Goal: Task Accomplishment & Management: Complete application form

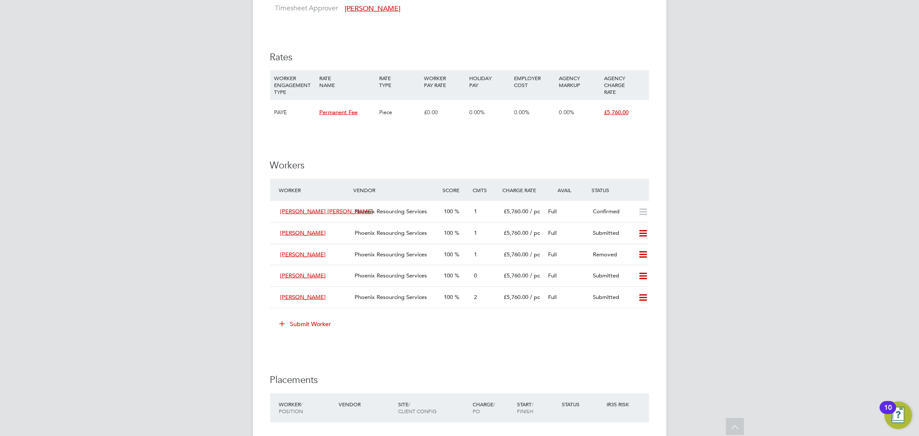
scroll to position [1006, 0]
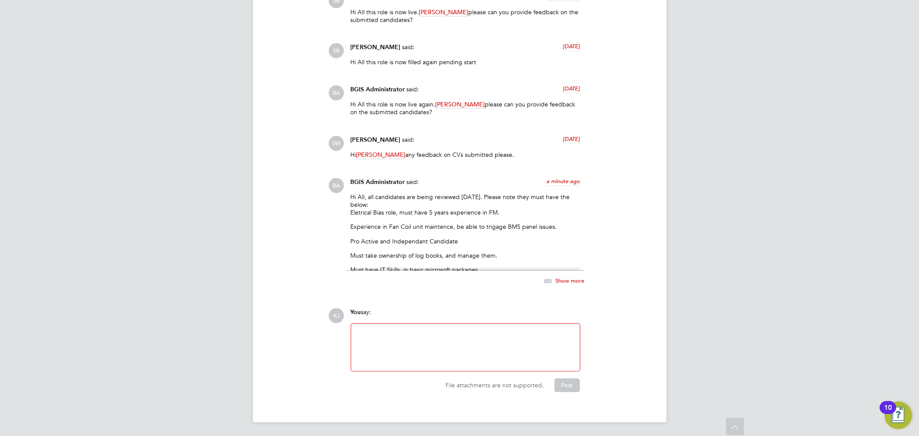
click at [561, 278] on span "Show more" at bounding box center [570, 280] width 29 height 7
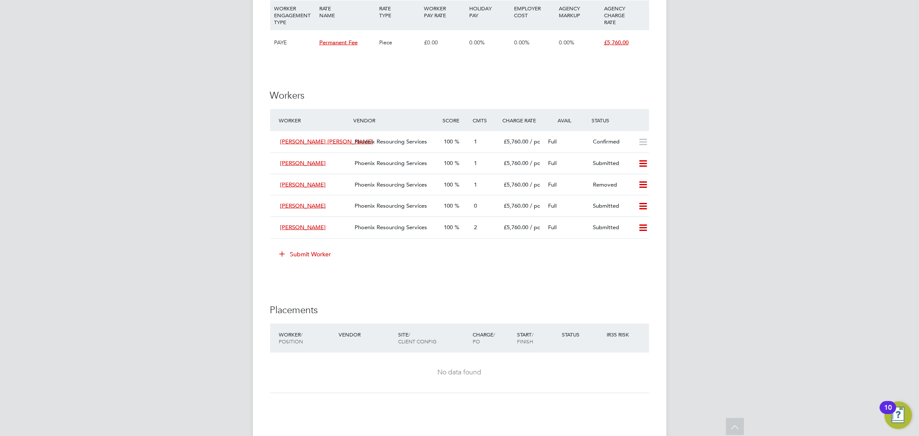
scroll to position [1011, 0]
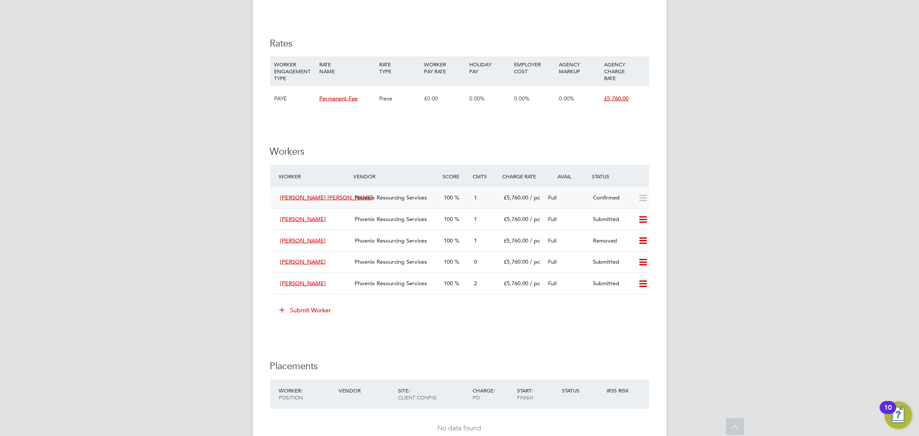
click at [641, 201] on icon at bounding box center [643, 198] width 11 height 7
click at [611, 200] on div "Confirmed" at bounding box center [612, 198] width 45 height 14
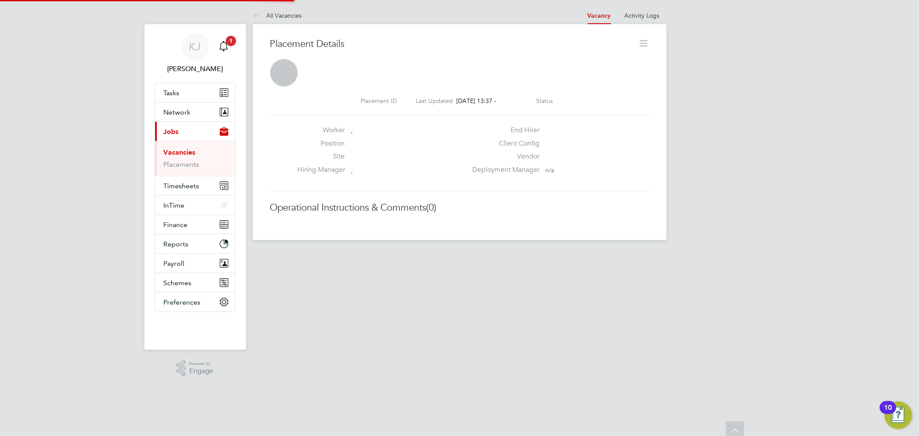
scroll to position [4, 5]
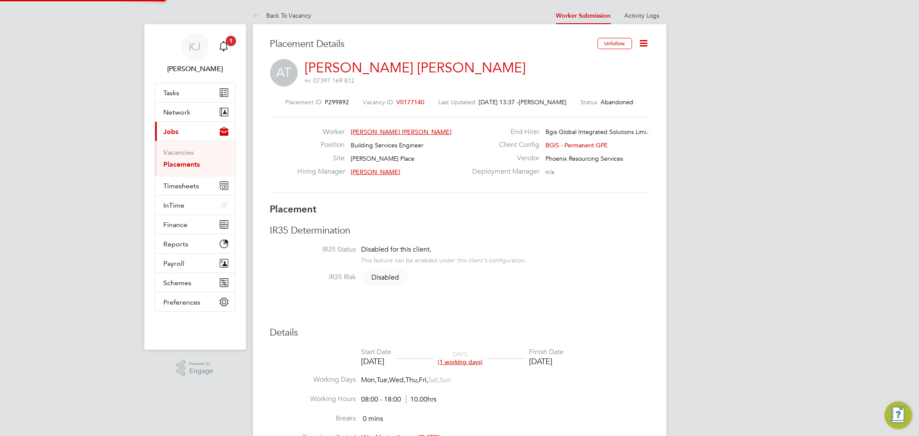
click at [640, 45] on icon at bounding box center [644, 43] width 11 height 11
click at [604, 131] on li "Revert" at bounding box center [616, 129] width 63 height 12
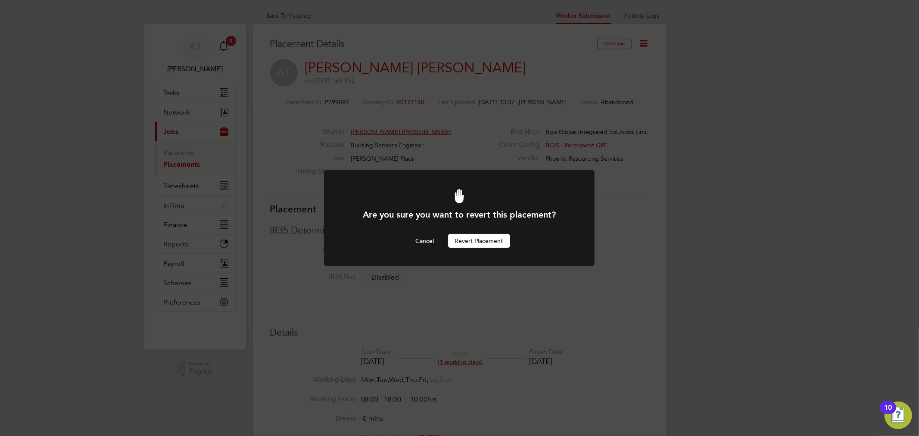
click at [477, 238] on button "Revert Placement" at bounding box center [479, 241] width 62 height 14
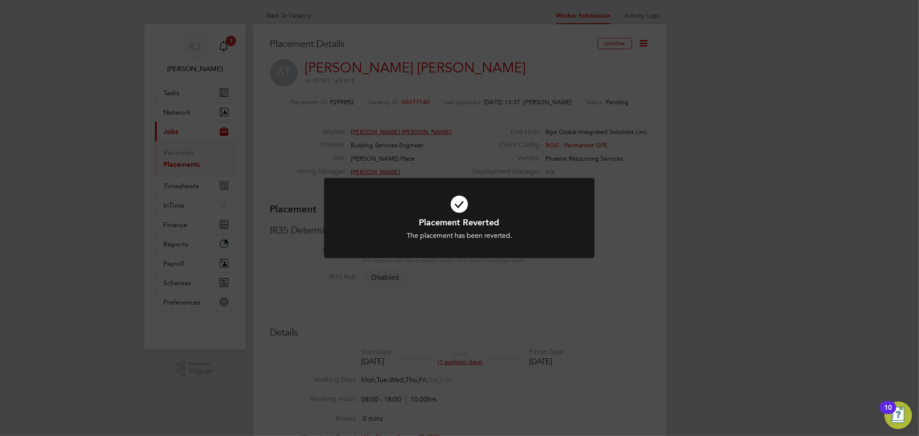
click at [274, 15] on div "Placement Reverted The placement has been reverted. Cancel Okay" at bounding box center [459, 218] width 919 height 436
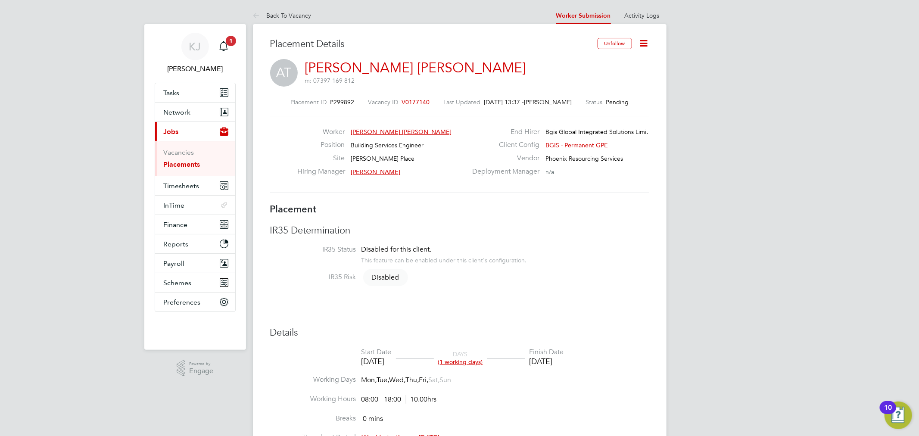
click at [274, 15] on link "Back To Vacancy" at bounding box center [282, 16] width 59 height 8
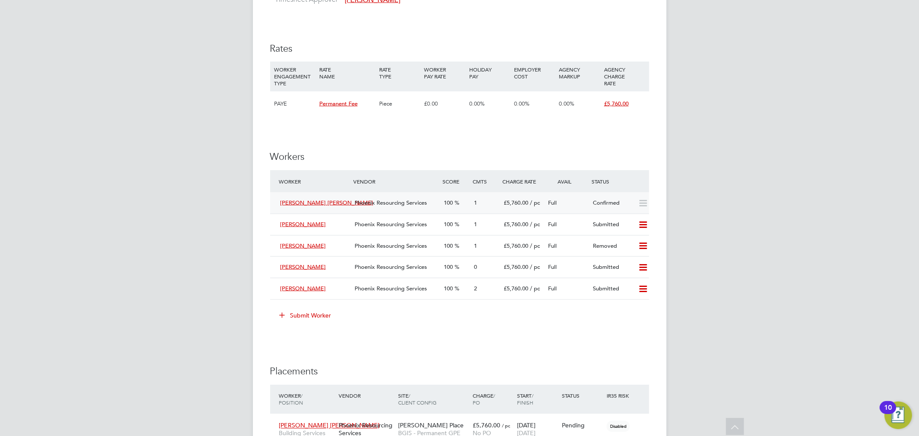
click at [647, 204] on icon at bounding box center [643, 203] width 11 height 7
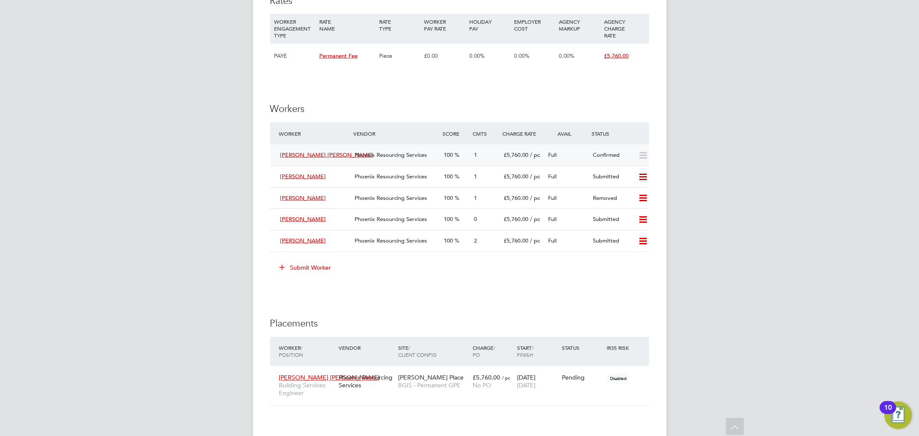
click at [598, 157] on div "Confirmed" at bounding box center [612, 155] width 45 height 14
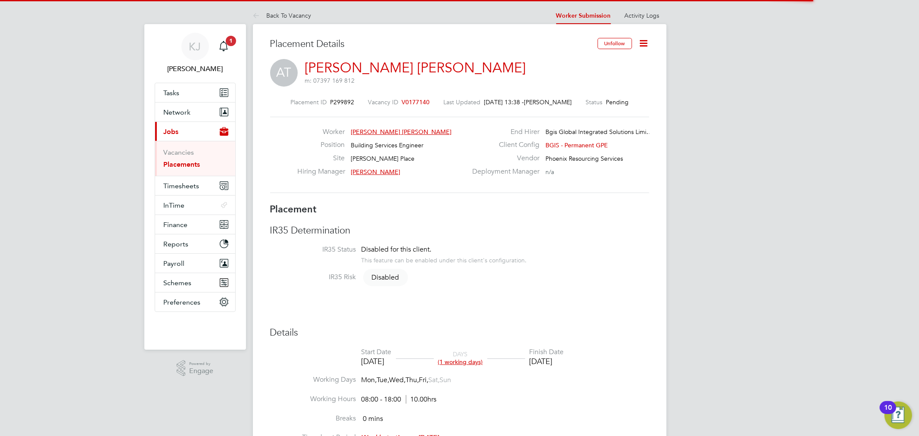
click at [642, 38] on icon at bounding box center [644, 43] width 11 height 11
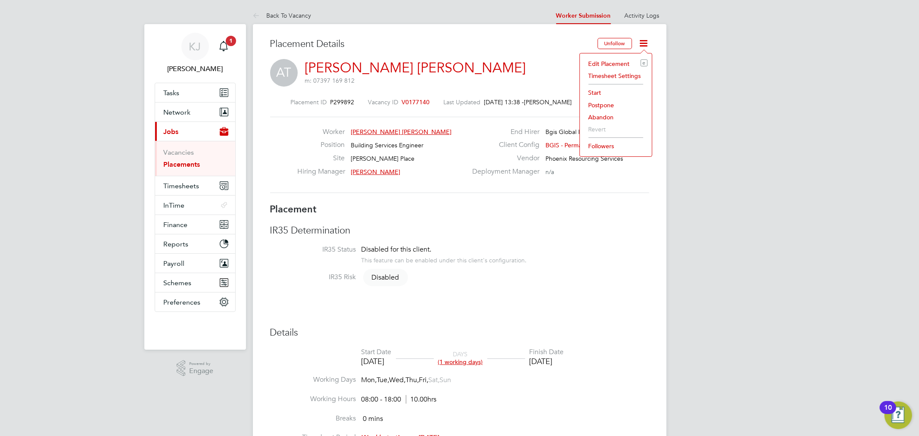
click at [618, 114] on li "Abandon" at bounding box center [616, 117] width 63 height 12
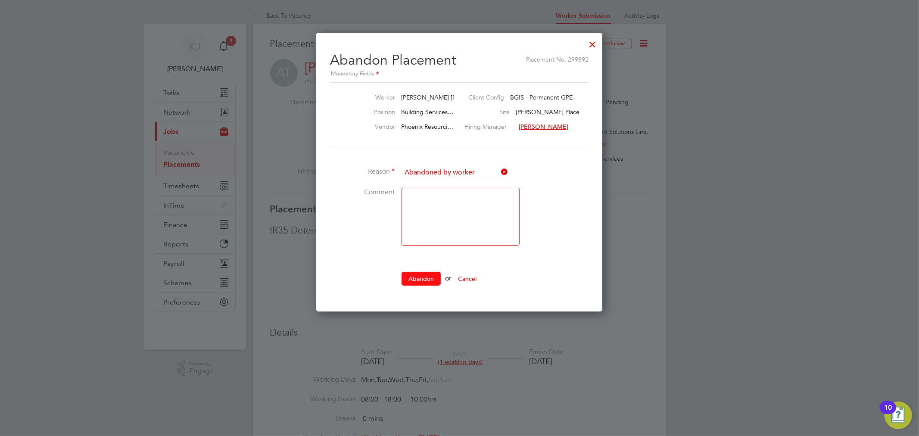
click at [424, 277] on button "Abandon" at bounding box center [421, 279] width 39 height 14
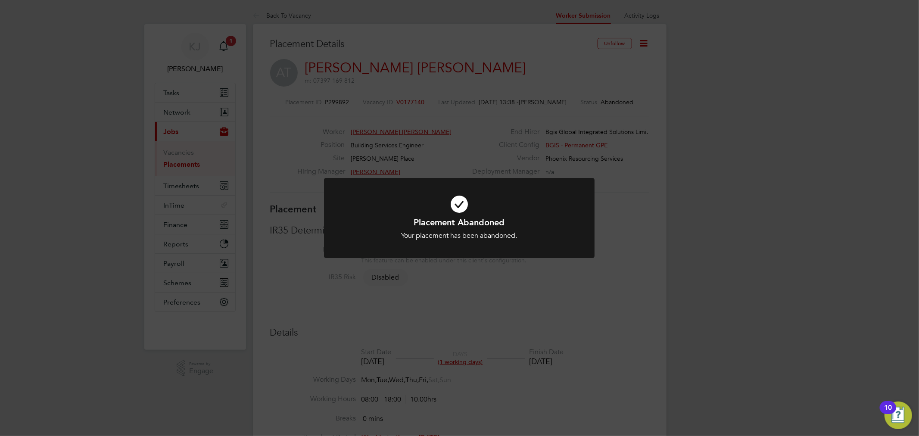
click at [258, 9] on div "Placement Abandoned Your placement has been abandoned. Cancel Okay" at bounding box center [459, 218] width 919 height 436
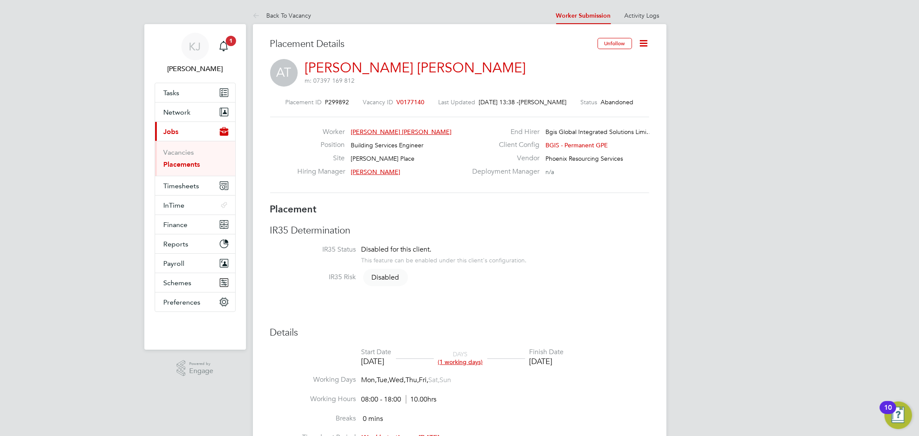
click at [258, 14] on icon at bounding box center [258, 16] width 11 height 11
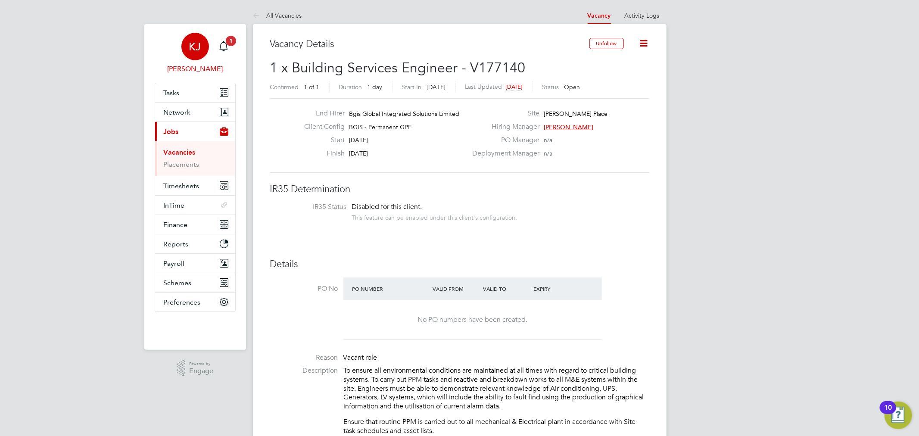
click at [234, 53] on link "KJ Kyle Johnson" at bounding box center [195, 53] width 81 height 41
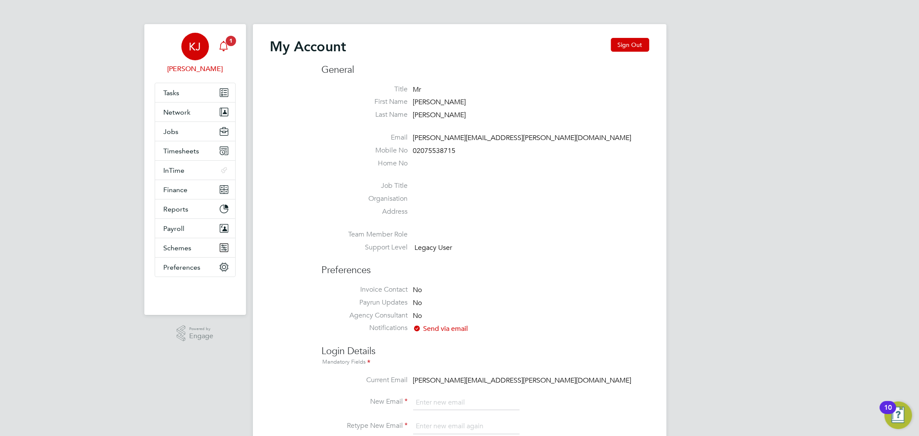
click at [224, 44] on icon "Main navigation" at bounding box center [224, 46] width 10 height 10
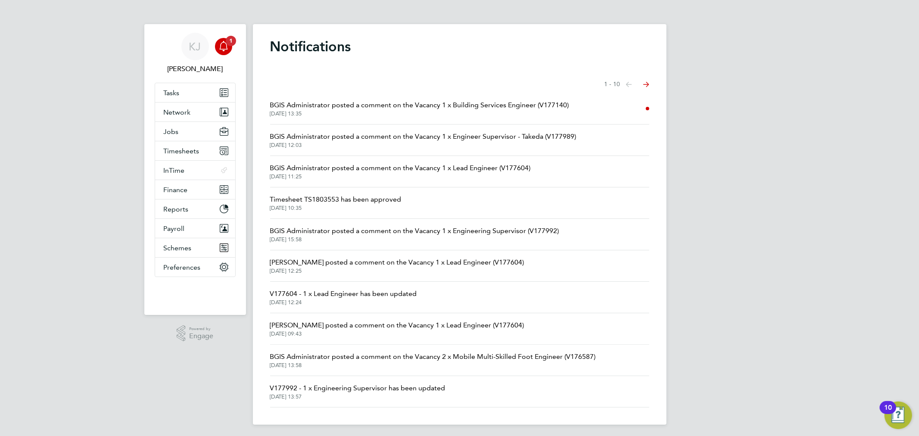
click at [371, 115] on span "26 Aug 2025, 13:35" at bounding box center [419, 113] width 299 height 7
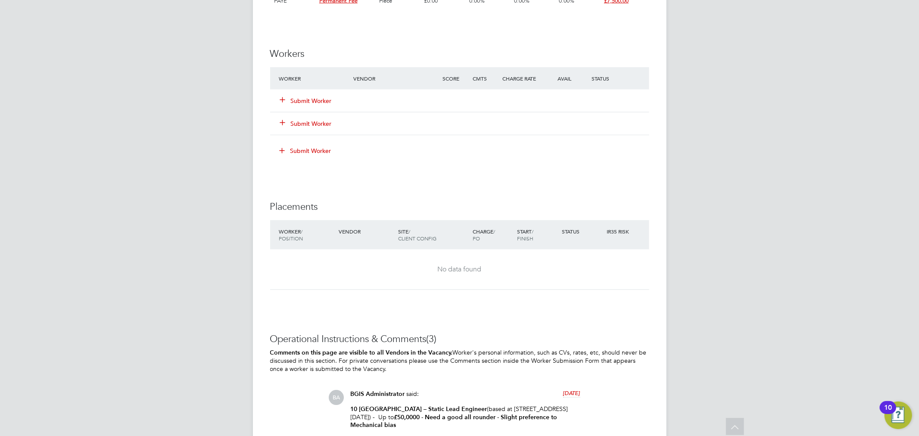
scroll to position [1149, 0]
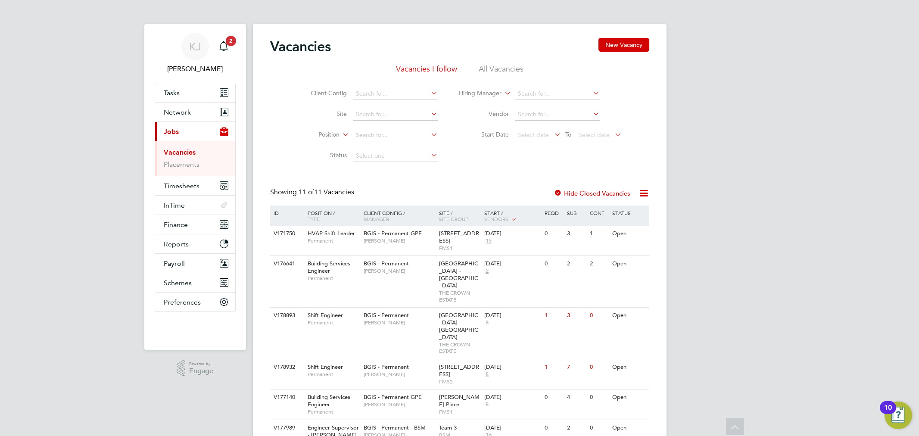
scroll to position [160, 0]
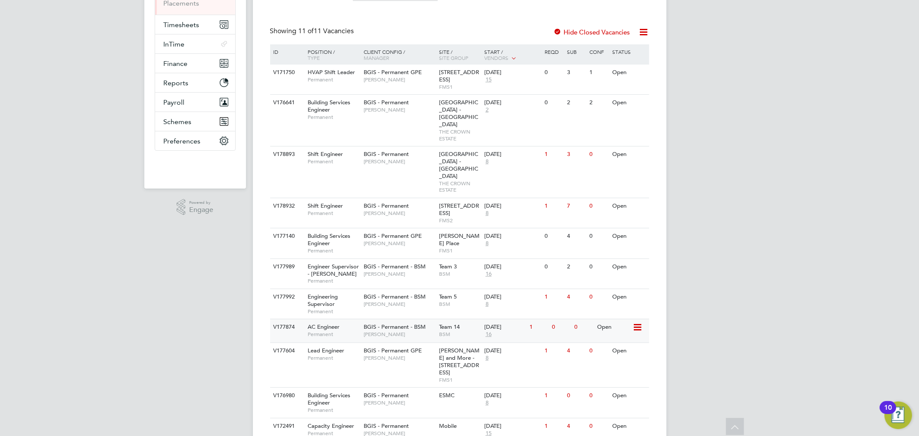
scroll to position [162, 0]
click at [393, 240] on span "[PERSON_NAME]" at bounding box center [399, 243] width 71 height 7
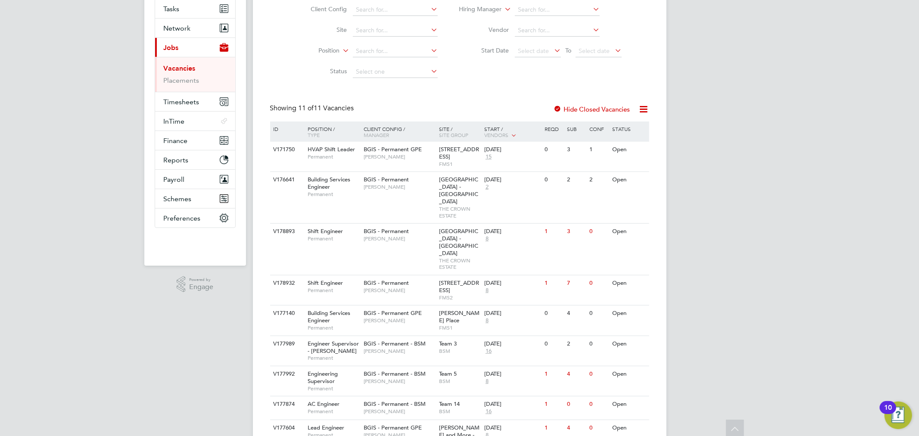
scroll to position [18, 0]
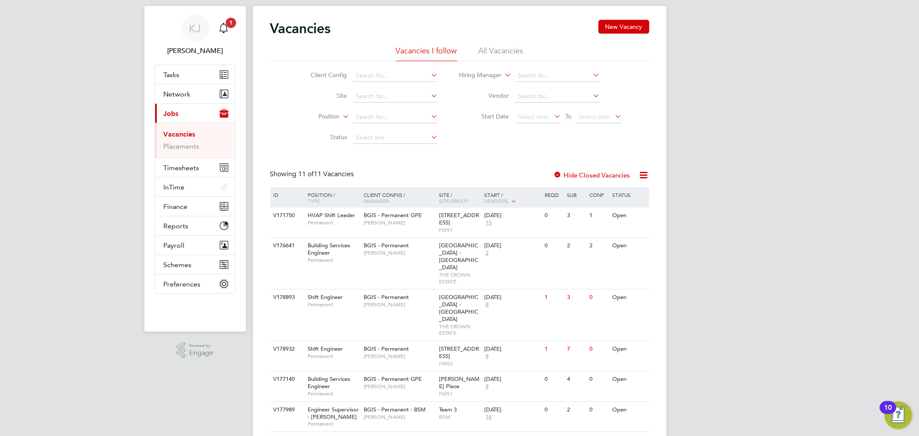
click at [479, 46] on li "All Vacancies" at bounding box center [501, 54] width 45 height 16
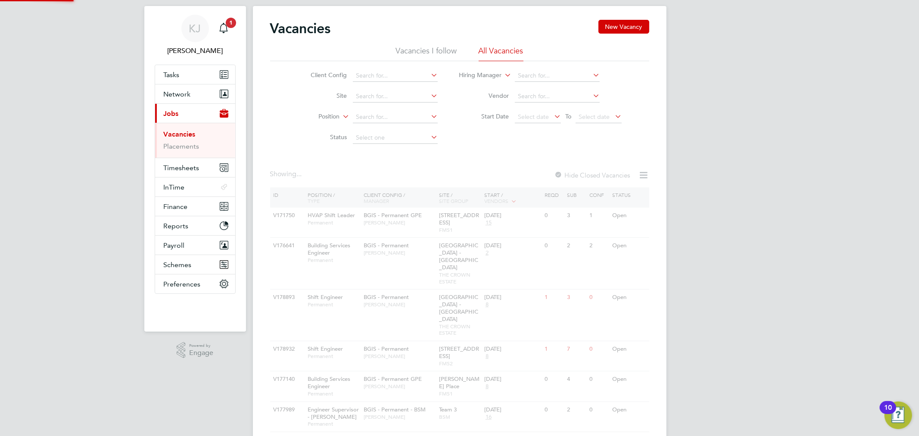
click at [380, 82] on li "Client Config" at bounding box center [368, 76] width 162 height 21
click at [380, 77] on input at bounding box center [395, 76] width 85 height 12
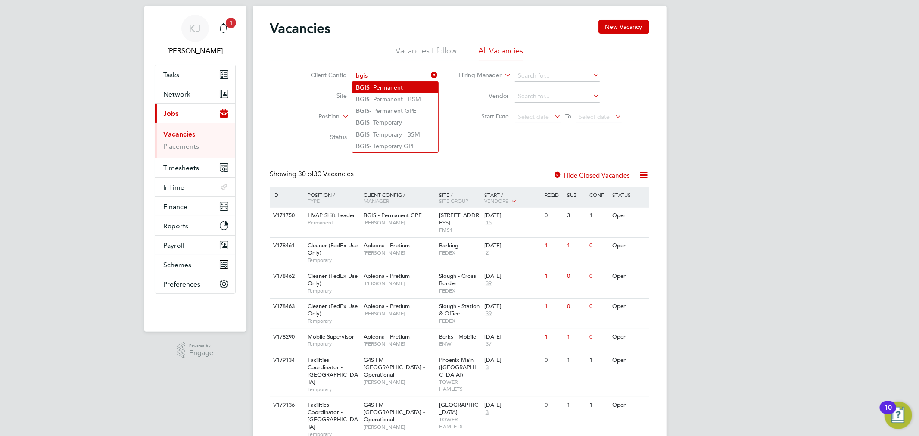
click at [403, 85] on li "BGIS - Permanent" at bounding box center [396, 88] width 86 height 12
type input "BGIS - Permanent"
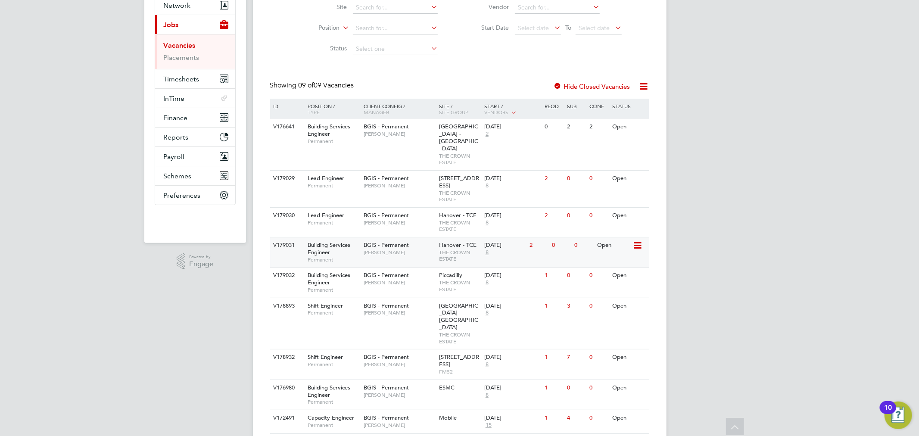
scroll to position [114, 0]
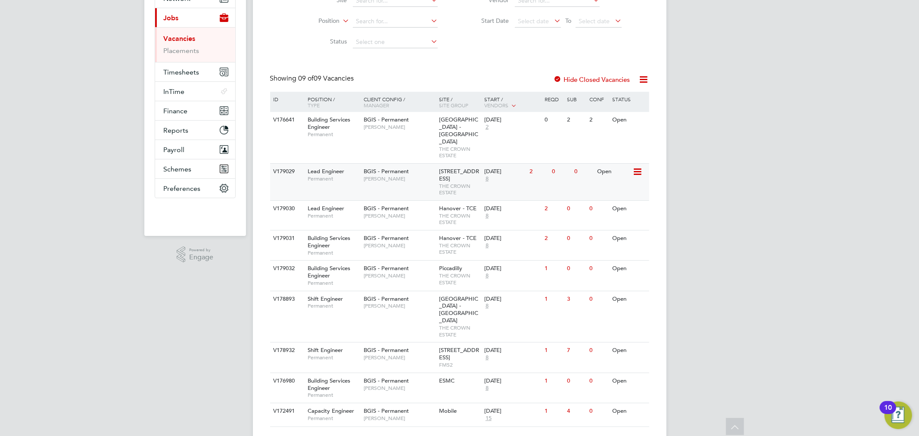
drag, startPoint x: 365, startPoint y: 156, endPoint x: 331, endPoint y: 163, distance: 34.3
drag, startPoint x: 331, startPoint y: 163, endPoint x: 325, endPoint y: 160, distance: 6.0
click at [639, 167] on icon at bounding box center [637, 172] width 9 height 10
drag, startPoint x: 700, startPoint y: 160, endPoint x: 560, endPoint y: 161, distance: 140.5
click at [700, 160] on div "KJ Kyle Johnson Notifications 1 Applications: Tasks Network Businesses Sites Wo…" at bounding box center [459, 172] width 919 height 572
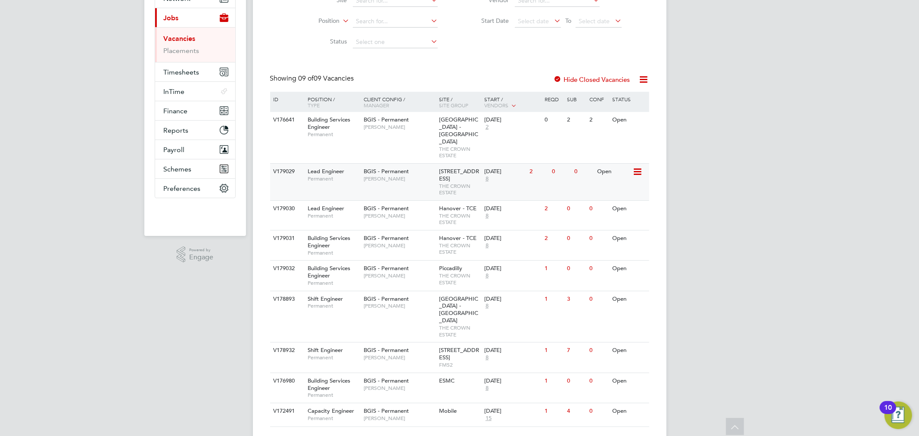
click at [422, 175] on span "[PERSON_NAME]" at bounding box center [399, 178] width 71 height 7
click at [566, 242] on div "V179031 Building Services Engineer Permanent BGIS - Permanent Alastair Rutherfo…" at bounding box center [459, 245] width 379 height 30
click at [588, 278] on div "V179032 Building Services Engineer Permanent BGIS - Permanent Alastair Rutherfo…" at bounding box center [459, 275] width 379 height 30
click at [549, 272] on div "V179032 Building Services Engineer Permanent BGIS - Permanent Alastair Rutherfo…" at bounding box center [459, 275] width 379 height 30
click at [600, 238] on div "Open" at bounding box center [614, 239] width 38 height 16
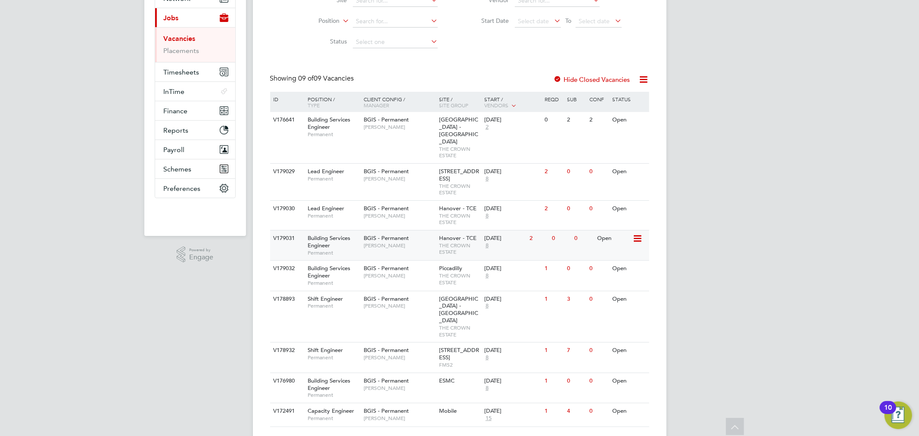
click at [621, 236] on div "Open" at bounding box center [614, 239] width 38 height 16
click at [563, 201] on div "0" at bounding box center [561, 209] width 22 height 16
click at [532, 180] on div "V179029 Lead Engineer Permanent BGIS - Permanent Alastair Rutherford 10 New Bur…" at bounding box center [459, 181] width 379 height 37
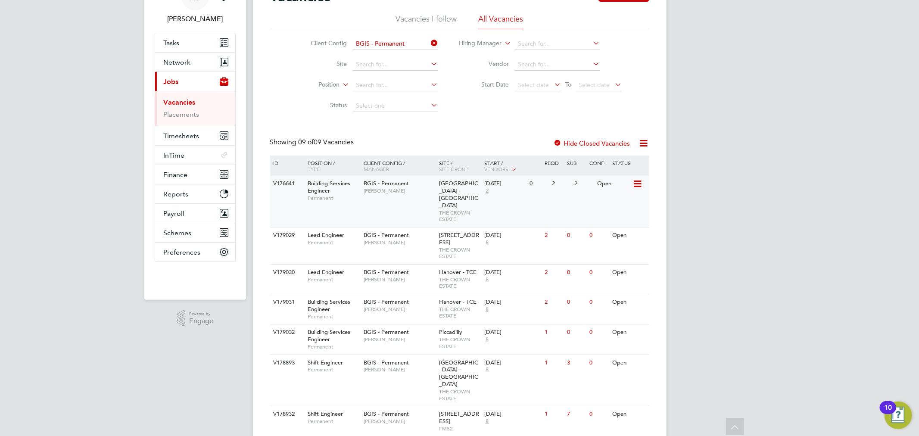
scroll to position [0, 0]
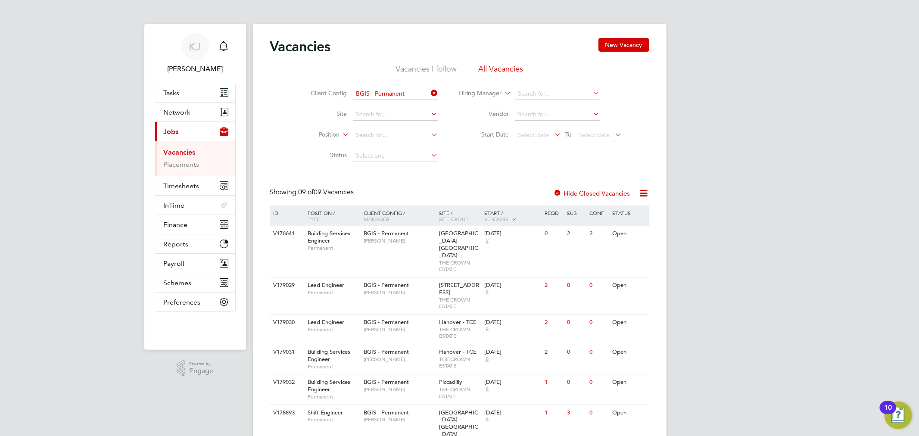
click at [420, 71] on li "Vacancies I follow" at bounding box center [426, 72] width 61 height 16
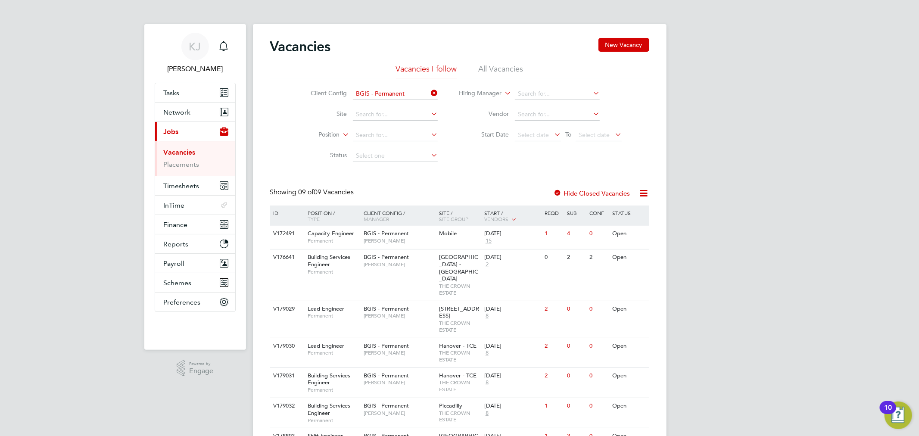
click at [429, 92] on icon at bounding box center [429, 93] width 0 height 12
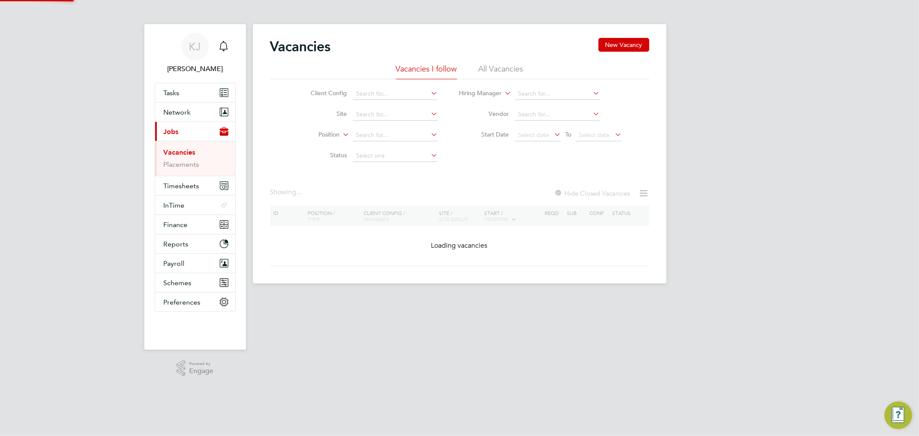
click at [438, 68] on li "Vacancies I follow" at bounding box center [426, 72] width 61 height 16
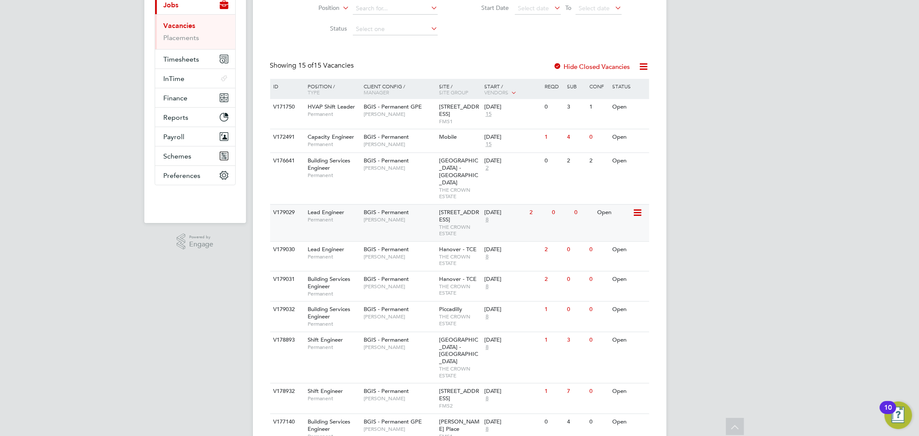
scroll to position [144, 0]
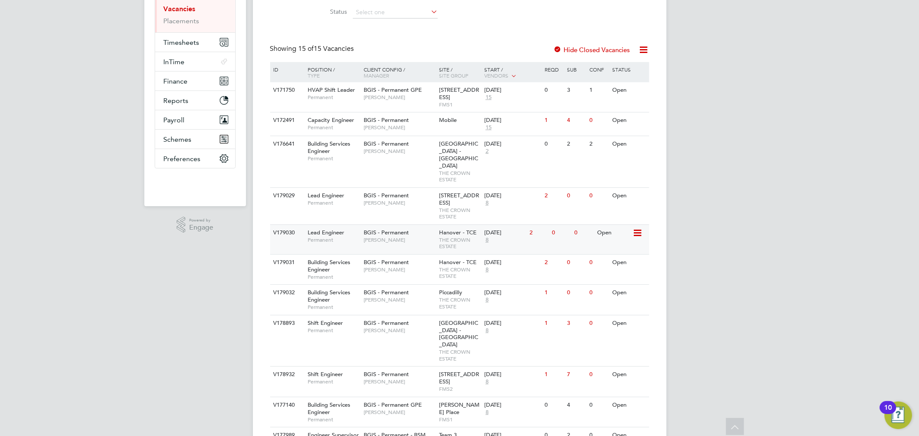
click at [585, 241] on div "V179030 Lead Engineer Permanent BGIS - Permanent Alastair Rutherford Hanover - …" at bounding box center [459, 240] width 379 height 30
click at [371, 206] on div "V179029 Lead Engineer Permanent BGIS - Permanent Alastair Rutherford 10 New Bur…" at bounding box center [459, 206] width 379 height 37
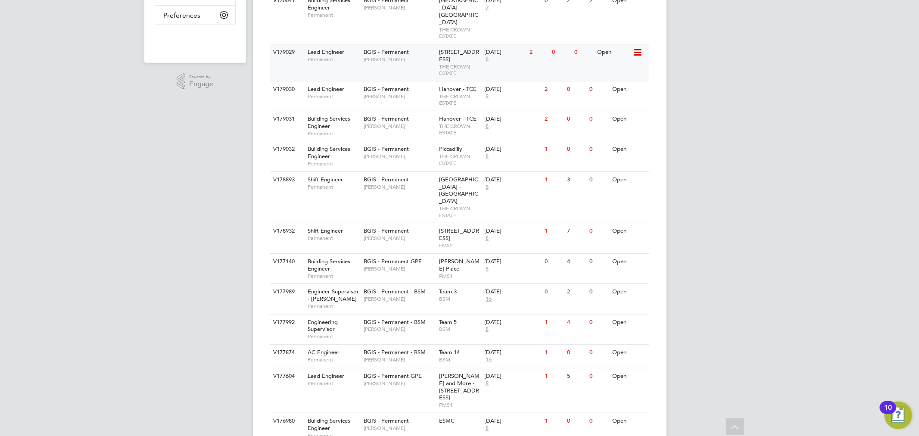
scroll to position [191, 0]
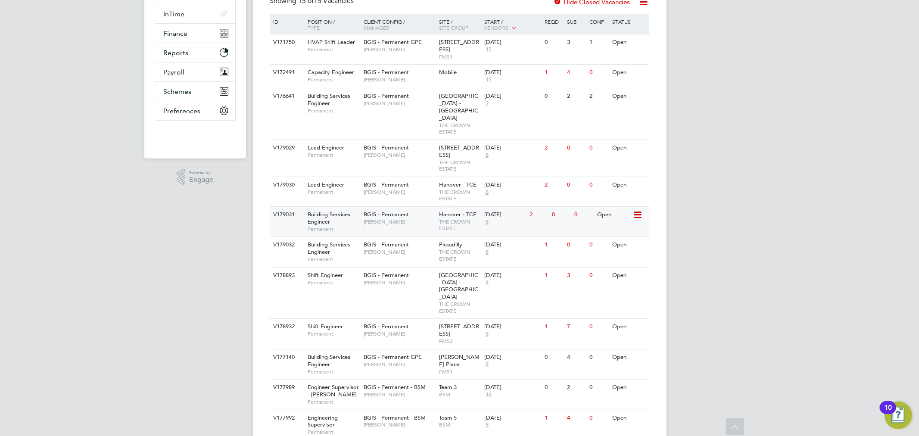
click at [389, 211] on span "BGIS - Permanent" at bounding box center [386, 214] width 45 height 7
click at [391, 241] on span "BGIS - Permanent" at bounding box center [386, 244] width 45 height 7
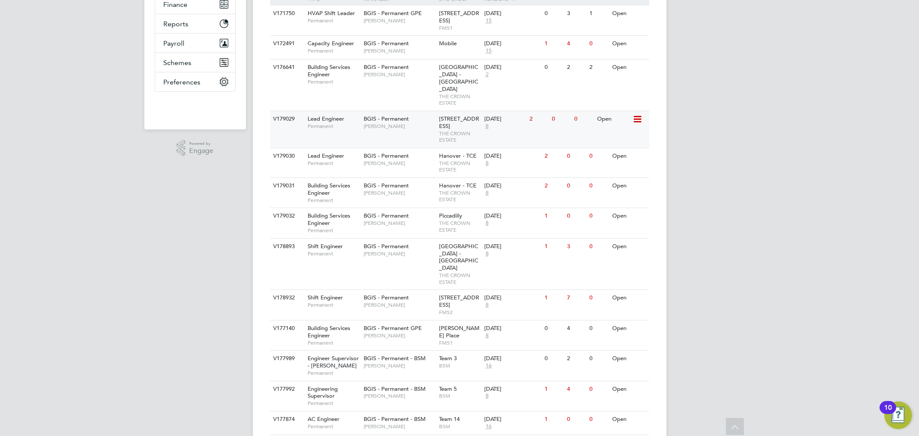
scroll to position [287, 0]
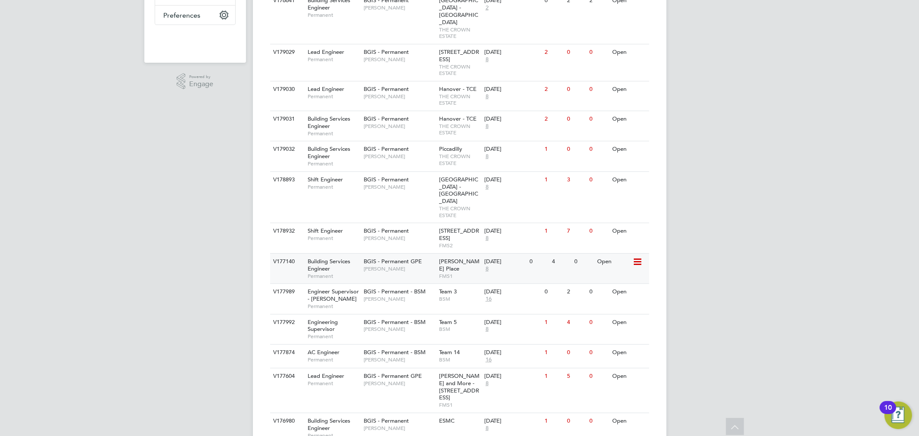
click at [399, 254] on div "BGIS - Permanent GPE Jasmin Padmore" at bounding box center [399, 265] width 75 height 22
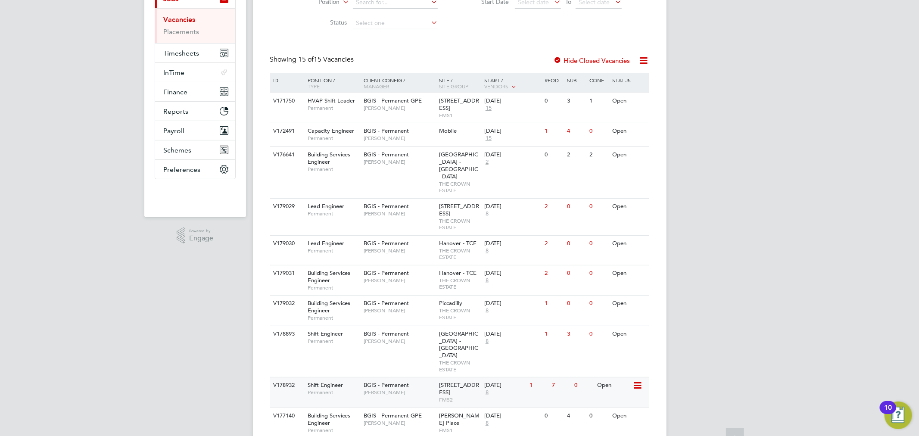
scroll to position [191, 0]
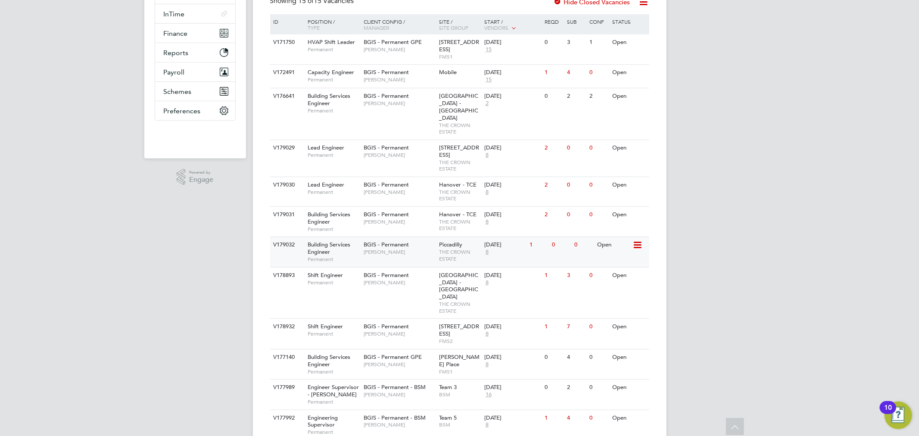
click at [456, 241] on span "Piccadilly" at bounding box center [450, 244] width 23 height 7
click at [463, 249] on span "THE CROWN ESTATE" at bounding box center [459, 255] width 41 height 13
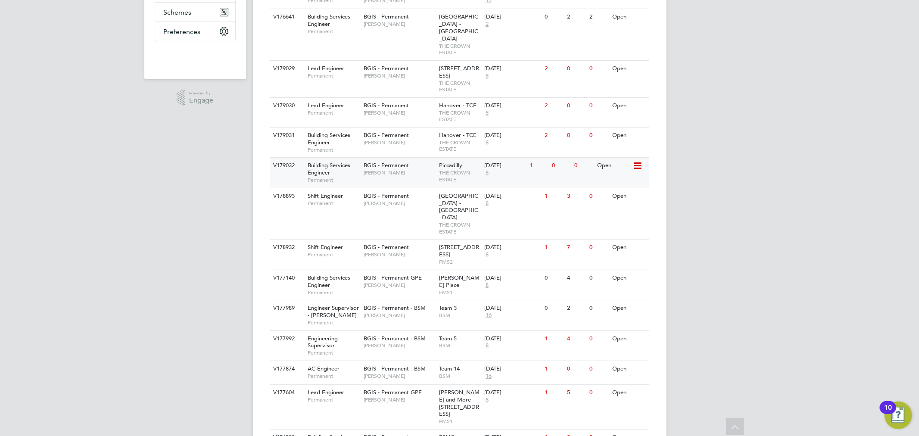
scroll to position [297, 0]
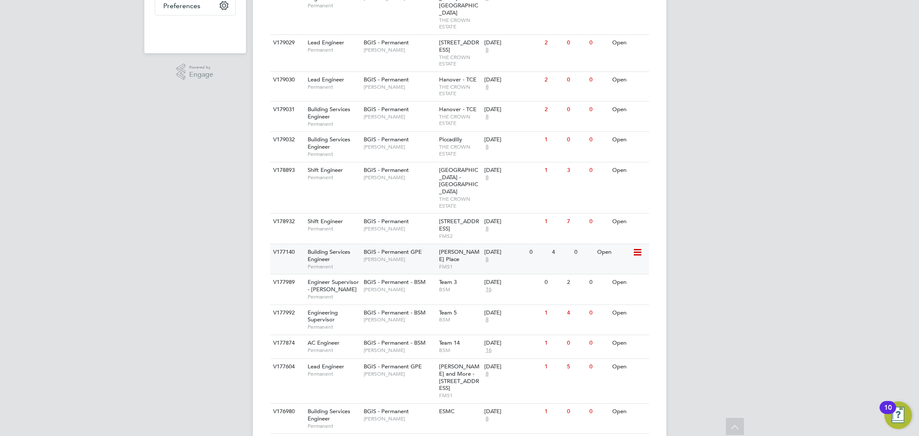
click at [409, 256] on span "[PERSON_NAME]" at bounding box center [399, 259] width 71 height 7
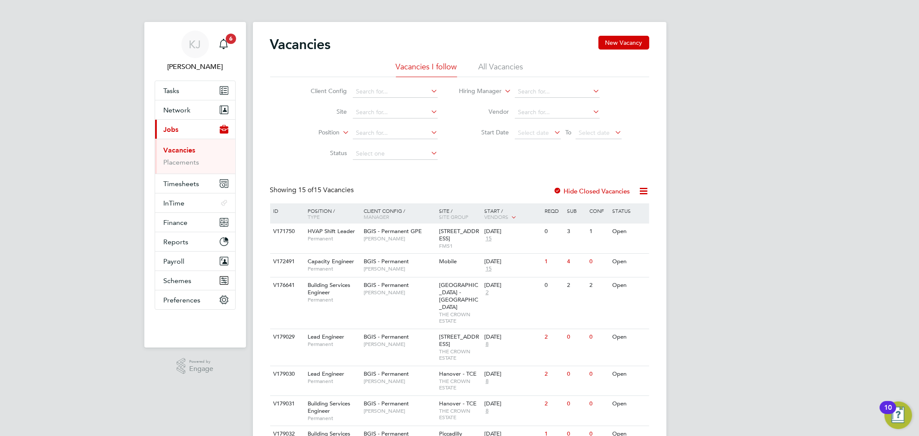
scroll to position [0, 0]
click at [233, 44] on span "6" at bounding box center [231, 41] width 10 height 10
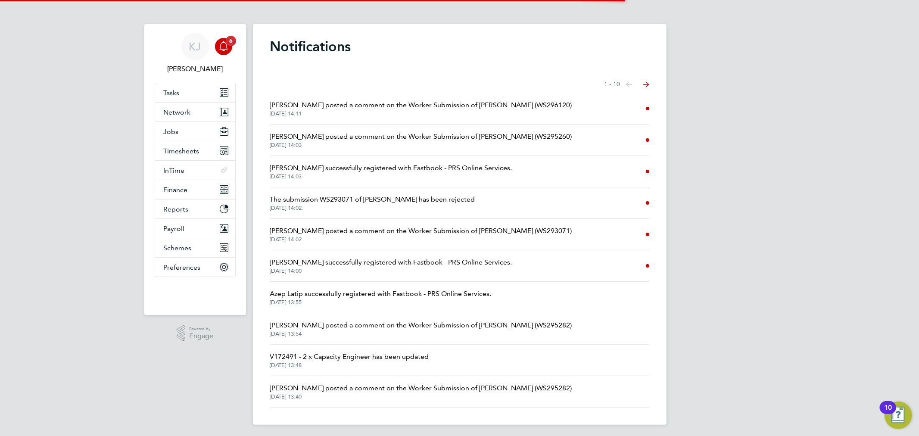
click at [375, 111] on span "26 Aug 2025, 14:11" at bounding box center [421, 113] width 302 height 7
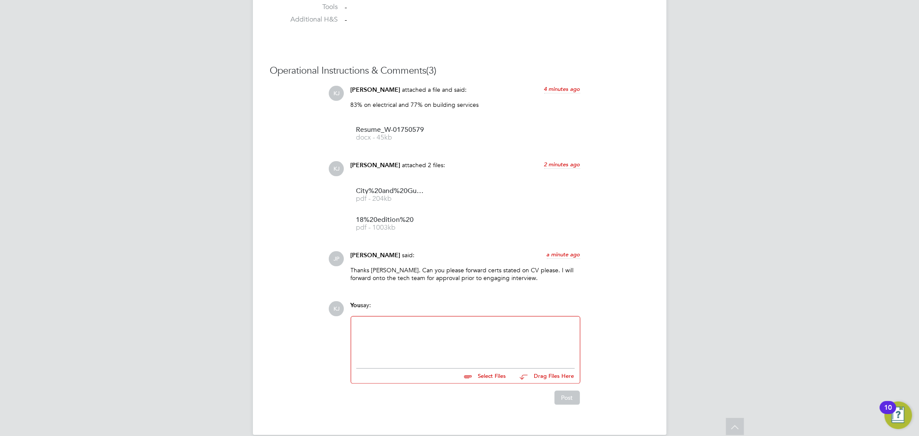
click at [457, 346] on div at bounding box center [465, 340] width 219 height 37
click at [401, 199] on span "pdf - 204kb" at bounding box center [390, 199] width 69 height 6
click at [388, 222] on span "18%20edition%20" at bounding box center [390, 220] width 69 height 6
click at [445, 344] on div "certs attached above" at bounding box center [465, 342] width 219 height 8
click at [566, 402] on button "Post" at bounding box center [567, 400] width 25 height 14
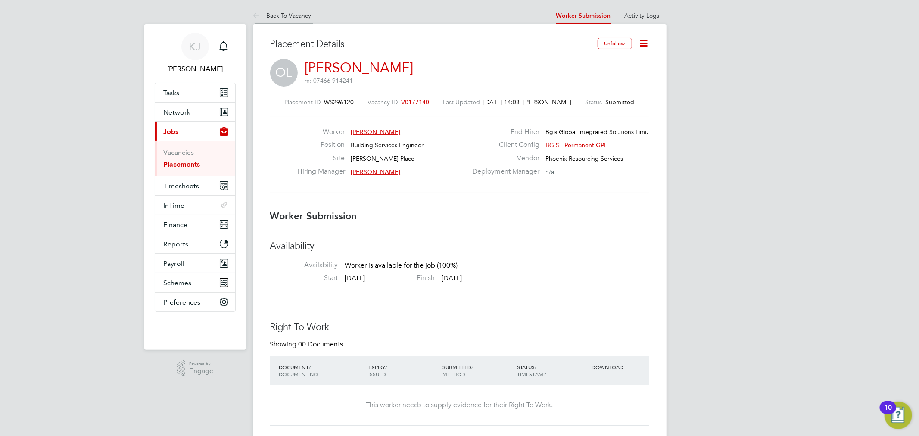
click at [256, 11] on icon at bounding box center [258, 16] width 11 height 11
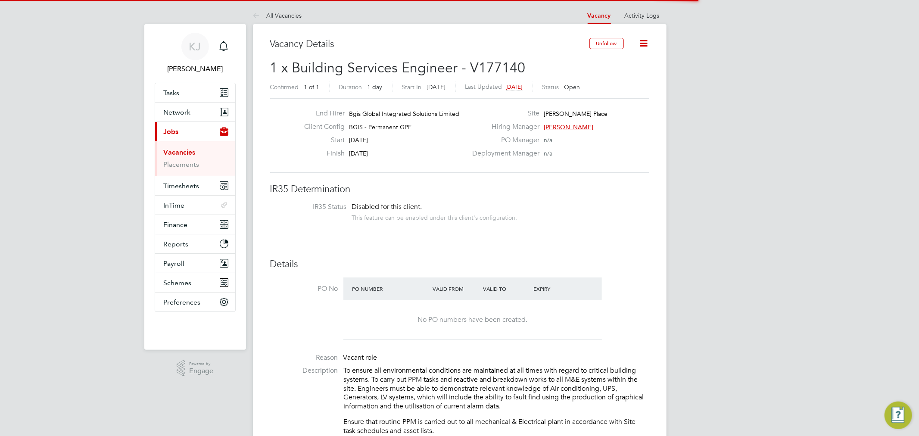
scroll to position [3, 0]
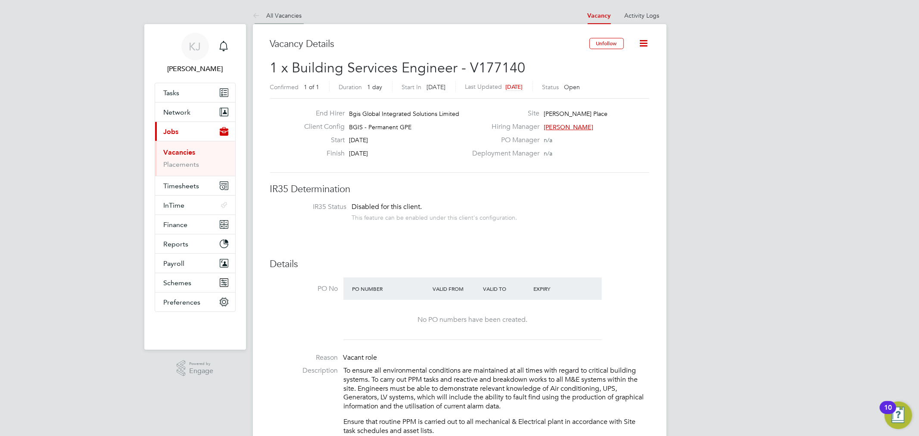
click at [275, 10] on li "All Vacancies" at bounding box center [277, 15] width 49 height 17
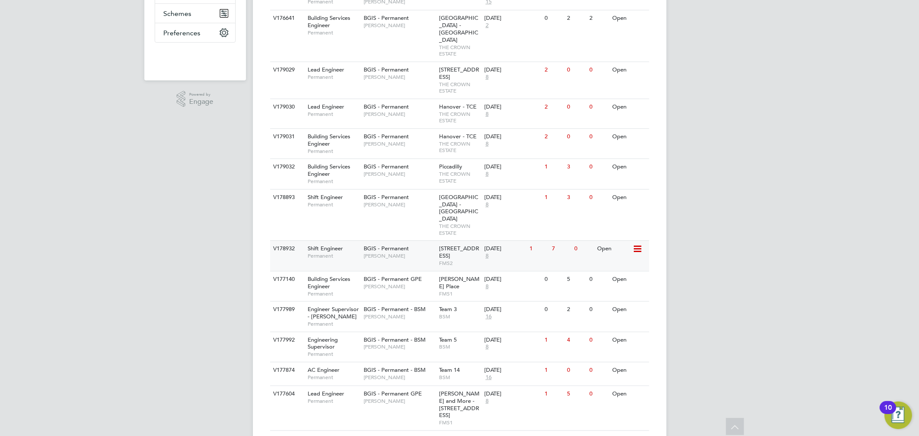
scroll to position [297, 0]
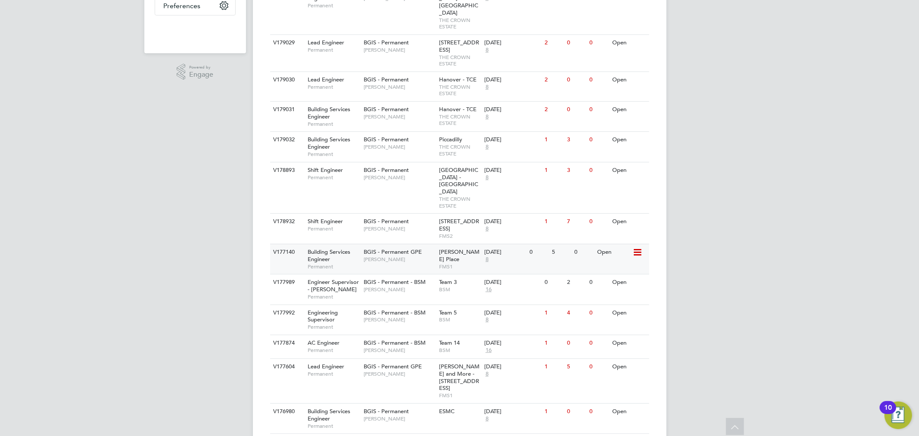
click at [413, 244] on div "BGIS - Permanent GPE Jasmin Padmore" at bounding box center [399, 255] width 75 height 22
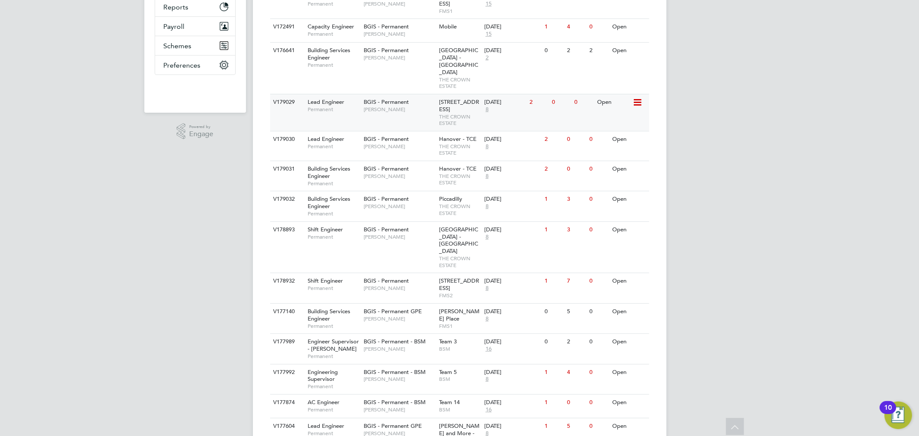
scroll to position [153, 0]
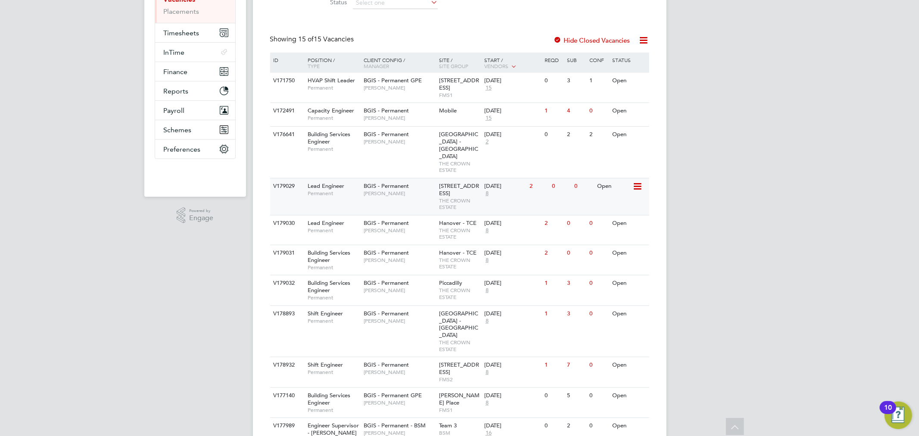
click at [416, 192] on div "V179029 Lead Engineer Permanent BGIS - Permanent Alastair Rutherford 10 New Bur…" at bounding box center [459, 196] width 379 height 37
click at [398, 291] on div "V179032 Building Services Engineer Permanent BGIS - Permanent Alastair Rutherfo…" at bounding box center [459, 290] width 379 height 30
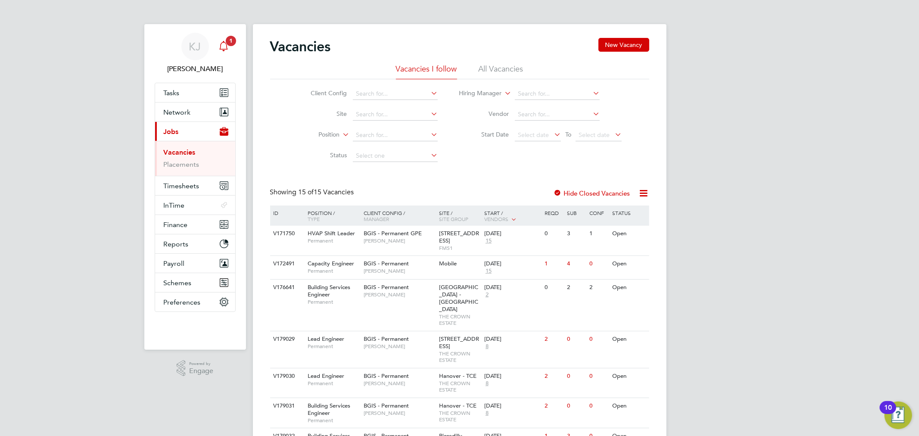
click at [225, 52] on div "Main navigation" at bounding box center [223, 46] width 17 height 17
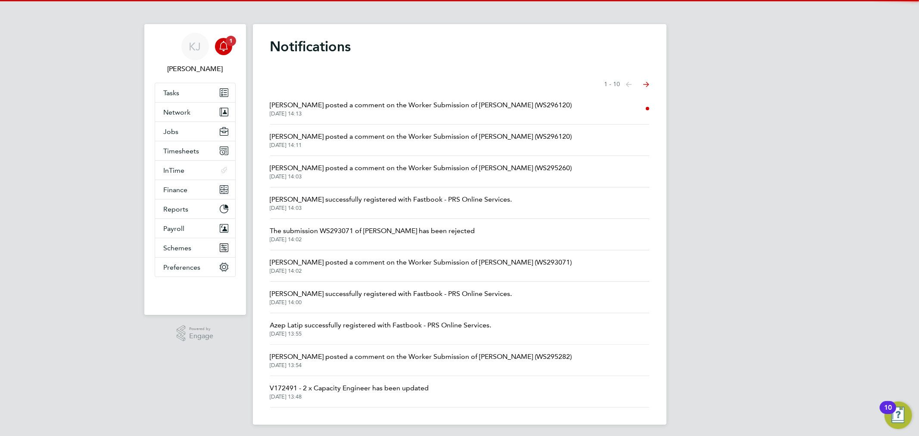
click at [356, 113] on span "26 Aug 2025, 14:13" at bounding box center [421, 113] width 302 height 7
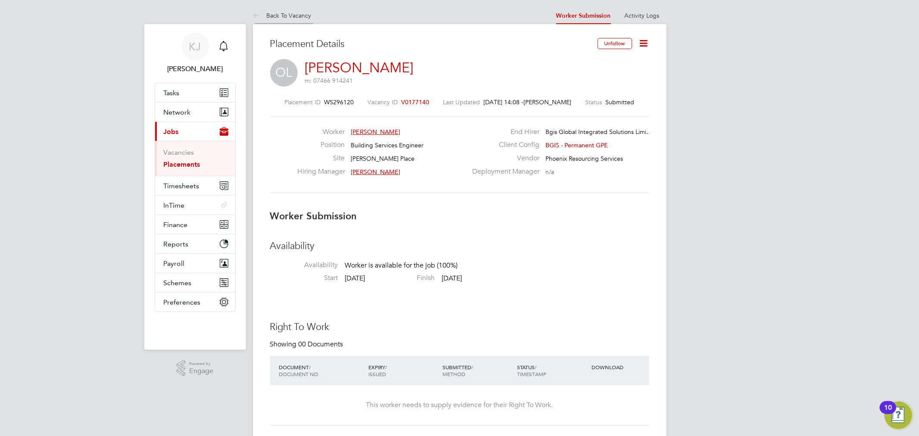
click at [282, 19] on li "Back To Vacancy" at bounding box center [282, 15] width 59 height 17
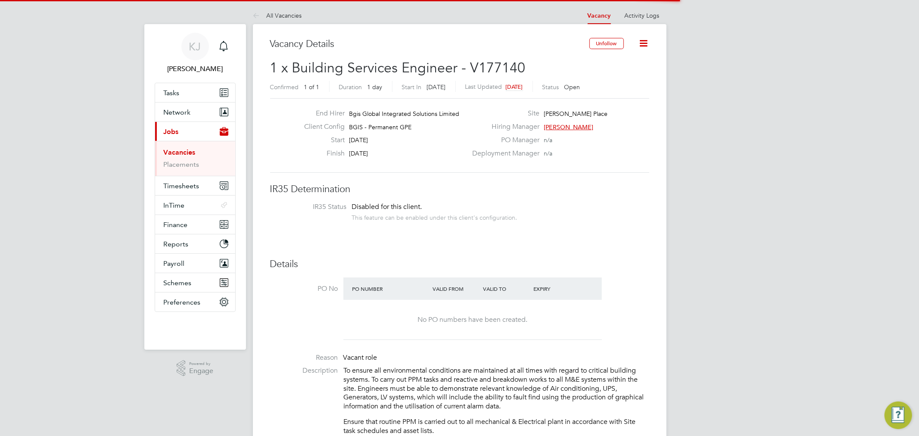
scroll to position [4, 4]
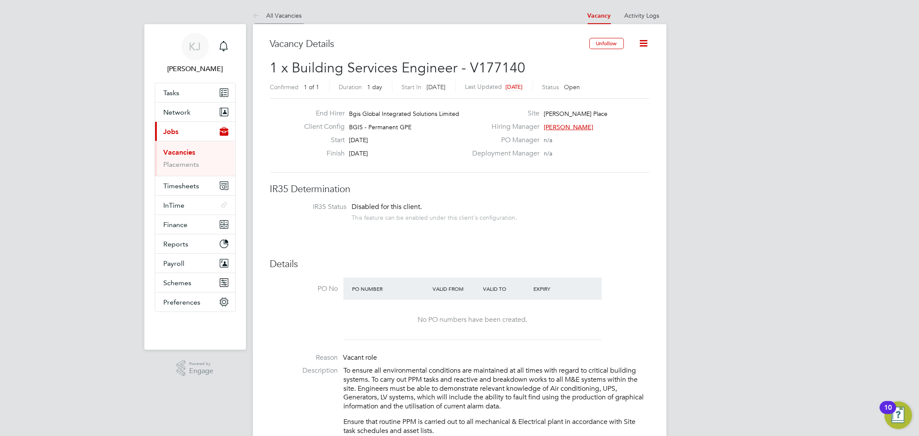
click at [287, 7] on li "All Vacancies" at bounding box center [277, 15] width 49 height 17
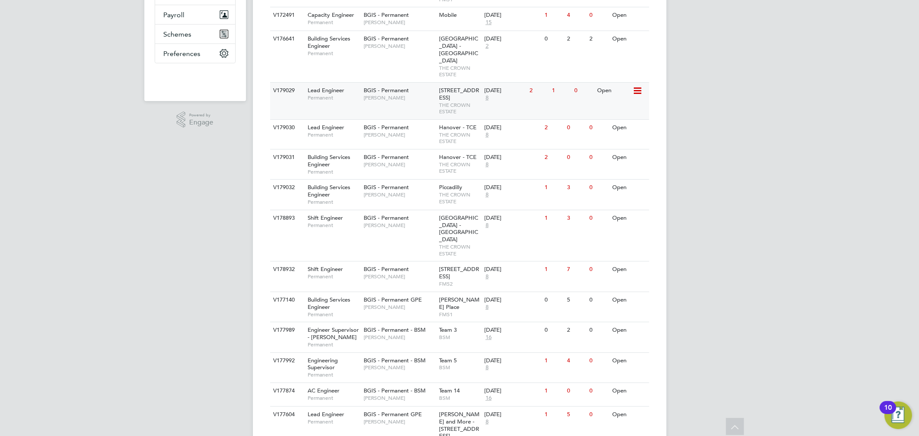
scroll to position [201, 0]
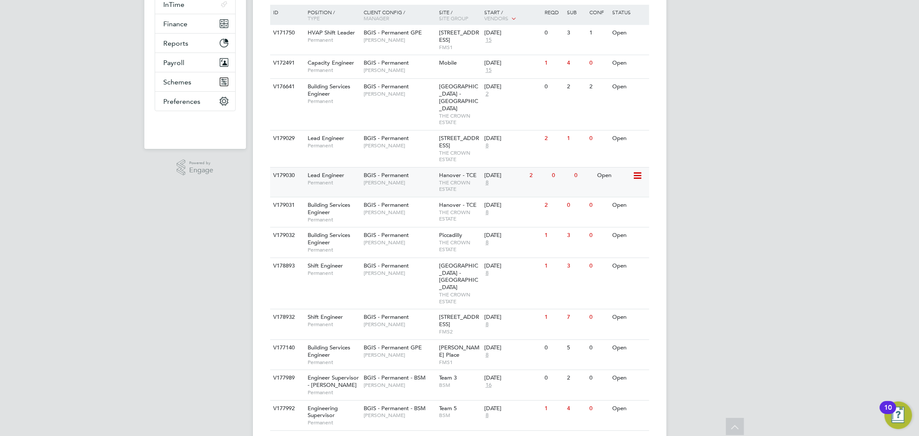
click at [476, 180] on span "THE CROWN ESTATE" at bounding box center [459, 185] width 41 height 13
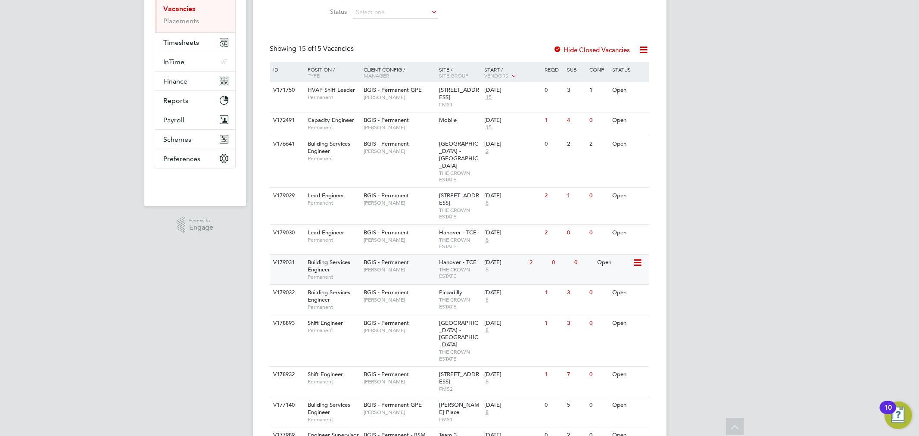
scroll to position [0, 0]
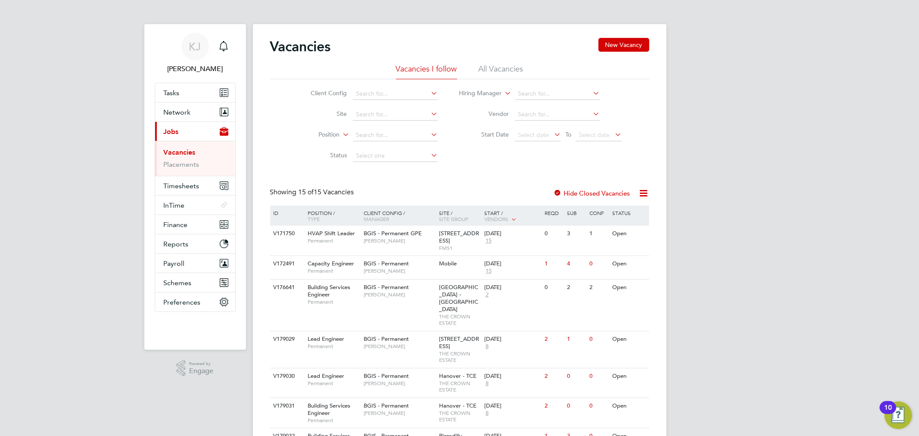
click at [513, 78] on li "All Vacancies" at bounding box center [501, 72] width 45 height 16
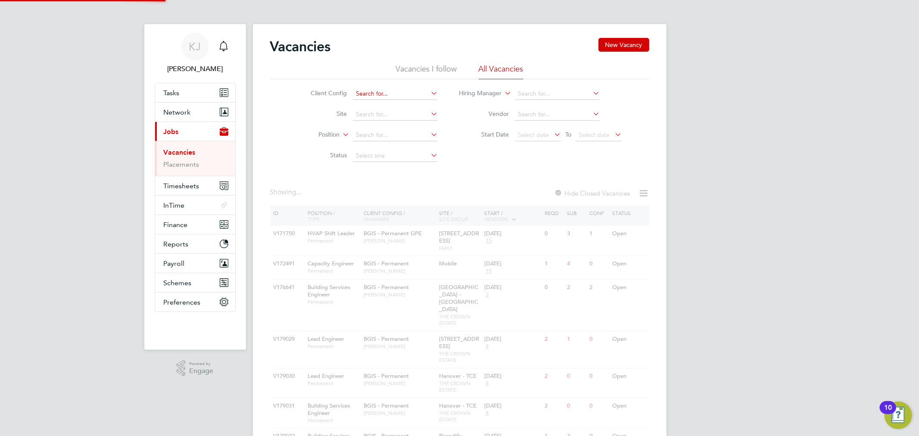
click at [416, 93] on input at bounding box center [395, 94] width 85 height 12
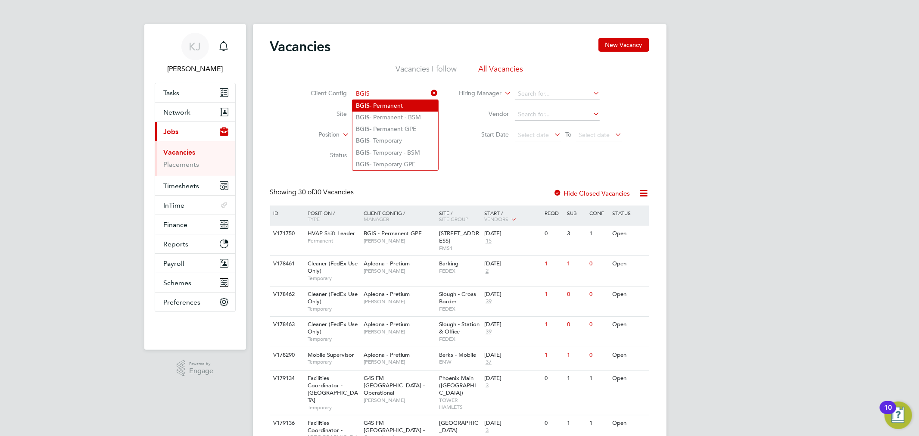
click at [395, 108] on li "BGIS - Permanent" at bounding box center [396, 106] width 86 height 12
type input "BGIS - Permanent"
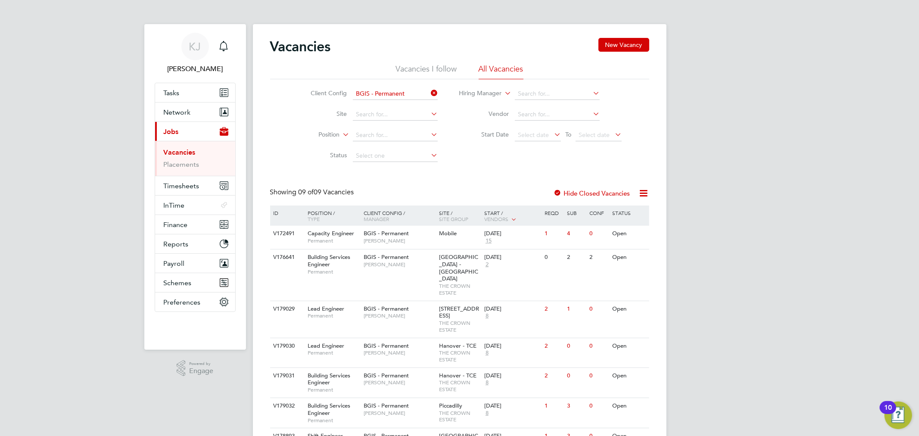
click at [429, 89] on icon at bounding box center [429, 93] width 0 height 12
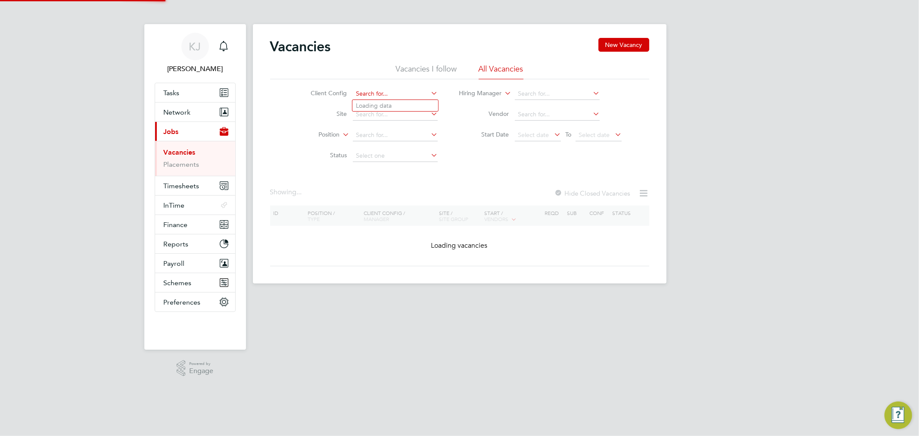
click at [417, 92] on input at bounding box center [395, 94] width 85 height 12
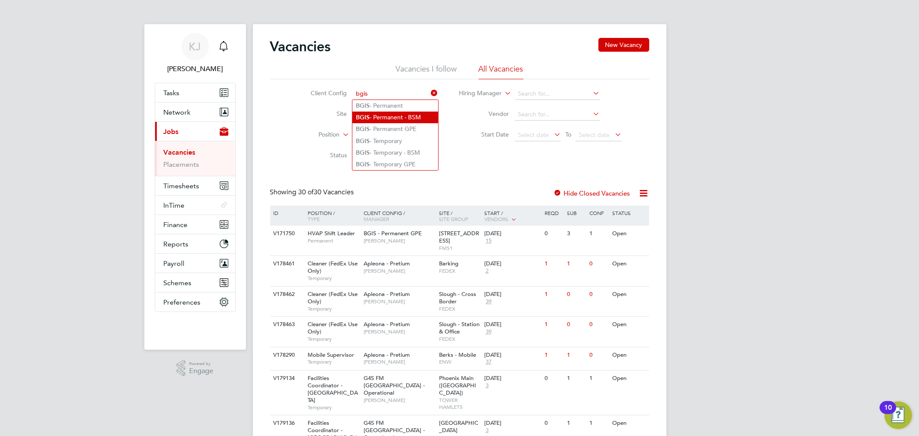
click at [384, 118] on li "BGIS - Permanent - BSM" at bounding box center [396, 118] width 86 height 12
type input "BGIS - Permanent - BSM"
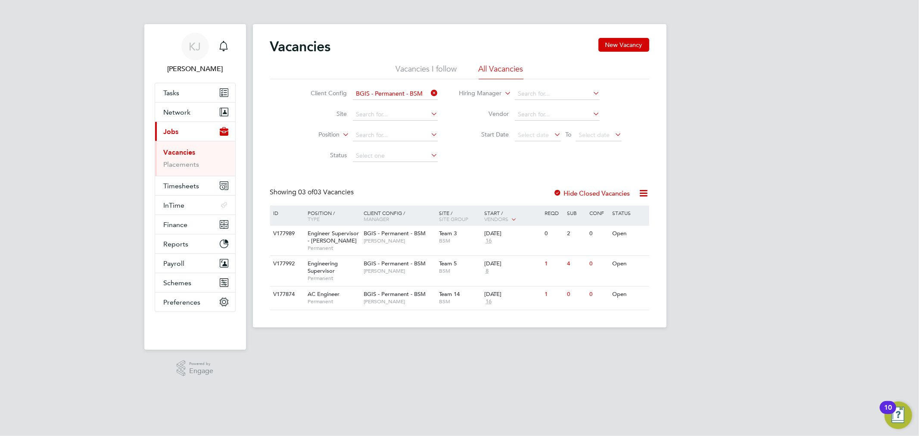
click at [429, 92] on icon at bounding box center [429, 93] width 0 height 12
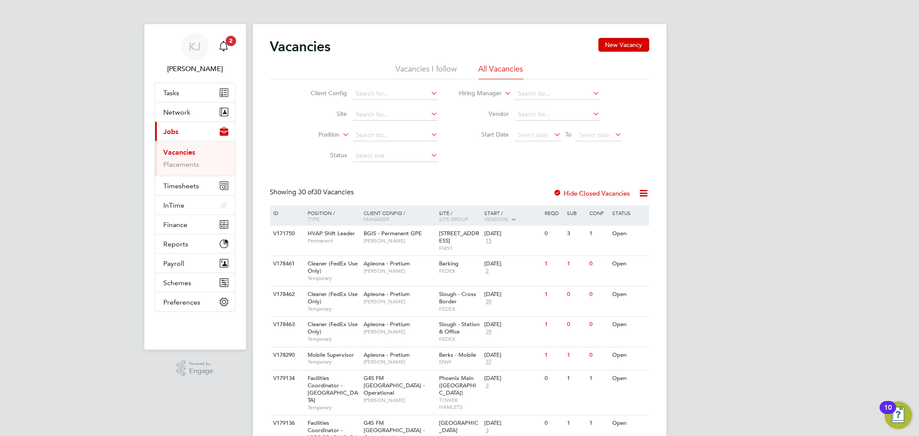
click at [434, 74] on li "Vacancies I follow" at bounding box center [426, 72] width 61 height 16
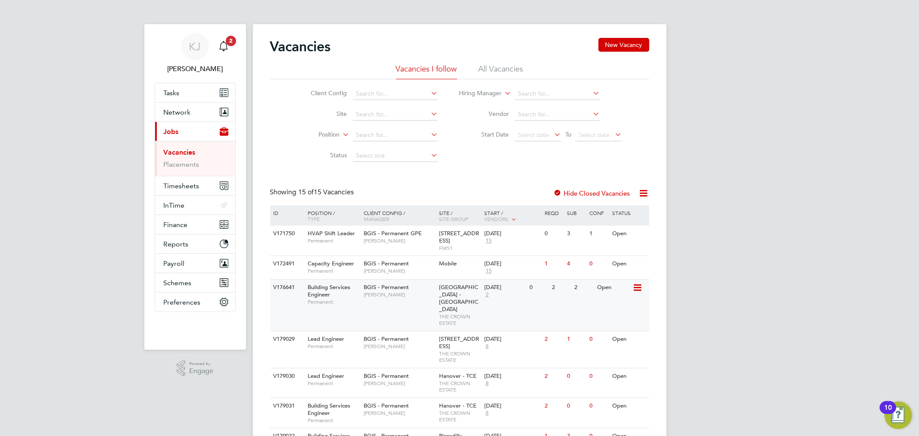
click at [419, 303] on div "V176641 Building Services Engineer Permanent BGIS - Permanent Jessica Macgregor…" at bounding box center [459, 305] width 379 height 52
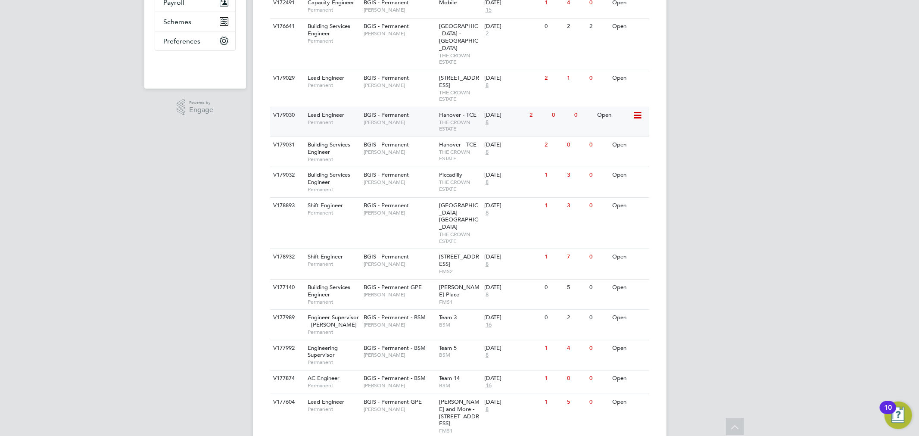
scroll to position [297, 0]
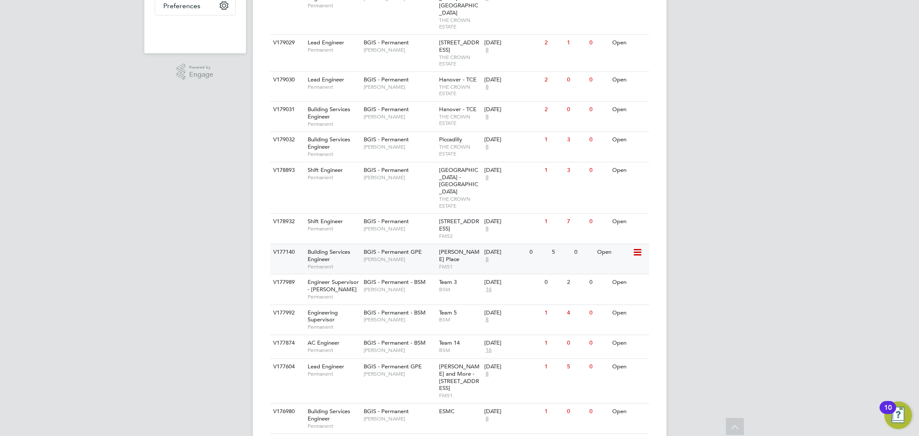
click at [435, 244] on div "BGIS - Permanent GPE Jasmin Padmore" at bounding box center [399, 255] width 75 height 22
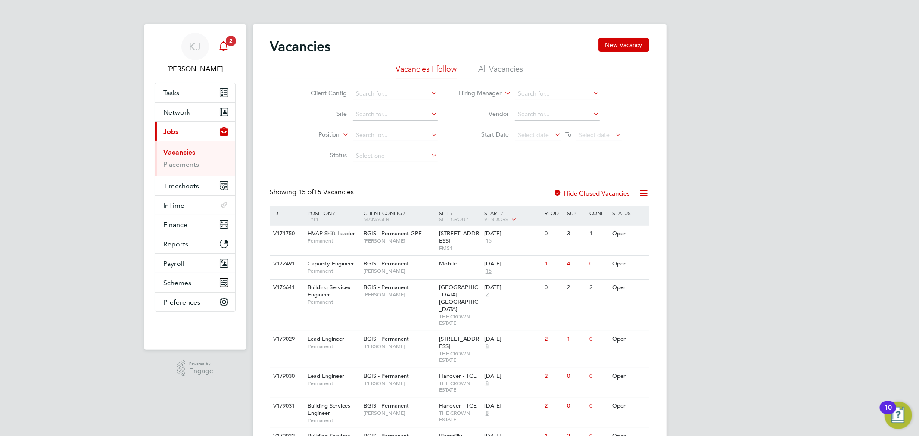
click at [230, 44] on span "2" at bounding box center [231, 41] width 10 height 10
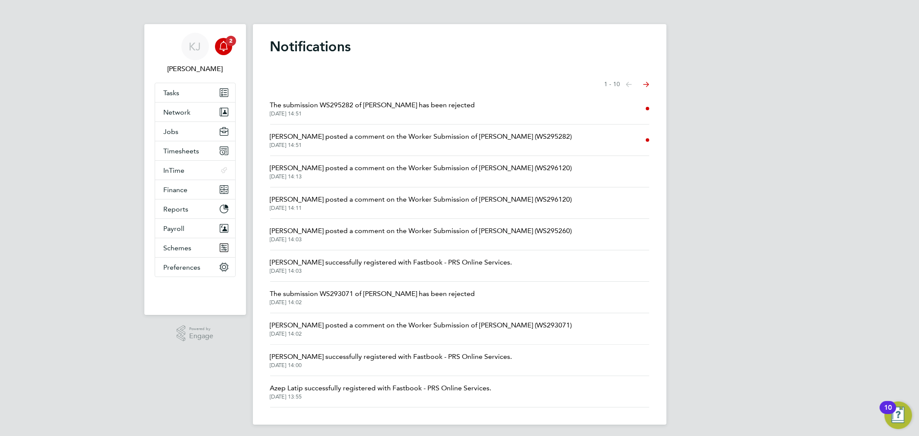
click at [559, 128] on li "Jasmin Padmore posted a comment on the Worker Submission of Kyle Morgan (WS2952…" at bounding box center [459, 140] width 379 height 31
click at [231, 50] on link "Notifications 3" at bounding box center [223, 47] width 17 height 28
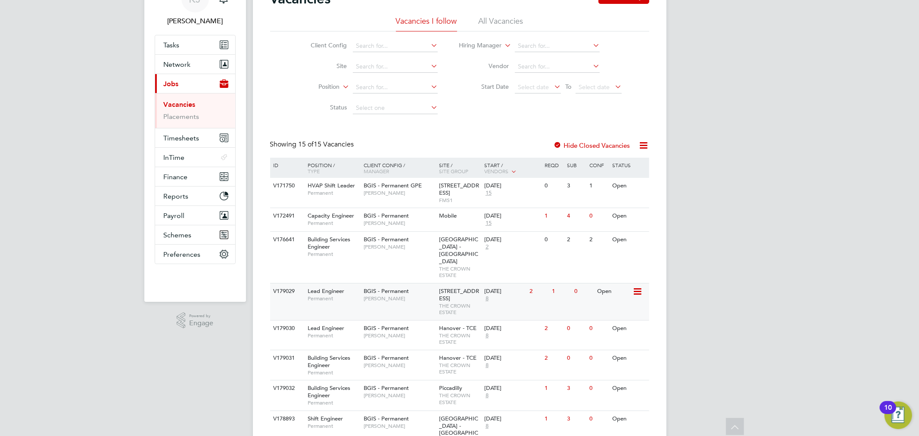
scroll to position [191, 0]
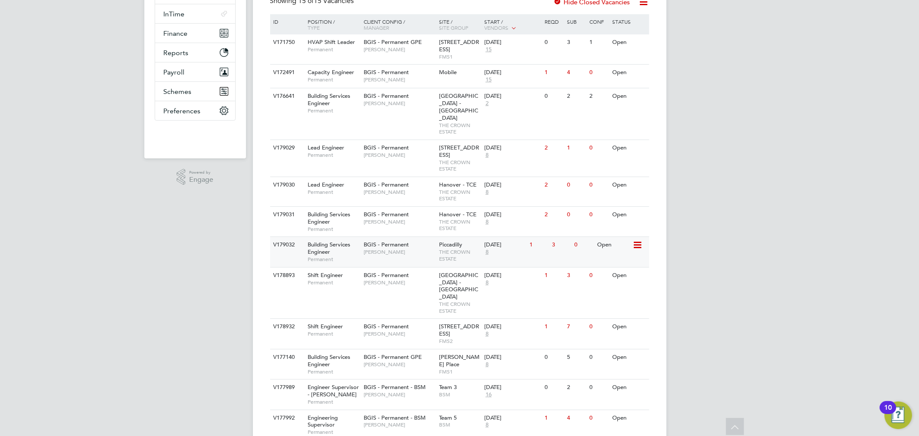
click at [409, 241] on span "BGIS - Permanent" at bounding box center [386, 244] width 45 height 7
click at [509, 246] on div "21 Aug 2025 8" at bounding box center [504, 248] width 45 height 23
click at [428, 219] on span "[PERSON_NAME]" at bounding box center [399, 222] width 71 height 7
click at [403, 193] on div "V179030 Lead Engineer Permanent BGIS - Permanent Alastair Rutherford Hanover - …" at bounding box center [459, 192] width 379 height 30
click at [477, 249] on span "THE CROWN ESTATE" at bounding box center [459, 255] width 41 height 13
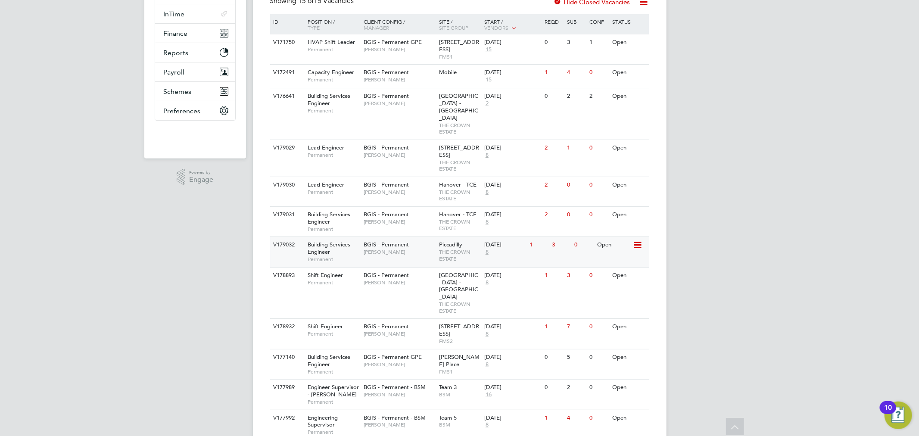
click at [464, 249] on span "THE CROWN ESTATE" at bounding box center [459, 255] width 41 height 13
click at [479, 240] on div "Piccadilly THE CROWN ESTATE" at bounding box center [459, 251] width 45 height 29
click at [411, 223] on div "V179031 Building Services Engineer Permanent BGIS - Permanent Alastair Rutherfo…" at bounding box center [459, 221] width 379 height 30
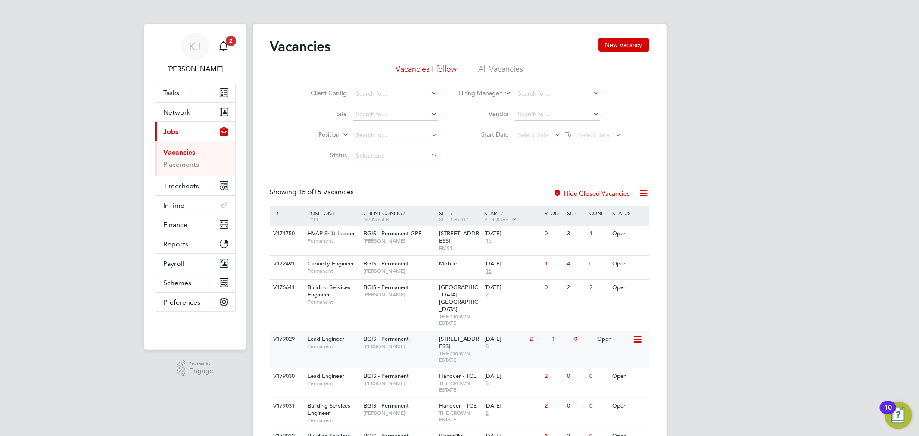
scroll to position [96, 0]
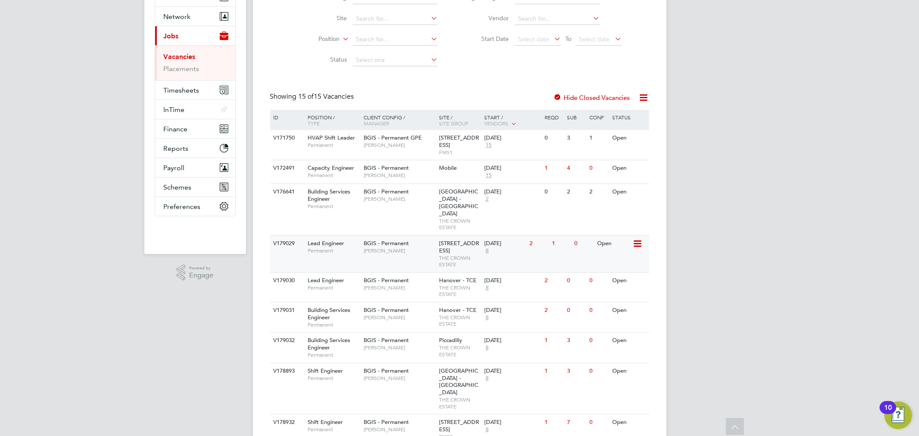
click at [483, 245] on div "V179029 Lead Engineer Permanent BGIS - Permanent Alastair Rutherford 10 New Bur…" at bounding box center [459, 253] width 379 height 37
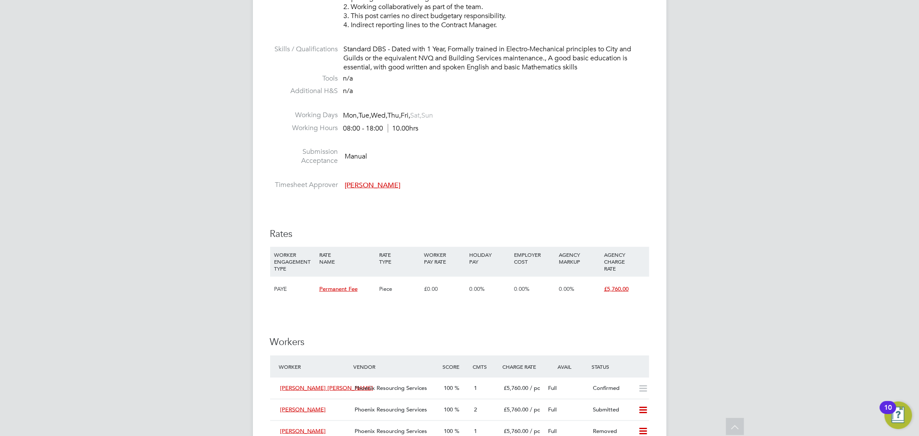
scroll to position [915, 0]
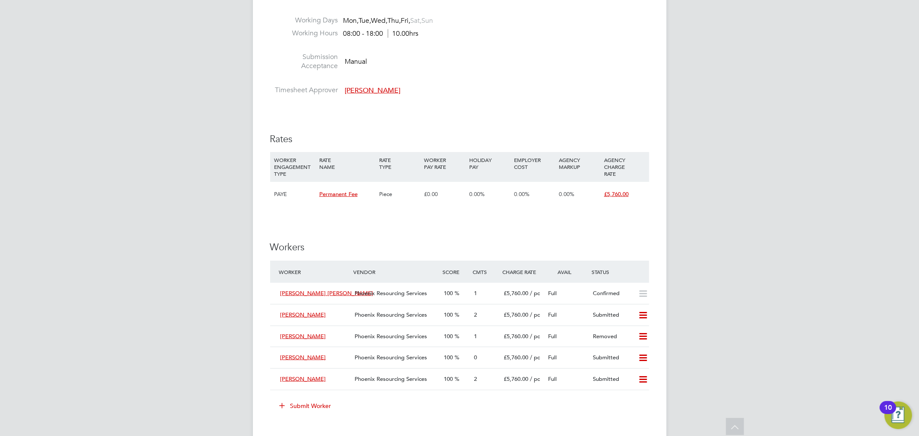
click at [334, 312] on div "Kyle Morgan" at bounding box center [314, 315] width 75 height 14
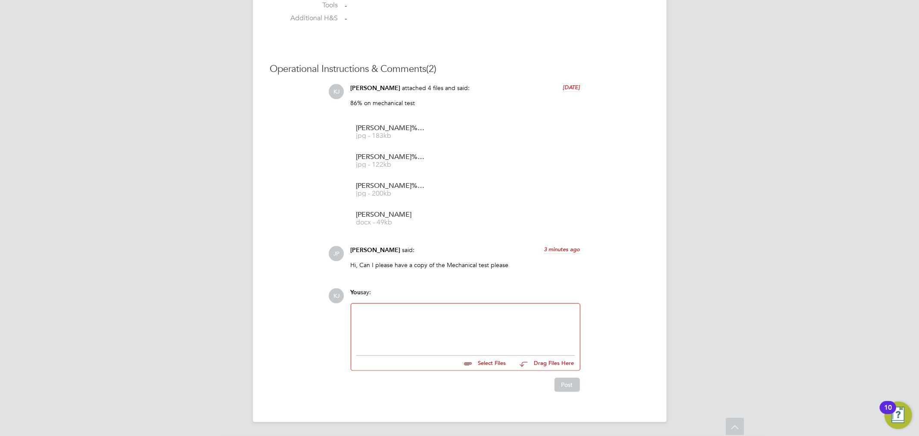
click at [397, 334] on div at bounding box center [465, 327] width 219 height 37
click at [492, 359] on input "file" at bounding box center [510, 362] width 129 height 12
type input "C:\fakepath\Kyle Morgan - BGIS TEST.png"
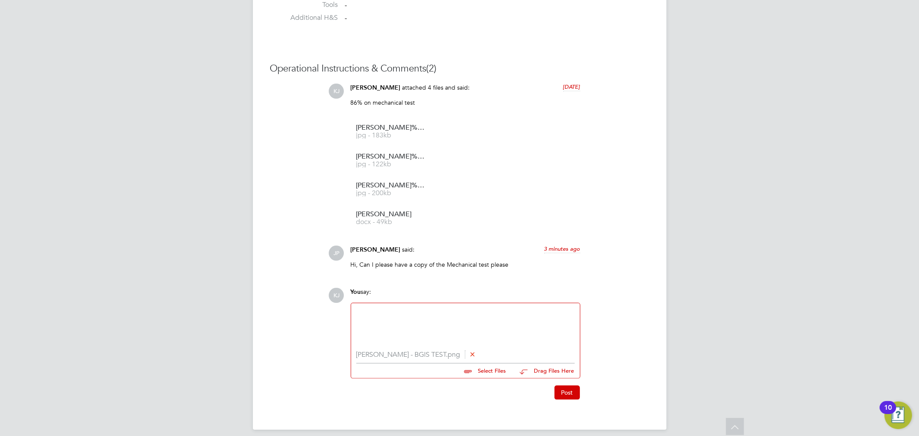
click at [397, 327] on div at bounding box center [465, 327] width 219 height 37
click at [427, 306] on div "Please see attached 2nd attempt due to first attempt him getting a phone call a…" at bounding box center [465, 326] width 229 height 47
click at [428, 316] on div "Please see attached 2nd attempt due to first attempt him getting a phone call a…" at bounding box center [465, 327] width 219 height 37
click at [566, 391] on button "Post" at bounding box center [567, 393] width 25 height 14
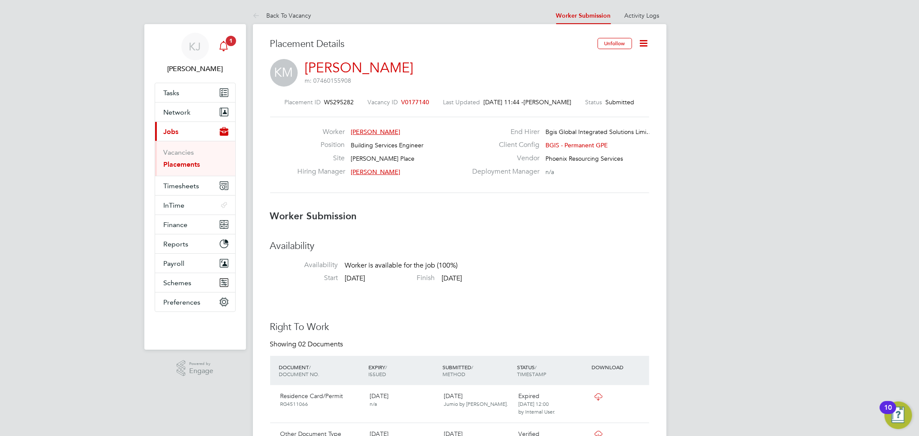
click at [221, 42] on icon "Main navigation" at bounding box center [224, 46] width 10 height 10
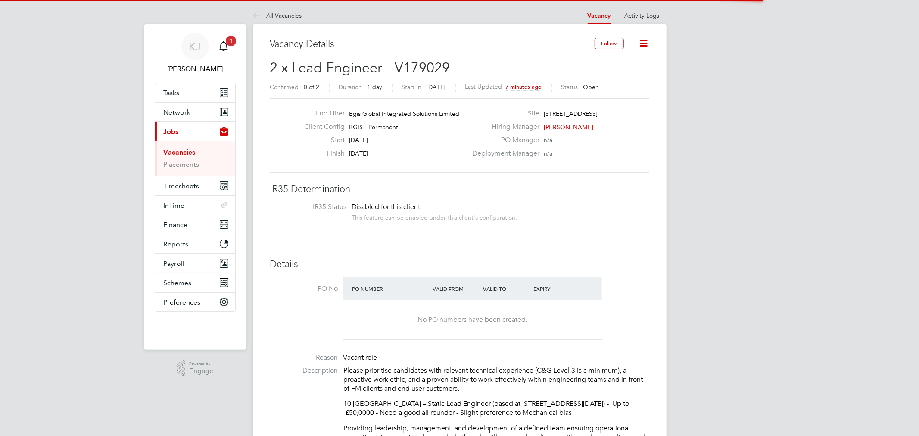
scroll to position [25, 60]
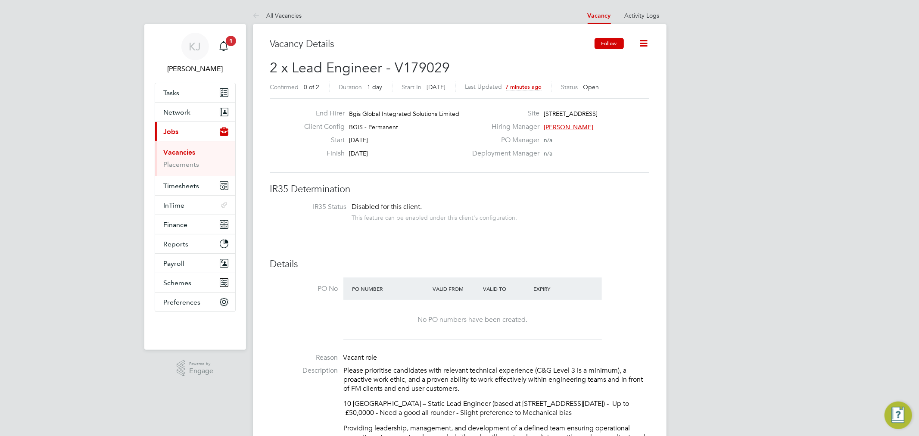
click at [613, 42] on button "Follow" at bounding box center [609, 43] width 29 height 11
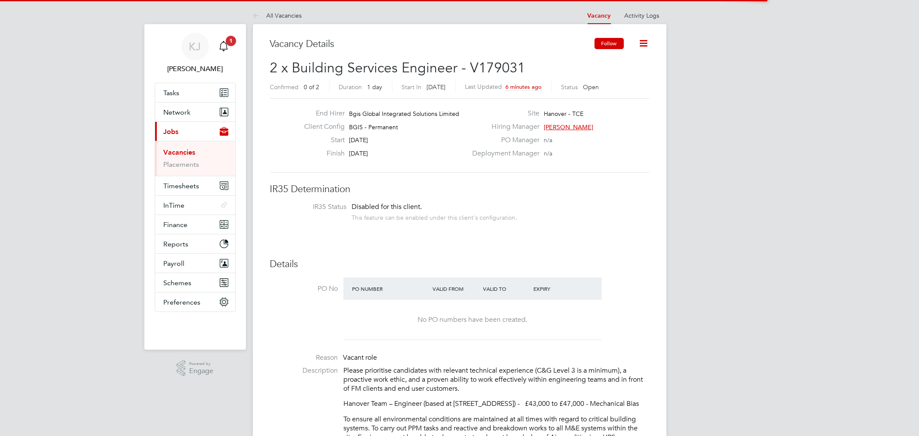
scroll to position [25, 60]
click at [611, 48] on button "Follow" at bounding box center [609, 43] width 29 height 11
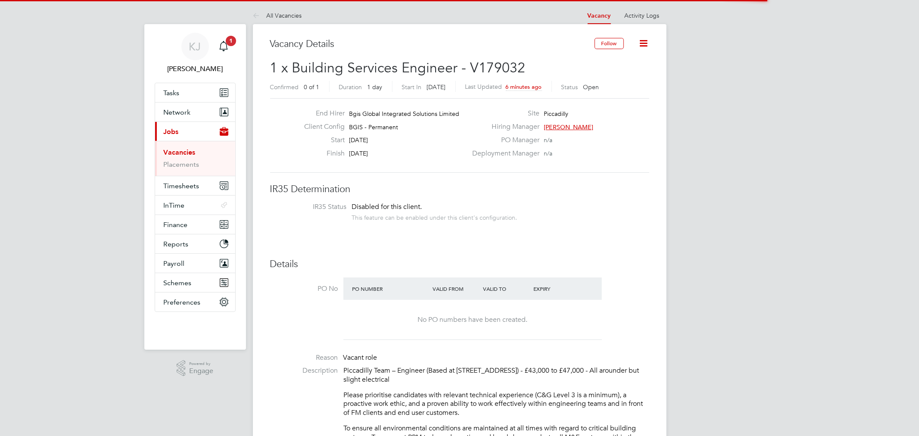
scroll to position [25, 60]
click at [608, 41] on button "Follow" at bounding box center [609, 43] width 29 height 11
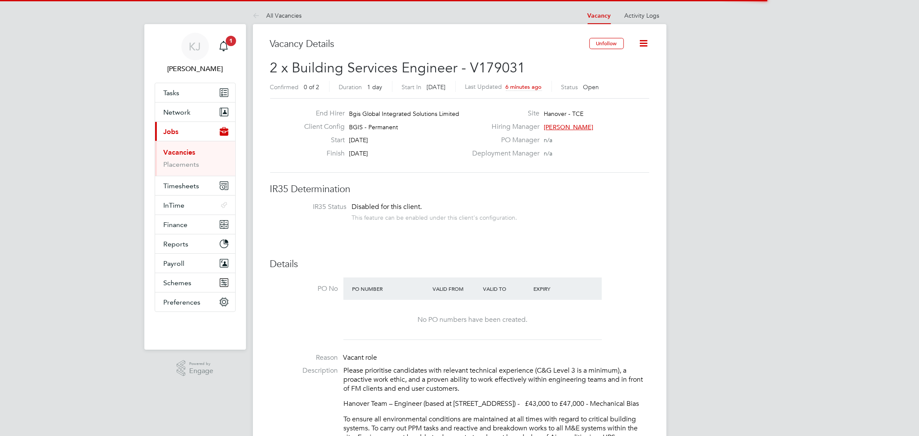
scroll to position [25, 60]
click at [605, 44] on button "Follow" at bounding box center [609, 43] width 29 height 11
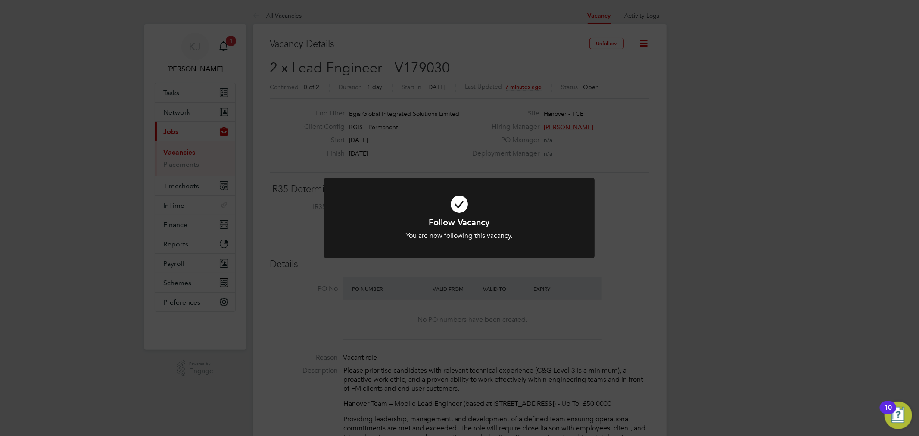
click at [705, 197] on div "Follow Vacancy You are now following this vacancy. Cancel Okay" at bounding box center [459, 218] width 919 height 436
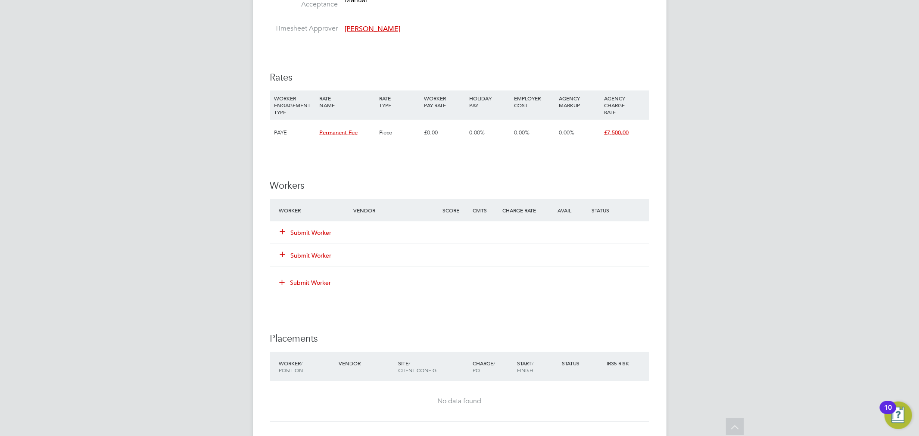
scroll to position [813, 0]
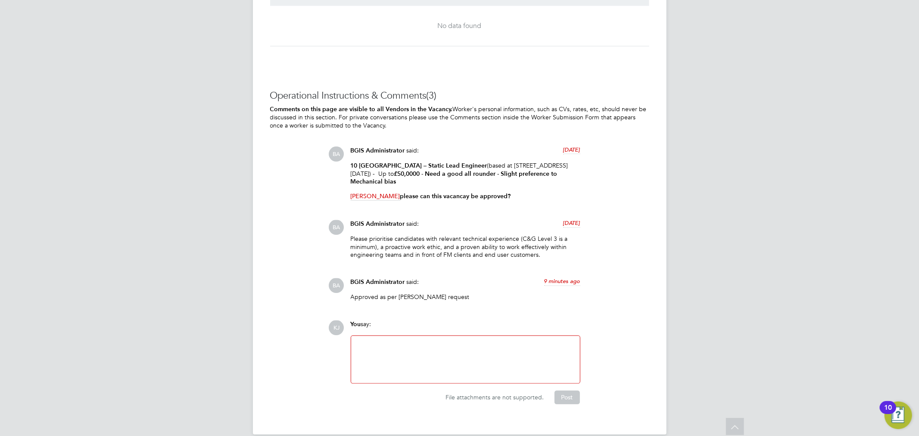
scroll to position [1204, 0]
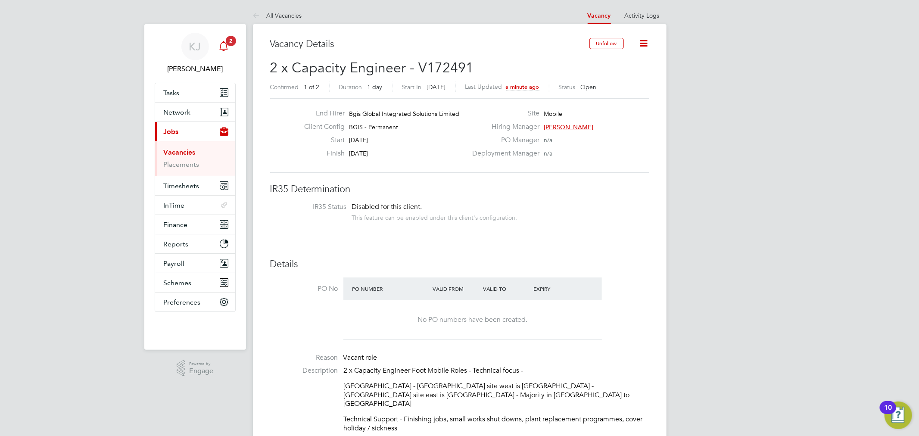
click at [222, 48] on icon "Main navigation" at bounding box center [224, 46] width 10 height 10
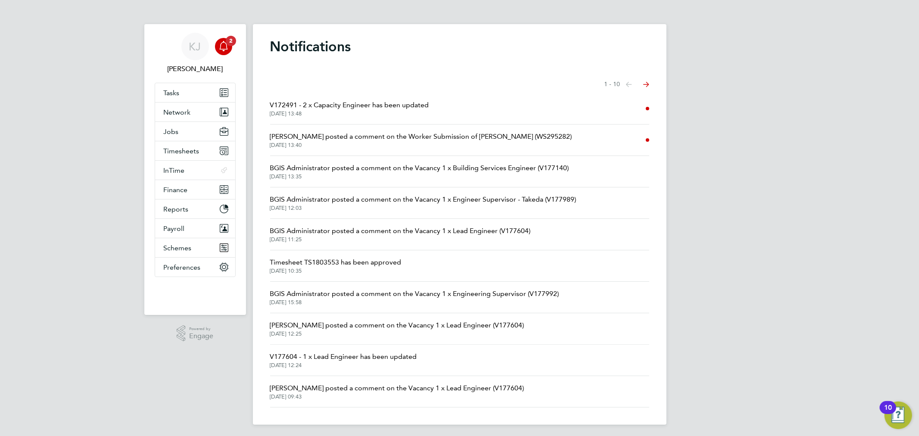
click at [494, 141] on span "Jasmin Padmore posted a comment on the Worker Submission of Kyle Morgan (WS2952…" at bounding box center [421, 136] width 302 height 10
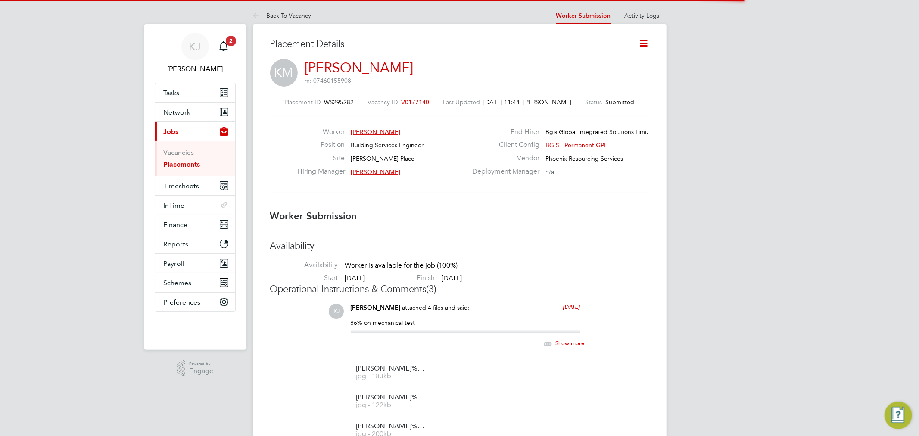
scroll to position [4, 4]
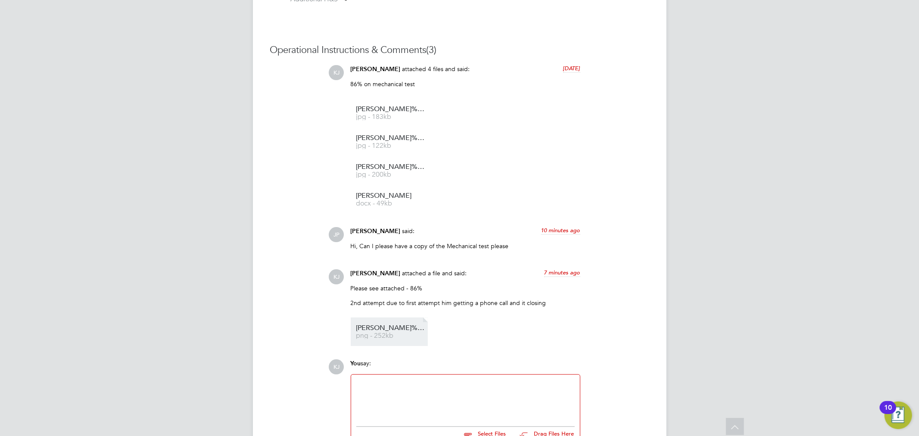
click at [384, 324] on li "Kyle%20Morgan%20-%20BGIS%20TEST png - 252kb" at bounding box center [389, 332] width 77 height 29
click at [406, 335] on span "png - 252kb" at bounding box center [390, 336] width 69 height 6
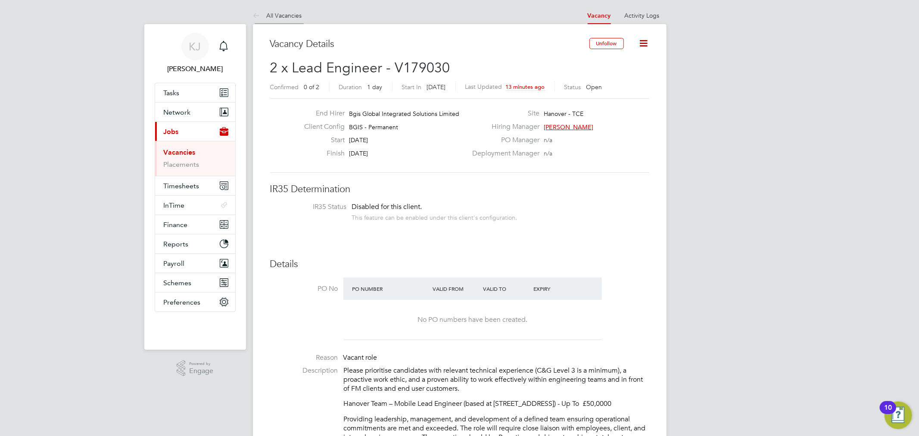
click at [300, 19] on li "All Vacancies" at bounding box center [277, 15] width 49 height 17
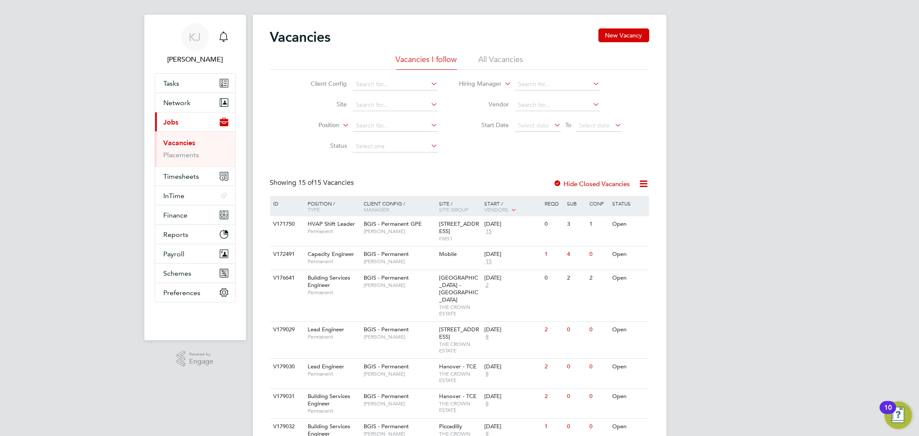
scroll to position [96, 0]
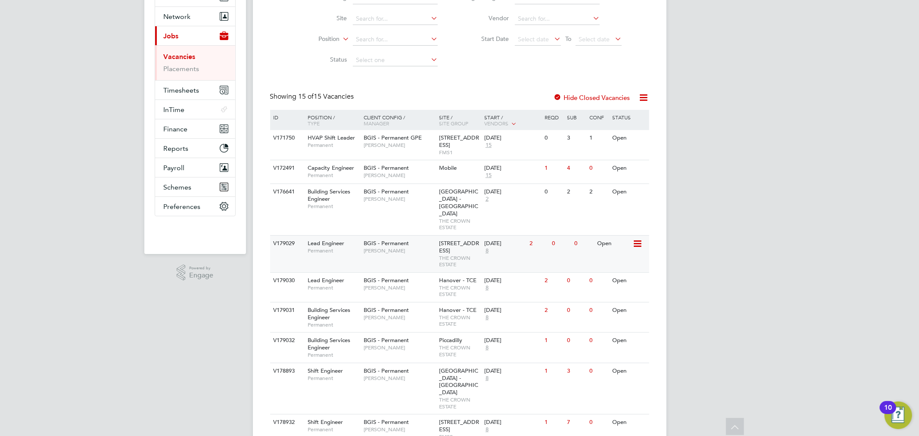
click at [394, 255] on div "V179029 Lead Engineer Permanent BGIS - Permanent Alastair Rutherford 10 New Bur…" at bounding box center [459, 253] width 379 height 37
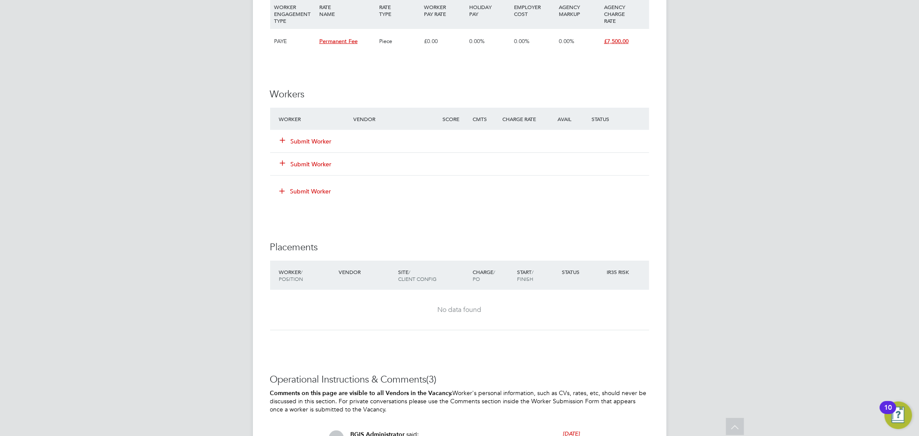
scroll to position [916, 0]
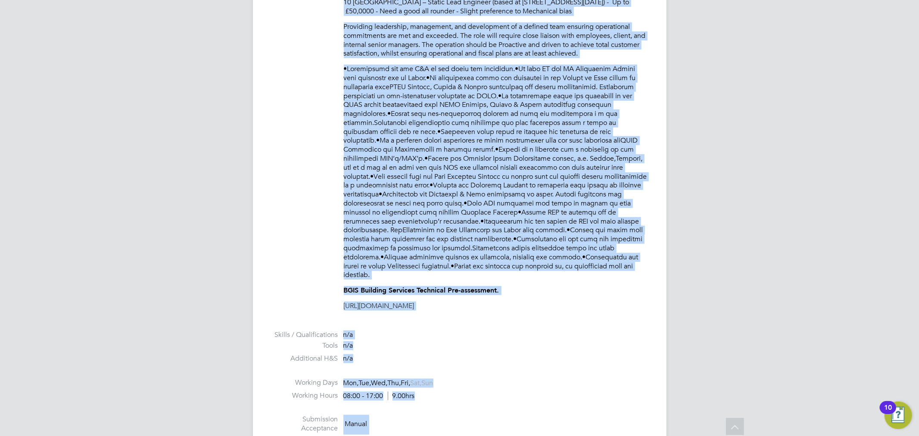
scroll to position [482, 0]
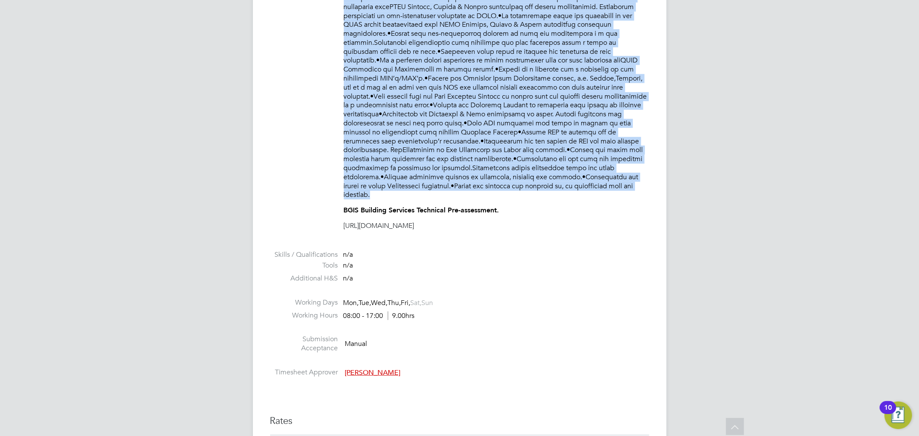
drag, startPoint x: 344, startPoint y: 128, endPoint x: 595, endPoint y: 188, distance: 258.6
click at [595, 188] on div "Please prioritise candidates with relevant technical experience (C&G Level 3 is…" at bounding box center [497, 57] width 306 height 346
copy div "Please prioritise candidates with relevant technical experience (C&G Level 3 is…"
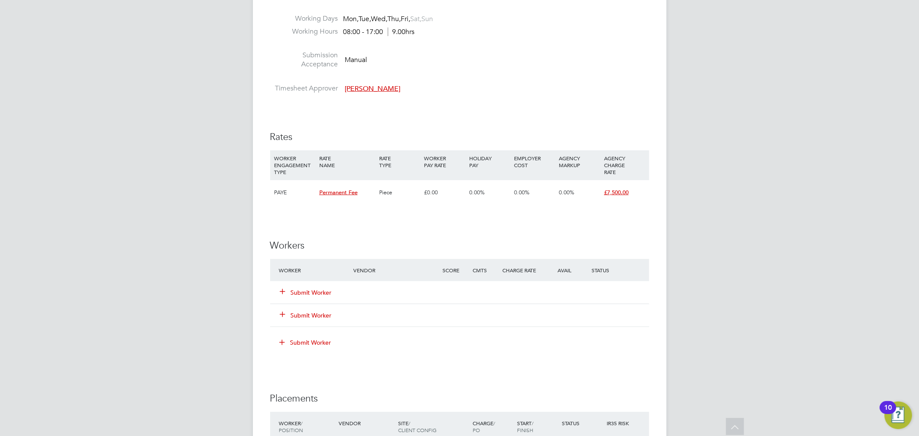
scroll to position [431, 0]
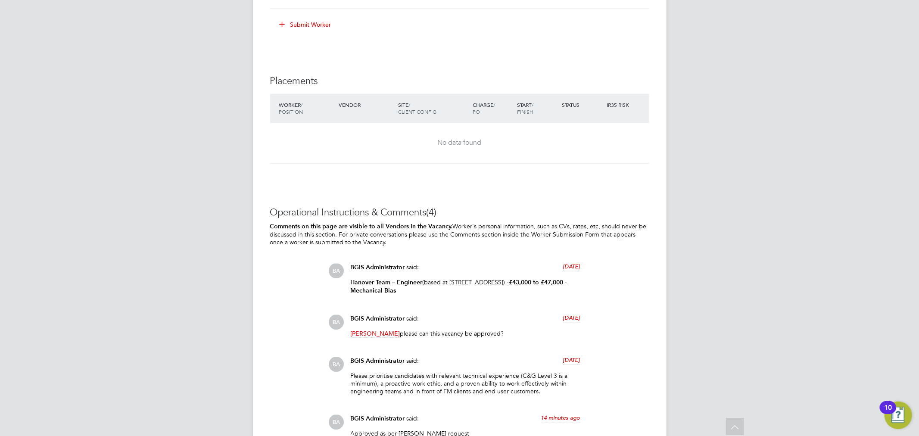
scroll to position [1230, 0]
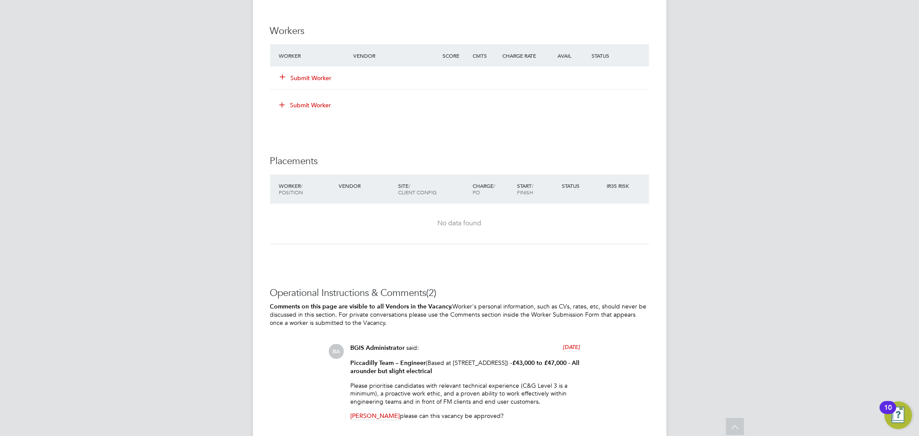
scroll to position [1168, 0]
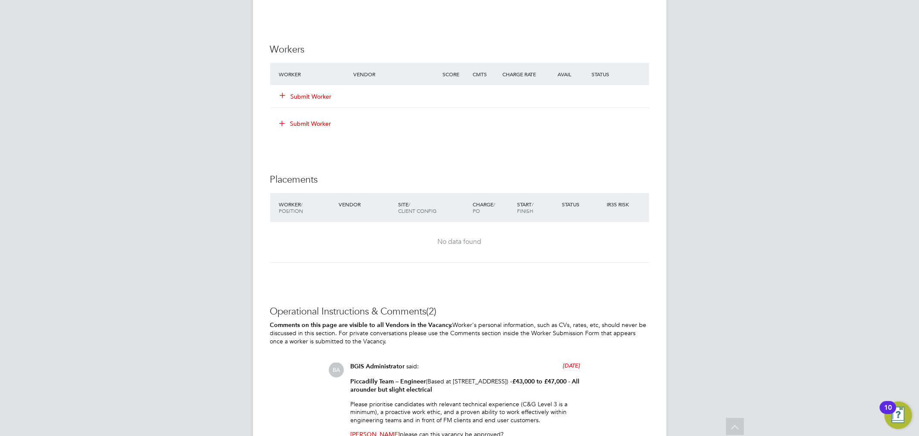
click at [318, 100] on button "Submit Worker" at bounding box center [307, 96] width 52 height 9
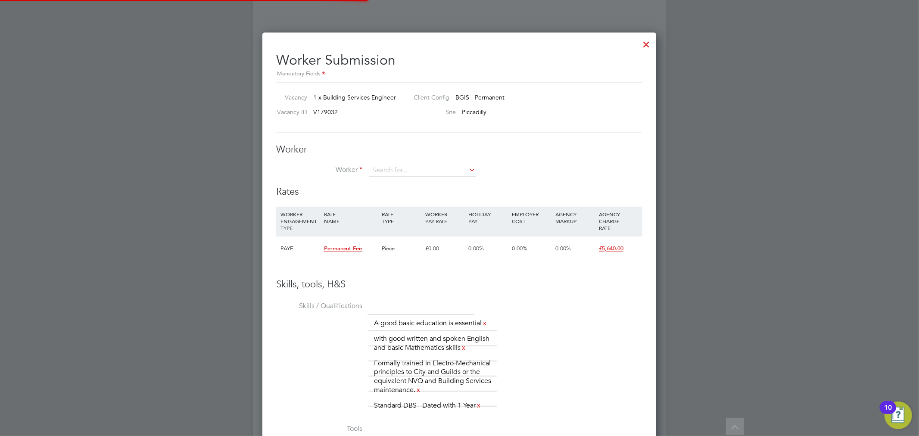
scroll to position [0, 0]
click at [400, 172] on input at bounding box center [422, 170] width 106 height 13
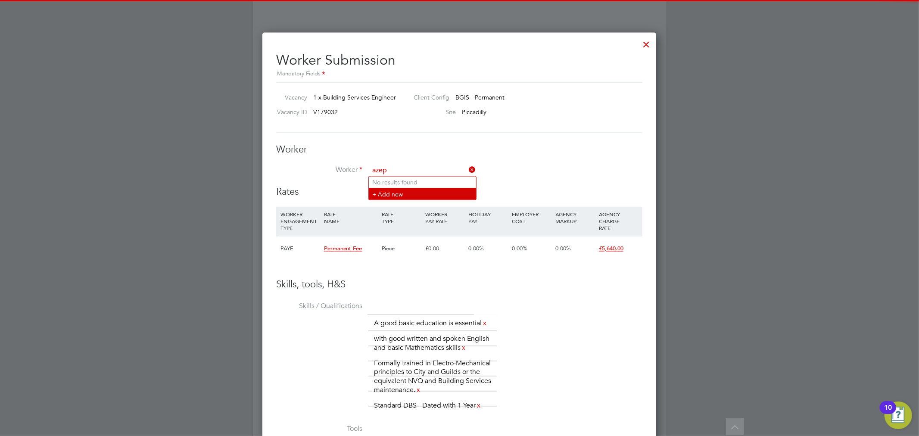
type input "azep"
click at [407, 188] on li "+ Add new" at bounding box center [422, 194] width 107 height 12
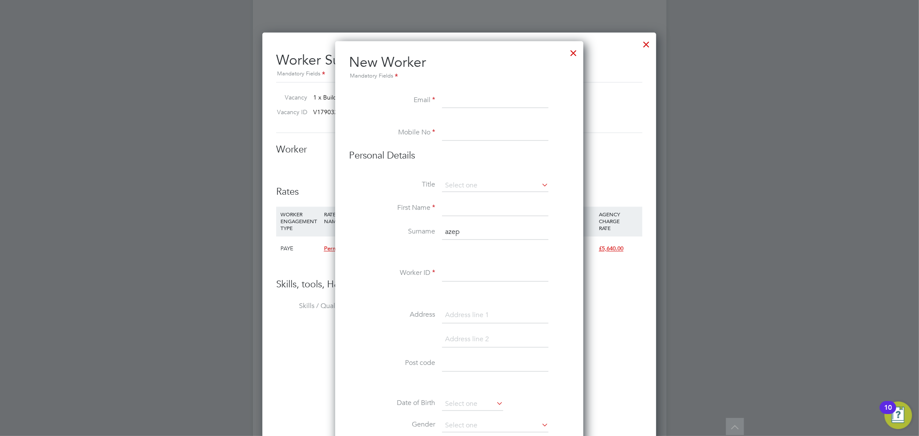
scroll to position [772, 249]
paste input "azep@gmail.com"
type input "azep@gmail.com"
click at [464, 126] on input at bounding box center [495, 133] width 106 height 16
paste input "7375037636"
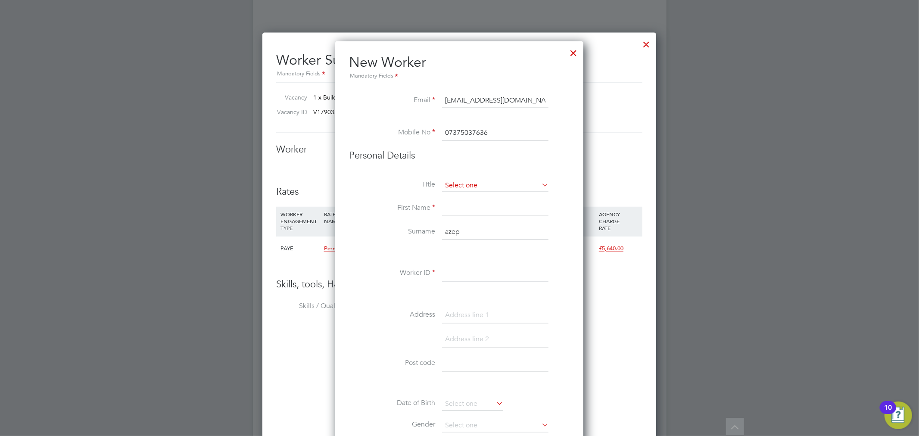
type input "07375037636"
click at [476, 182] on input at bounding box center [495, 185] width 106 height 13
click at [475, 197] on li "Mr" at bounding box center [495, 197] width 107 height 11
type input "Mr"
click at [481, 211] on input at bounding box center [495, 209] width 106 height 16
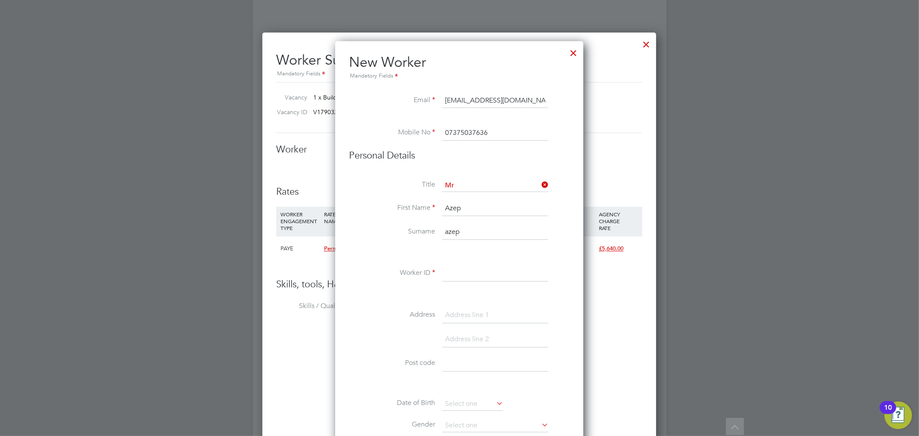
type input "Azep"
type input "Latip"
click at [468, 269] on input at bounding box center [495, 274] width 106 height 16
paste input "W-01750985"
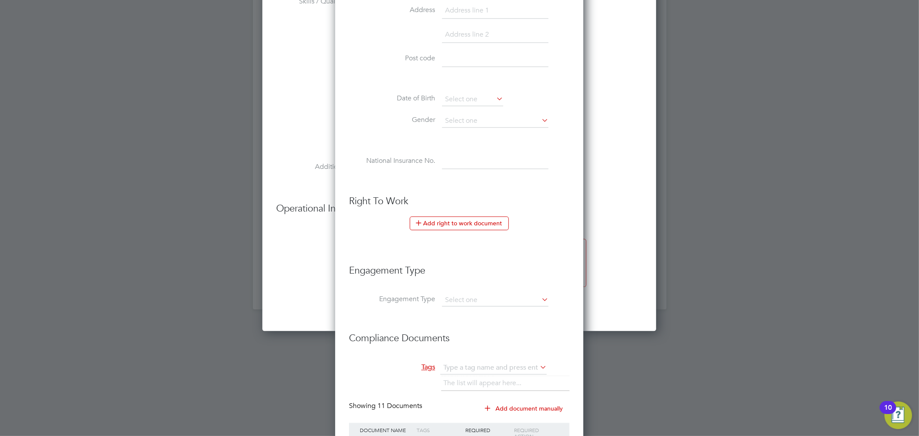
scroll to position [1545, 0]
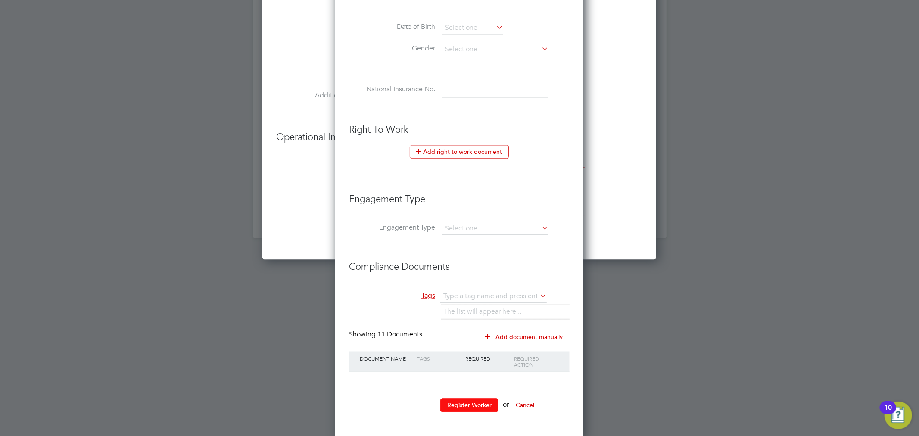
type input "W-01750985"
click at [473, 402] on button "Register Worker" at bounding box center [470, 405] width 58 height 14
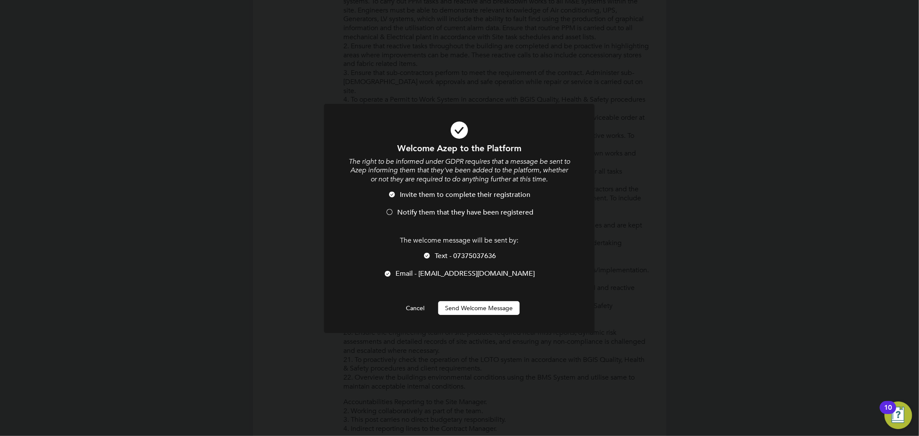
drag, startPoint x: 455, startPoint y: 213, endPoint x: 469, endPoint y: 285, distance: 73.7
click at [455, 213] on span "Notify them that they have been registered" at bounding box center [465, 212] width 136 height 9
click at [480, 307] on button "Send Welcome Message" at bounding box center [478, 308] width 81 height 14
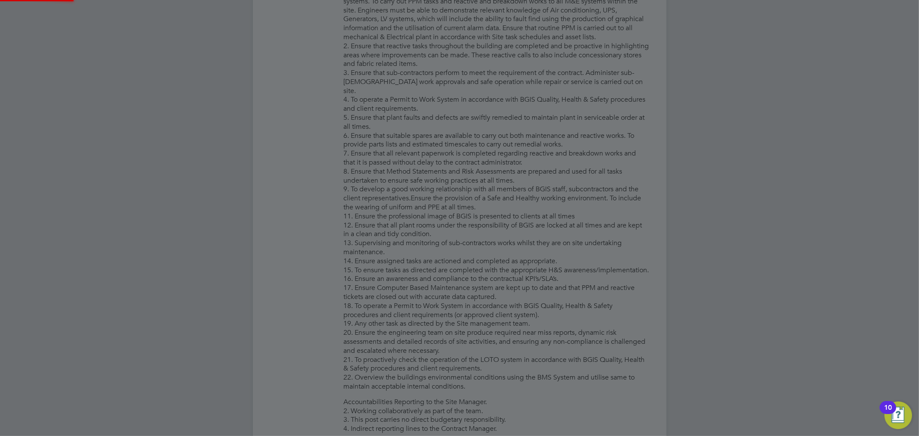
type input "Azep Latip (W-01750985)"
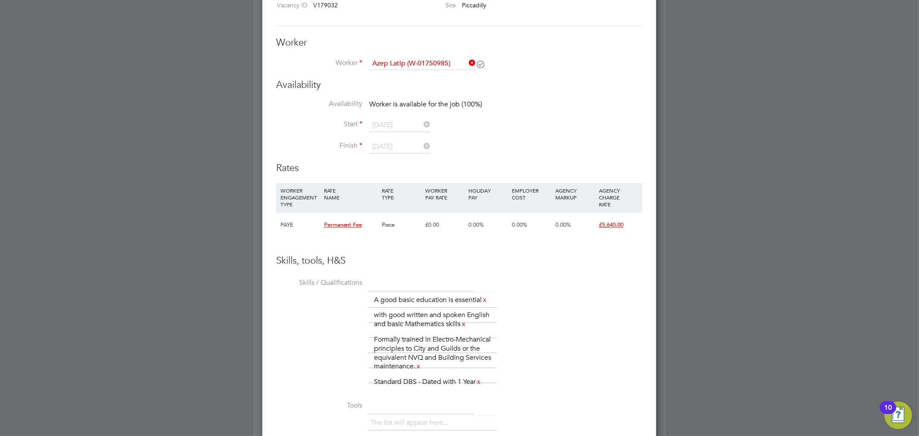
scroll to position [1259, 0]
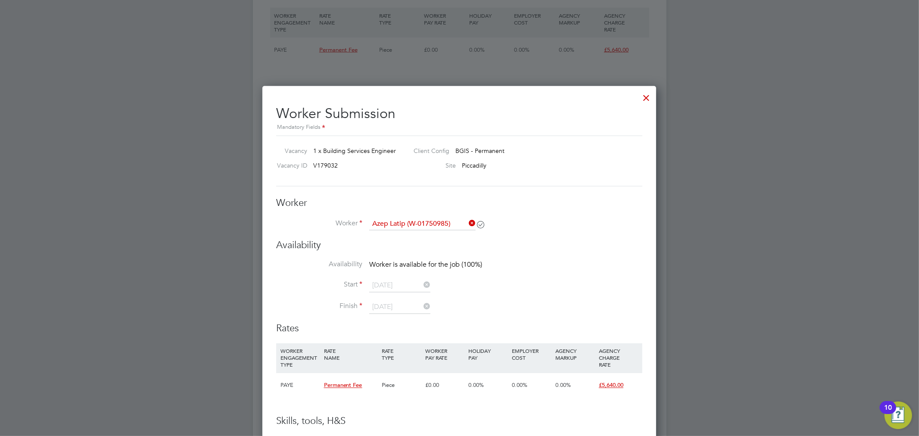
click at [644, 102] on div at bounding box center [647, 96] width 16 height 16
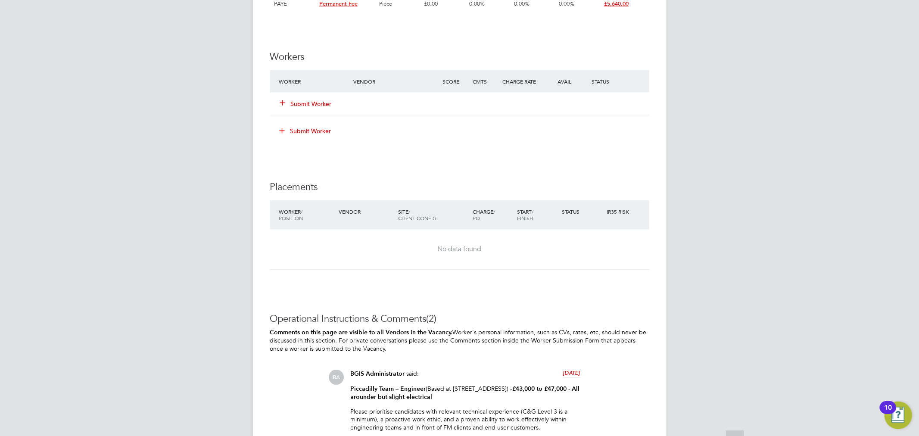
scroll to position [1168, 0]
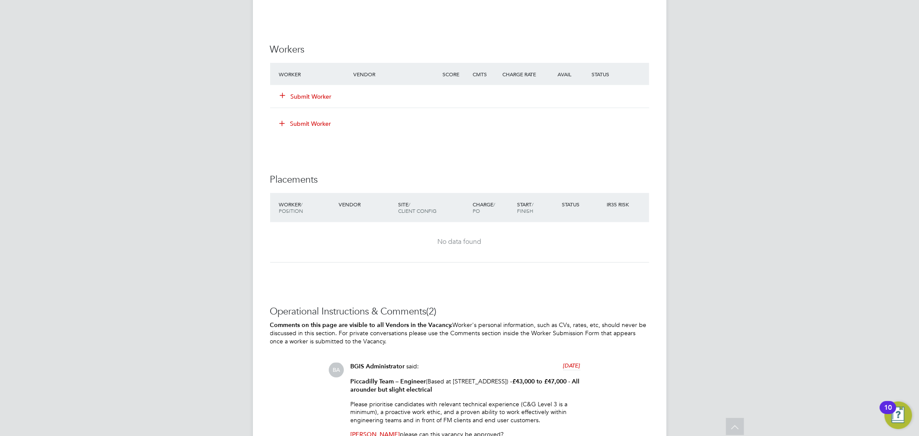
click at [313, 97] on button "Submit Worker" at bounding box center [307, 96] width 52 height 9
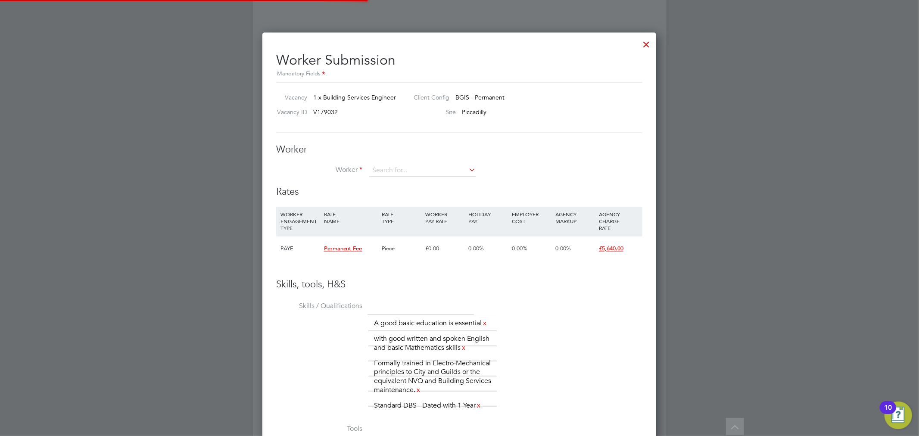
scroll to position [4, 5]
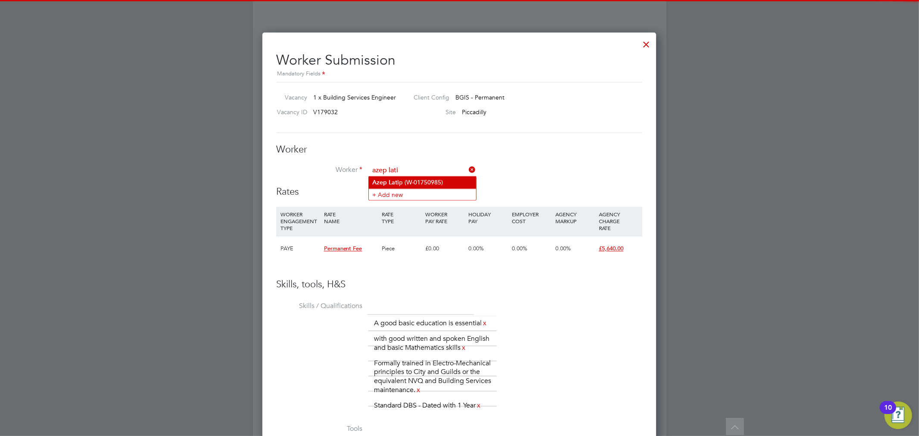
click at [428, 179] on li "Azep Lati p (W-01750985)" at bounding box center [422, 183] width 107 height 12
type input "Azep Latip (W-01750985)"
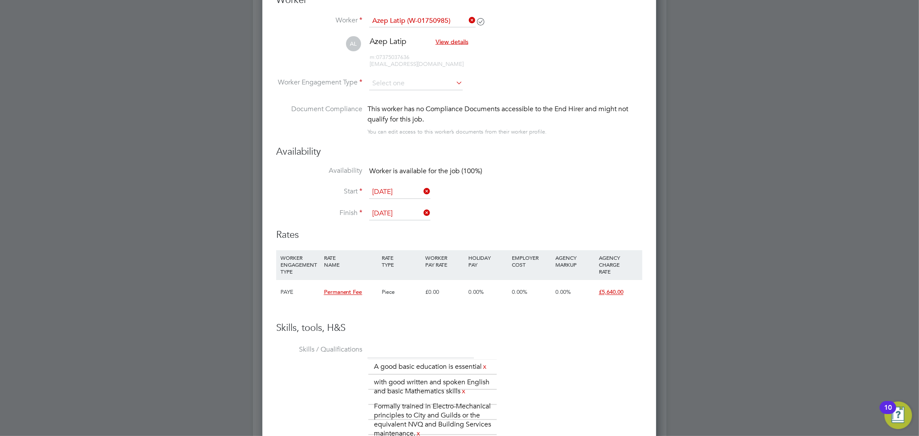
scroll to position [1272, 0]
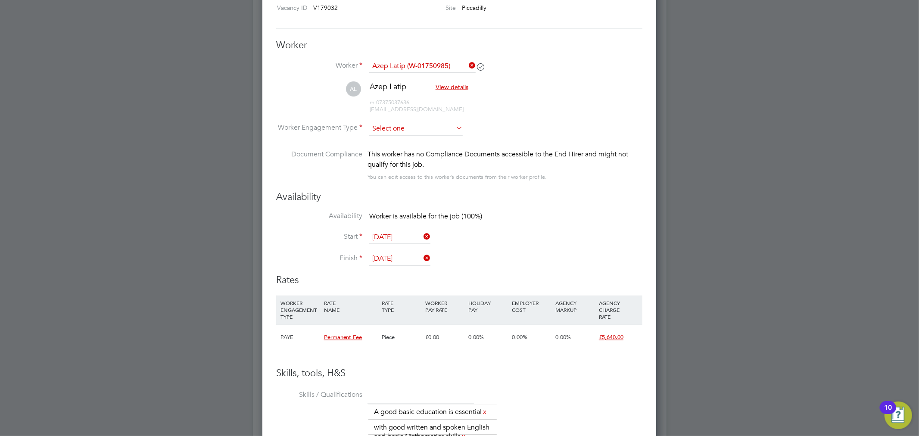
click at [439, 147] on li "PAYE" at bounding box center [416, 151] width 94 height 11
type input "PAYE"
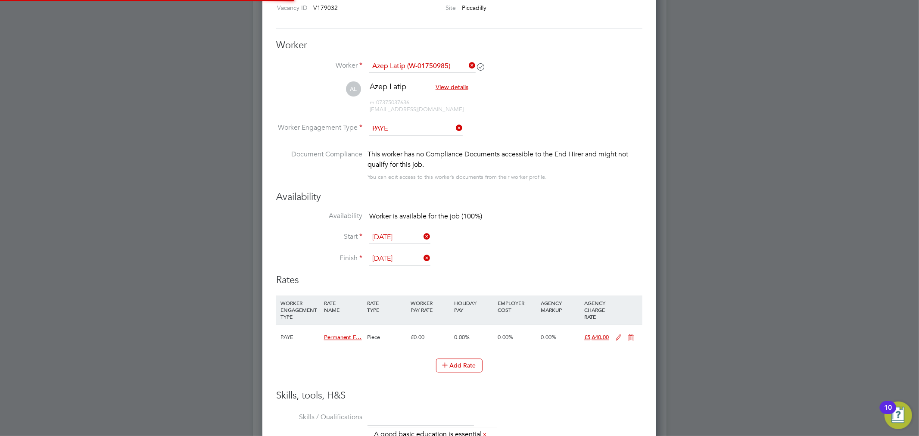
scroll to position [4, 5]
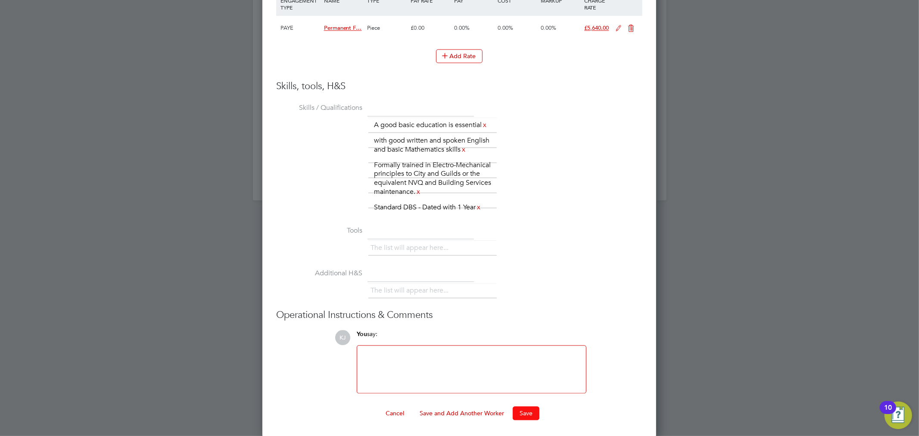
click at [526, 415] on button "Save" at bounding box center [526, 413] width 27 height 14
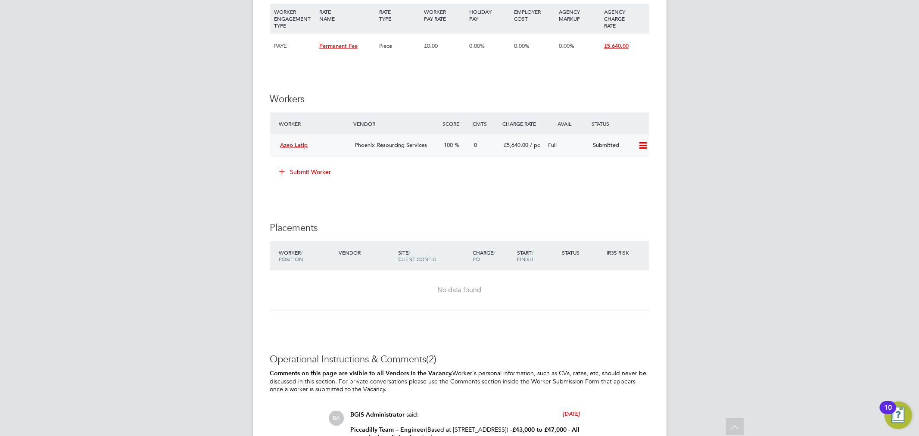
click at [345, 139] on div "Azep Latip" at bounding box center [314, 145] width 75 height 14
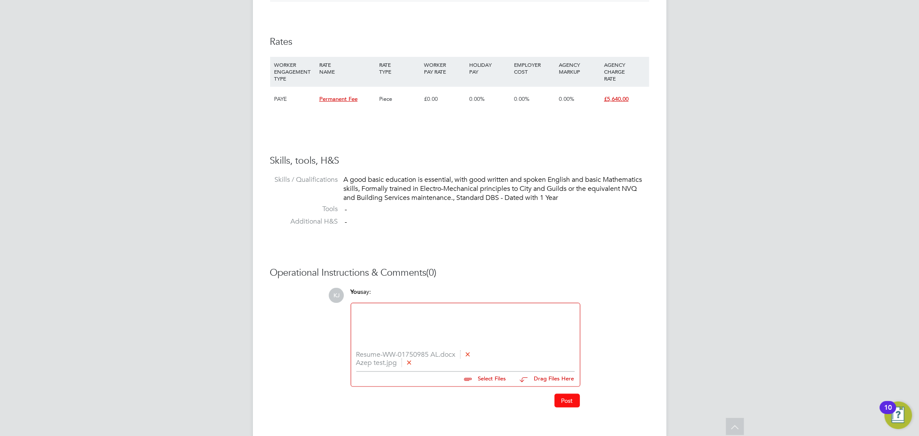
click at [570, 402] on button "Post" at bounding box center [567, 401] width 25 height 14
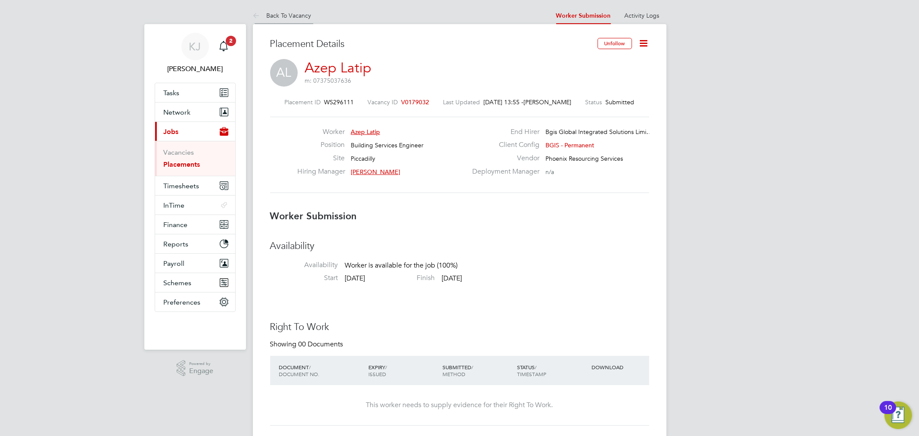
click at [290, 15] on link "Back To Vacancy" at bounding box center [282, 16] width 59 height 8
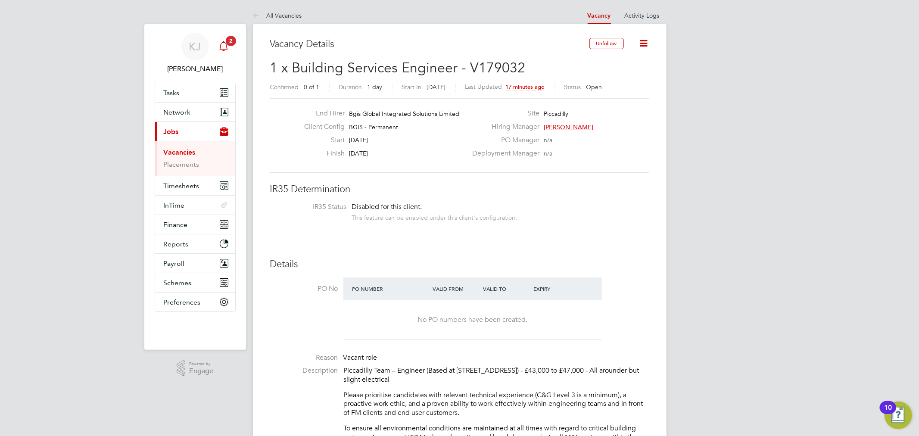
click at [224, 40] on div "Main navigation" at bounding box center [223, 46] width 17 height 17
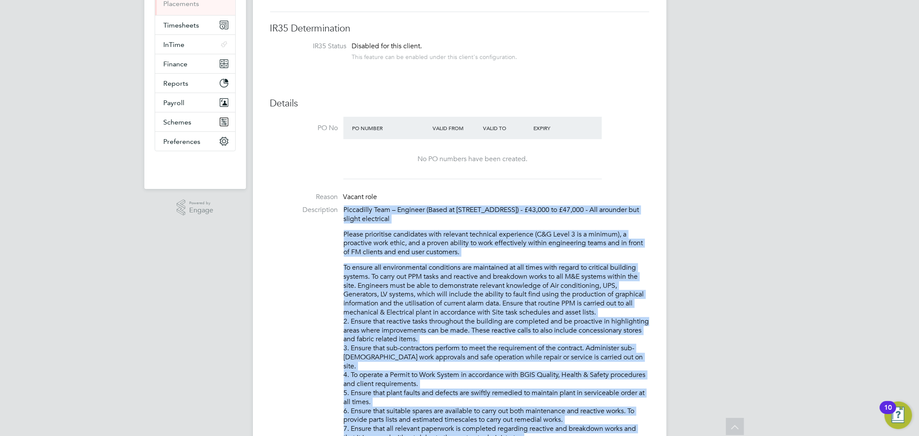
scroll to position [488, 0]
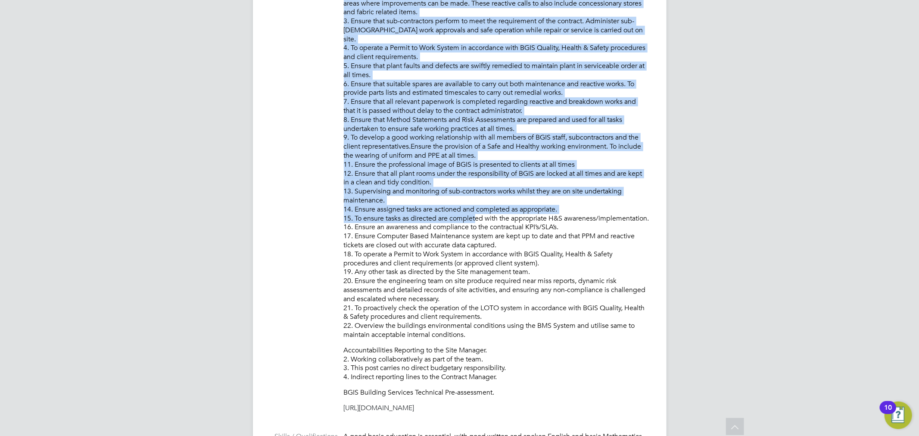
drag, startPoint x: 344, startPoint y: 209, endPoint x: 517, endPoint y: 380, distance: 243.5
click at [517, 380] on div "Piccadilly Team – Engineer (Based at 1 Vine Street, London W1J 0AH) - £43,000 t…" at bounding box center [497, 145] width 306 height 535
copy div "Piccadilly Team – Engineer (Based at 1 Vine Street, London W1J 0AH) - £43,000 t…"
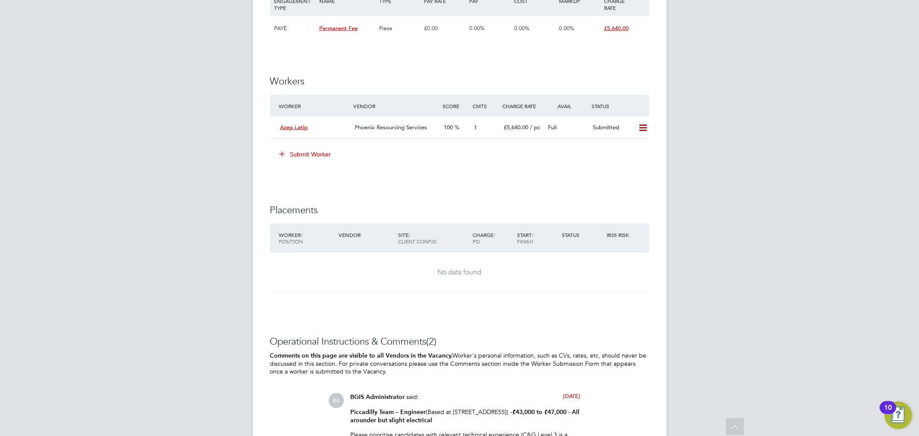
scroll to position [1158, 0]
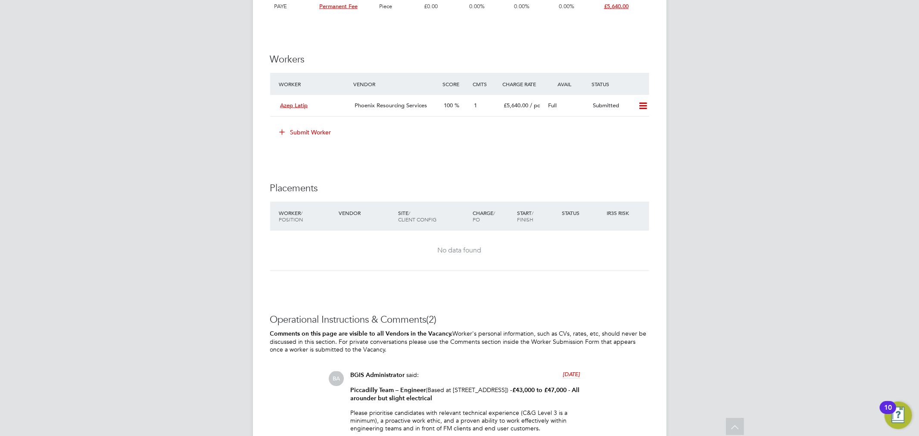
click at [321, 131] on button "Submit Worker" at bounding box center [306, 132] width 65 height 14
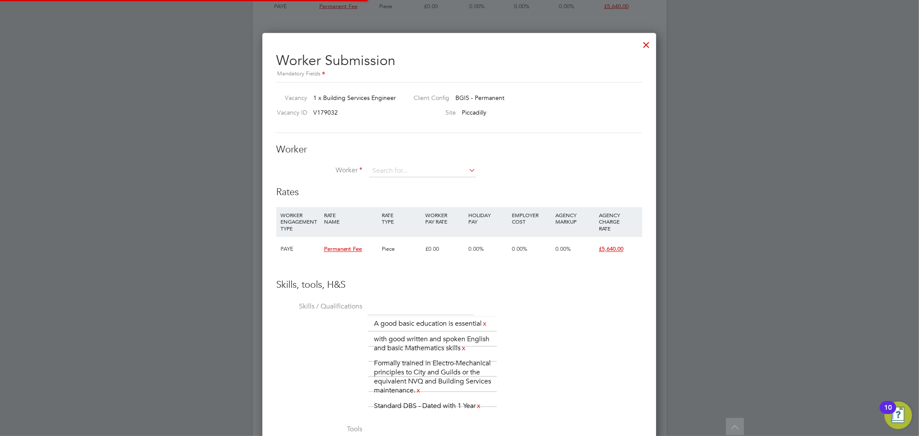
scroll to position [603, 394]
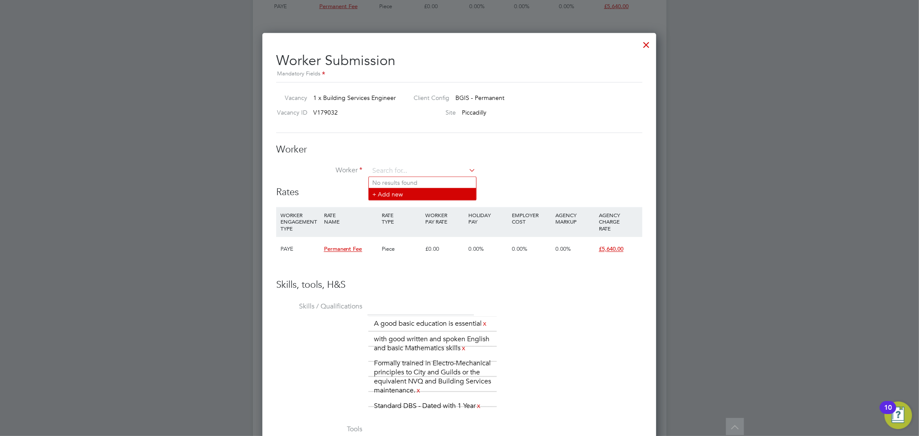
click at [408, 191] on li "+ Add new" at bounding box center [422, 194] width 107 height 12
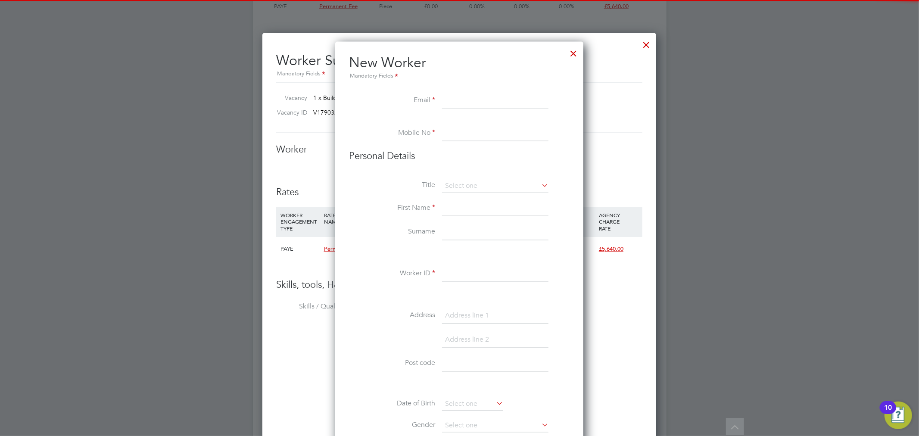
scroll to position [772, 249]
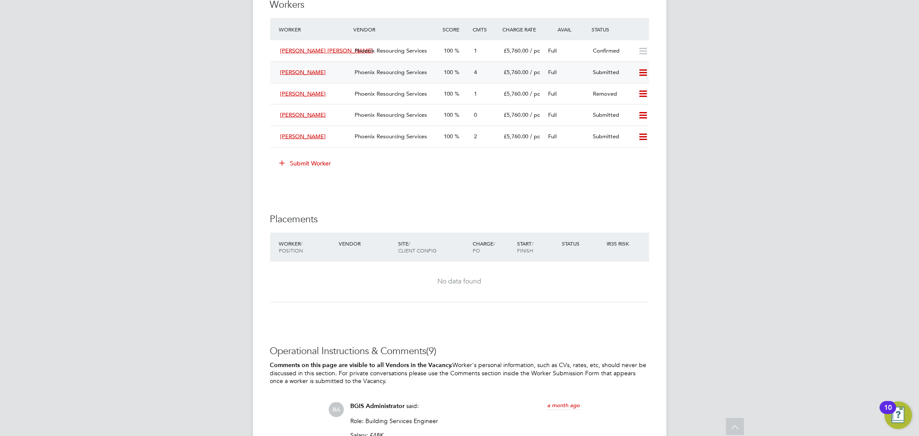
click at [340, 75] on div "[PERSON_NAME]" at bounding box center [314, 73] width 75 height 14
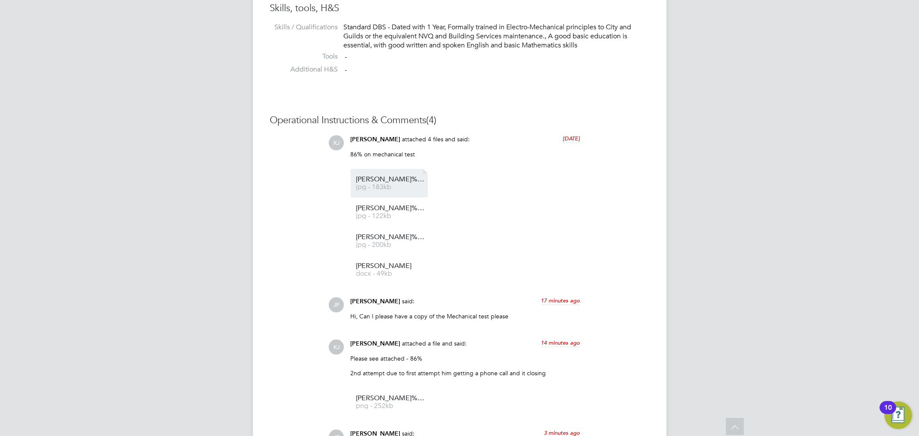
click at [405, 181] on span "[PERSON_NAME]%20Morgan%20AC%20Cert" at bounding box center [390, 179] width 69 height 6
click at [395, 269] on span "[PERSON_NAME]" at bounding box center [390, 266] width 69 height 6
click at [399, 206] on span "[PERSON_NAME]%20Morgan%2018th%20Cert" at bounding box center [390, 208] width 69 height 6
click at [393, 236] on span "[PERSON_NAME]%20Morgan%20Elect%20Cert%202" at bounding box center [390, 237] width 69 height 6
click at [380, 270] on link "[PERSON_NAME] docx - 49kb" at bounding box center [390, 270] width 69 height 14
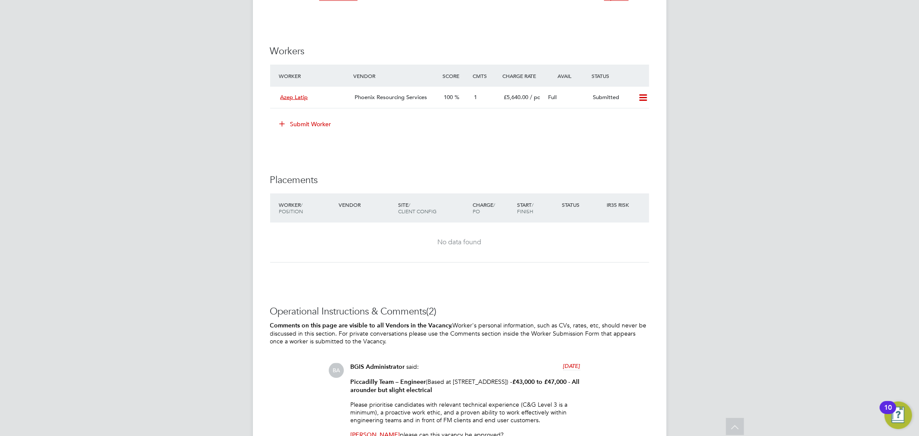
scroll to position [1149, 0]
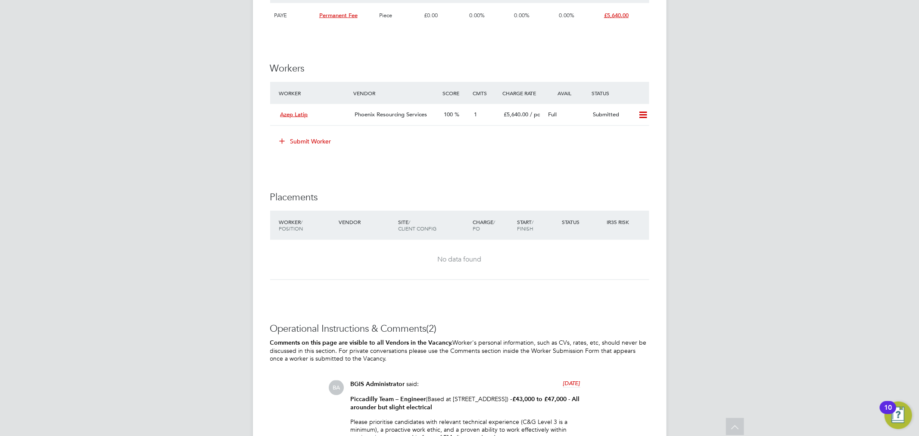
click at [320, 139] on button "Submit Worker" at bounding box center [306, 141] width 65 height 14
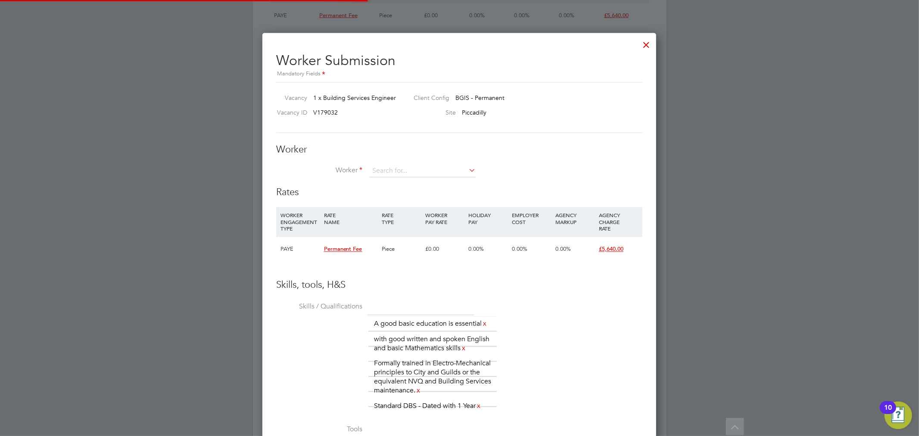
scroll to position [603, 394]
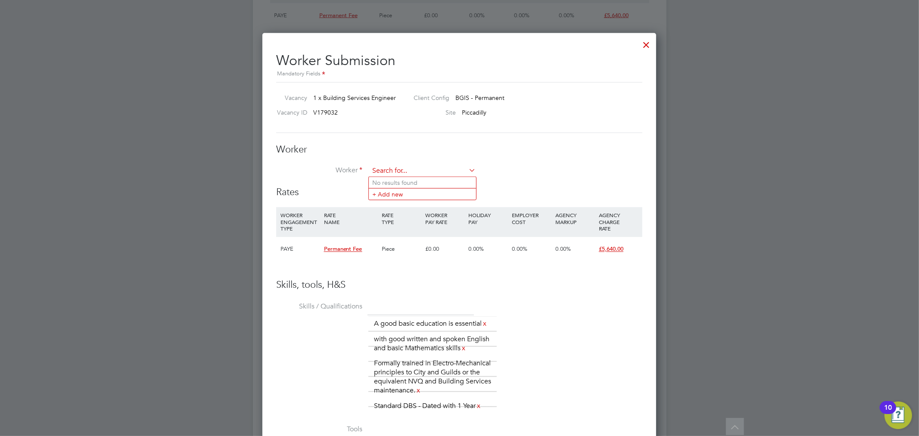
click at [437, 168] on input at bounding box center [422, 171] width 106 height 13
type input "arpad"
paste input "cisco0526@gmail.com"
type input "cisco0526@gmail.com"
click at [414, 195] on li "+ Add new" at bounding box center [422, 194] width 107 height 12
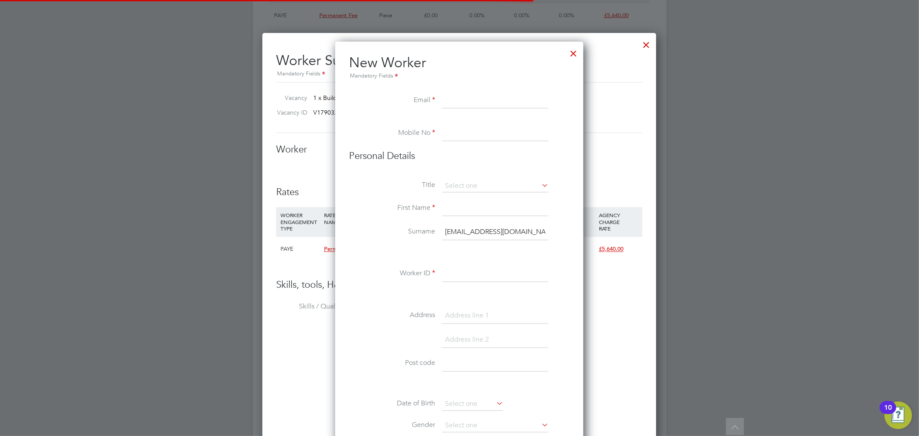
scroll to position [772, 249]
paste input "cisco0526@gmail.com"
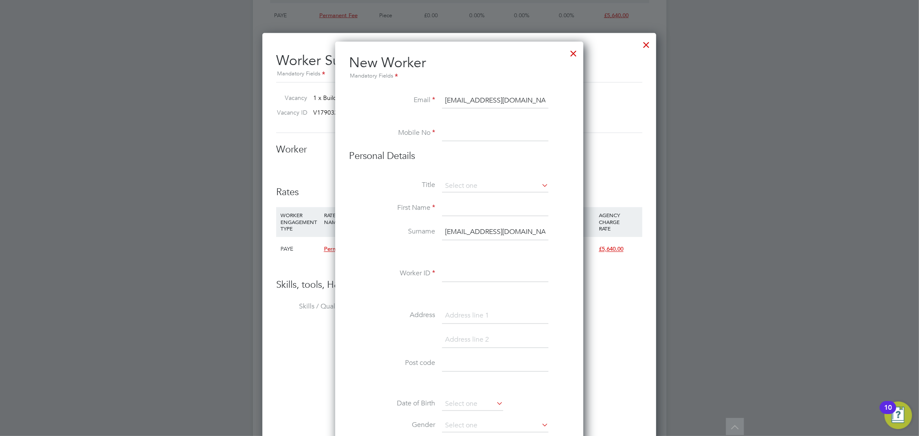
type input "cisco0526@gmail.com"
click at [469, 132] on input at bounding box center [495, 134] width 106 height 16
paste input "7462 878261"
click at [444, 135] on input "7462 878261" at bounding box center [495, 134] width 106 height 16
type input "07462 878261"
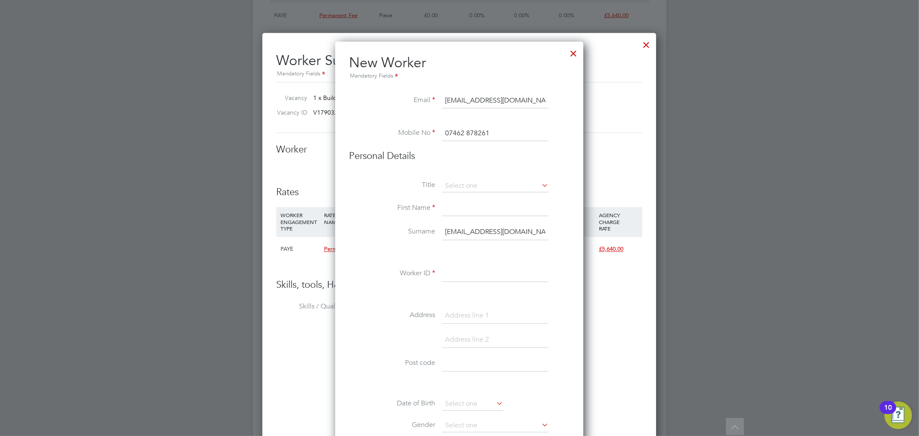
click at [457, 192] on li "Mr" at bounding box center [495, 197] width 107 height 11
type input "Mr"
click at [454, 204] on input at bounding box center [495, 209] width 106 height 16
type input "Arpad"
type input "Kolozsi"
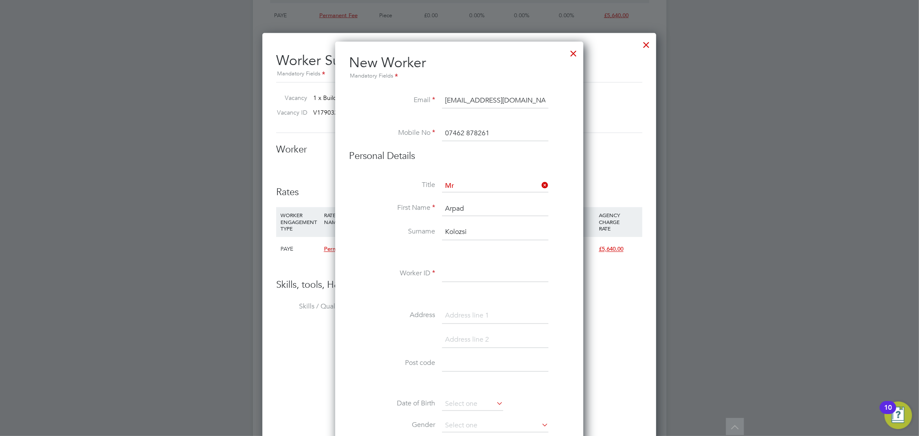
click at [467, 272] on input at bounding box center [495, 275] width 106 height 16
paste input "W-01782729"
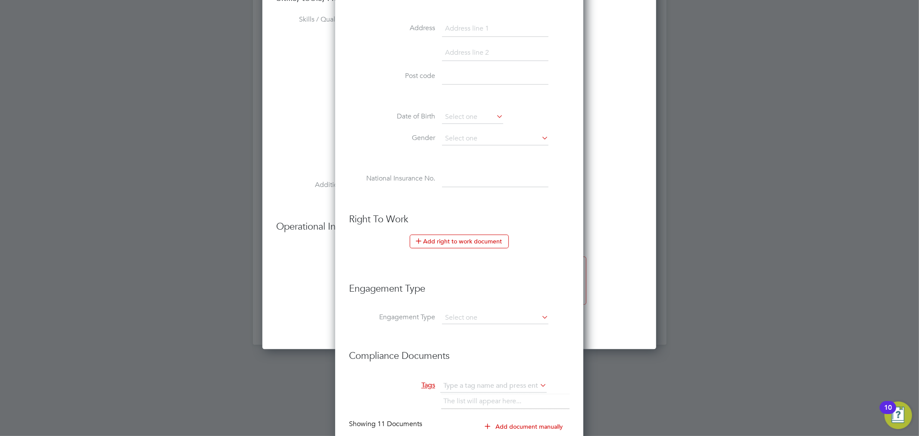
scroll to position [1526, 0]
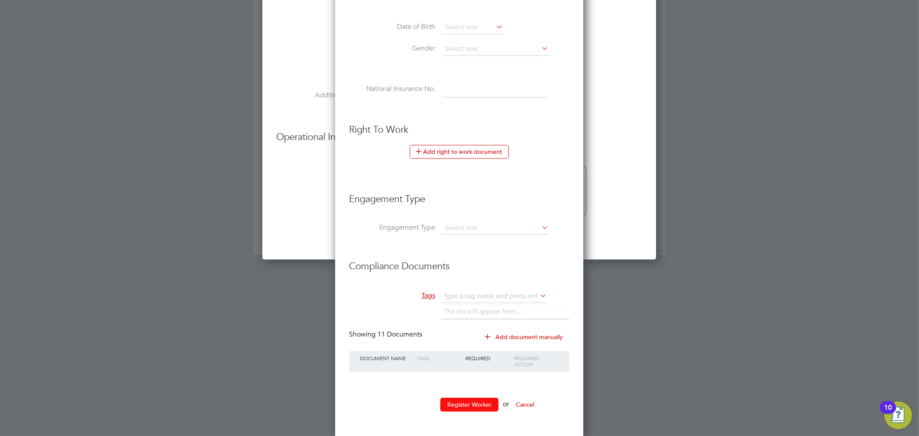
type input "W-01782729"
click at [475, 403] on button "Register Worker" at bounding box center [470, 405] width 58 height 14
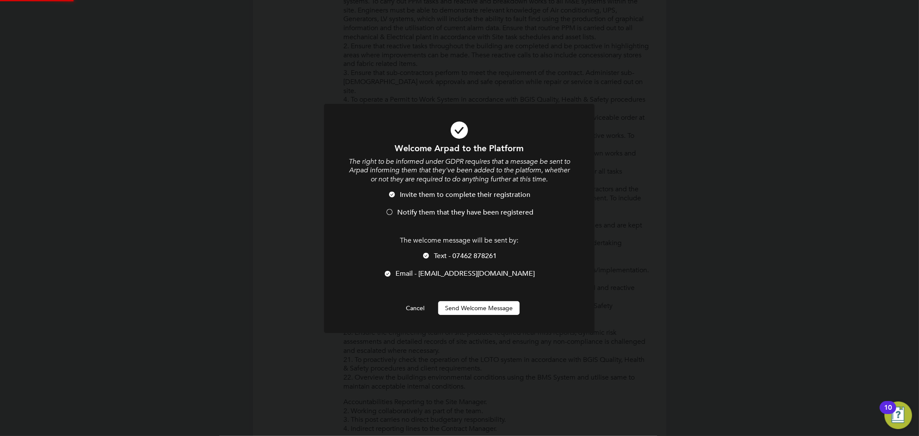
scroll to position [0, 0]
click at [443, 212] on span "Notify them that they have been registered" at bounding box center [465, 212] width 136 height 9
click at [468, 309] on button "Send Welcome Message" at bounding box center [478, 308] width 81 height 14
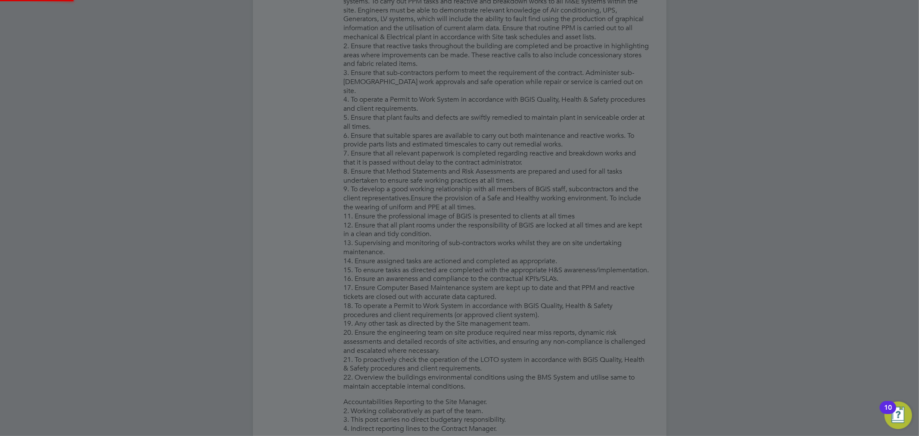
type input "Arpad Kolozsi (W-01782729)"
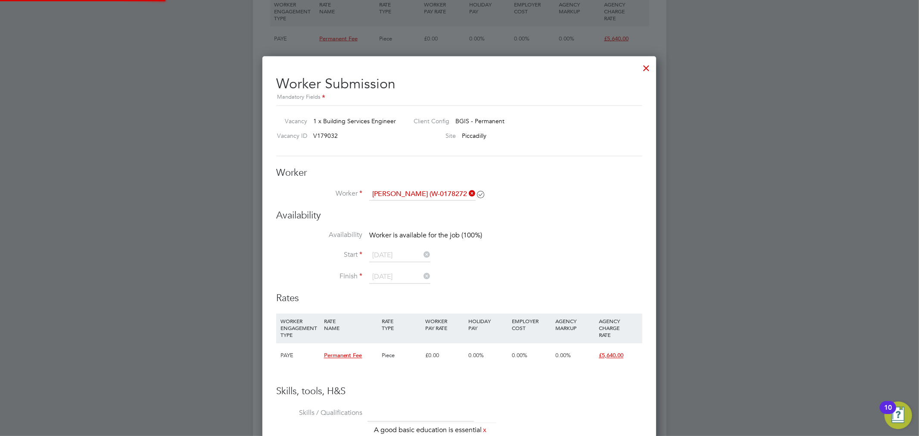
scroll to position [1149, 0]
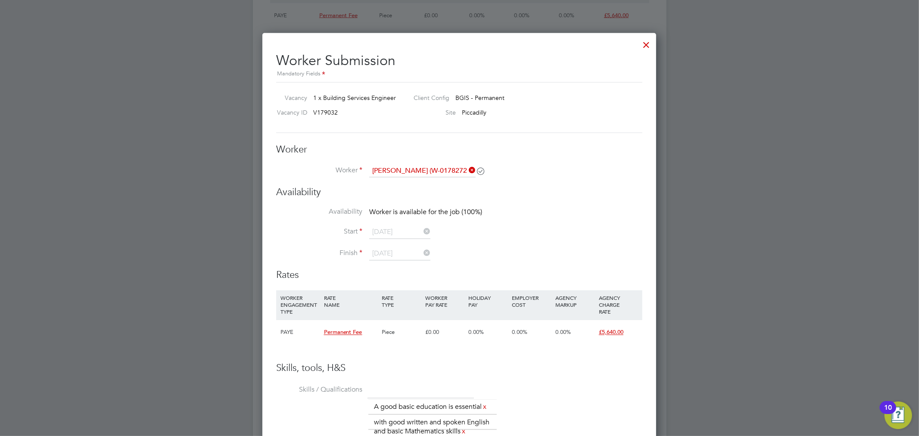
click at [645, 41] on div at bounding box center [647, 43] width 16 height 16
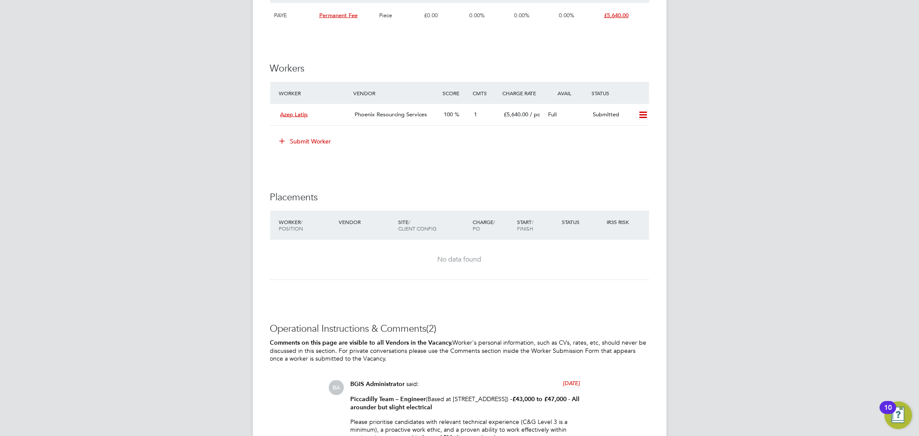
click at [316, 142] on button "Submit Worker" at bounding box center [306, 141] width 65 height 14
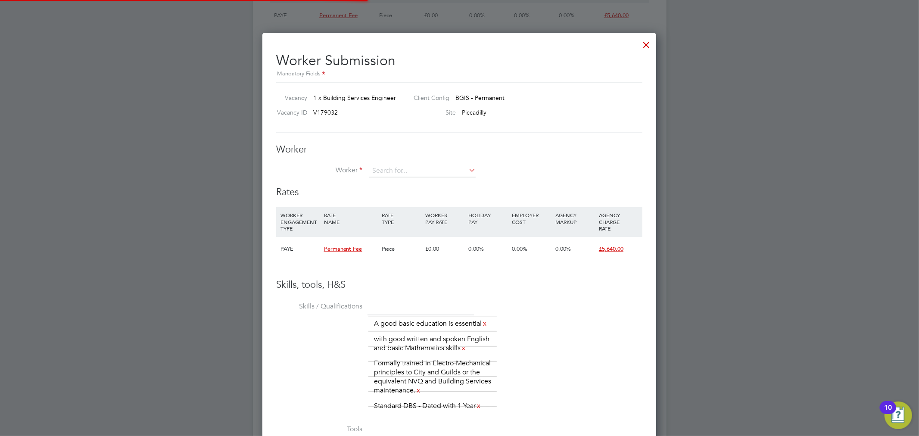
scroll to position [603, 394]
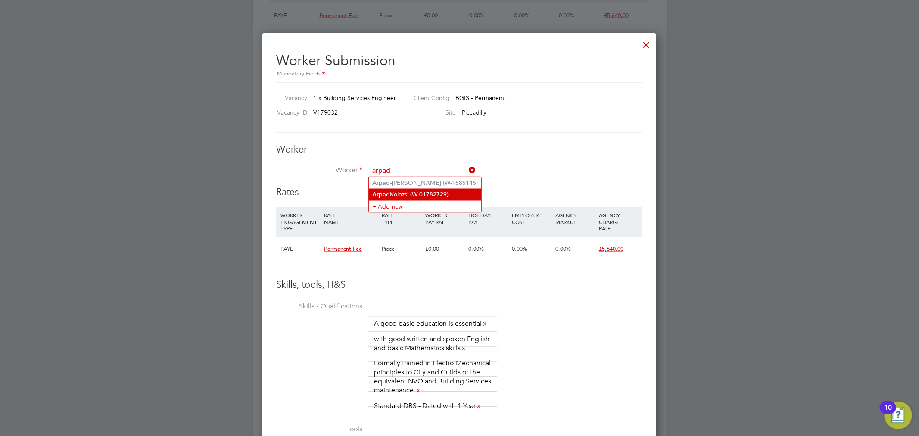
click at [403, 193] on li "Arpad Kolozsi (W-01782729)" at bounding box center [425, 195] width 113 height 12
type input "Arpad Kolozsi (W-01782729)"
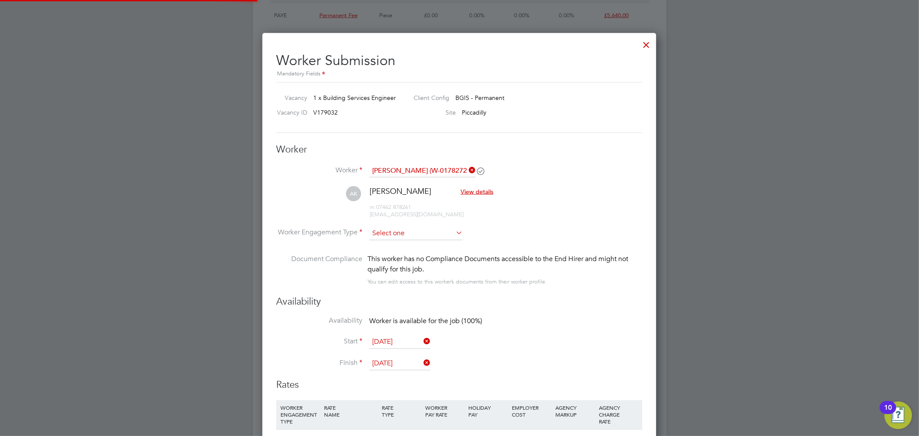
scroll to position [796, 394]
click at [406, 229] on input at bounding box center [416, 233] width 94 height 13
click at [402, 251] on li "PAYE" at bounding box center [416, 256] width 94 height 11
type input "PAYE"
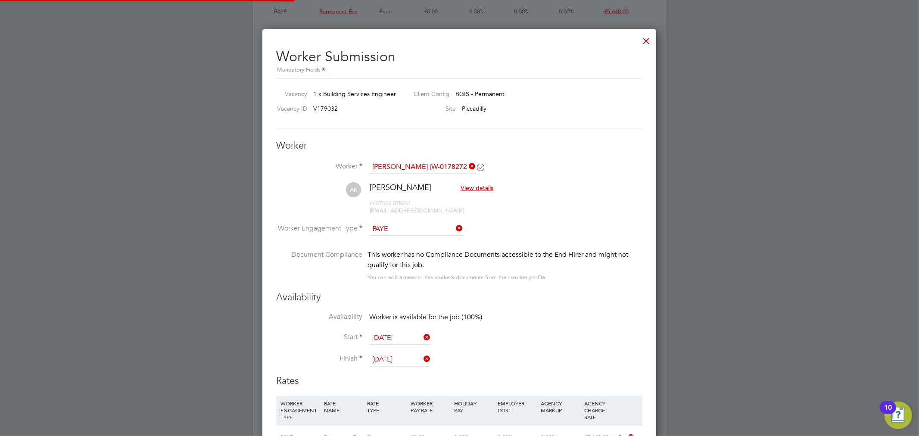
scroll to position [4, 4]
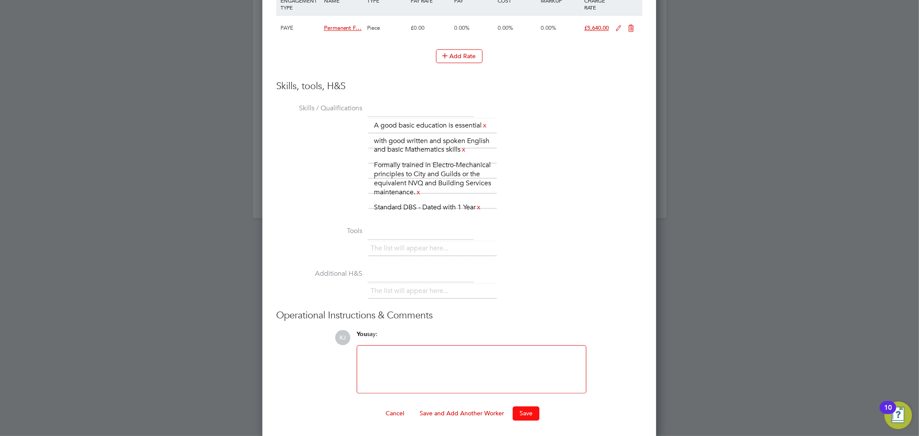
click at [525, 413] on button "Save" at bounding box center [526, 413] width 27 height 14
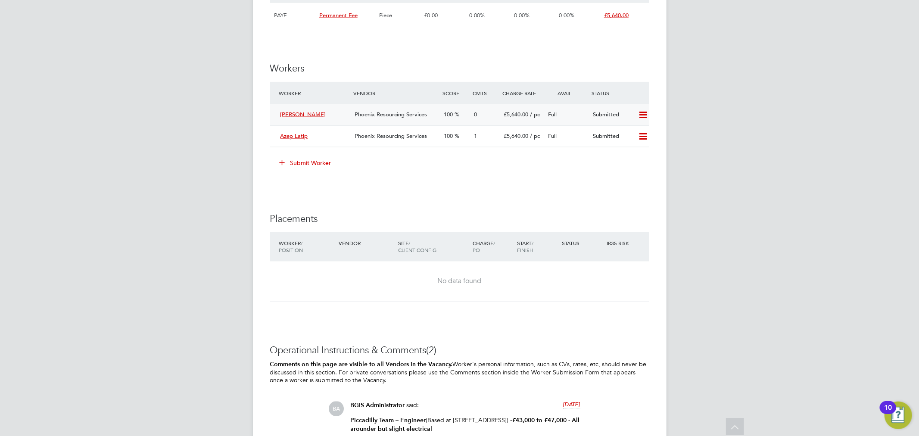
click at [385, 113] on span "Phoenix Resourcing Services" at bounding box center [391, 114] width 72 height 7
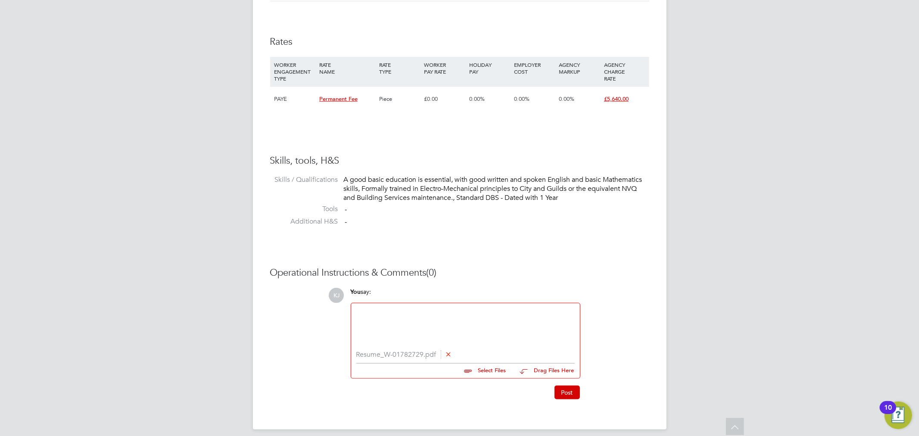
click at [436, 318] on div at bounding box center [465, 327] width 219 height 37
click at [567, 393] on button "Post" at bounding box center [567, 393] width 25 height 14
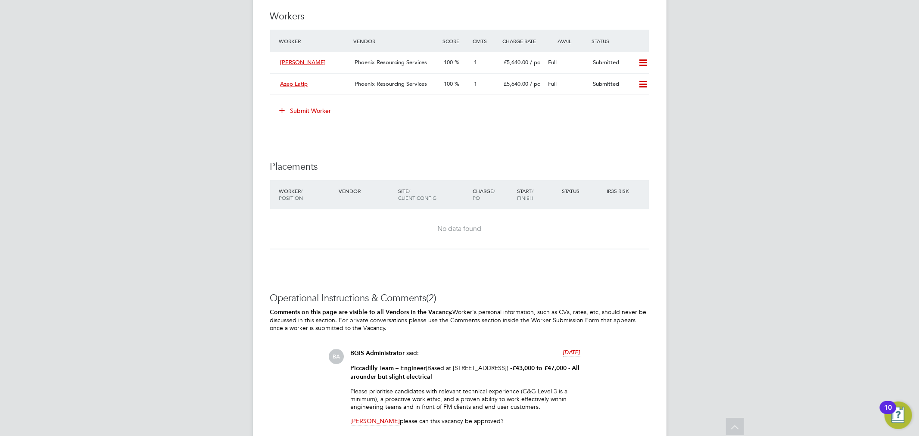
scroll to position [1149, 0]
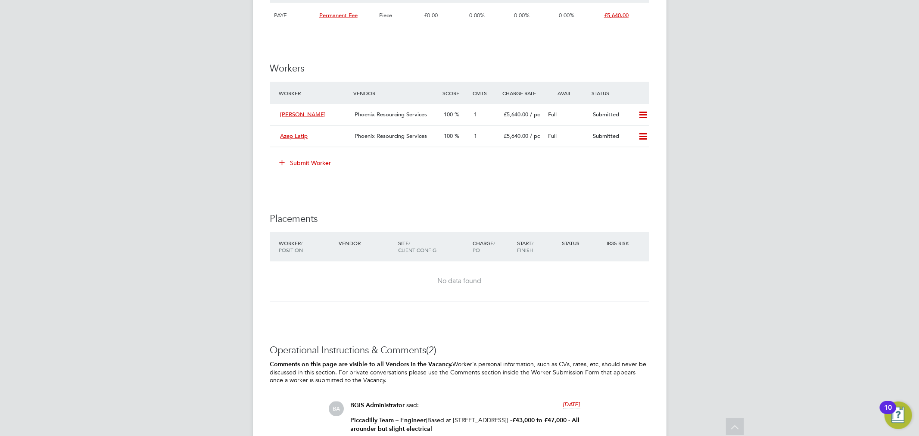
click at [314, 160] on button "Submit Worker" at bounding box center [306, 163] width 65 height 14
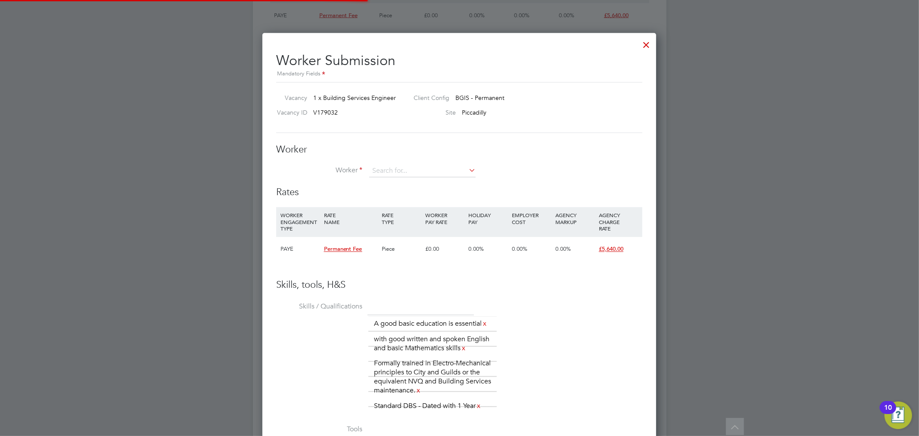
scroll to position [603, 394]
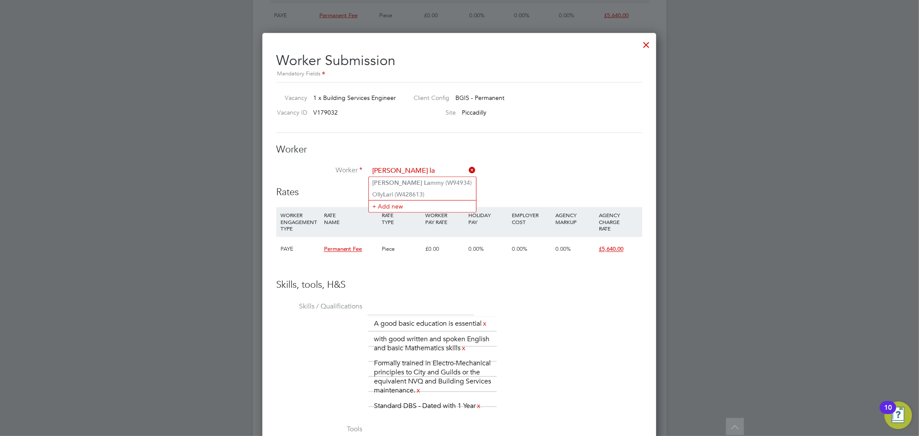
type input "[PERSON_NAME] la"
click at [407, 192] on li "+ Add new" at bounding box center [422, 194] width 107 height 12
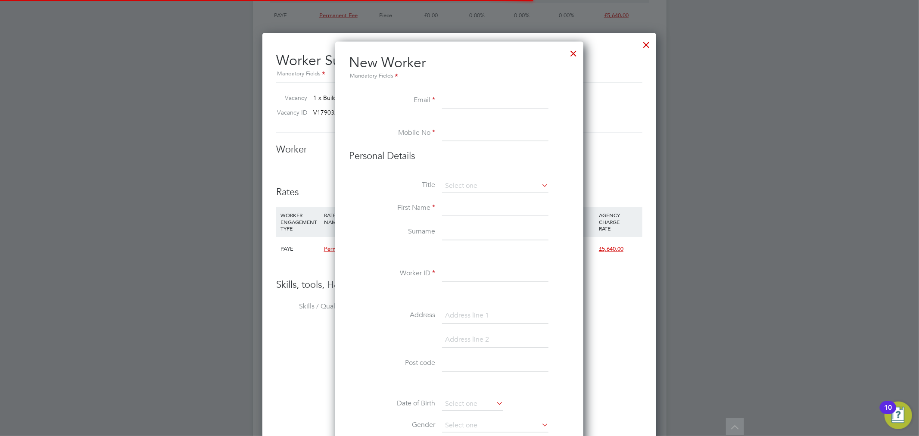
scroll to position [772, 249]
paste input "[EMAIL_ADDRESS][DOMAIN_NAME]"
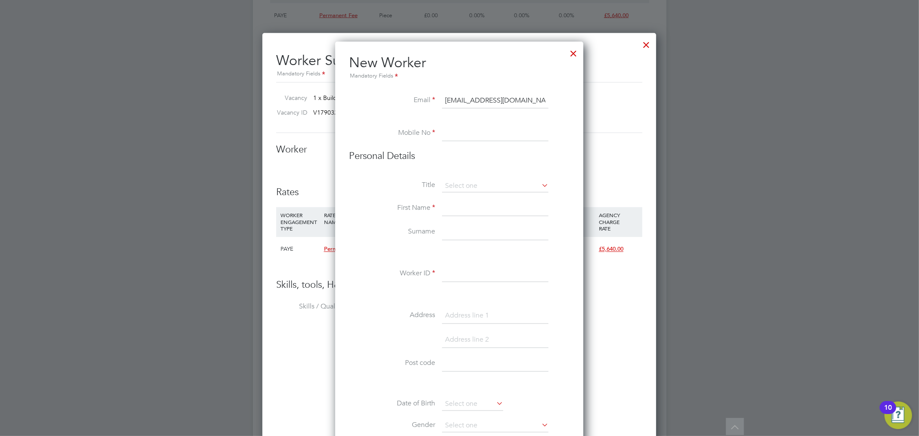
type input "[EMAIL_ADDRESS][DOMAIN_NAME]"
click at [481, 134] on input at bounding box center [495, 134] width 106 height 16
paste input "W-01750579"
drag, startPoint x: 494, startPoint y: 134, endPoint x: 403, endPoint y: 132, distance: 90.5
click at [403, 132] on li "Mobile No W-01750579" at bounding box center [459, 138] width 221 height 24
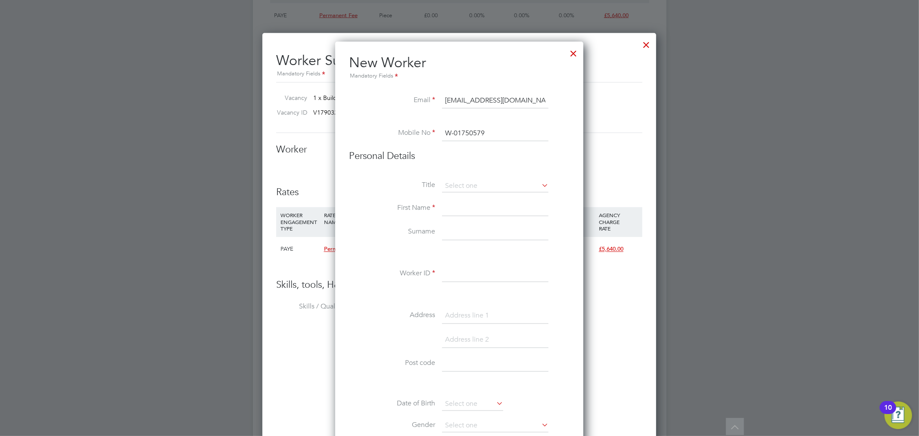
type input "W-01750579"
click at [463, 278] on input at bounding box center [495, 275] width 106 height 16
paste input "W-01750579"
type input "W-01750579"
drag, startPoint x: 505, startPoint y: 127, endPoint x: 372, endPoint y: 137, distance: 134.0
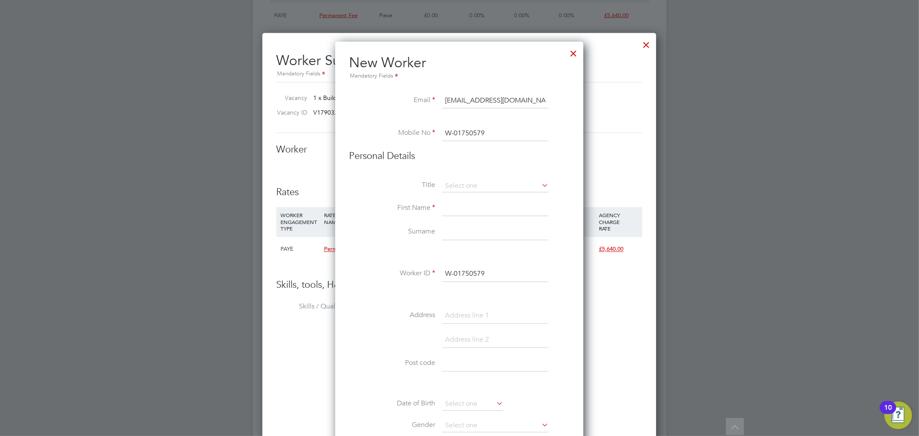
click at [372, 137] on li "Mobile No W-01750579" at bounding box center [459, 138] width 221 height 24
paste input "7466 914241"
click at [447, 133] on input "7466 914241" at bounding box center [495, 134] width 106 height 16
type input "07466 914241"
click at [485, 190] on input at bounding box center [495, 186] width 106 height 13
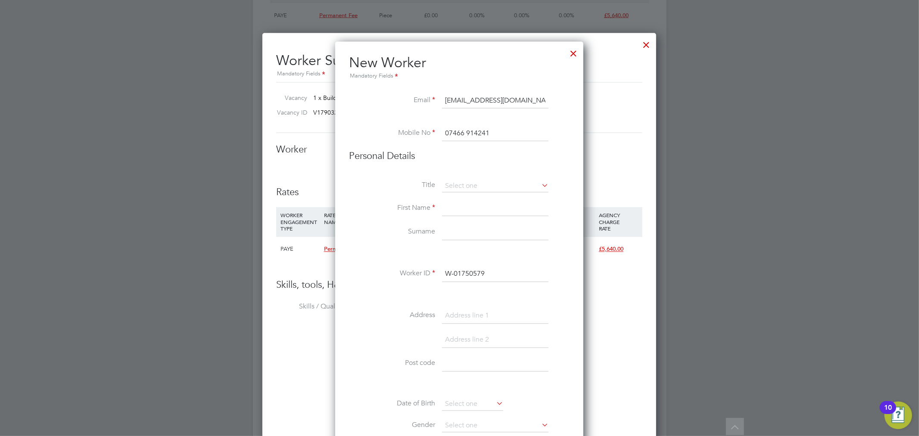
click at [481, 197] on li "Mr" at bounding box center [495, 197] width 107 height 11
type input "Mr"
click at [473, 209] on input at bounding box center [495, 209] width 106 height 16
type input "[PERSON_NAME]"
type input "Laver"
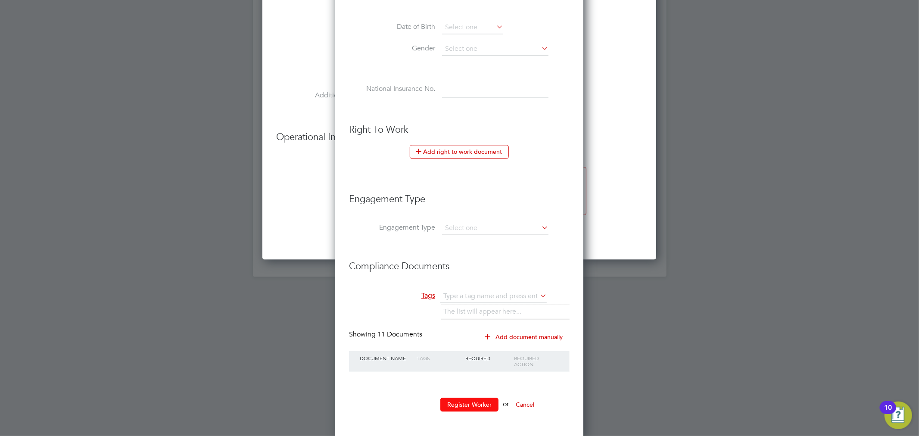
click at [478, 408] on button "Register Worker" at bounding box center [470, 405] width 58 height 14
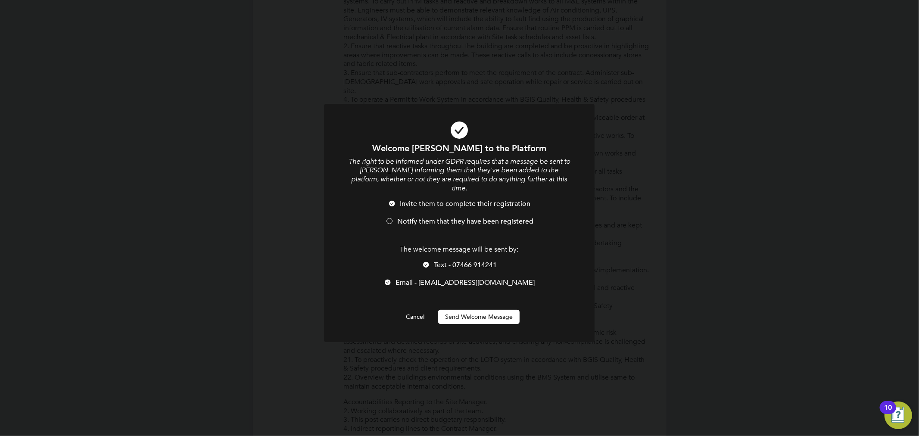
click at [466, 217] on span "Notify them that they have been registered" at bounding box center [465, 221] width 136 height 9
click at [480, 310] on button "Send Welcome Message" at bounding box center [478, 317] width 81 height 14
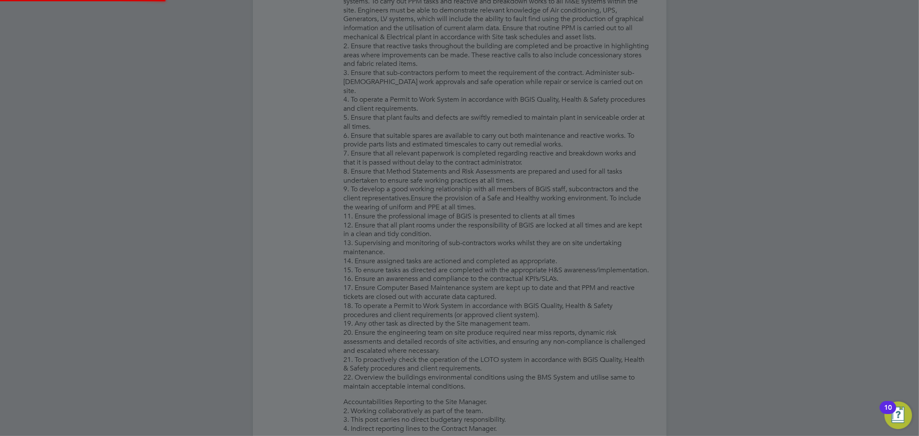
type input "[PERSON_NAME] (W-01750579)"
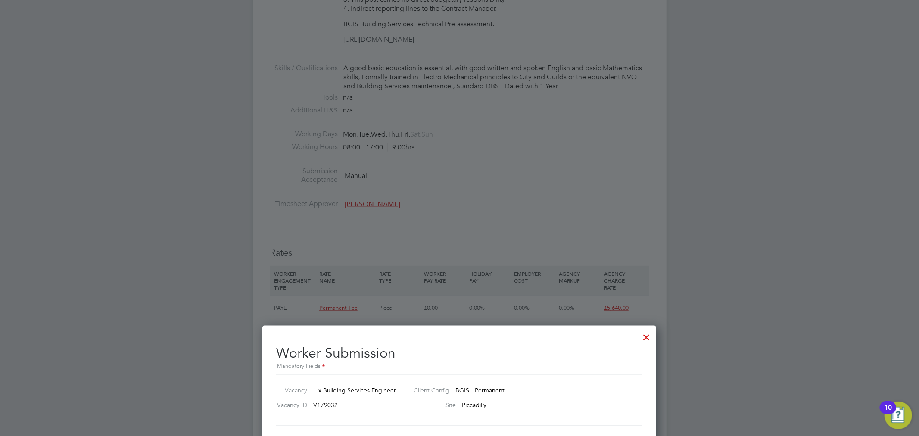
click at [639, 341] on div at bounding box center [647, 336] width 16 height 16
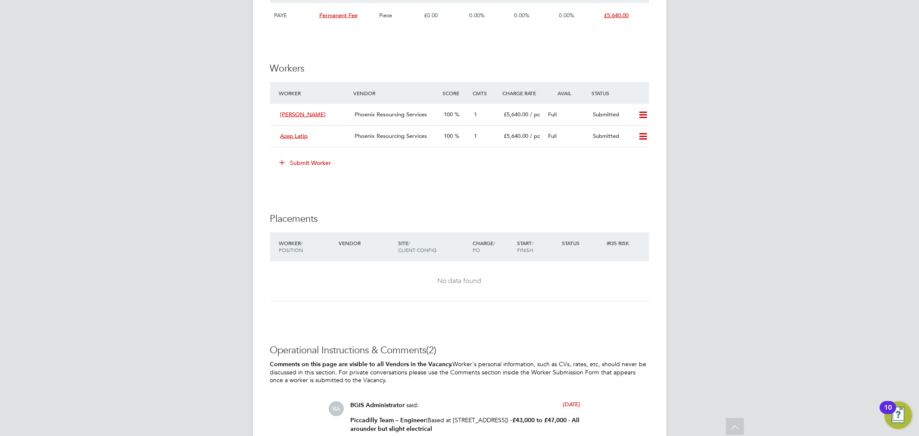
click at [322, 161] on button "Submit Worker" at bounding box center [306, 163] width 65 height 14
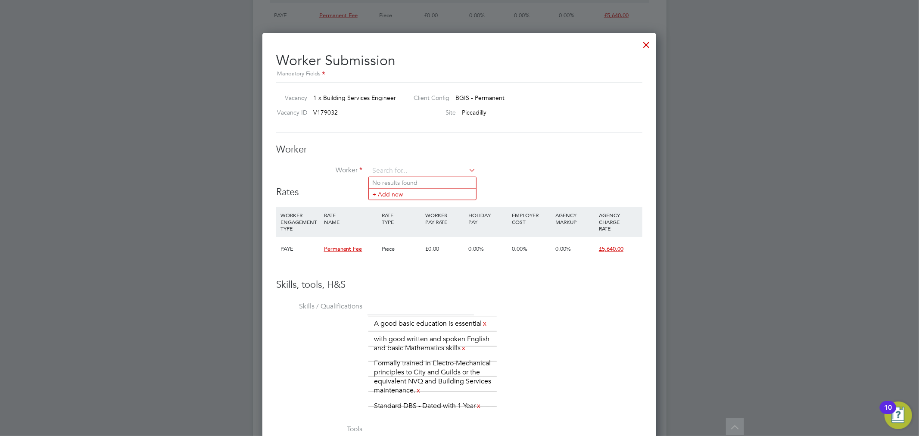
type input "l"
click at [391, 177] on li "Oliver Laver (W-01750579)" at bounding box center [425, 183] width 112 height 12
type input "Oliver Laver (W-01750579)"
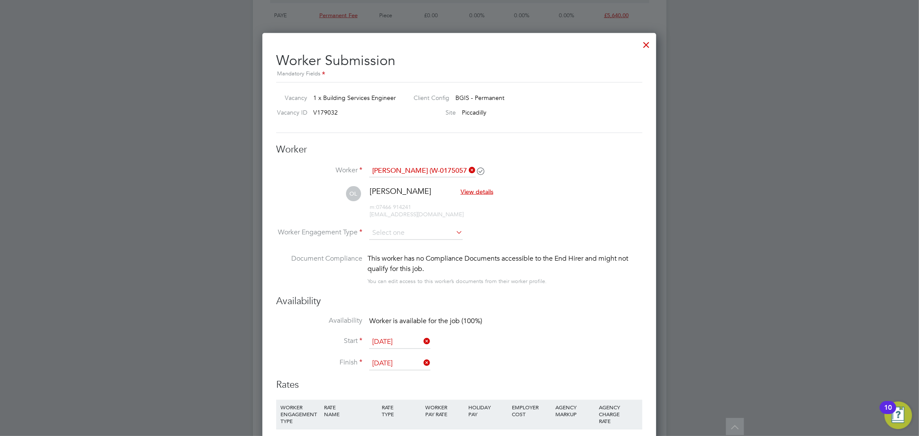
click at [411, 225] on li "OL Oliver Laver View details m: 07466 914241 dyshkonesterov@gmail.com" at bounding box center [459, 206] width 366 height 41
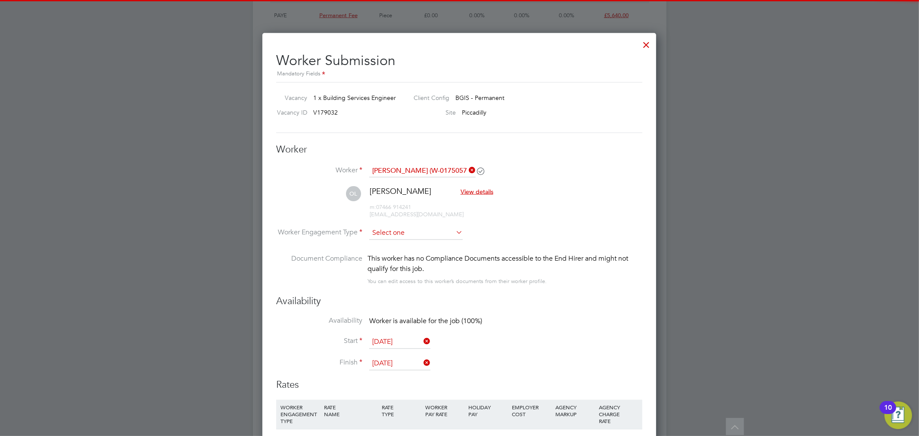
click at [411, 231] on input at bounding box center [416, 233] width 94 height 13
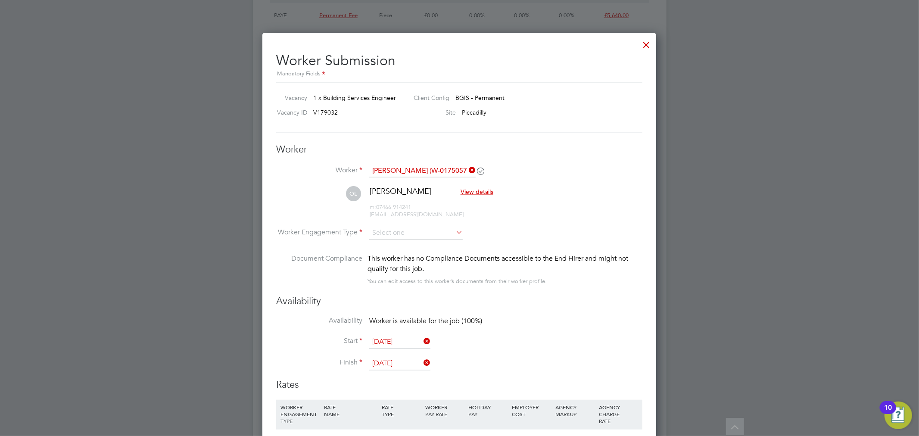
click at [410, 255] on li "PAYE" at bounding box center [416, 256] width 94 height 11
type input "PAYE"
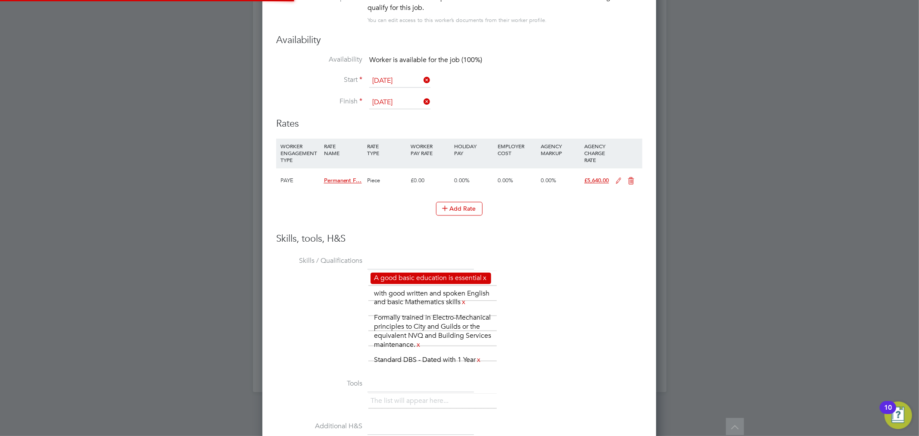
scroll to position [4, 4]
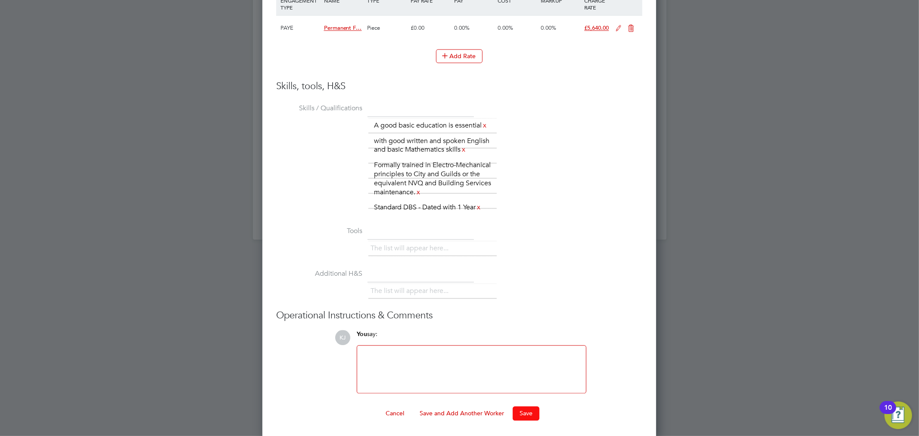
click at [523, 414] on button "Save" at bounding box center [526, 413] width 27 height 14
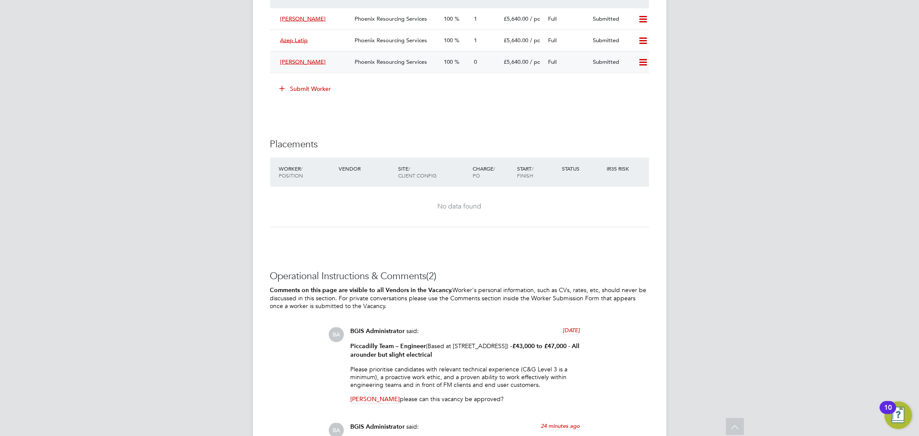
click at [413, 61] on span "Phoenix Resourcing Services" at bounding box center [391, 61] width 72 height 7
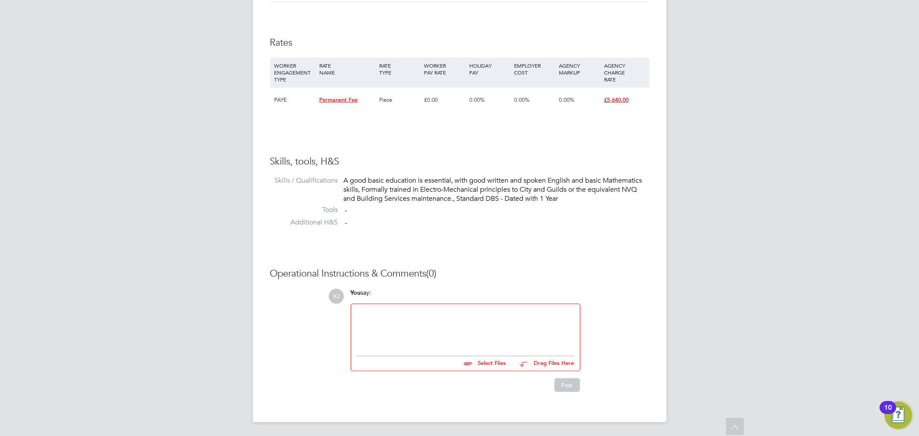
click at [419, 325] on div at bounding box center [465, 328] width 219 height 37
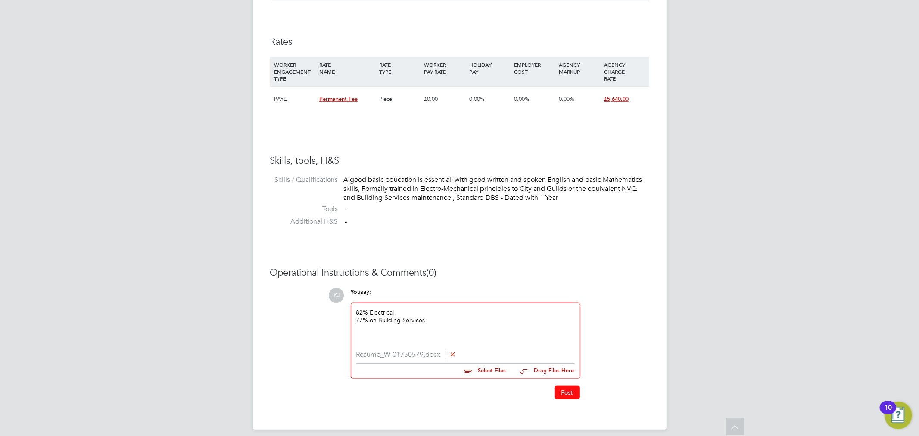
click at [567, 395] on button "Post" at bounding box center [567, 393] width 25 height 14
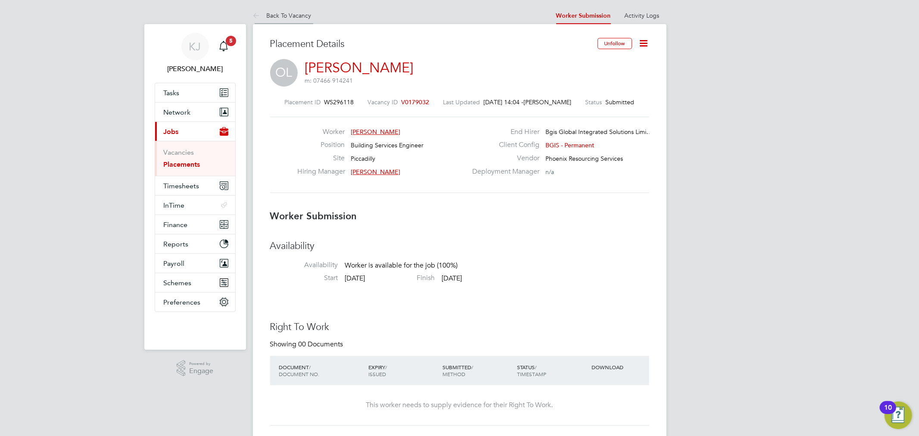
click at [279, 16] on link "Back To Vacancy" at bounding box center [282, 16] width 59 height 8
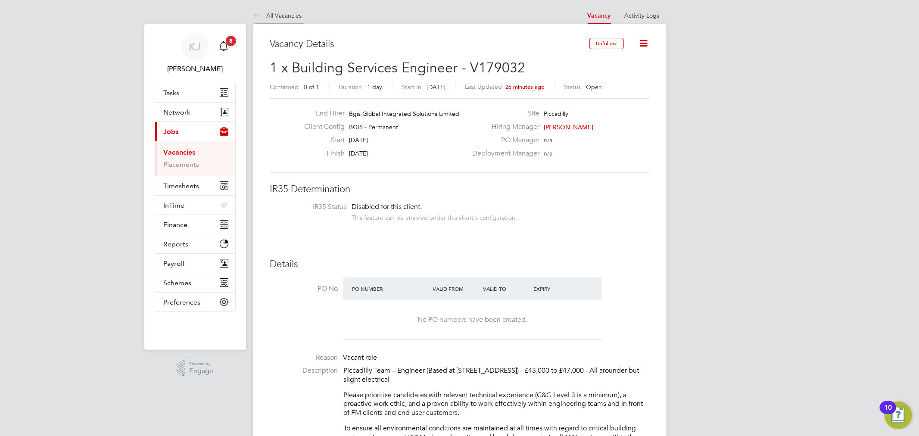
click at [282, 12] on link "All Vacancies" at bounding box center [277, 16] width 49 height 8
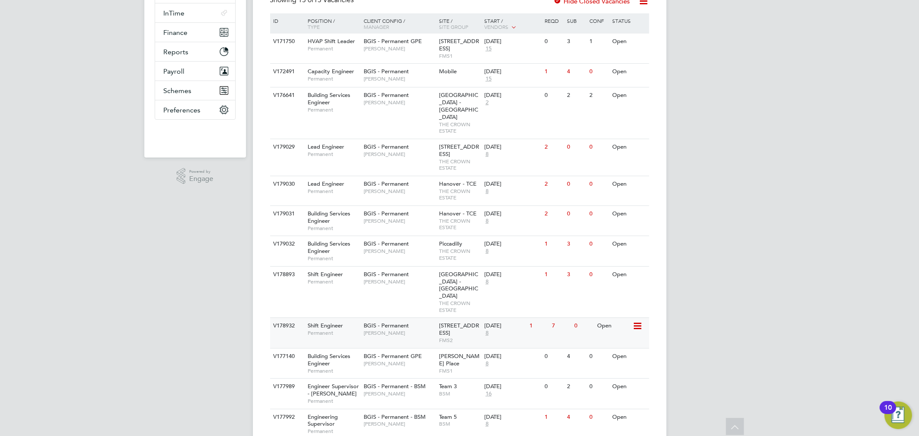
scroll to position [239, 0]
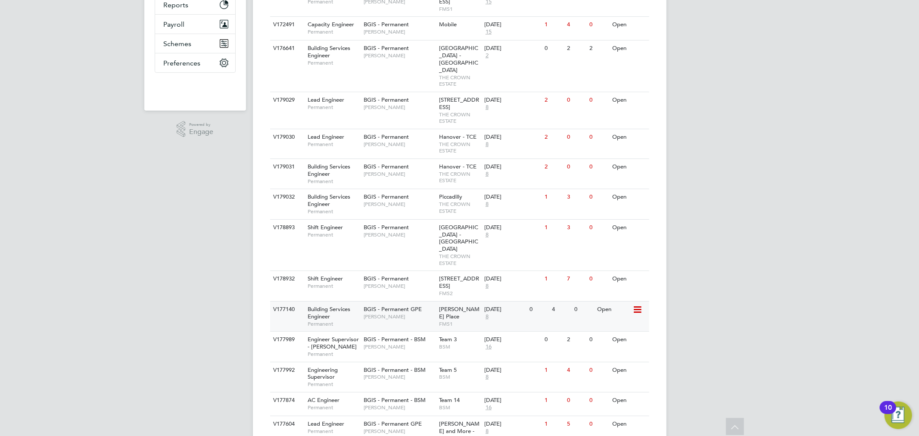
click at [400, 313] on span "[PERSON_NAME]" at bounding box center [399, 316] width 71 height 7
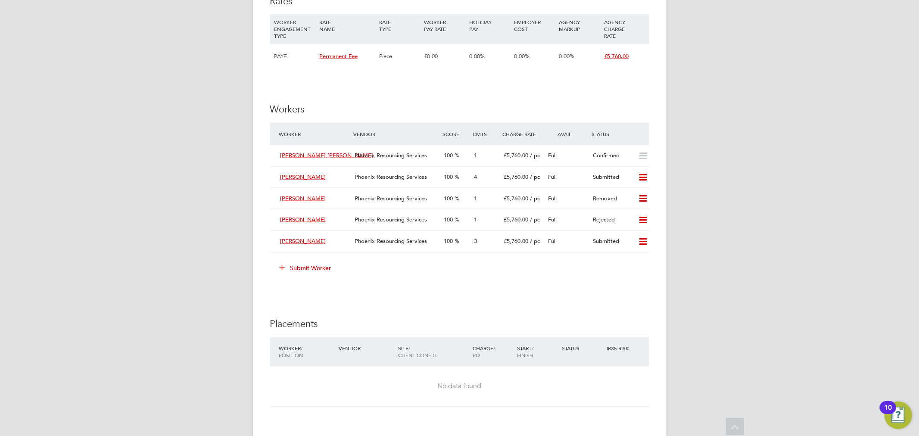
scroll to position [1054, 0]
click at [420, 244] on span "Phoenix Resourcing Services" at bounding box center [391, 240] width 72 height 7
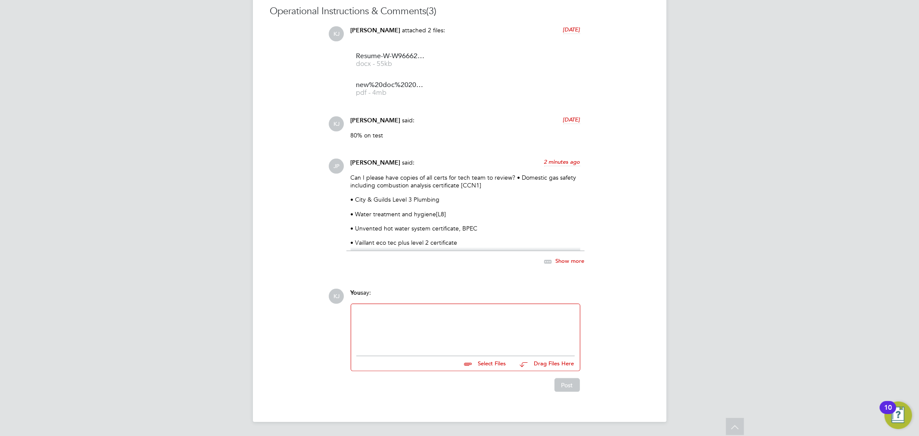
click at [557, 258] on span "Show more" at bounding box center [570, 261] width 29 height 7
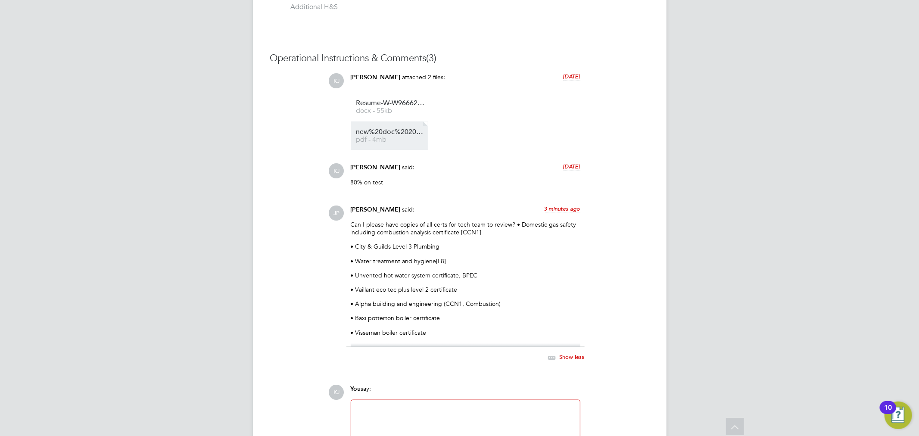
click at [399, 134] on span "new%20doc%202024-12-11%[DATE]" at bounding box center [390, 132] width 69 height 6
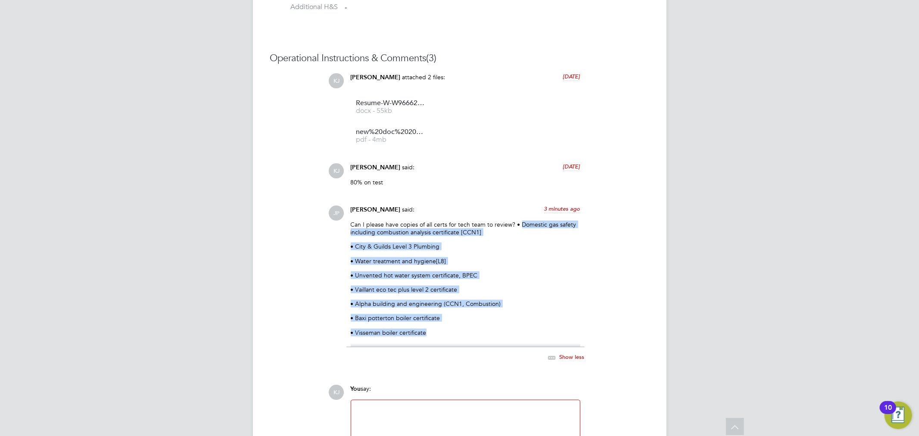
drag, startPoint x: 438, startPoint y: 332, endPoint x: 521, endPoint y: 225, distance: 135.6
click at [521, 225] on div "Can I please have copies of all certs for tech team to review? • Domestic gas s…" at bounding box center [466, 284] width 230 height 127
copy div "Domestic gas safety including combustion analysis certificate [CCN1] • City & G…"
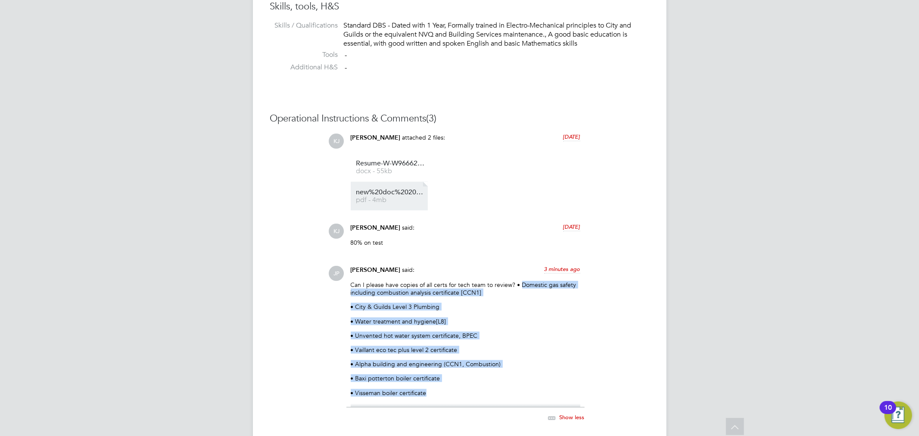
click at [405, 200] on span "pdf - 4mb" at bounding box center [390, 200] width 69 height 6
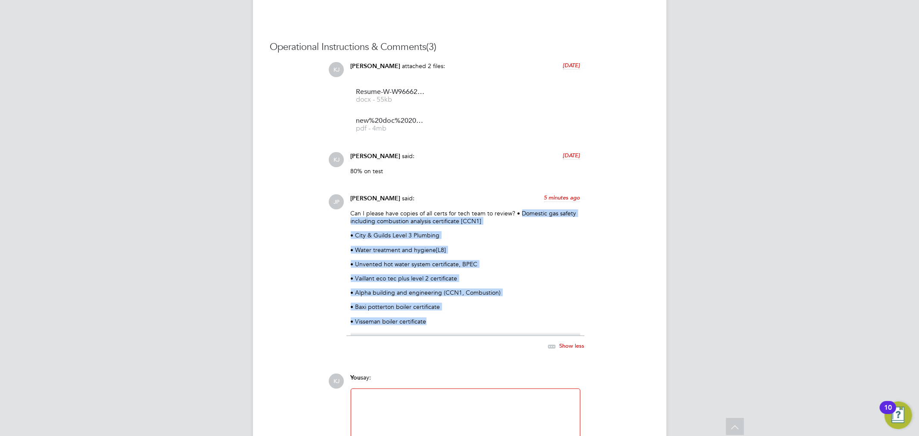
scroll to position [875, 0]
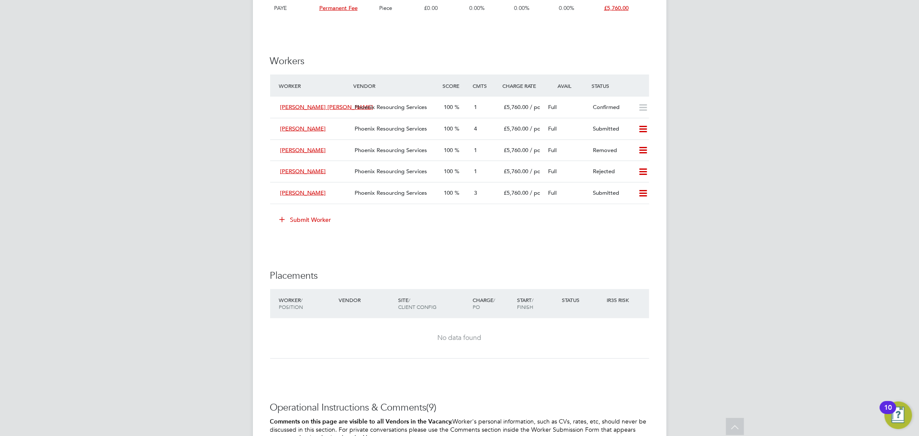
click at [314, 225] on button "Submit Worker" at bounding box center [306, 220] width 65 height 14
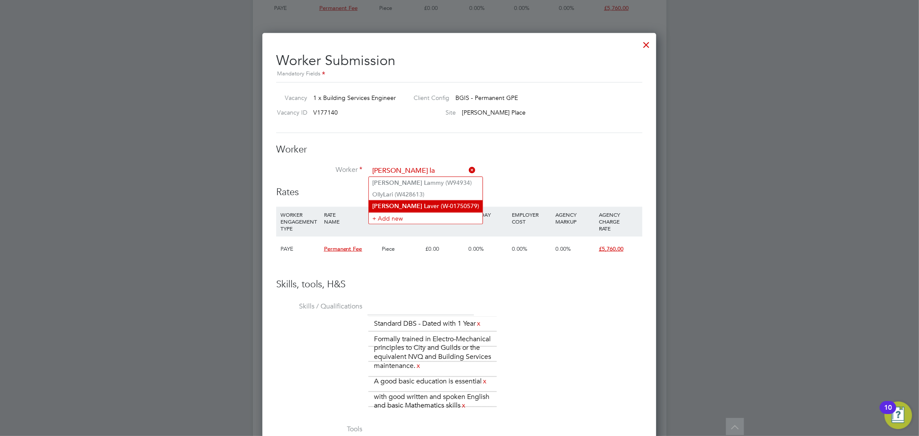
click at [425, 201] on li "Oliver La ver (W-01750579)" at bounding box center [426, 206] width 114 height 12
type input "Oliver Laver (W-01750579)"
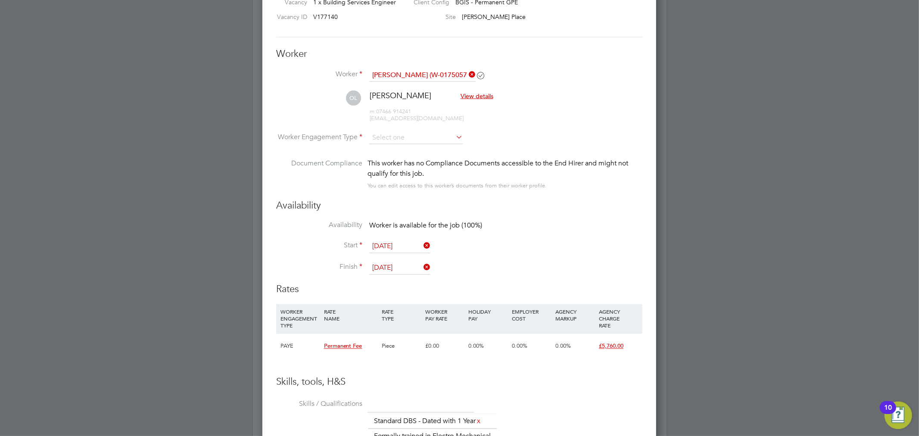
click at [434, 121] on div "m: 07466 914241 dyshkonesterov@gmail.com" at bounding box center [432, 112] width 124 height 22
click at [430, 138] on input at bounding box center [416, 137] width 94 height 13
click at [431, 160] on li "PAYE" at bounding box center [416, 160] width 94 height 11
type input "PAYE"
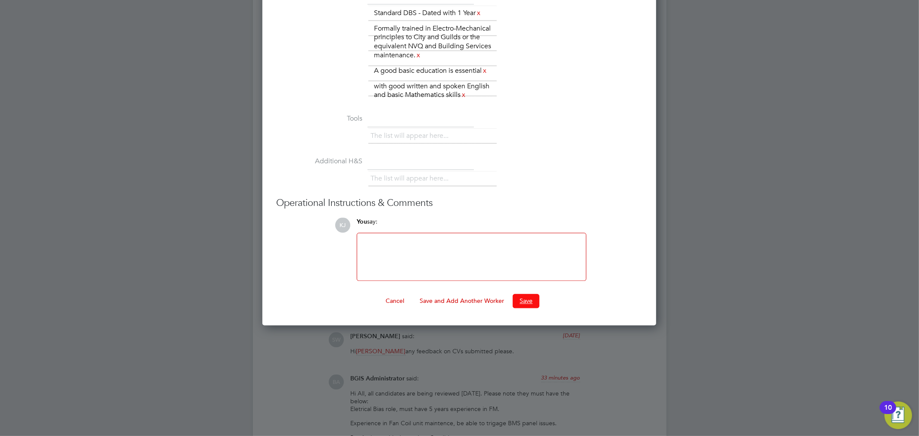
click at [532, 301] on button "Save" at bounding box center [526, 301] width 27 height 14
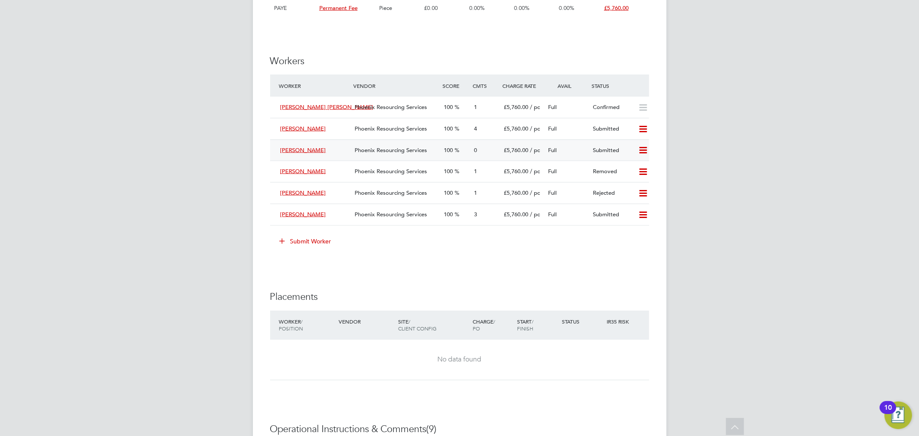
click at [408, 151] on span "Phoenix Resourcing Services" at bounding box center [391, 150] width 72 height 7
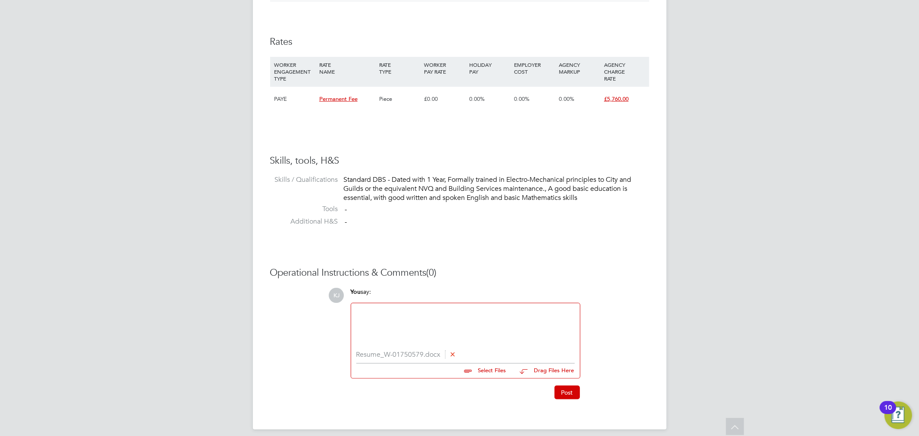
click at [457, 329] on div at bounding box center [465, 327] width 219 height 37
click at [559, 393] on button "Post" at bounding box center [567, 393] width 25 height 14
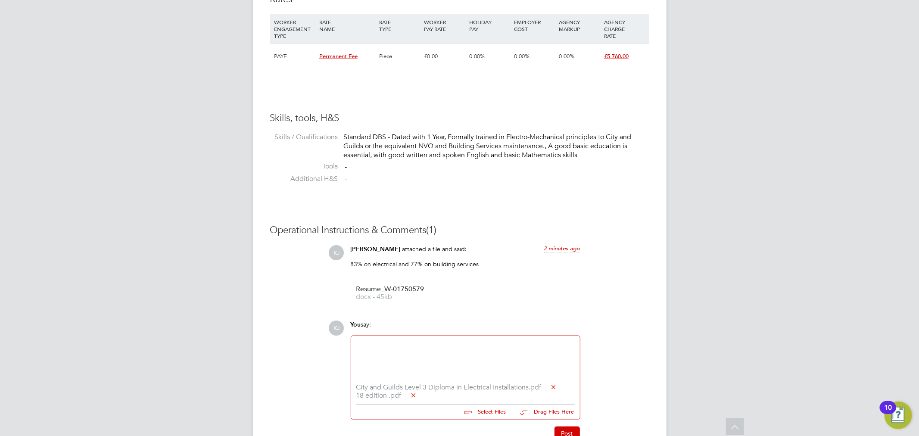
scroll to position [656, 0]
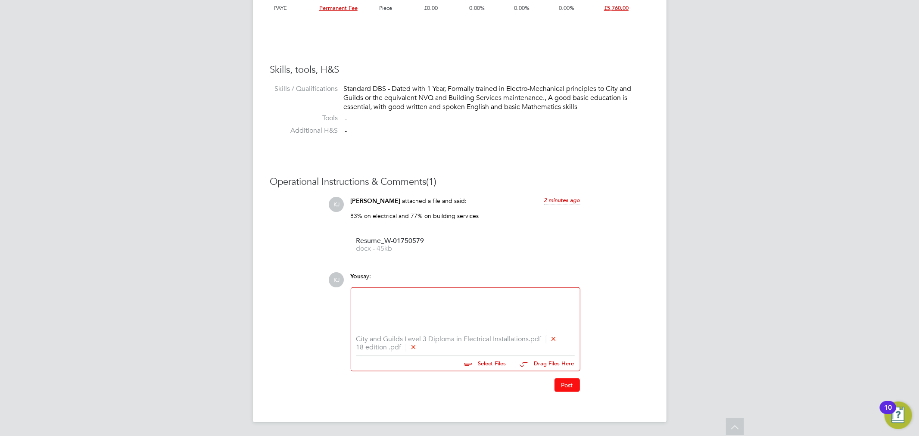
click at [561, 387] on button "Post" at bounding box center [567, 385] width 25 height 14
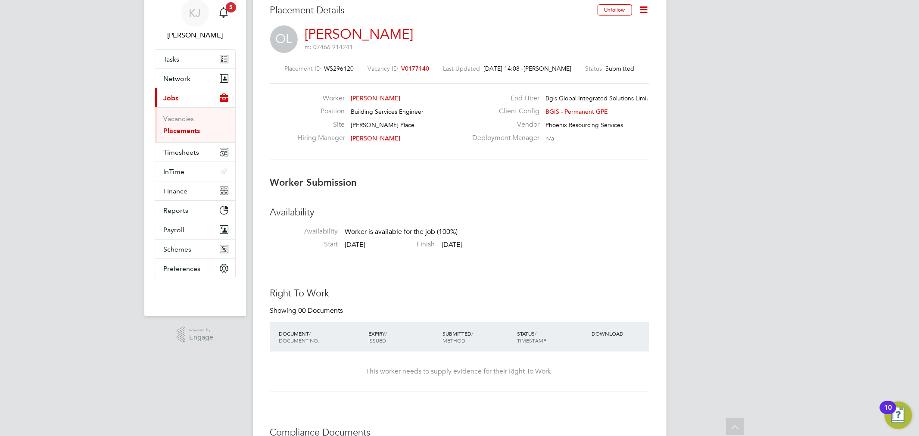
scroll to position [0, 0]
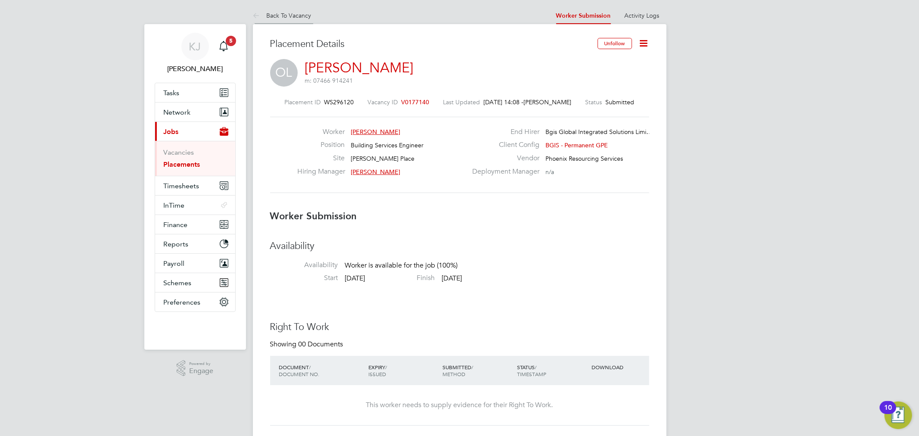
click at [255, 11] on icon at bounding box center [258, 16] width 11 height 11
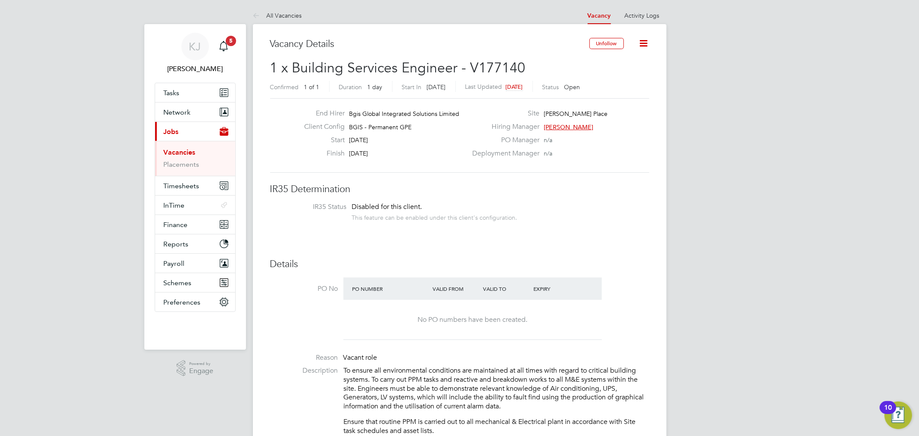
scroll to position [15, 75]
click at [257, 15] on icon at bounding box center [258, 16] width 11 height 11
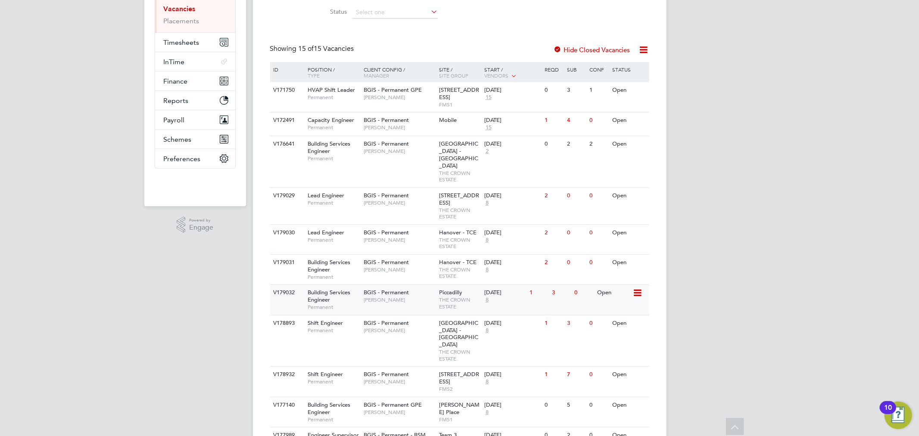
click at [469, 301] on span "THE CROWN ESTATE" at bounding box center [459, 303] width 41 height 13
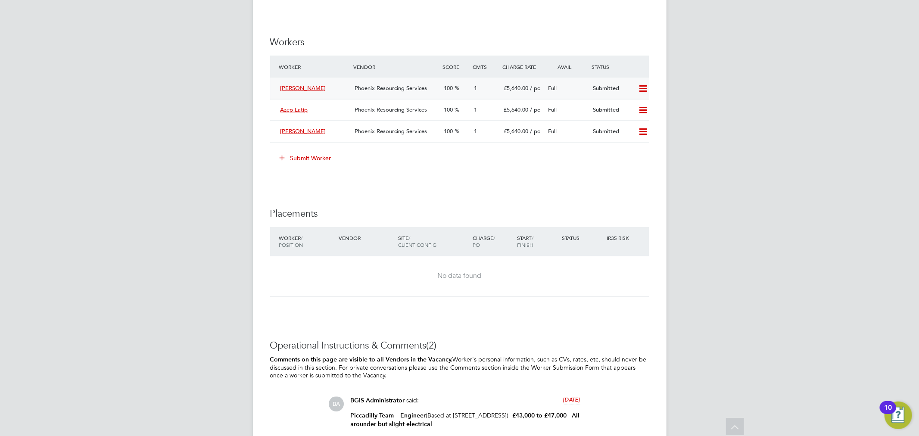
click at [498, 91] on div "1" at bounding box center [486, 88] width 30 height 14
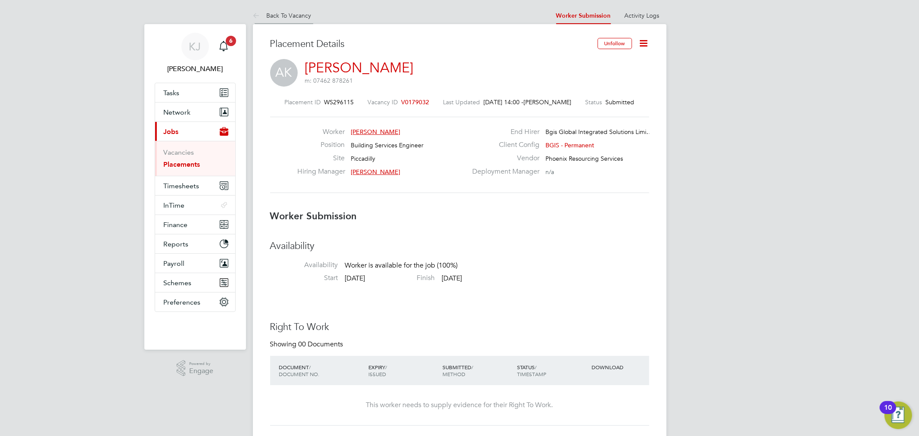
click at [263, 13] on icon at bounding box center [258, 16] width 11 height 11
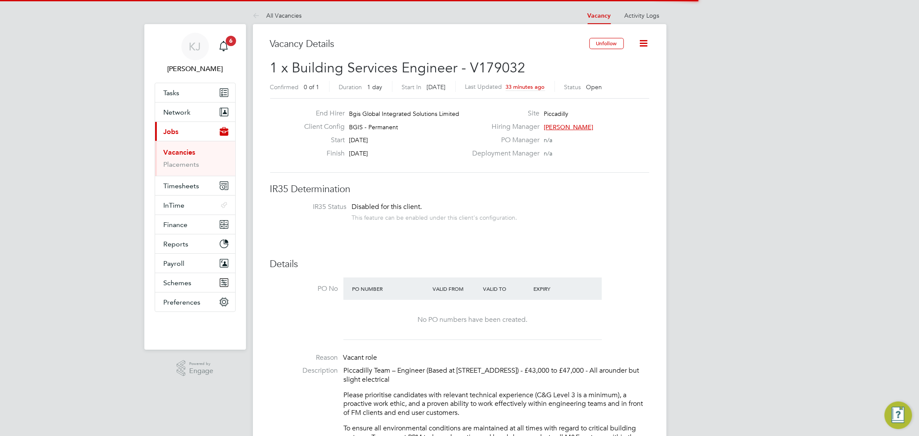
scroll to position [4, 4]
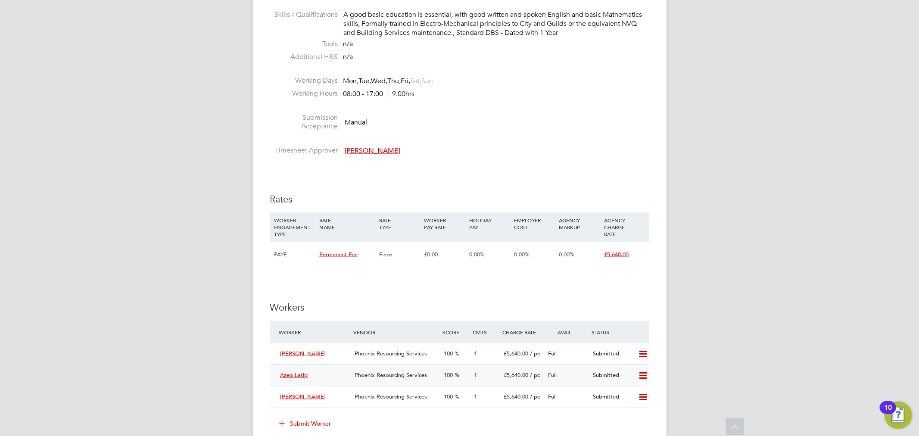
click at [428, 369] on div "Phoenix Resourcing Services" at bounding box center [395, 376] width 89 height 14
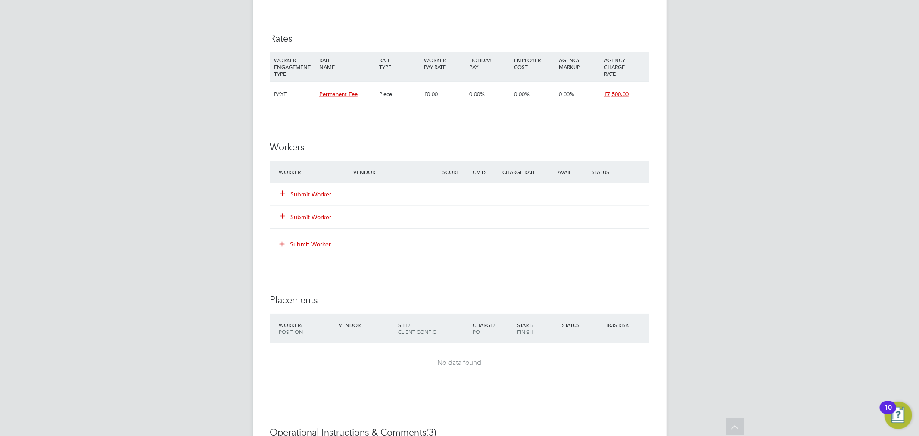
scroll to position [910, 0]
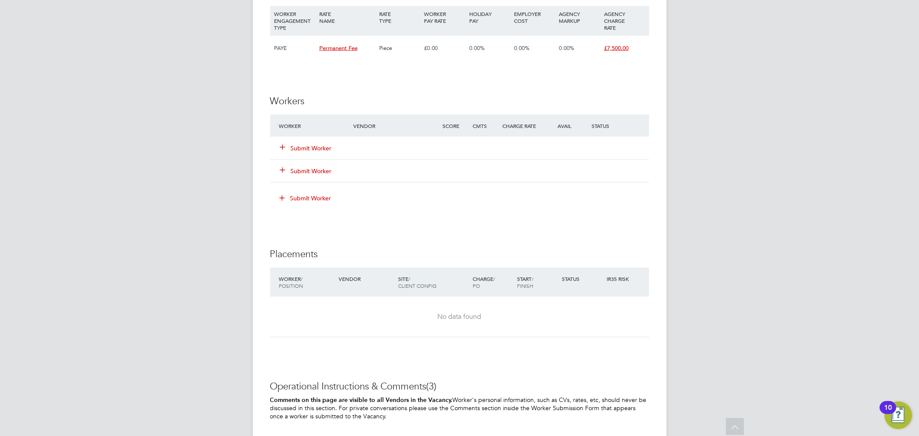
click at [313, 144] on button "Submit Worker" at bounding box center [307, 148] width 52 height 9
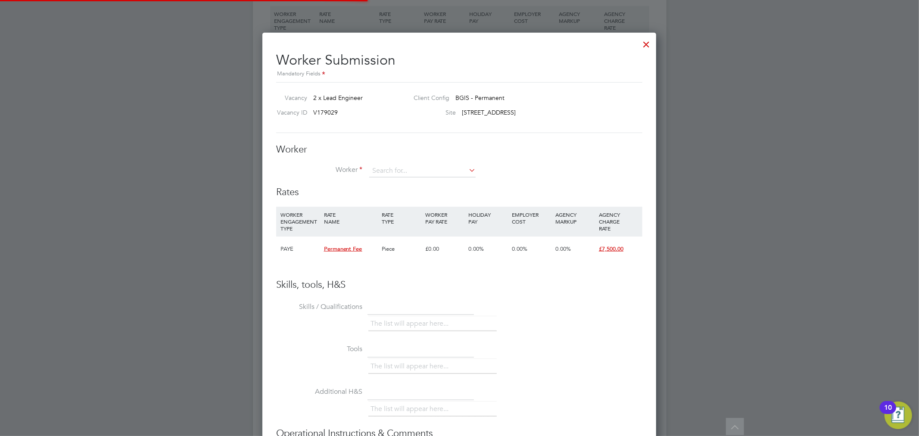
scroll to position [523, 394]
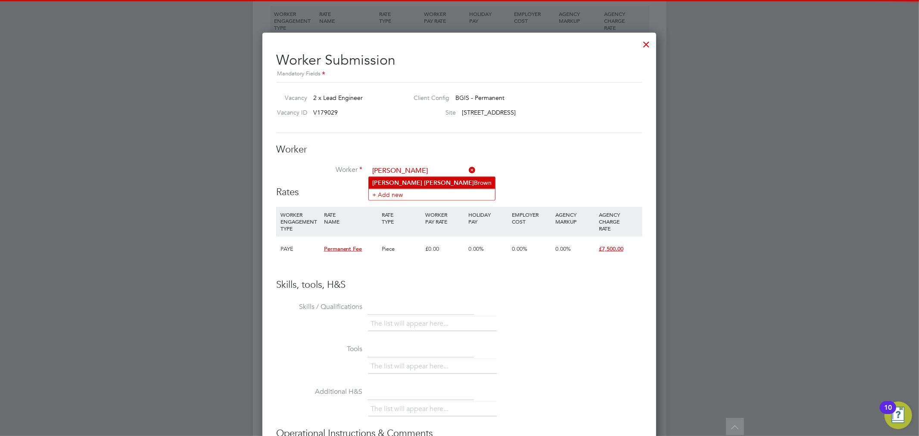
click at [456, 179] on li "Rodney Anthony Brown" at bounding box center [432, 183] width 126 height 12
type input "Rodney Anthony Brown"
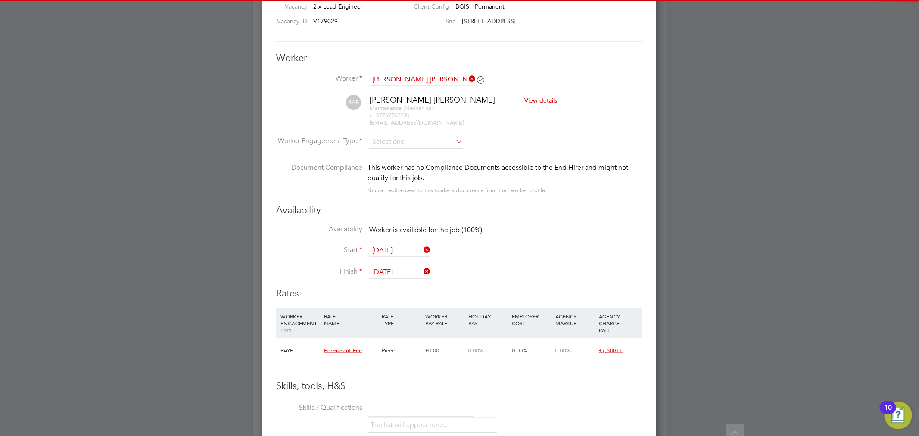
scroll to position [1054, 0]
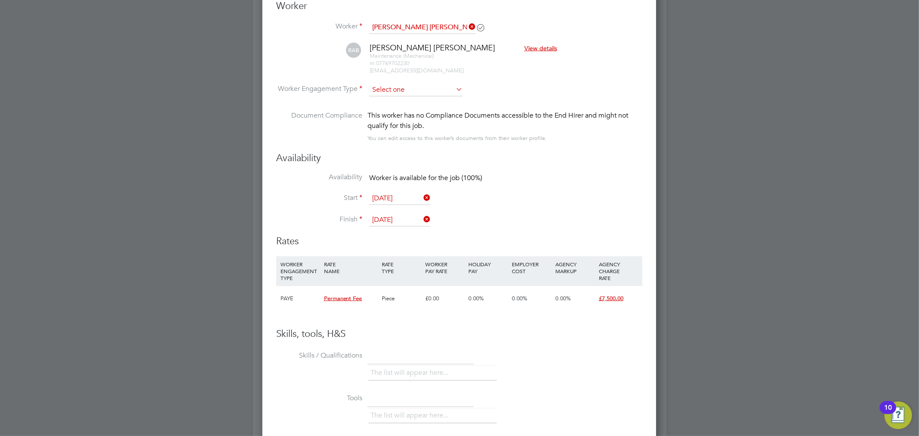
click at [412, 88] on input at bounding box center [416, 90] width 94 height 13
click at [411, 111] on li "PAYE" at bounding box center [416, 112] width 94 height 11
type input "PAYE"
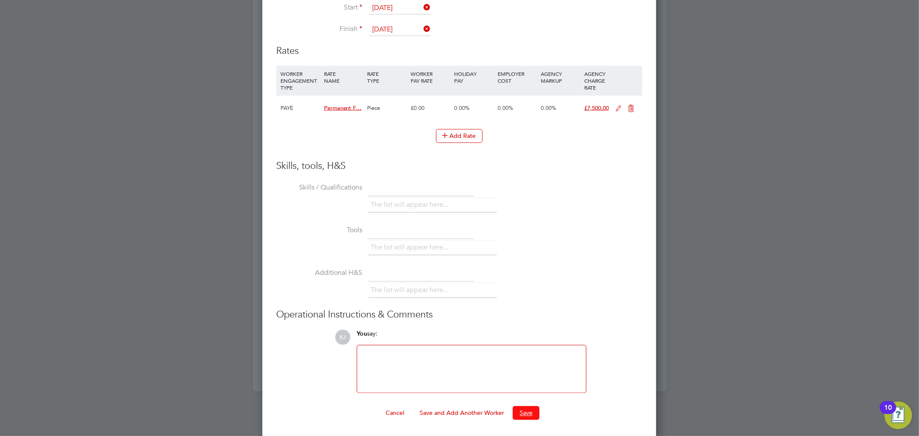
click at [529, 408] on button "Save" at bounding box center [526, 413] width 27 height 14
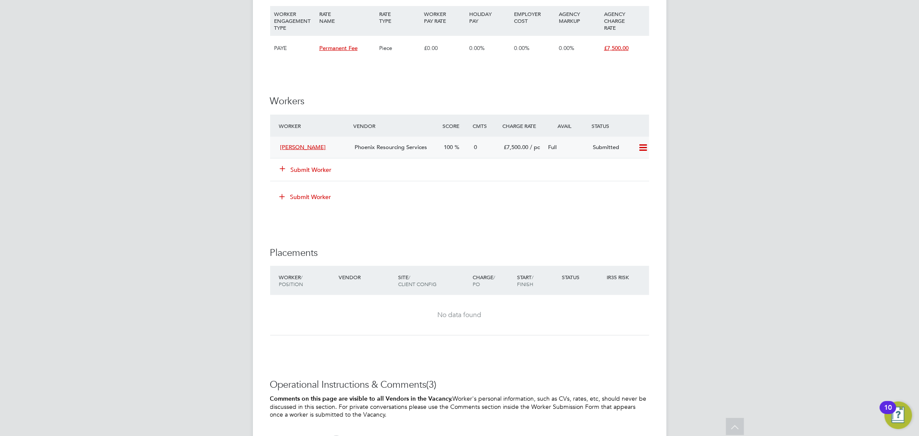
click at [429, 141] on div "Phoenix Resourcing Services" at bounding box center [395, 148] width 89 height 14
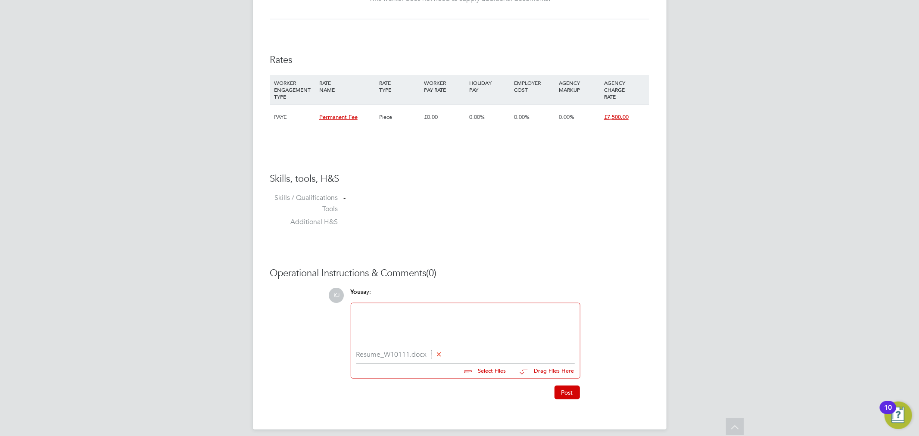
click at [481, 316] on div at bounding box center [465, 327] width 219 height 37
click at [562, 395] on button "Post" at bounding box center [567, 393] width 25 height 14
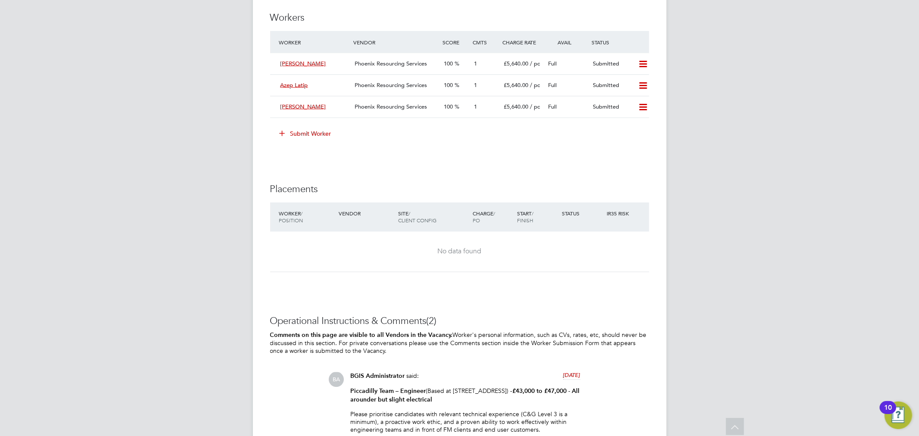
scroll to position [1084, 0]
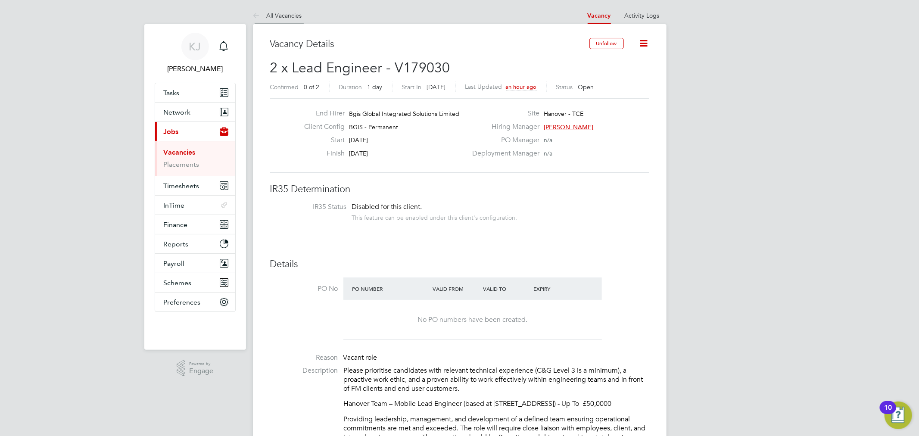
click at [282, 18] on link "All Vacancies" at bounding box center [277, 16] width 49 height 8
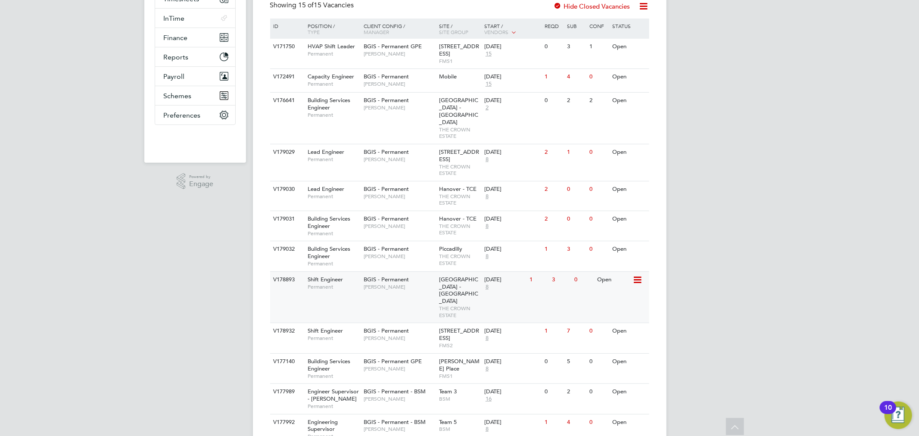
scroll to position [191, 0]
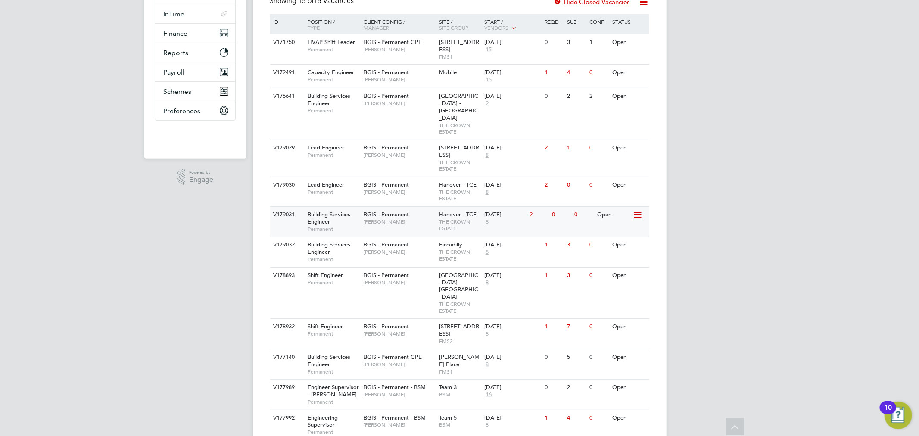
click at [466, 211] on span "Hanover - TCE" at bounding box center [458, 214] width 38 height 7
click at [463, 249] on span "THE CROWN ESTATE" at bounding box center [459, 255] width 41 height 13
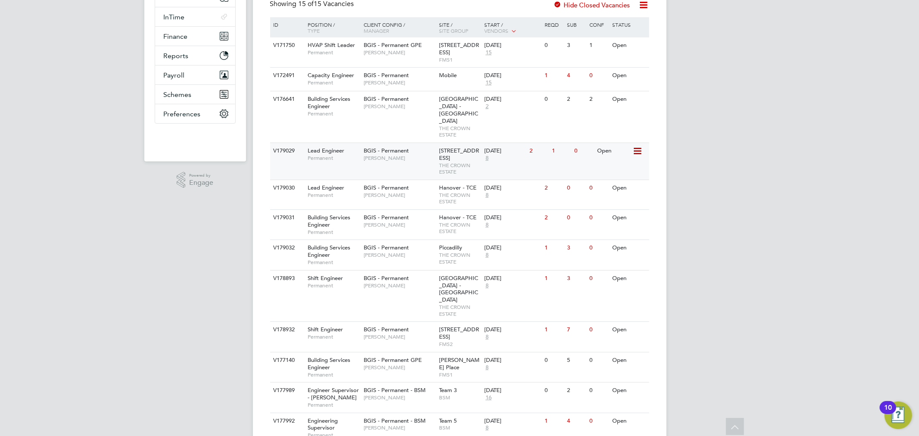
scroll to position [239, 0]
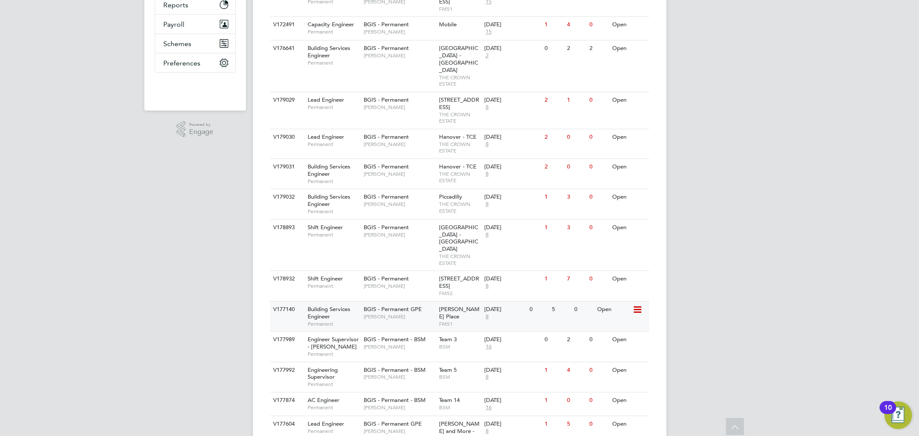
click at [493, 302] on div "19 Aug 2025 8" at bounding box center [504, 313] width 45 height 23
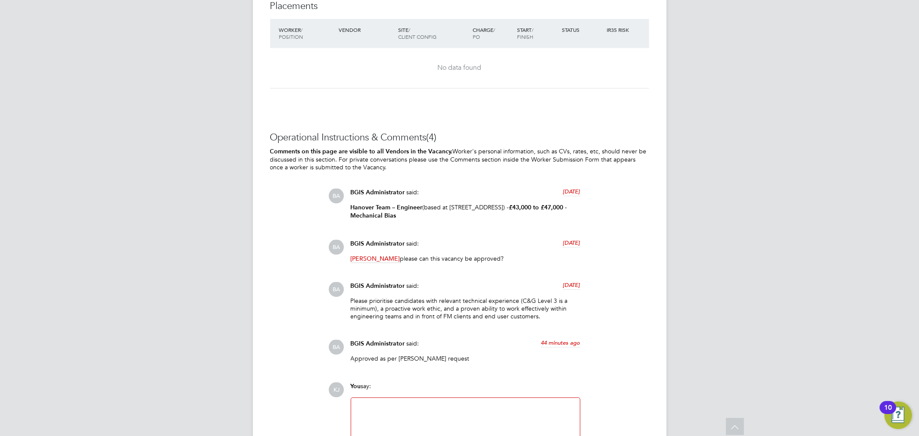
scroll to position [1373, 0]
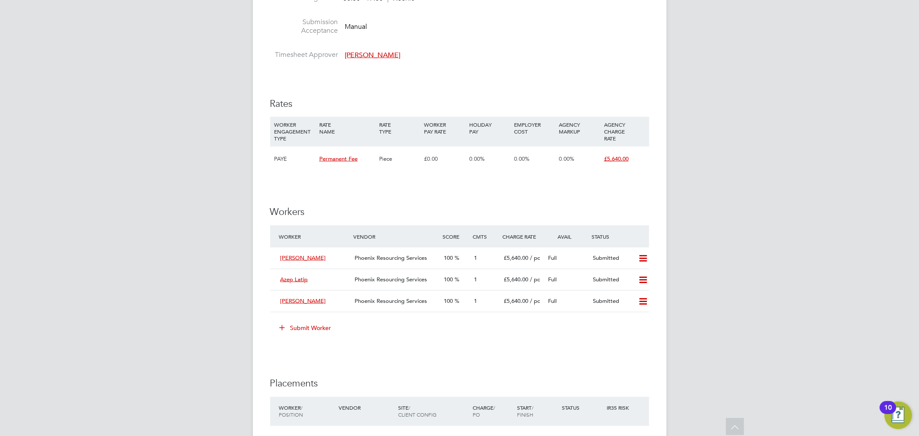
scroll to position [1101, 0]
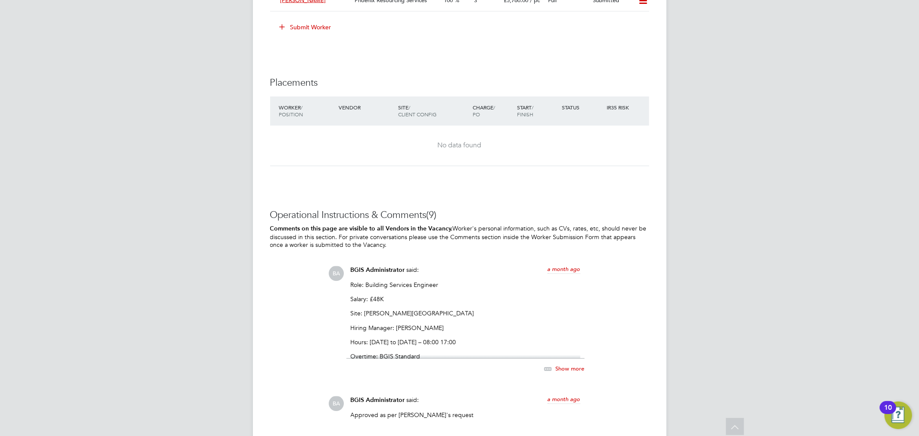
click at [572, 363] on div "Show more" at bounding box center [466, 365] width 238 height 20
click at [574, 369] on span "Show more" at bounding box center [570, 369] width 29 height 7
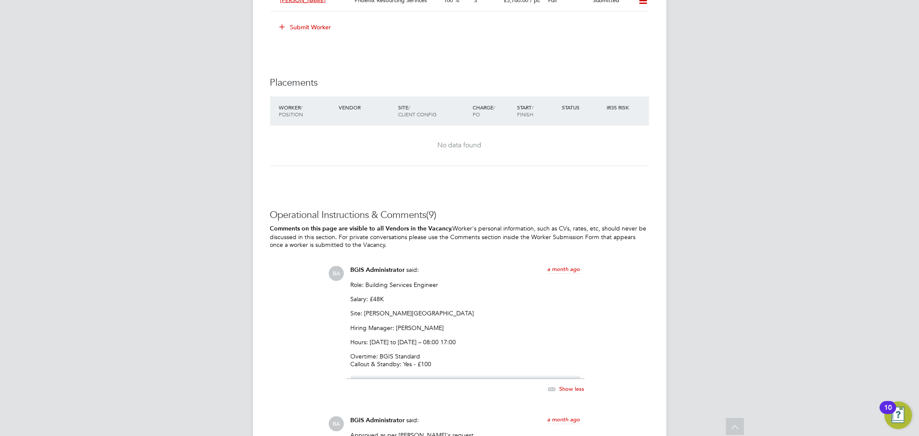
drag, startPoint x: 350, startPoint y: 286, endPoint x: 476, endPoint y: 364, distance: 148.5
click at [476, 364] on div "BGIS Administrator said: a month ago Role: Building Services Engineer Salary: £…" at bounding box center [466, 335] width 238 height 138
copy div "Role: Building Services Engineer Salary: £48K Site: Alfred Place Hiring Manager…"
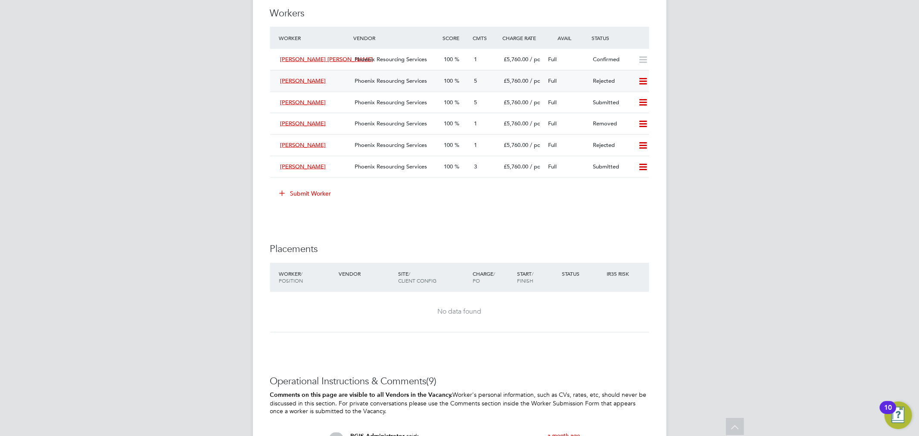
click at [436, 84] on div "Phoenix Resourcing Services" at bounding box center [395, 81] width 89 height 14
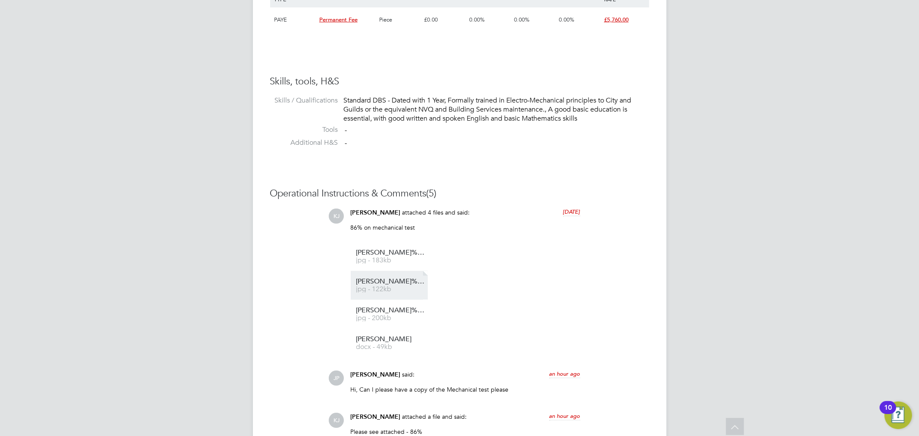
click at [406, 276] on li "Kyle%20Morgan%2018th%20Cert jpg - 122kb" at bounding box center [389, 285] width 77 height 29
click at [406, 259] on span "jpg - 183kb" at bounding box center [390, 260] width 69 height 6
click at [401, 288] on span "jpg - 122kb" at bounding box center [390, 289] width 69 height 6
click at [395, 308] on span "Kyle%20Morgan%20Elect%20Cert%202" at bounding box center [390, 310] width 69 height 6
click at [406, 350] on span "docx - 49kb" at bounding box center [390, 347] width 69 height 6
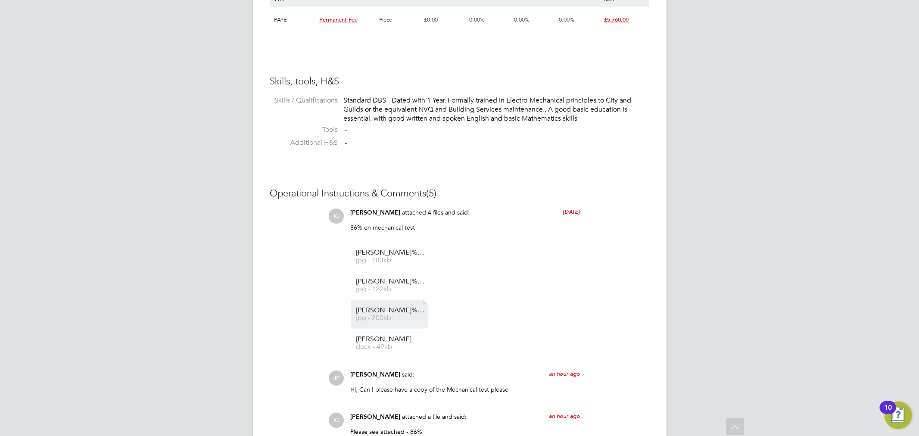
click at [378, 314] on span "Kyle%20Morgan%20Elect%20Cert%202" at bounding box center [390, 310] width 69 height 6
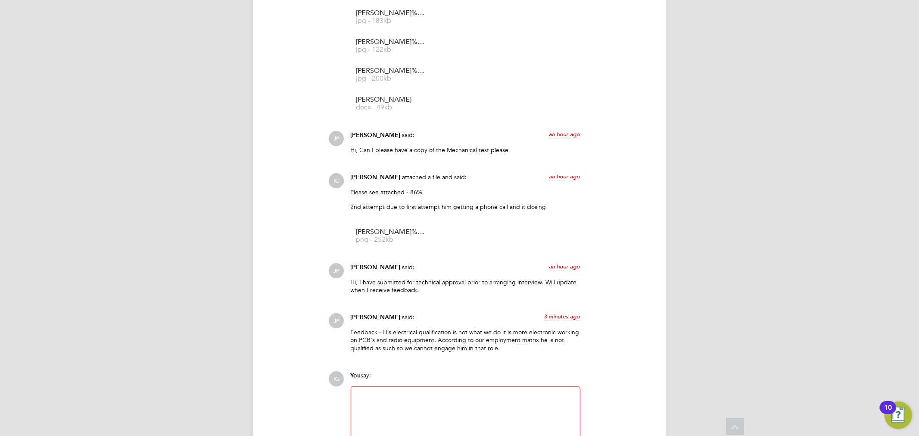
scroll to position [994, 0]
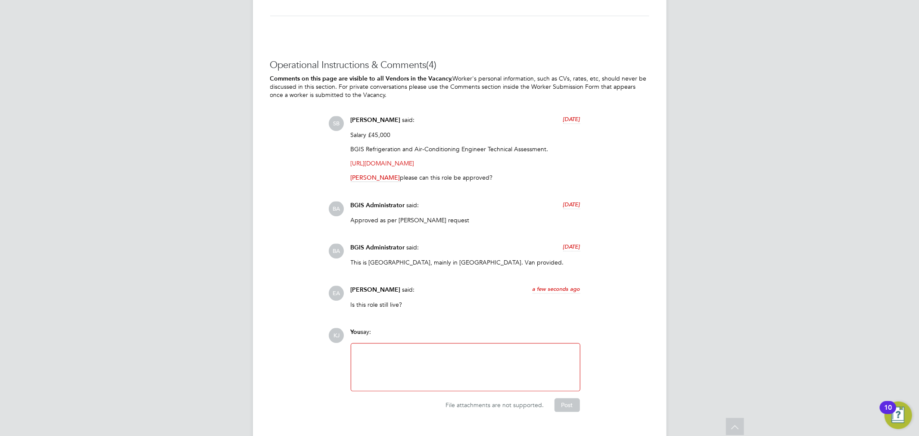
scroll to position [1460, 0]
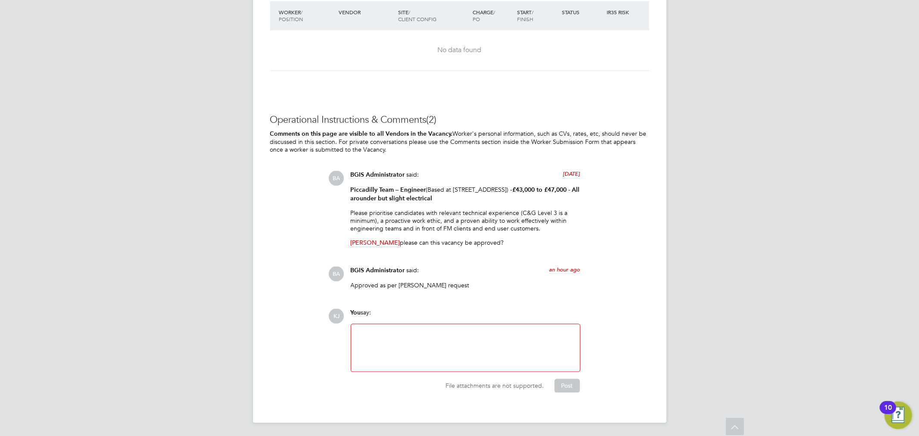
scroll to position [1019, 0]
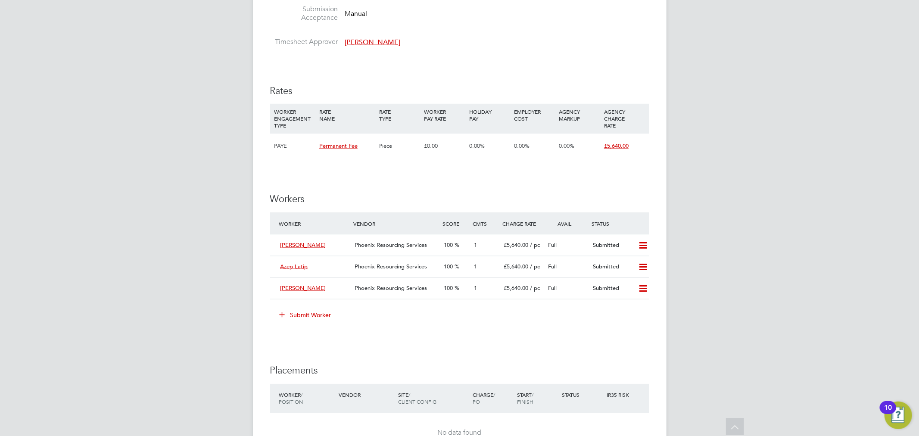
click at [313, 313] on button "Submit Worker" at bounding box center [306, 315] width 65 height 14
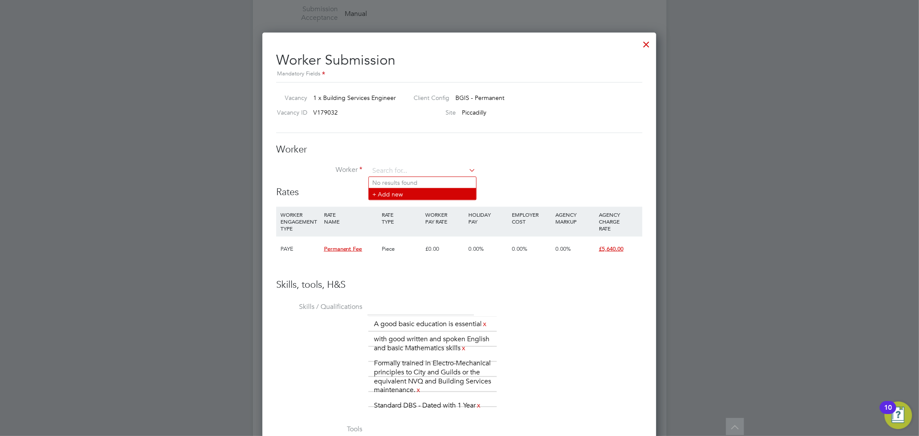
click at [428, 194] on li "+ Add new" at bounding box center [422, 194] width 107 height 12
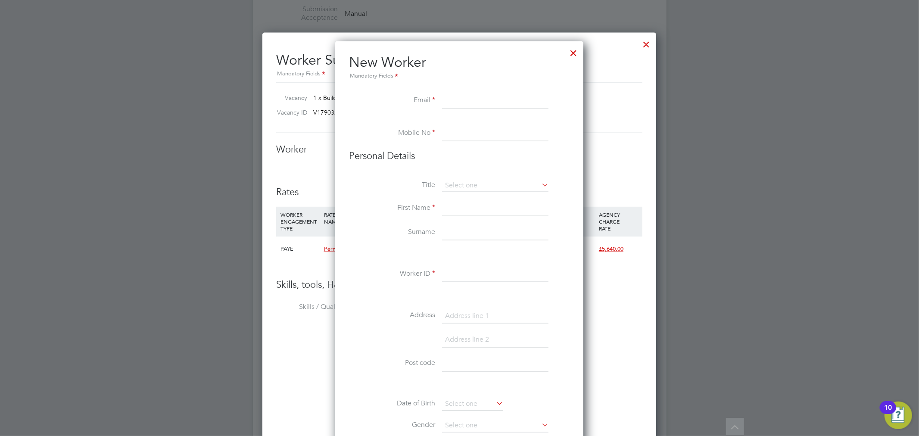
paste input "akifkhan141@hotmail.co.uk"
type input "akifkhan141@hotmail.co.uk"
click at [463, 134] on input at bounding box center [495, 134] width 106 height 16
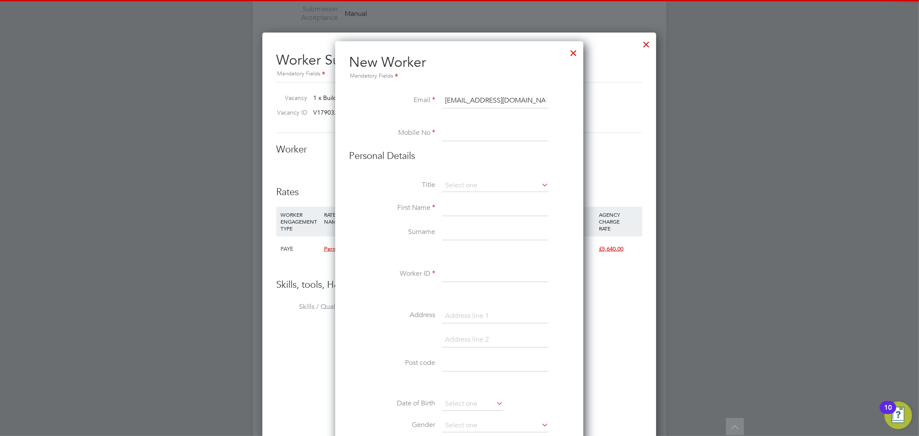
paste input "7956895238"
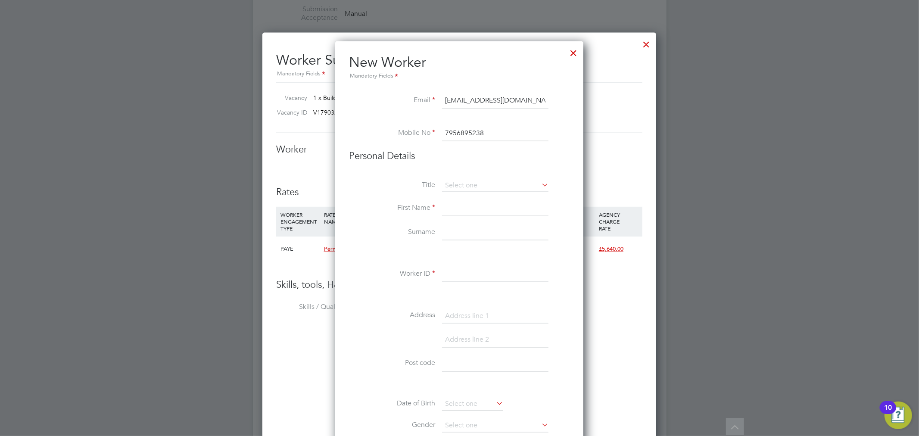
click at [443, 132] on input "7956895238" at bounding box center [495, 134] width 106 height 16
type input "07956895238"
click at [455, 197] on li "Mr" at bounding box center [495, 197] width 107 height 11
type input "Mr"
click at [455, 205] on input at bounding box center [495, 209] width 106 height 16
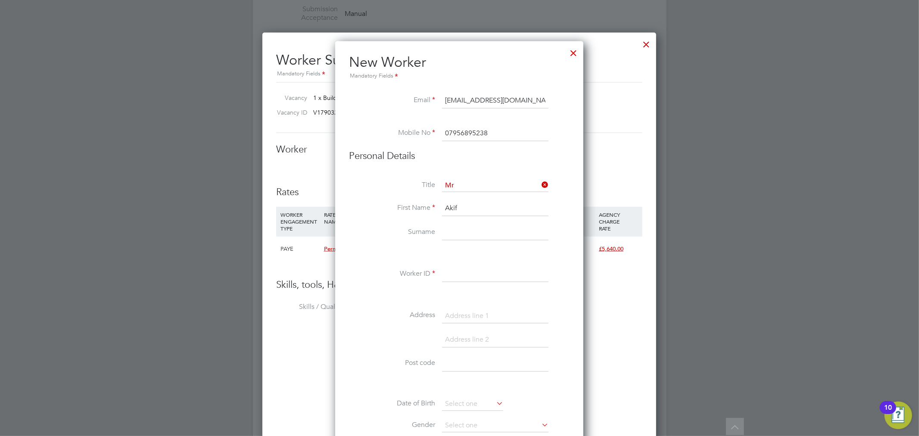
type input "Akif"
type input "Khan"
paste input "W-01782882"
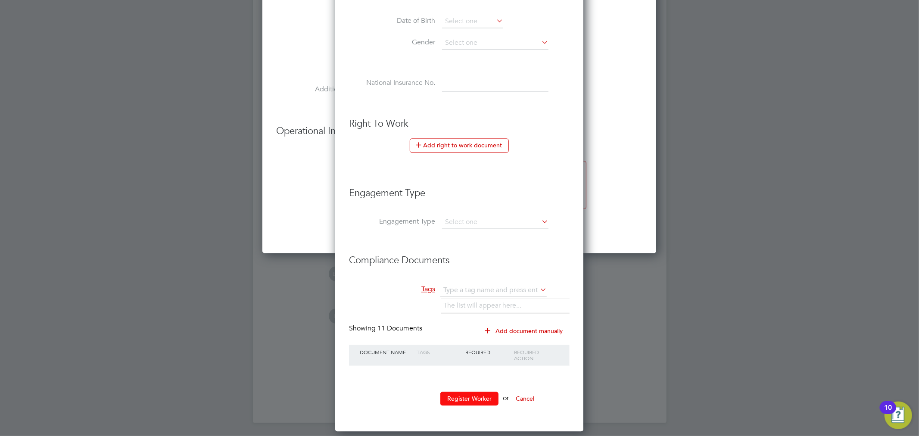
type input "W-01782882"
click at [478, 398] on button "Register Worker" at bounding box center [470, 399] width 58 height 14
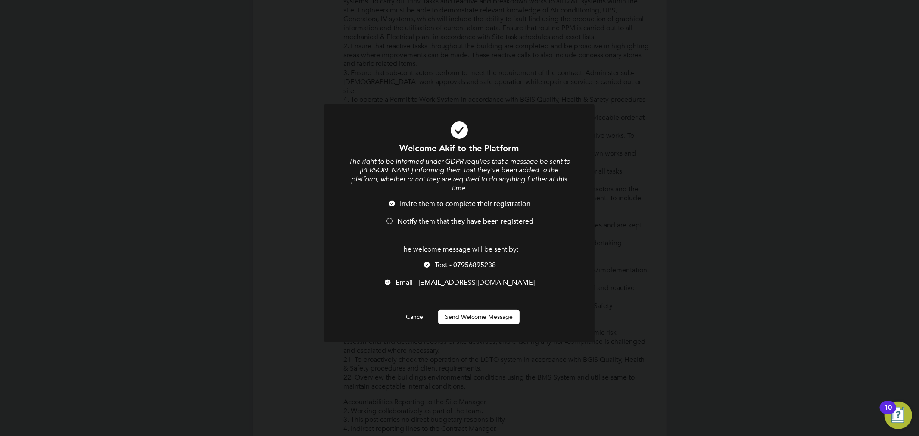
click at [461, 217] on span "Notify them that they have been registered" at bounding box center [465, 221] width 136 height 9
click at [468, 310] on button "Send Welcome Message" at bounding box center [478, 317] width 81 height 14
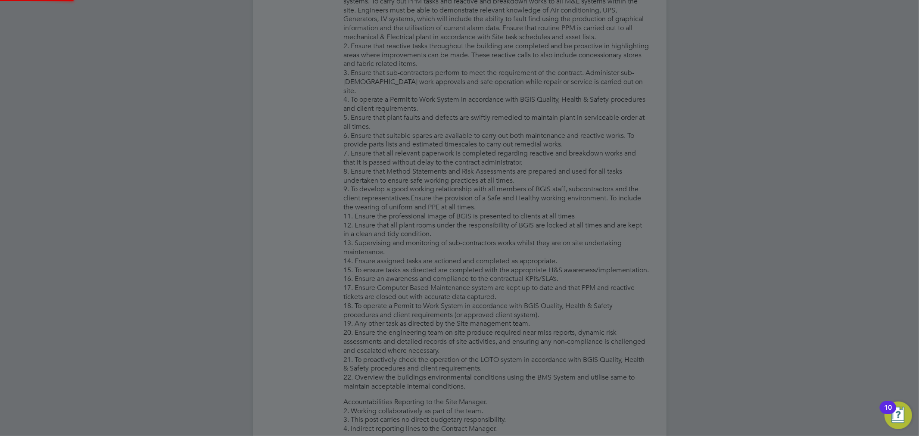
type input "Akif Khan (W-01782882)"
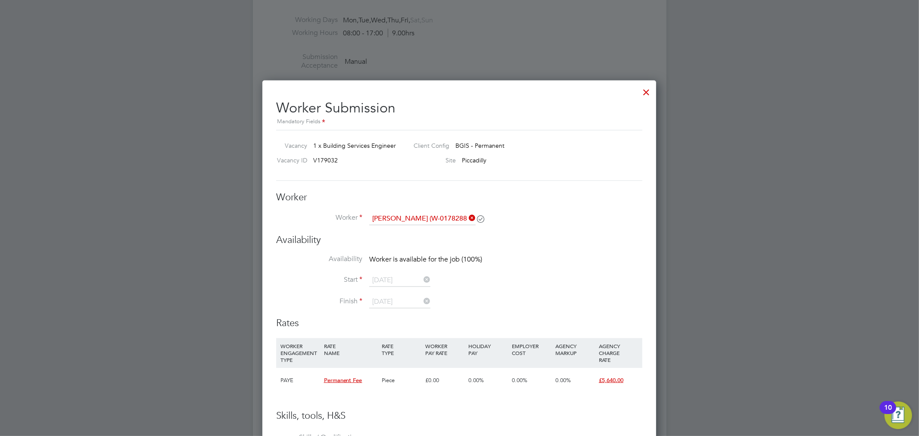
click at [640, 93] on div at bounding box center [647, 90] width 16 height 16
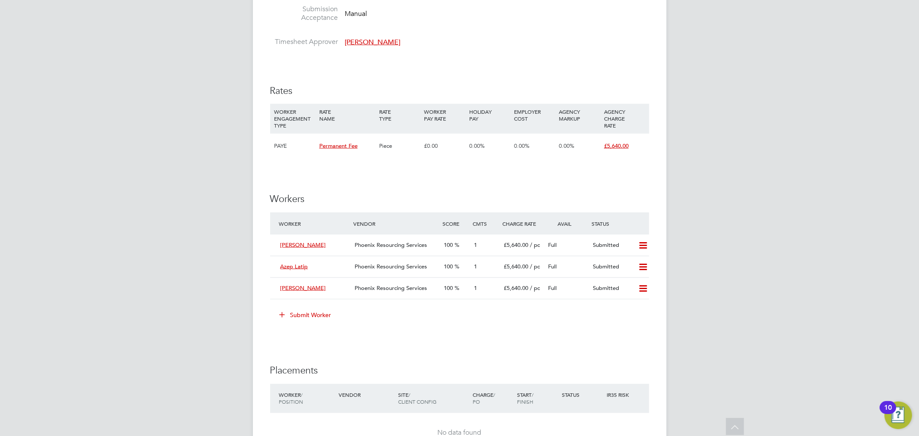
click at [324, 319] on button "Submit Worker" at bounding box center [306, 315] width 65 height 14
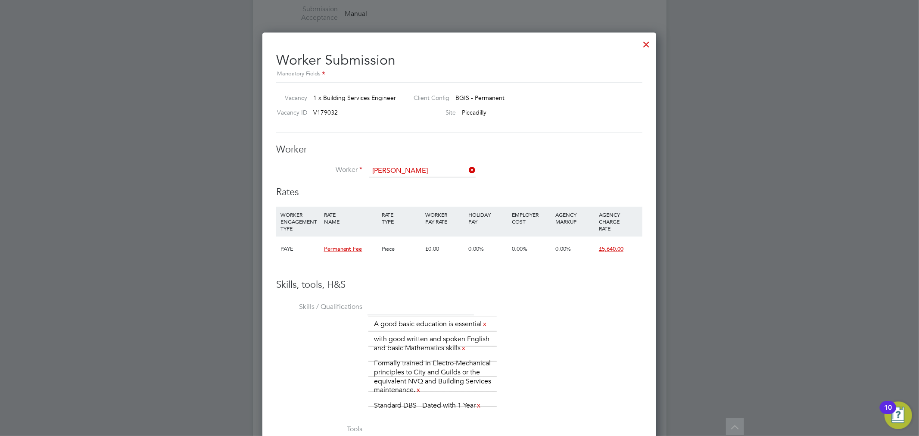
click at [453, 177] on li "Akif Khan (W-01782882)" at bounding box center [422, 183] width 107 height 12
type input "Akif Khan (W-01782882)"
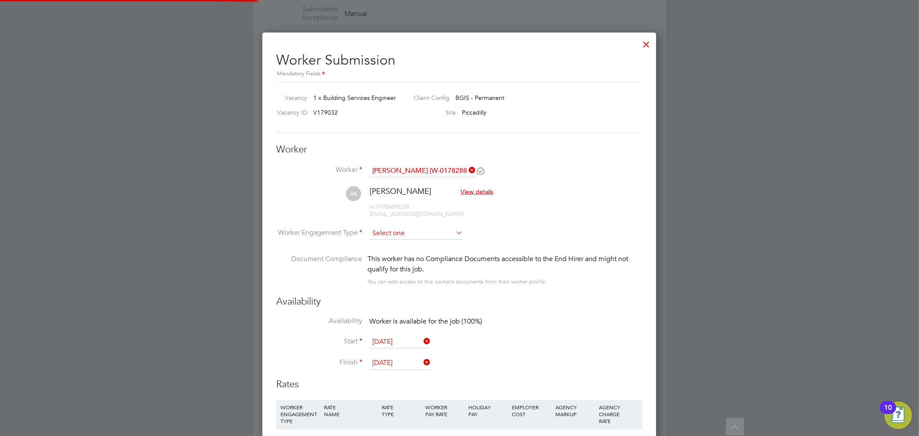
click at [426, 236] on input at bounding box center [416, 233] width 94 height 13
click at [409, 259] on li "PAYE" at bounding box center [416, 256] width 94 height 11
type input "PAYE"
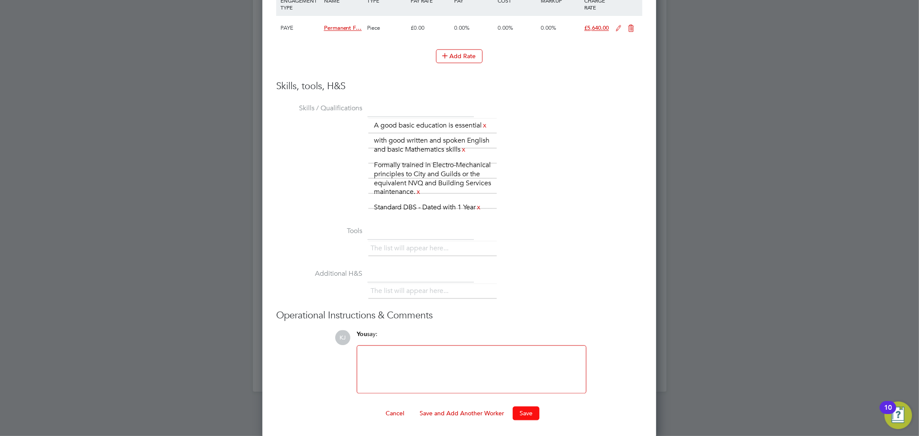
click at [521, 412] on button "Save" at bounding box center [526, 413] width 27 height 14
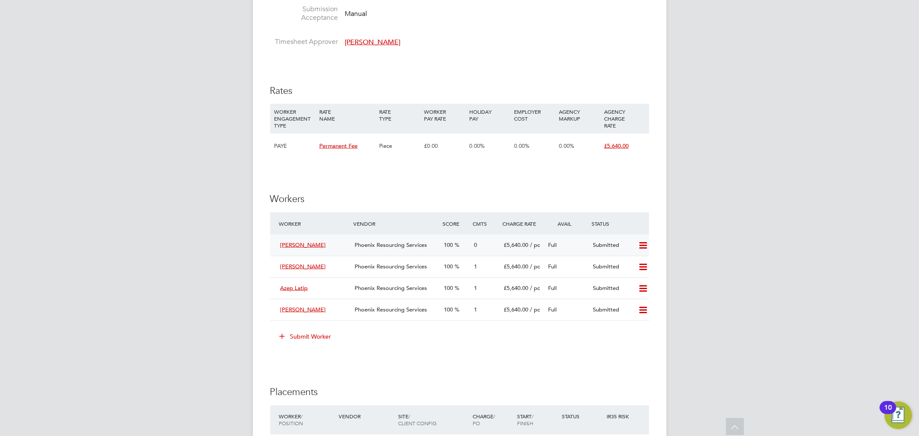
click at [365, 244] on span "Phoenix Resourcing Services" at bounding box center [391, 244] width 72 height 7
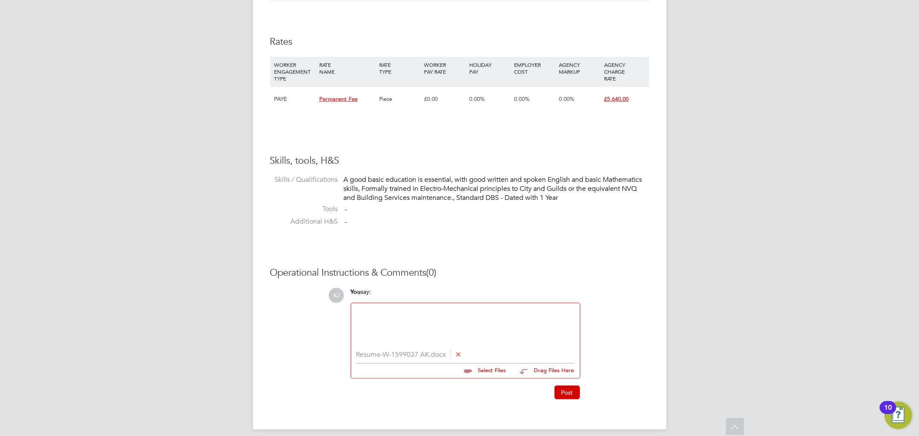
click at [456, 324] on div at bounding box center [465, 327] width 219 height 37
click at [563, 397] on button "Post" at bounding box center [567, 393] width 25 height 14
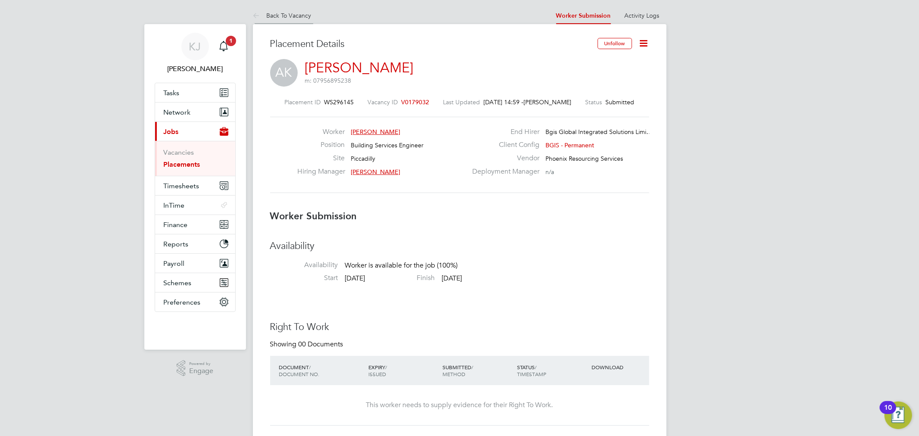
click at [269, 9] on li "Back To Vacancy" at bounding box center [282, 15] width 59 height 17
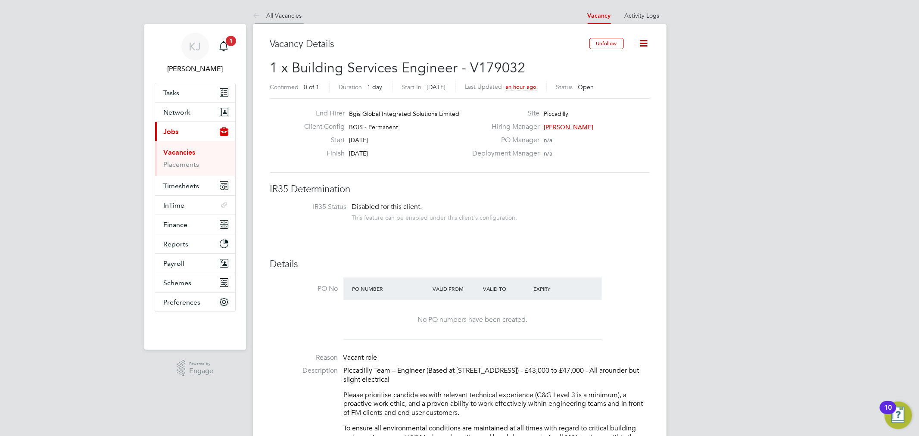
click at [273, 17] on link "All Vacancies" at bounding box center [277, 16] width 49 height 8
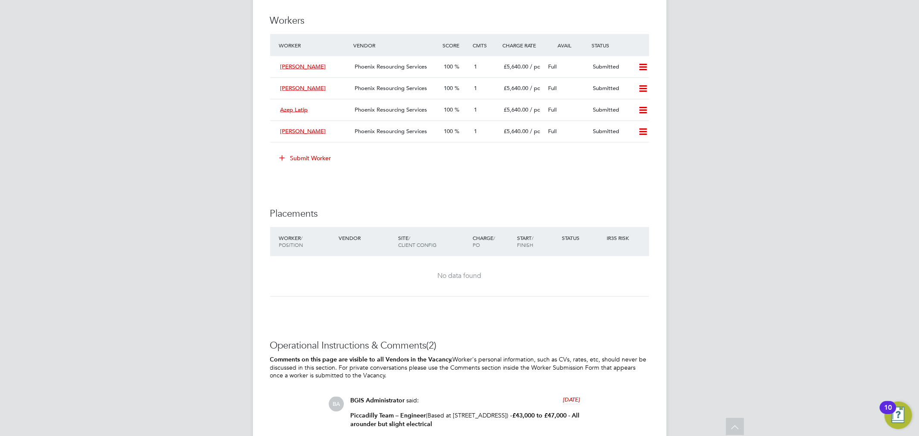
scroll to position [4, 4]
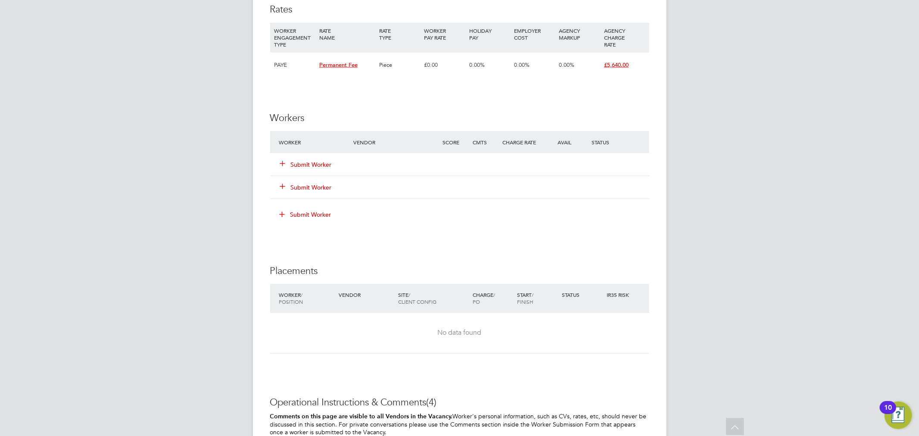
scroll to position [1149, 0]
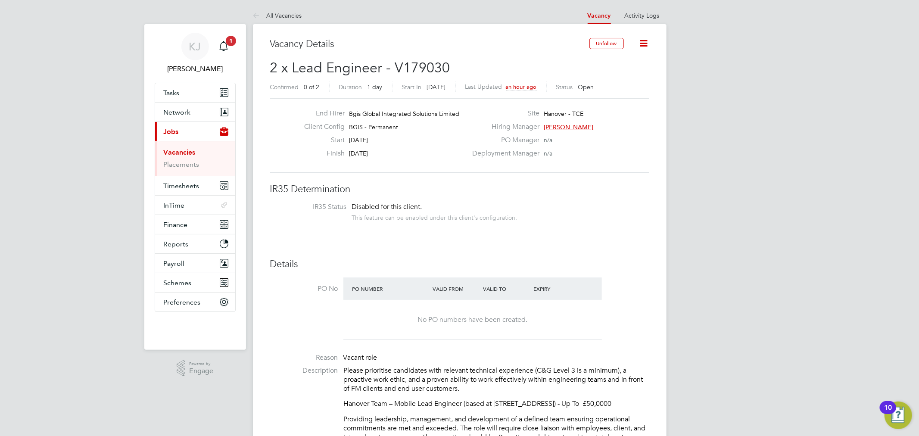
click at [300, 44] on h3 "Vacancy Details" at bounding box center [429, 44] width 319 height 13
click at [288, 19] on link "All Vacancies" at bounding box center [277, 16] width 49 height 8
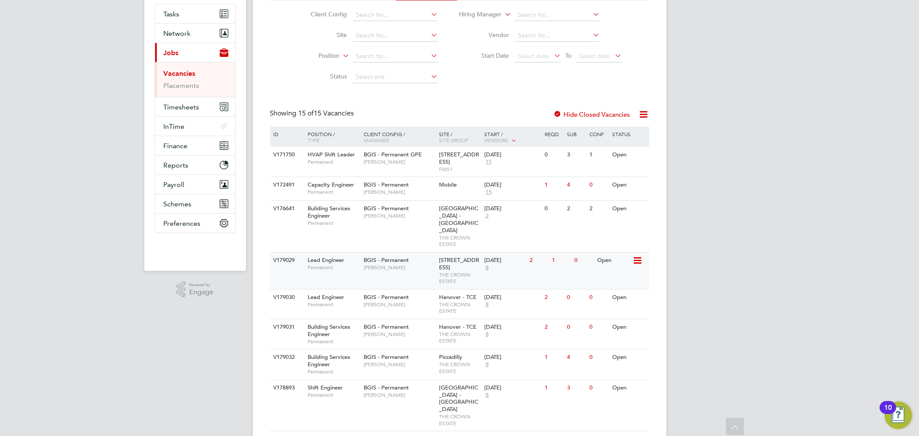
scroll to position [96, 0]
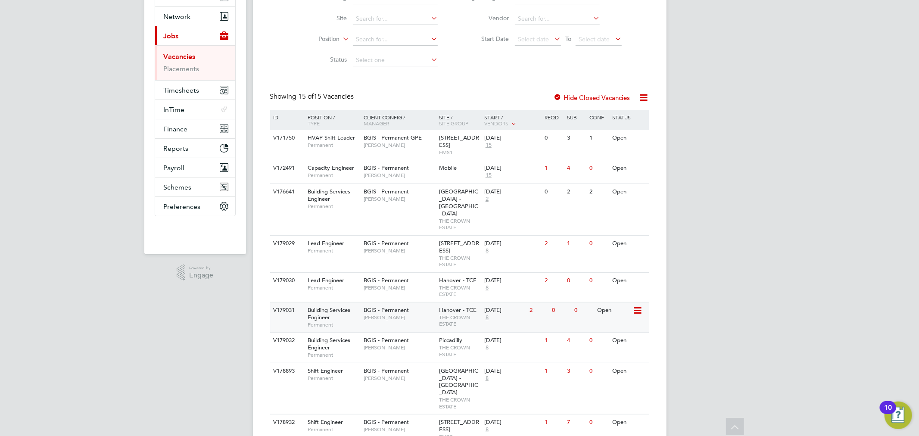
click at [535, 316] on div "V179031 Building Services Engineer Permanent BGIS - Permanent [PERSON_NAME] Han…" at bounding box center [459, 317] width 379 height 30
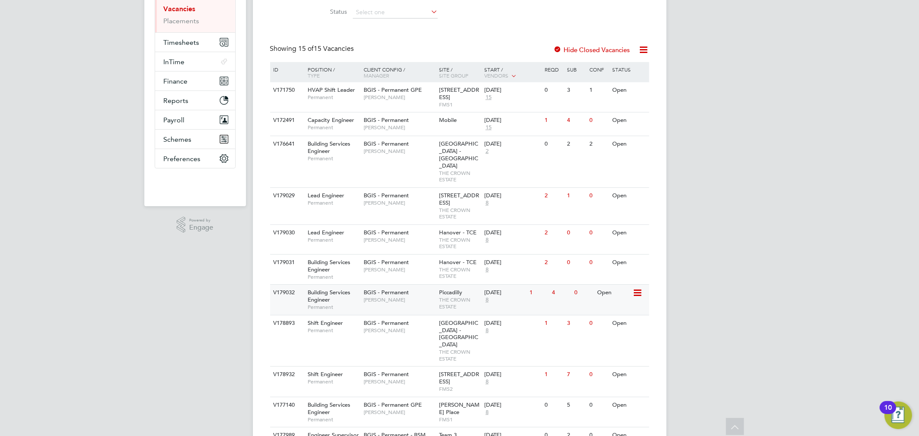
click at [425, 287] on div "BGIS - Permanent [PERSON_NAME]" at bounding box center [399, 296] width 75 height 22
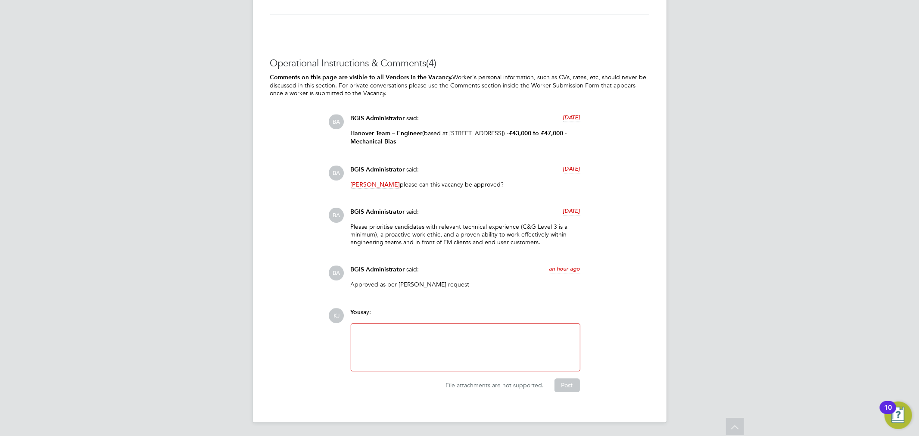
scroll to position [1104, 0]
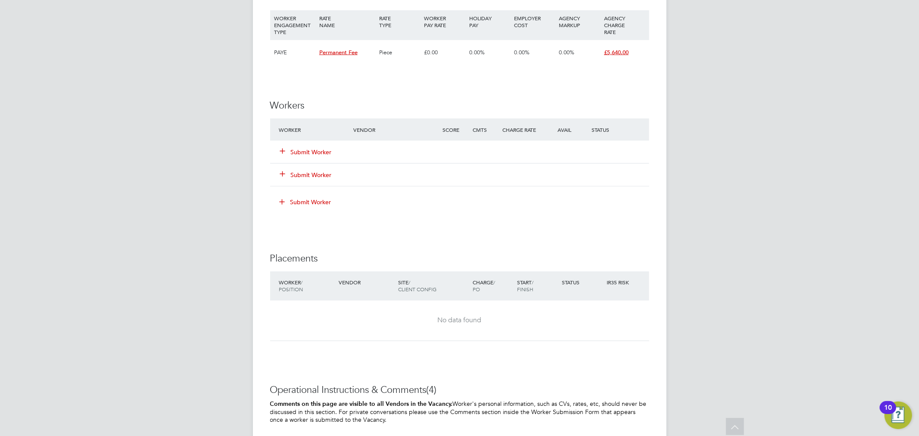
click at [312, 156] on button "Submit Worker" at bounding box center [307, 152] width 52 height 9
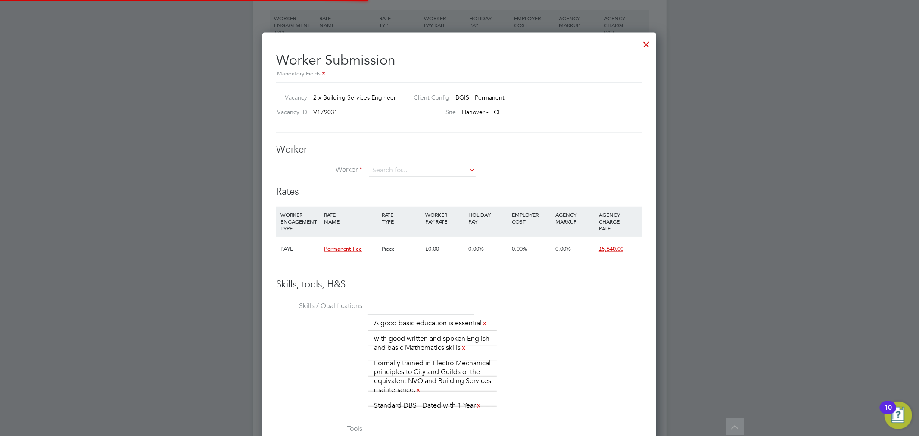
scroll to position [603, 394]
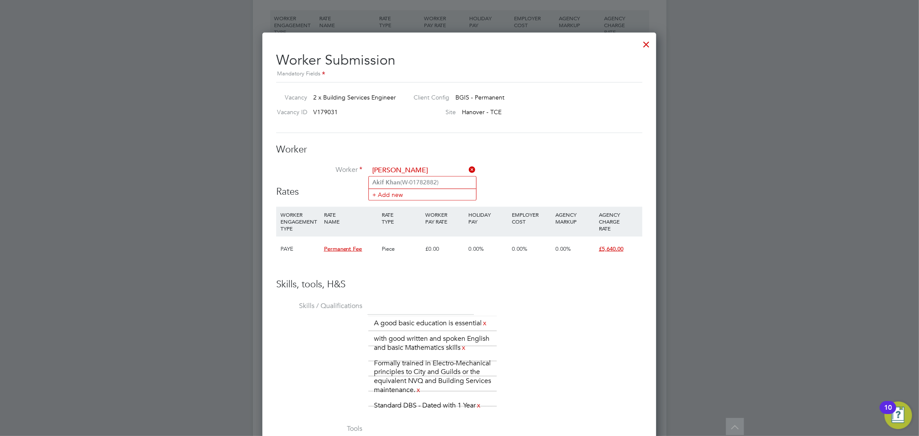
click at [407, 174] on input "akif khan" at bounding box center [422, 170] width 106 height 13
click at [408, 177] on li "Akif Khan (W-01782882)" at bounding box center [422, 183] width 107 height 12
type input "Akif Khan (W-01782882)"
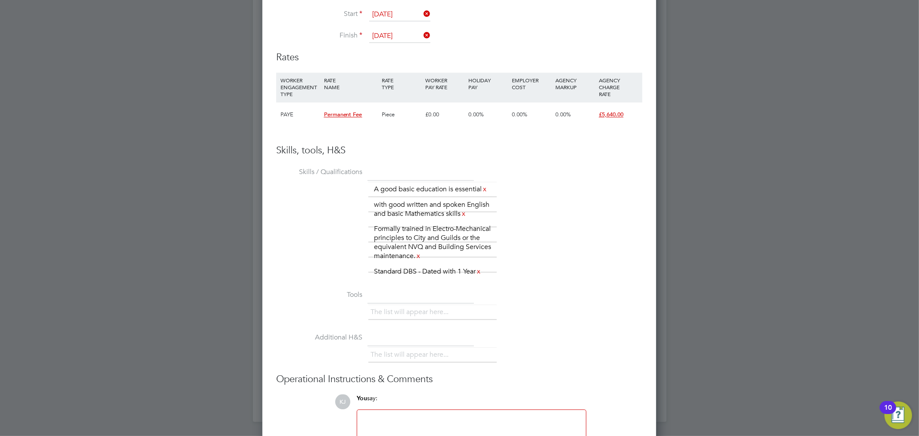
scroll to position [1256, 0]
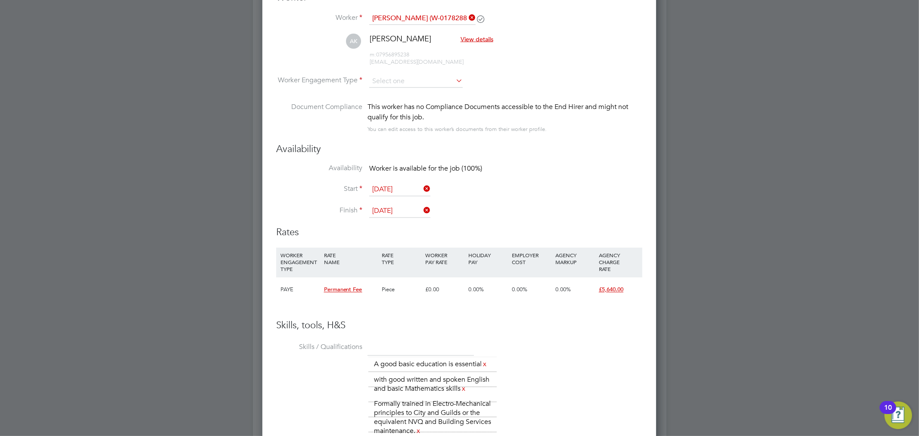
click at [432, 71] on li "AK Akif Khan View details m: 07956895238 akifkhan141@hotmail.co.uk" at bounding box center [459, 54] width 366 height 41
click at [431, 76] on input at bounding box center [416, 81] width 94 height 13
click at [422, 101] on li "PAYE" at bounding box center [416, 103] width 94 height 11
type input "PAYE"
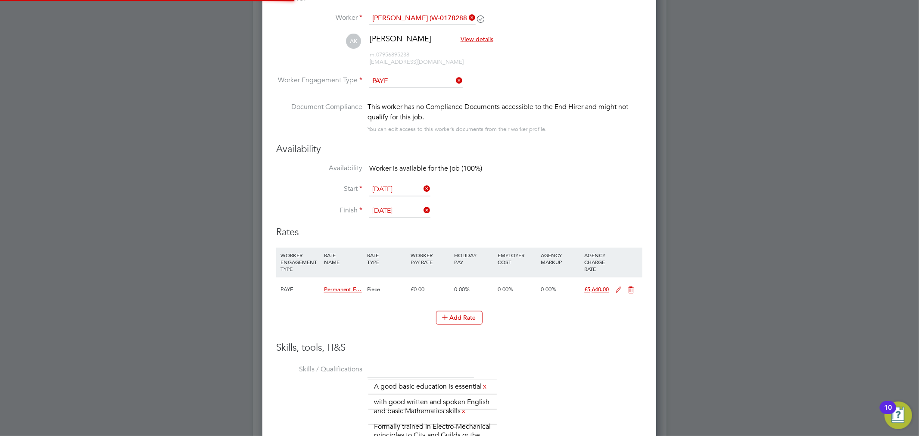
scroll to position [0, 0]
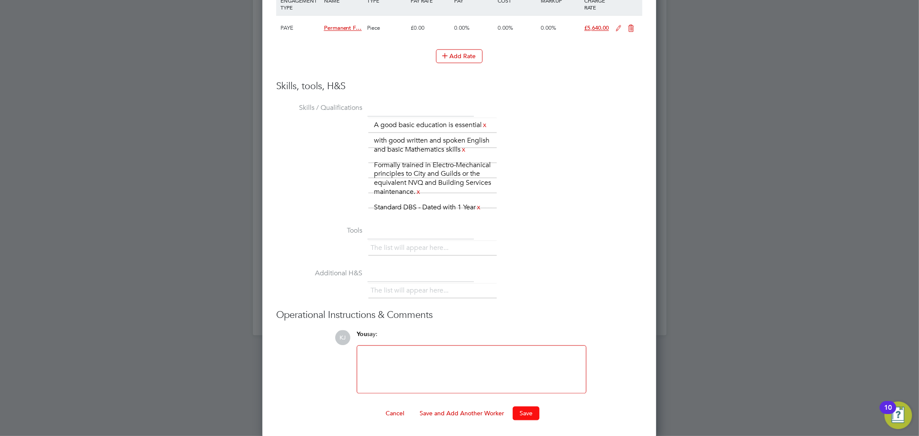
click at [522, 406] on button "Save" at bounding box center [526, 413] width 27 height 14
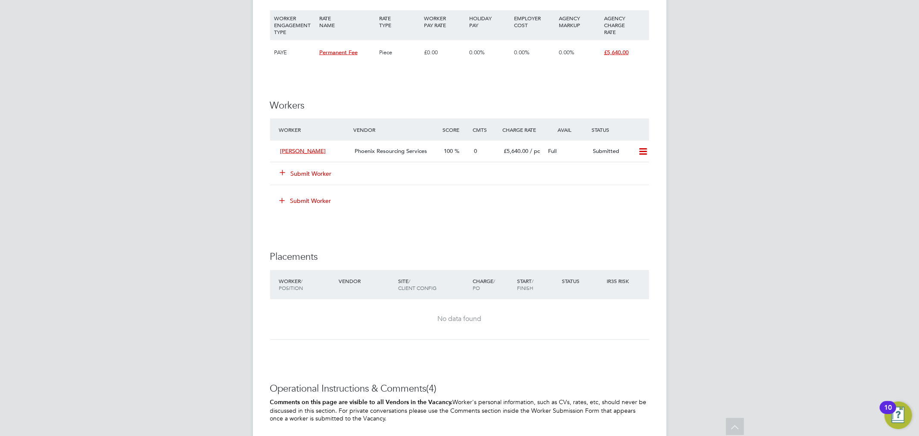
click at [318, 178] on button "Submit Worker" at bounding box center [307, 173] width 52 height 9
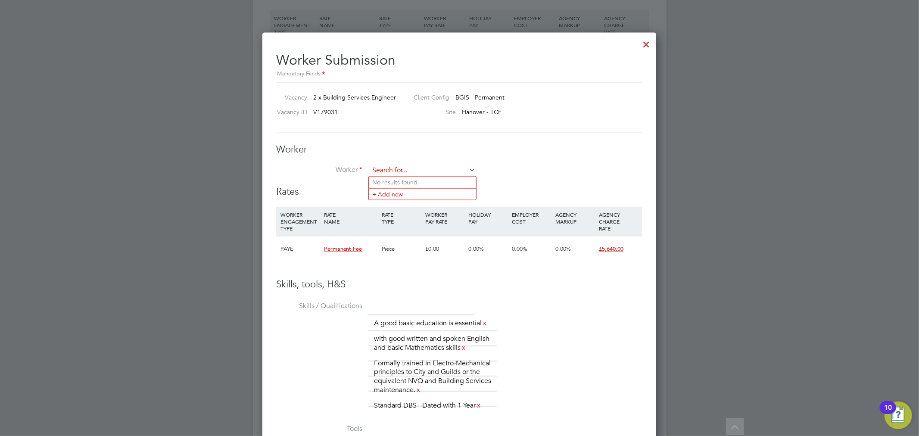
click at [389, 170] on input at bounding box center [422, 170] width 106 height 13
click at [391, 180] on li "Arpad Kol ozsi (W-01782729)" at bounding box center [422, 183] width 107 height 12
type input "Arpad Kolozsi (W-01782729)"
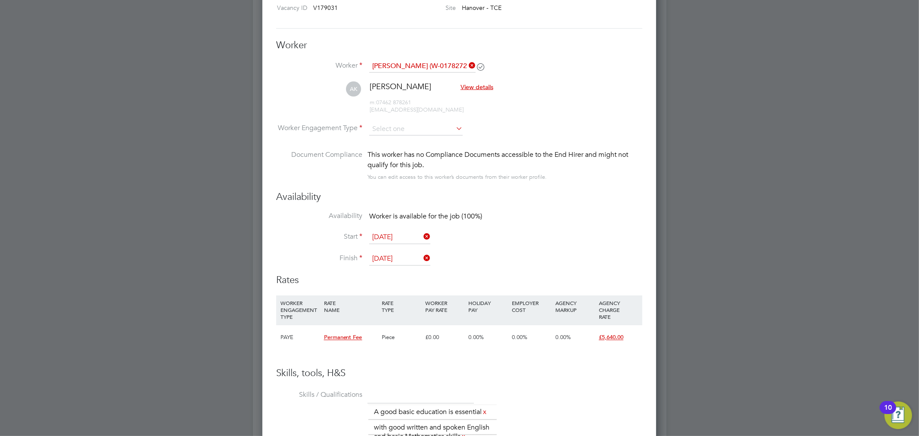
drag, startPoint x: 407, startPoint y: 136, endPoint x: 407, endPoint y: 128, distance: 7.3
click at [407, 135] on li "Worker Engagement Type" at bounding box center [459, 136] width 366 height 27
click at [407, 128] on input at bounding box center [416, 129] width 94 height 13
click at [404, 156] on li "PAYE" at bounding box center [416, 151] width 94 height 11
type input "PAYE"
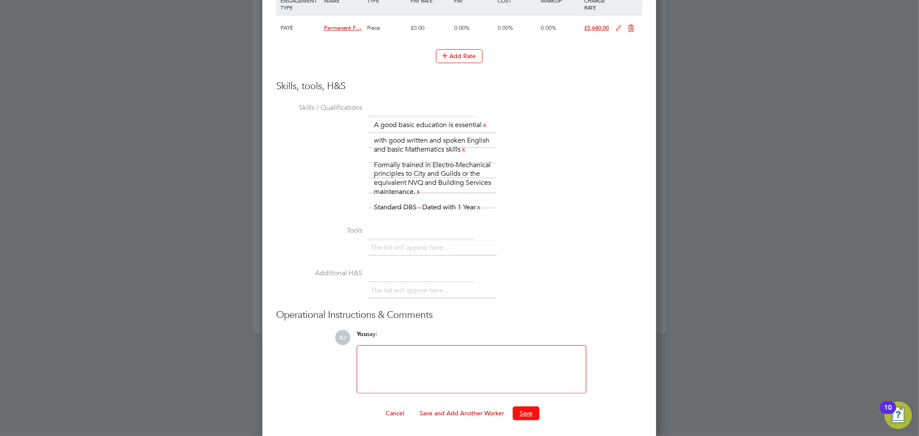
click at [532, 413] on button "Save" at bounding box center [526, 413] width 27 height 14
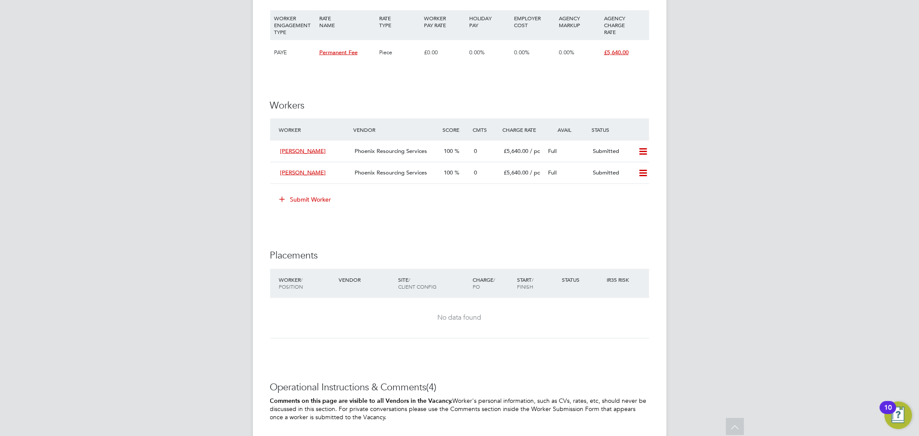
click at [326, 206] on button "Submit Worker" at bounding box center [306, 200] width 65 height 14
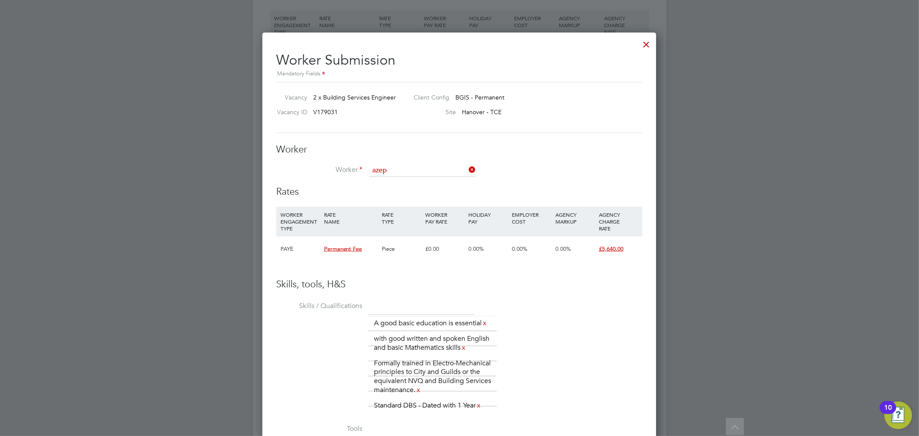
click at [408, 183] on li "Azep Latip (W-01750985)" at bounding box center [422, 183] width 107 height 12
type input "Azep Latip (W-01750985)"
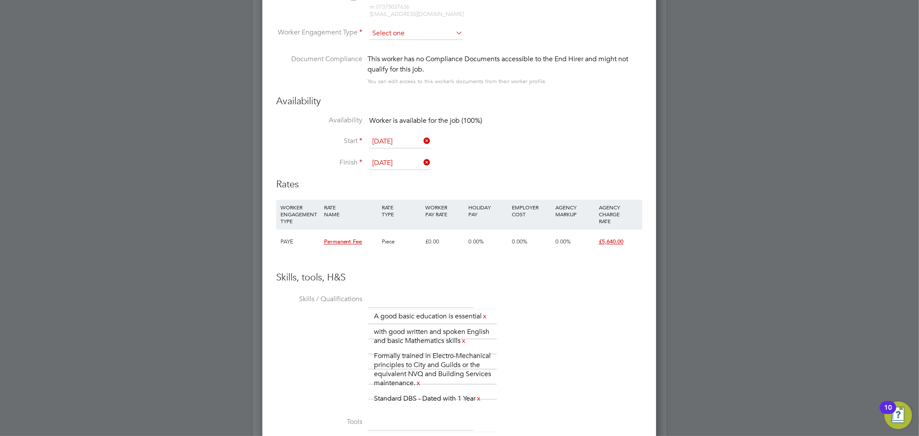
click at [427, 37] on input at bounding box center [416, 33] width 94 height 13
click at [419, 54] on li "PAYE" at bounding box center [416, 55] width 94 height 11
type input "PAYE"
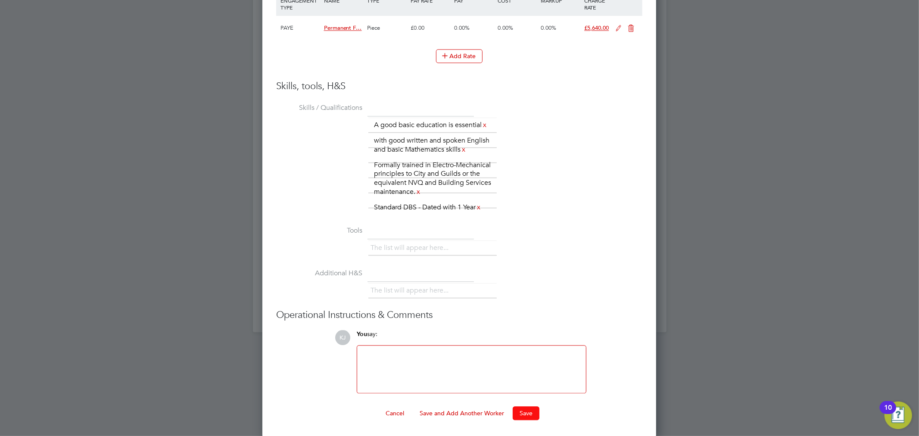
click at [528, 415] on button "Save" at bounding box center [526, 413] width 27 height 14
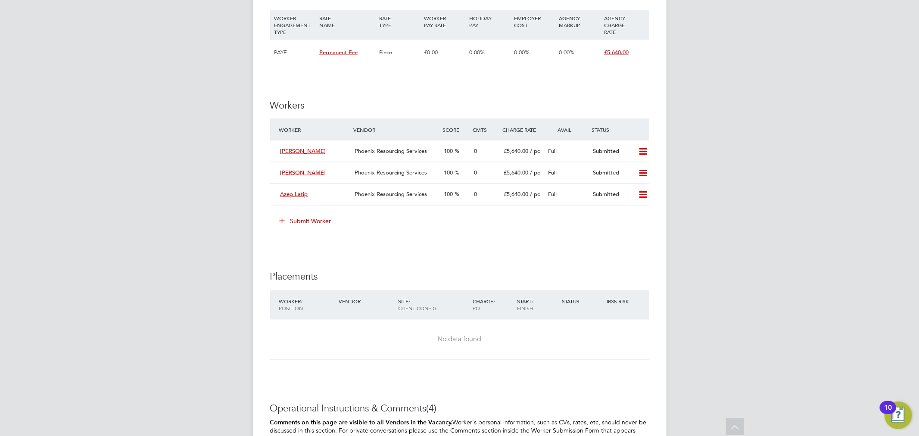
click at [305, 224] on button "Submit Worker" at bounding box center [306, 221] width 65 height 14
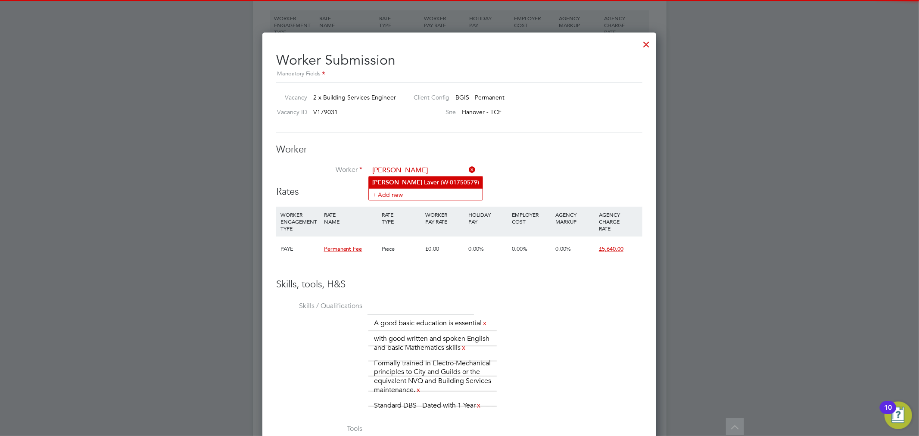
click at [424, 184] on b "Lav" at bounding box center [428, 182] width 9 height 7
type input "Oliver Laver (W-01750579)"
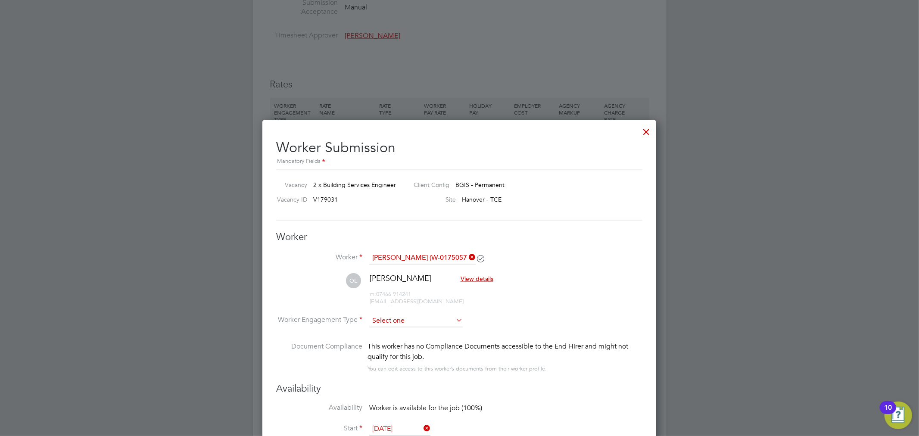
click at [400, 322] on input at bounding box center [416, 321] width 94 height 13
click at [395, 343] on li "PAYE" at bounding box center [416, 343] width 94 height 11
type input "PAYE"
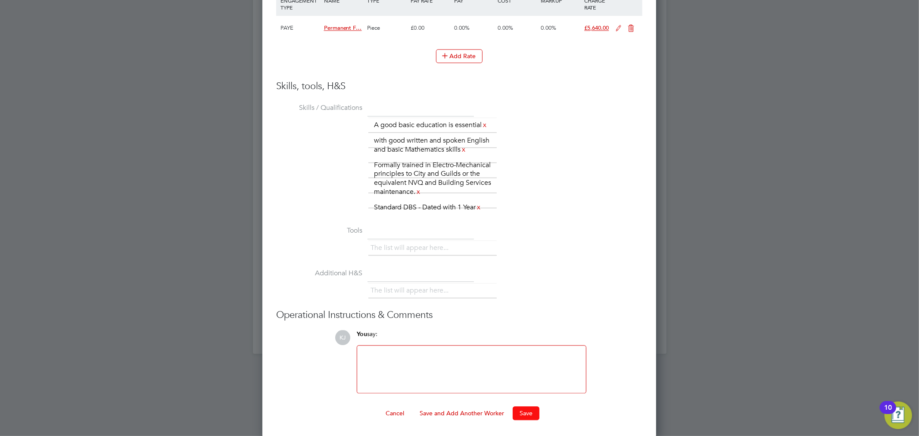
click at [536, 413] on button "Save" at bounding box center [526, 413] width 27 height 14
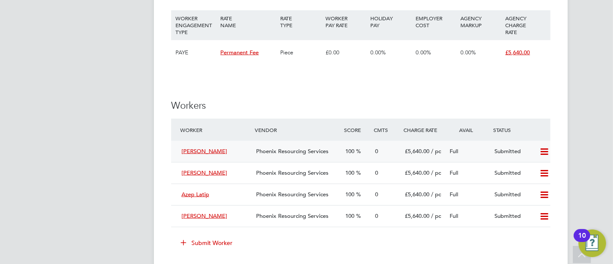
click at [289, 155] on span "Phoenix Resourcing Services" at bounding box center [292, 150] width 72 height 7
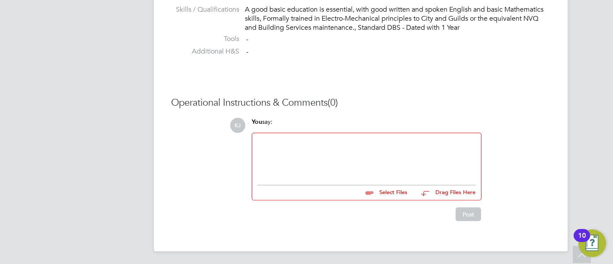
click at [327, 170] on div at bounding box center [366, 156] width 219 height 37
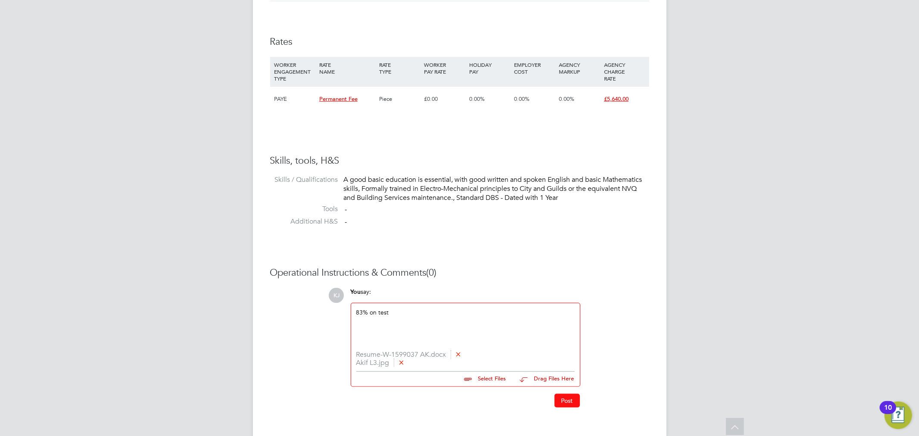
click at [564, 404] on button "Post" at bounding box center [567, 401] width 25 height 14
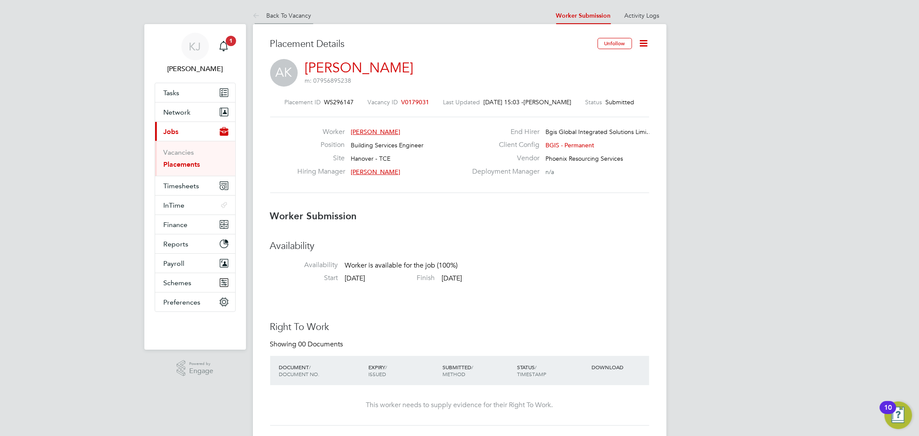
click at [288, 18] on link "Back To Vacancy" at bounding box center [282, 16] width 59 height 8
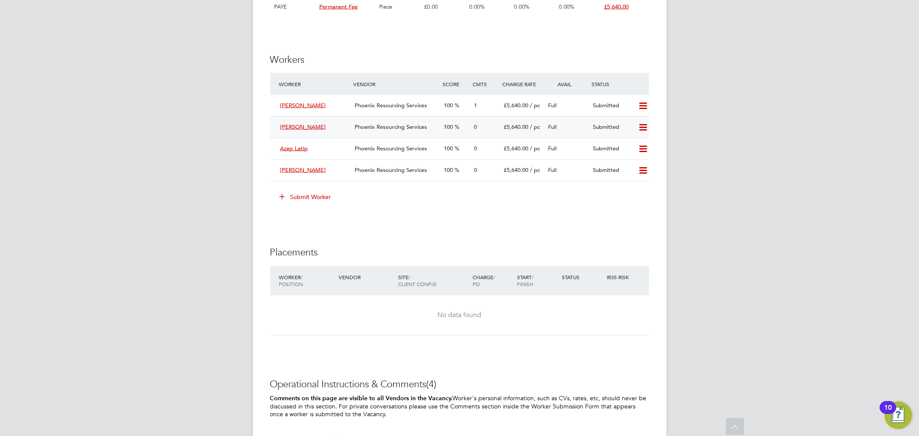
click at [368, 134] on div "Phoenix Resourcing Services" at bounding box center [395, 127] width 89 height 14
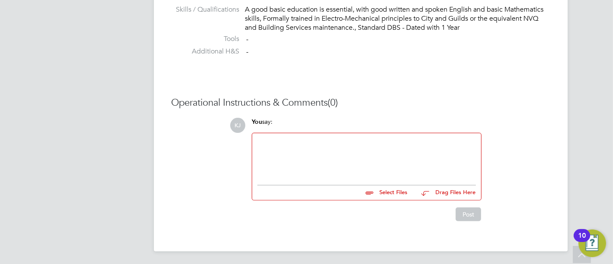
click at [291, 141] on div at bounding box center [366, 156] width 219 height 37
paste div
click at [465, 212] on button "Post" at bounding box center [468, 214] width 25 height 14
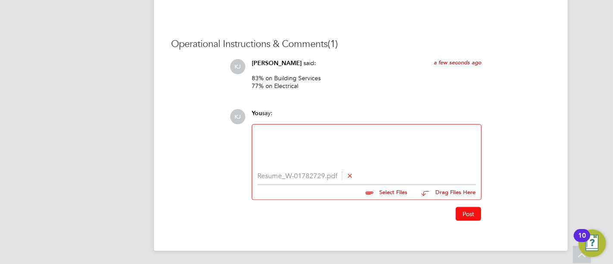
click at [470, 211] on button "Post" at bounding box center [468, 214] width 25 height 14
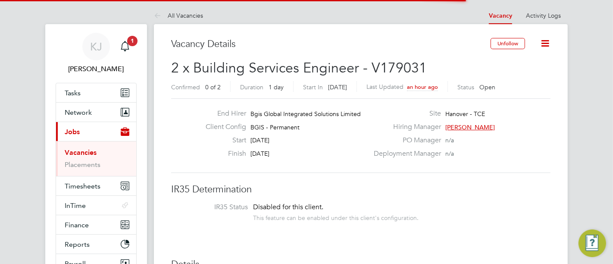
scroll to position [4, 4]
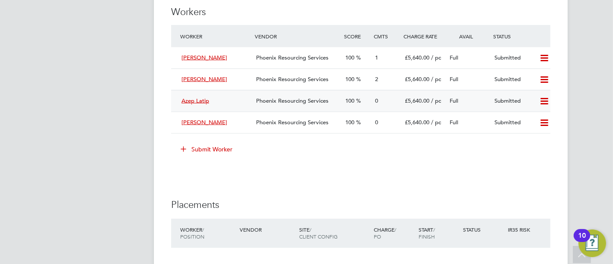
click at [289, 104] on span "Phoenix Resourcing Services" at bounding box center [292, 100] width 72 height 7
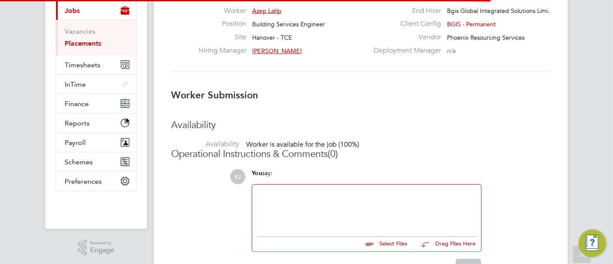
scroll to position [4, 4]
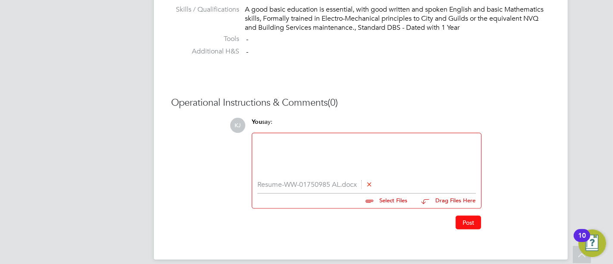
click at [463, 222] on button "Post" at bounding box center [468, 223] width 25 height 14
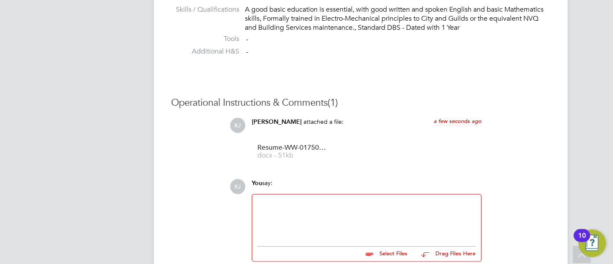
click at [341, 221] on div at bounding box center [366, 218] width 219 height 37
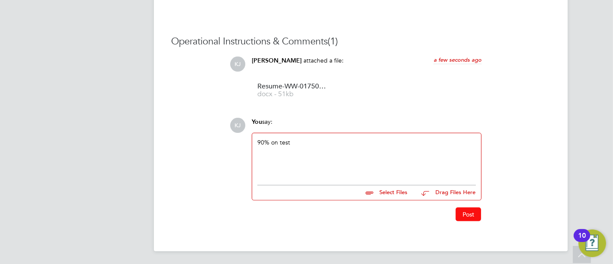
click at [472, 215] on button "Post" at bounding box center [468, 214] width 25 height 14
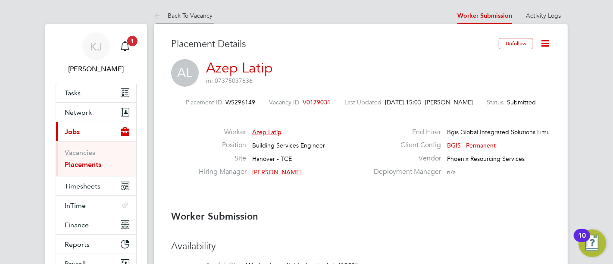
click at [168, 17] on link "Back To Vacancy" at bounding box center [183, 16] width 59 height 8
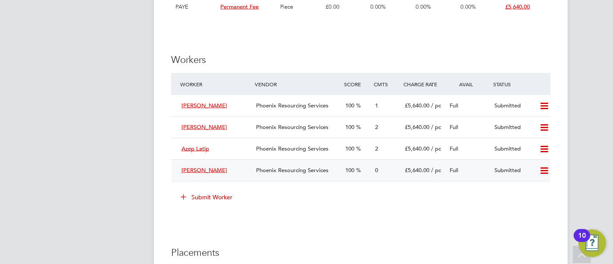
click at [226, 177] on div "Oliver Laver" at bounding box center [215, 170] width 75 height 14
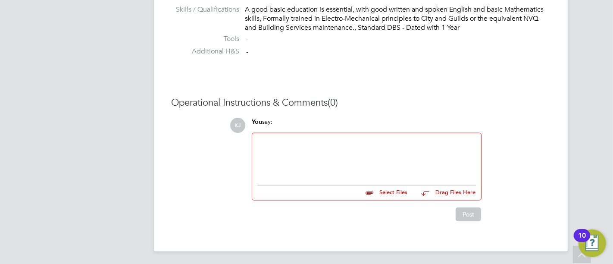
click at [315, 177] on div at bounding box center [366, 156] width 229 height 47
drag, startPoint x: 322, startPoint y: 162, endPoint x: 312, endPoint y: 140, distance: 23.9
click at [321, 155] on div at bounding box center [366, 156] width 219 height 37
paste div
click at [463, 210] on button "Post" at bounding box center [468, 214] width 25 height 14
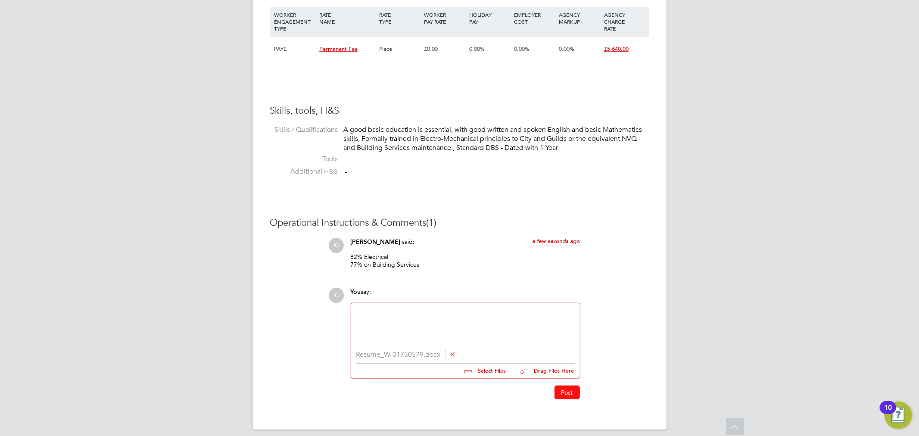
click at [569, 398] on button "Post" at bounding box center [567, 393] width 25 height 14
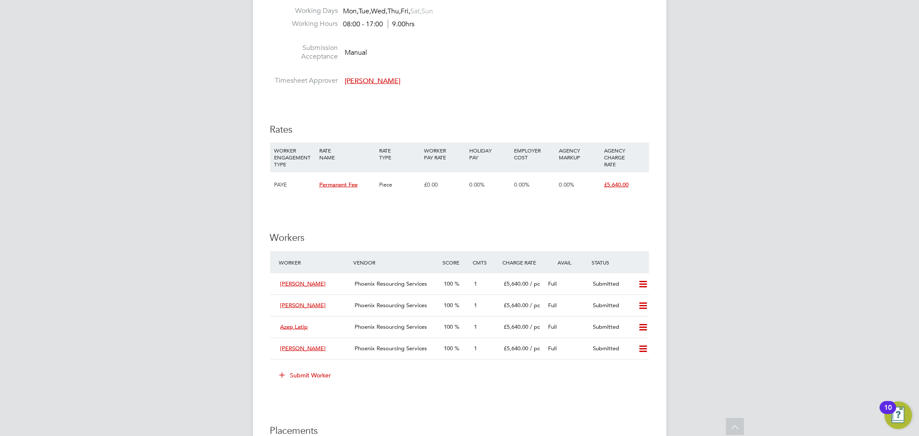
scroll to position [1006, 0]
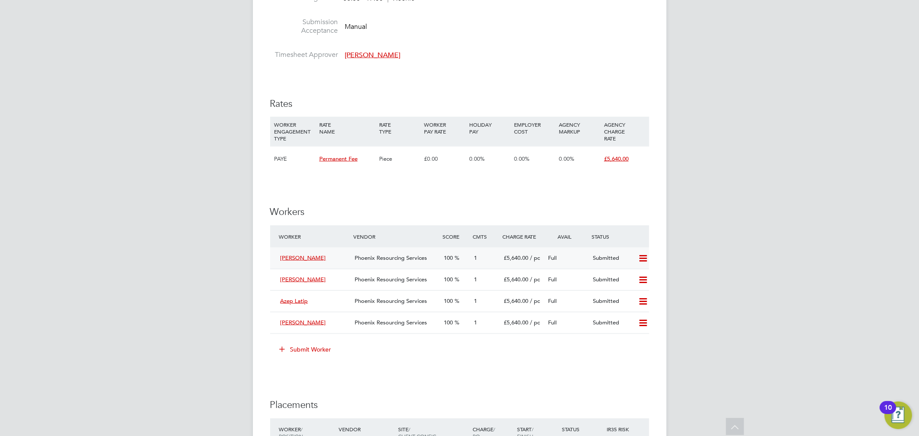
click at [293, 259] on span "[PERSON_NAME]" at bounding box center [304, 257] width 46 height 7
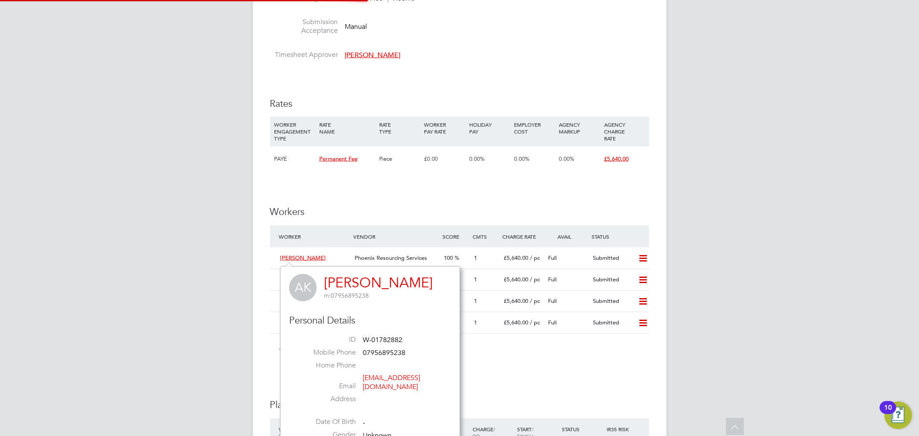
scroll to position [5, 5]
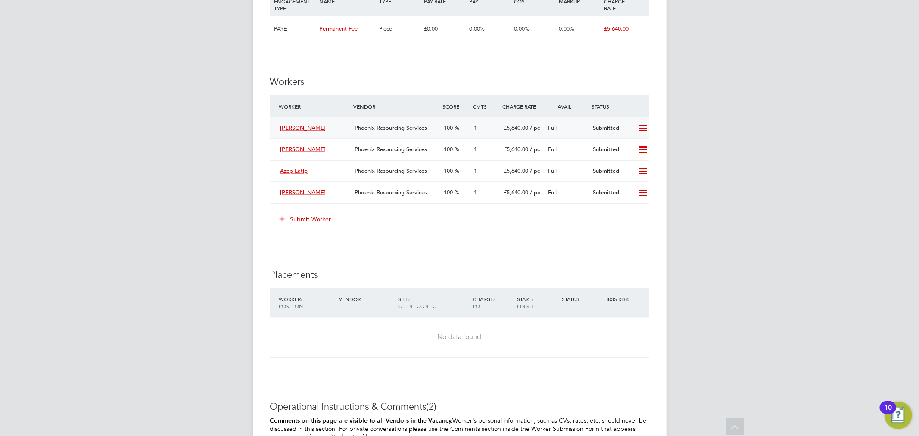
click at [524, 128] on span "£5,640.00" at bounding box center [516, 127] width 25 height 7
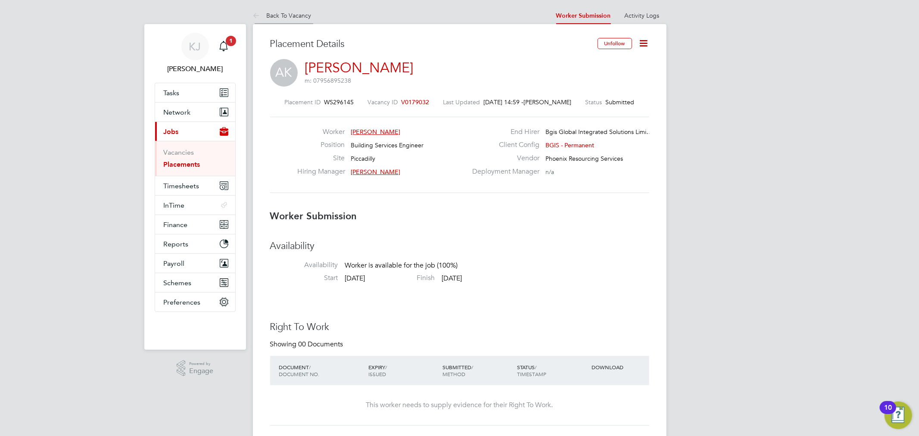
click at [275, 16] on link "Back To Vacancy" at bounding box center [282, 16] width 59 height 8
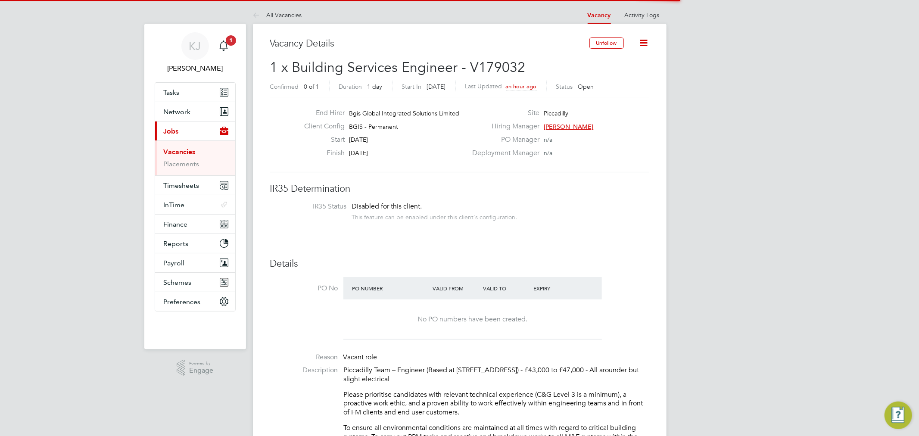
scroll to position [5, 5]
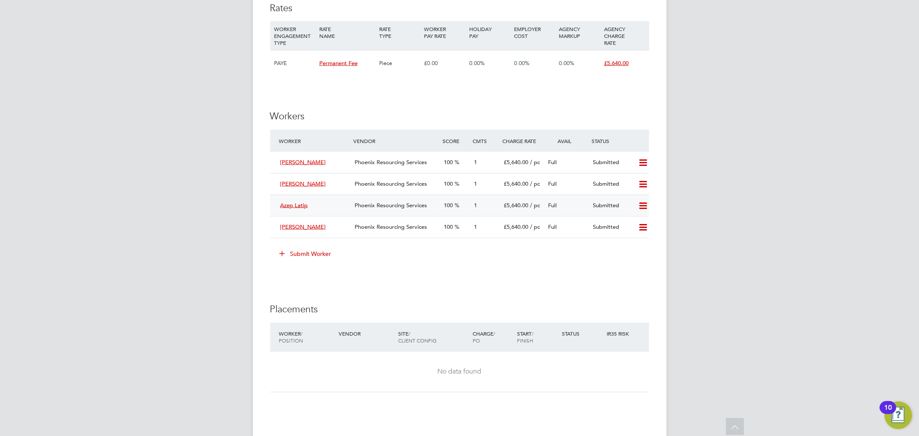
click at [347, 209] on div "Azep Latip" at bounding box center [314, 206] width 75 height 14
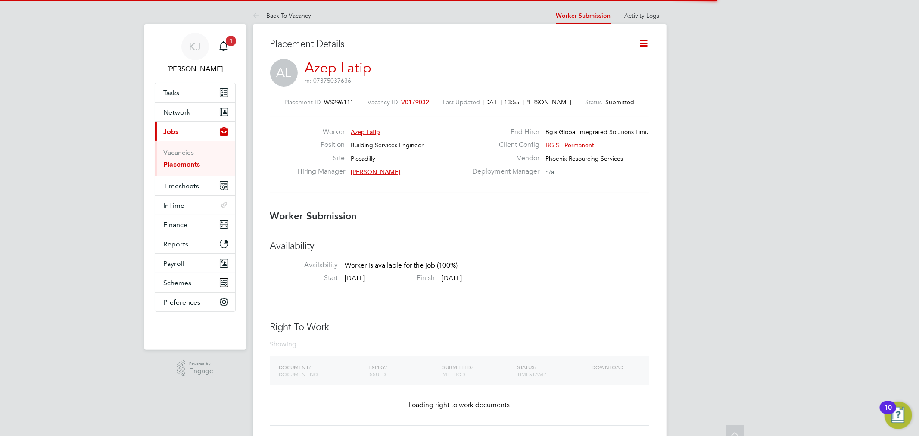
scroll to position [4, 4]
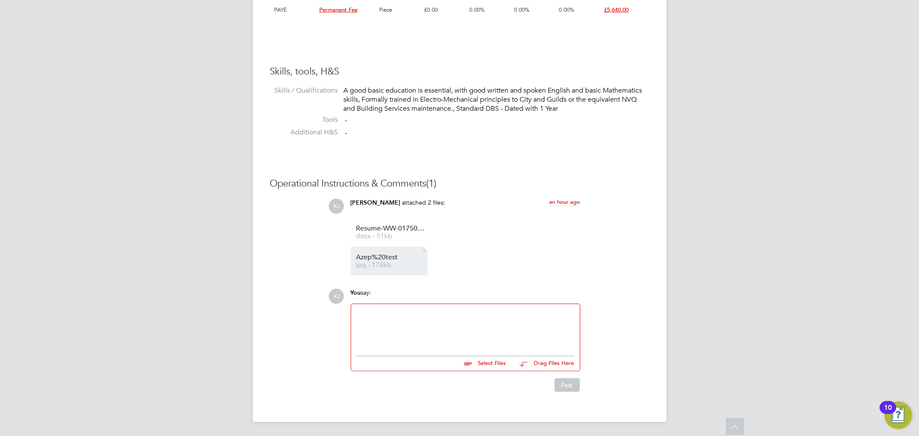
click at [385, 255] on span "Azep%20test" at bounding box center [390, 257] width 69 height 6
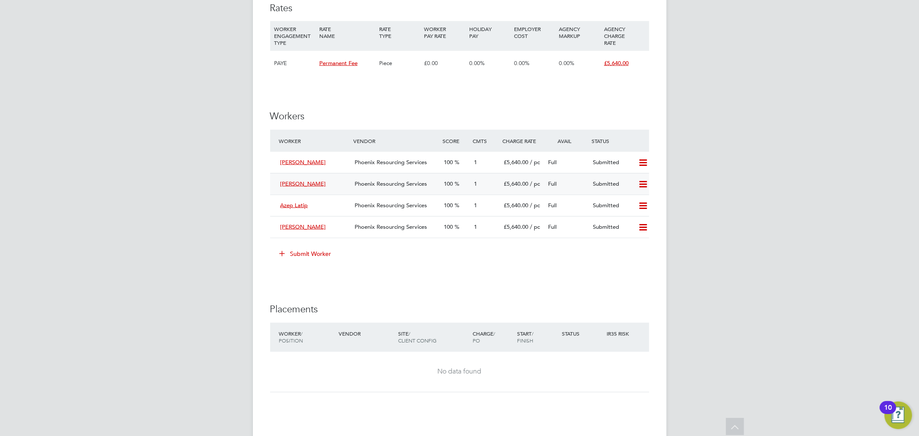
click at [438, 184] on div "Phoenix Resourcing Services" at bounding box center [395, 184] width 89 height 14
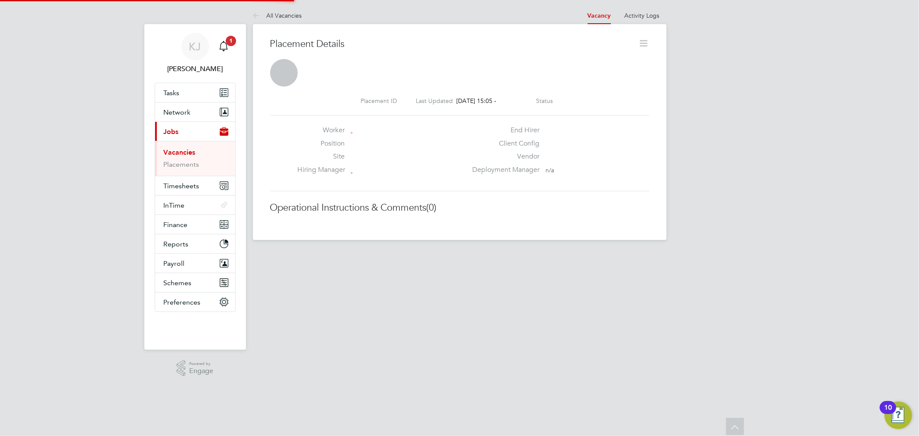
scroll to position [4, 5]
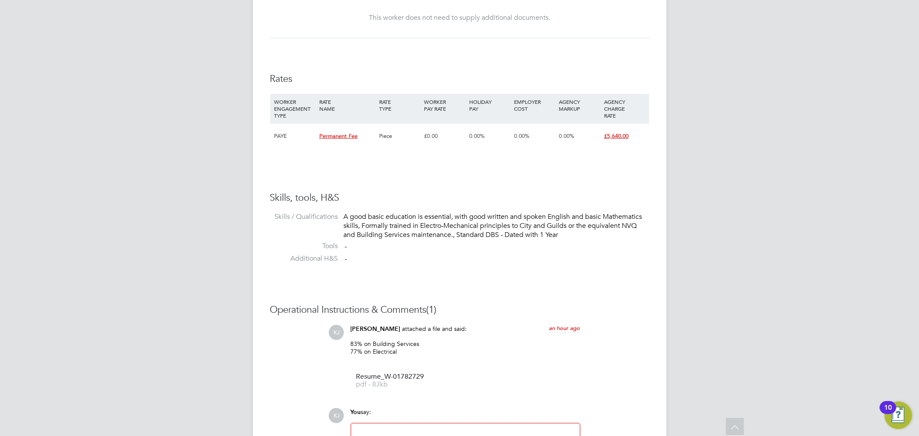
drag, startPoint x: 400, startPoint y: 352, endPoint x: 351, endPoint y: 345, distance: 48.7
click at [351, 345] on p "83% on Building Services 77% on Electrical" at bounding box center [466, 348] width 230 height 16
copy p "83% on Building Services 77% on Electrical"
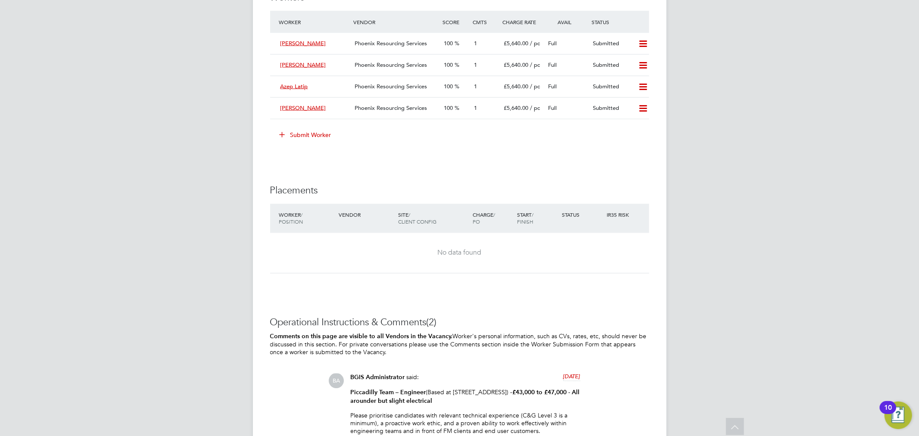
scroll to position [1184, 0]
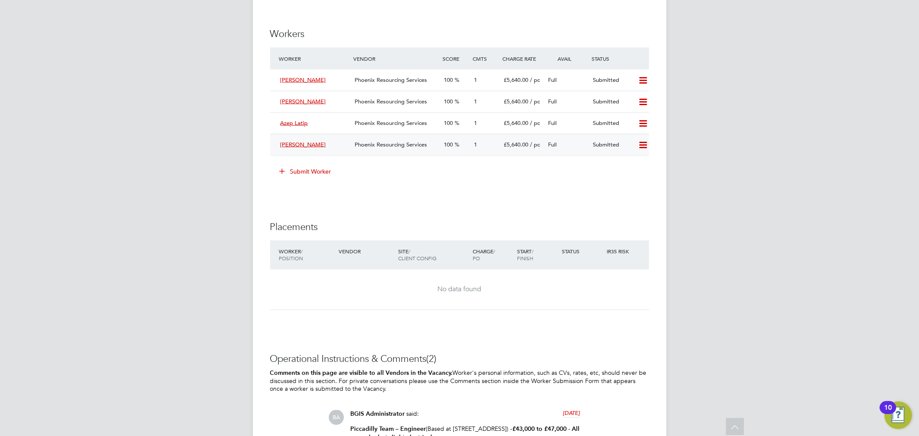
click at [400, 152] on div "Phoenix Resourcing Services" at bounding box center [395, 145] width 89 height 14
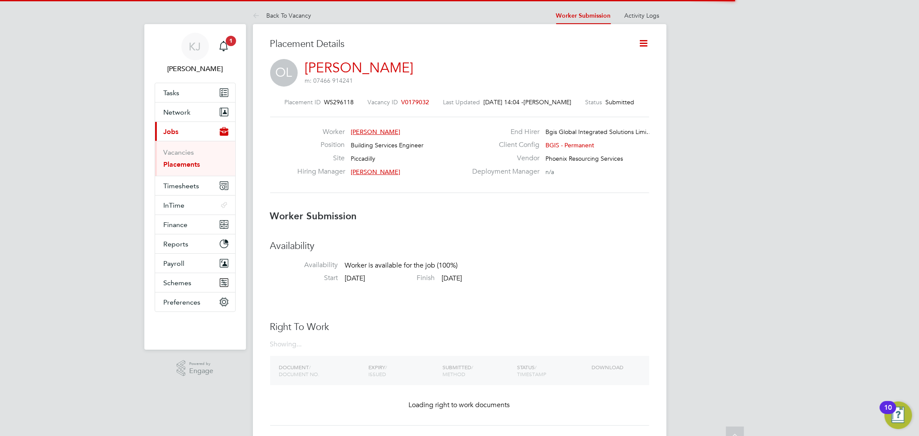
scroll to position [9, 48]
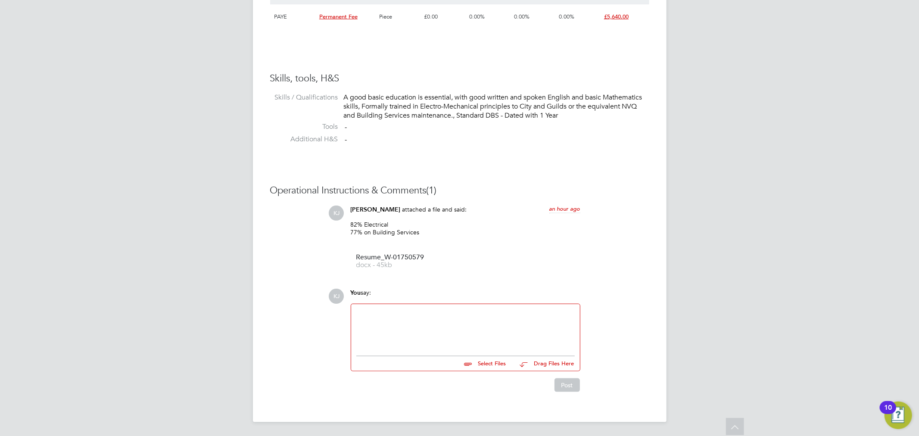
drag, startPoint x: 434, startPoint y: 234, endPoint x: 350, endPoint y: 226, distance: 83.6
click at [351, 226] on p "82% Electrical 77% on Building Services" at bounding box center [466, 229] width 230 height 16
copy p "82% Electrical 77% on Building Services"
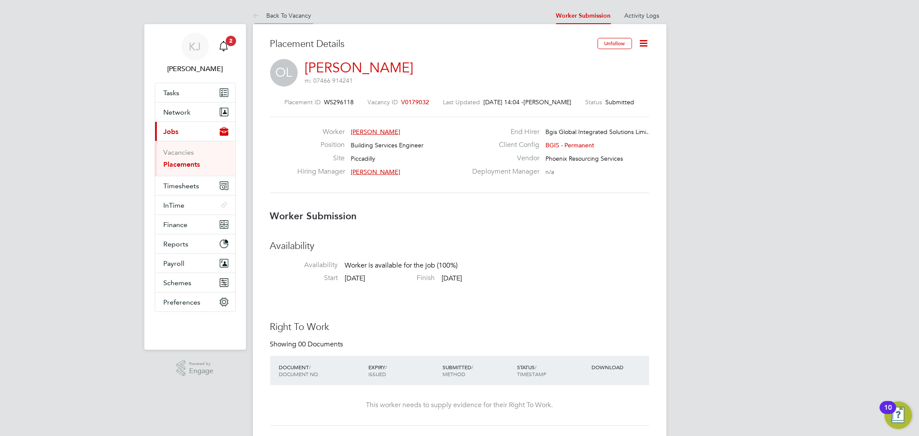
click at [291, 19] on li "Back To Vacancy" at bounding box center [282, 15] width 59 height 17
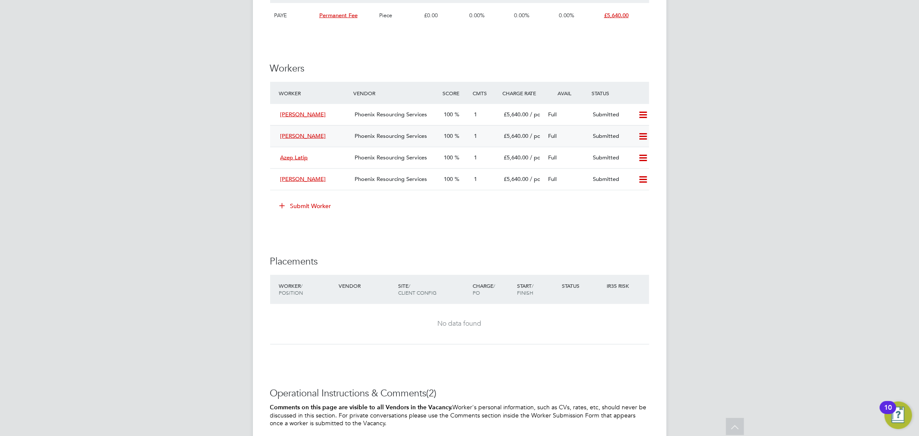
click at [356, 136] on span "Phoenix Resourcing Services" at bounding box center [391, 135] width 72 height 7
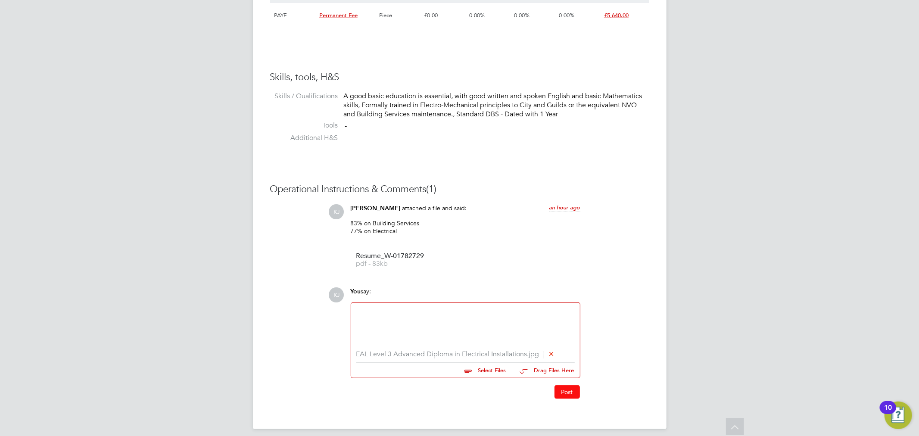
click at [575, 399] on button "Post" at bounding box center [567, 392] width 25 height 14
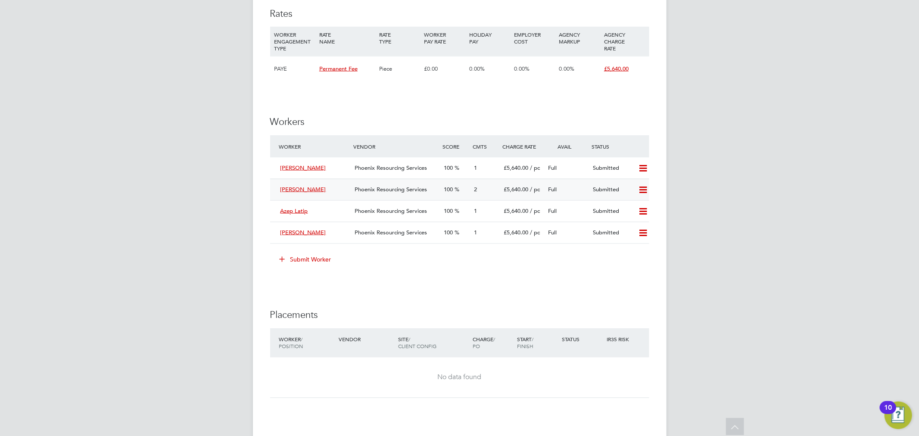
click at [368, 184] on div "Phoenix Resourcing Services" at bounding box center [395, 190] width 89 height 14
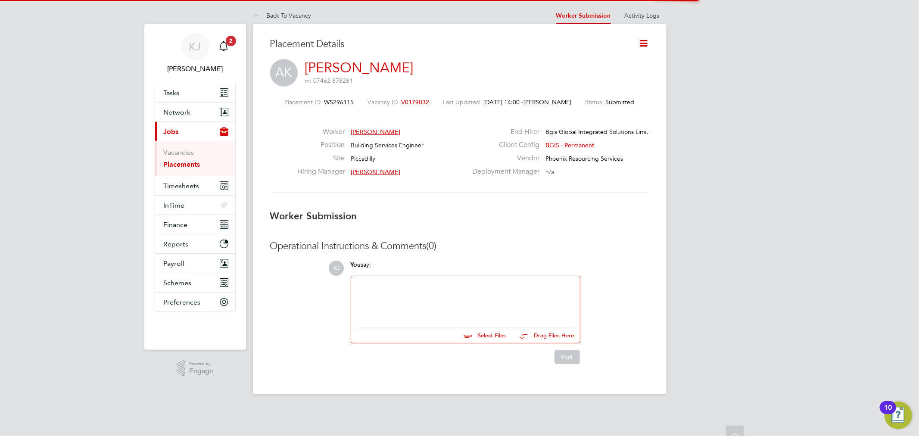
scroll to position [4, 4]
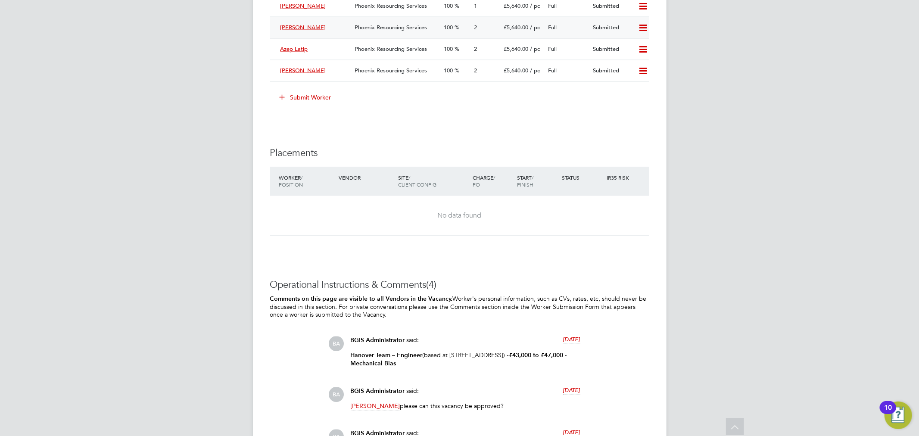
click at [313, 31] on span "[PERSON_NAME]" at bounding box center [304, 27] width 46 height 7
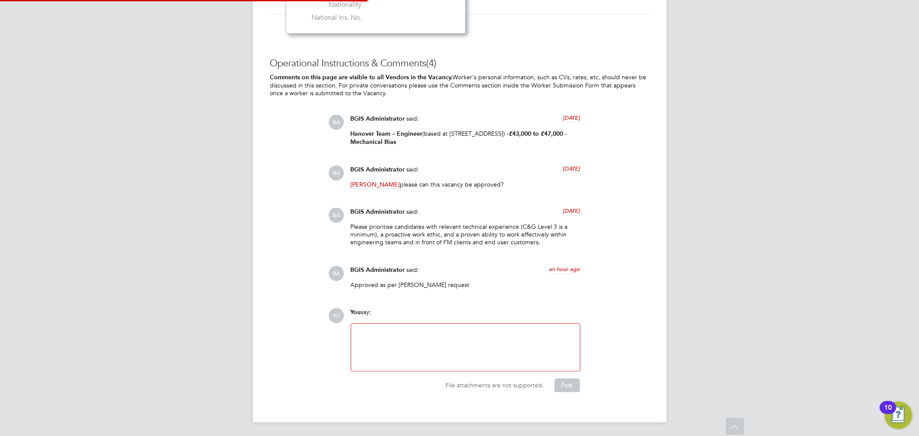
scroll to position [5, 5]
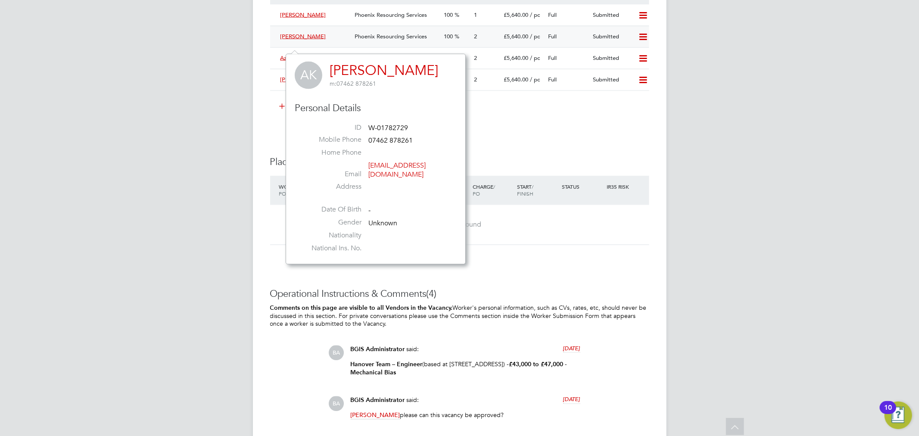
click at [287, 40] on span "Arpad Kolozsi" at bounding box center [304, 36] width 46 height 7
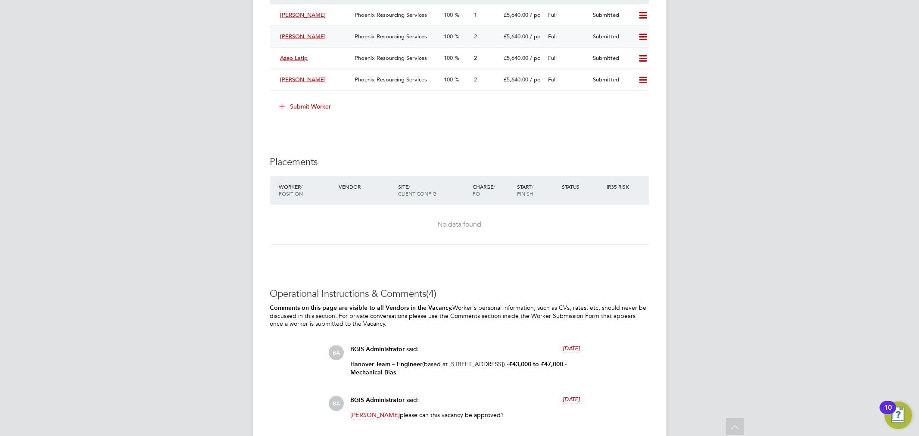
click at [287, 40] on span "Arpad Kolozsi" at bounding box center [304, 36] width 46 height 7
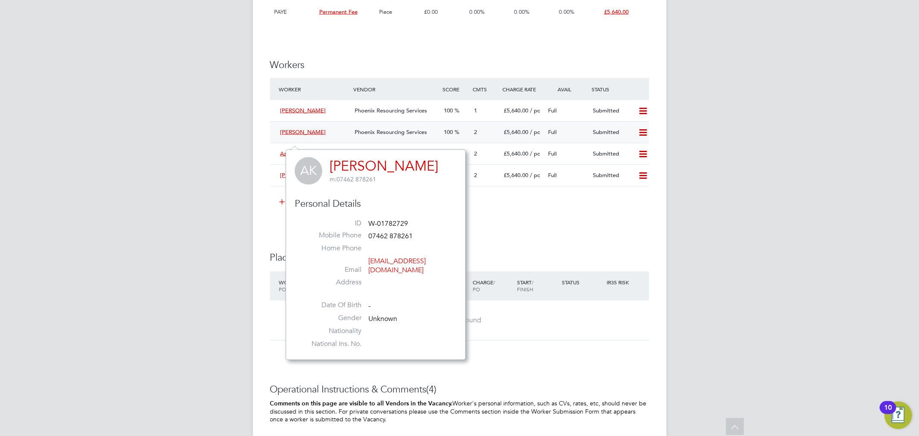
drag, startPoint x: 299, startPoint y: 141, endPoint x: 356, endPoint y: 136, distance: 57.5
click at [356, 136] on div "Phoenix Resourcing Services" at bounding box center [395, 132] width 89 height 14
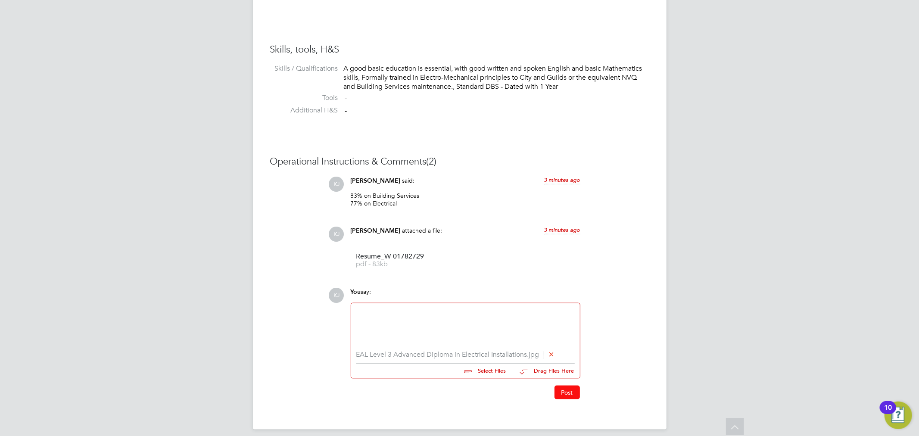
click at [578, 390] on button "Post" at bounding box center [567, 393] width 25 height 14
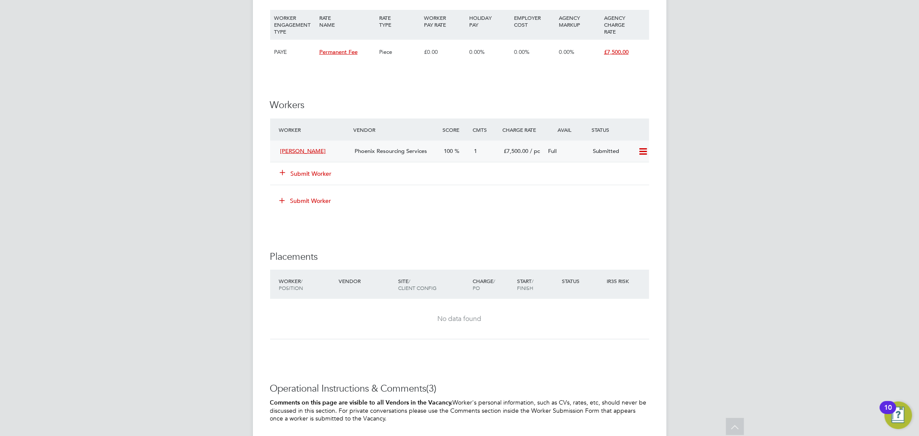
click at [470, 147] on div "100" at bounding box center [456, 151] width 30 height 14
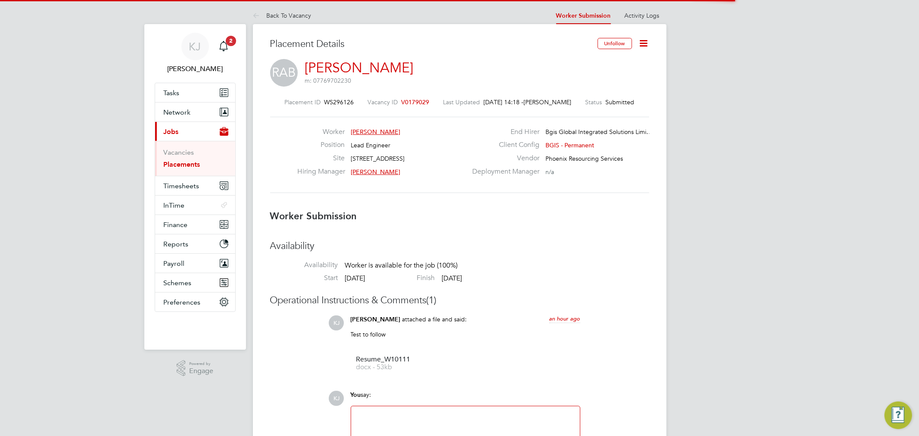
scroll to position [4, 4]
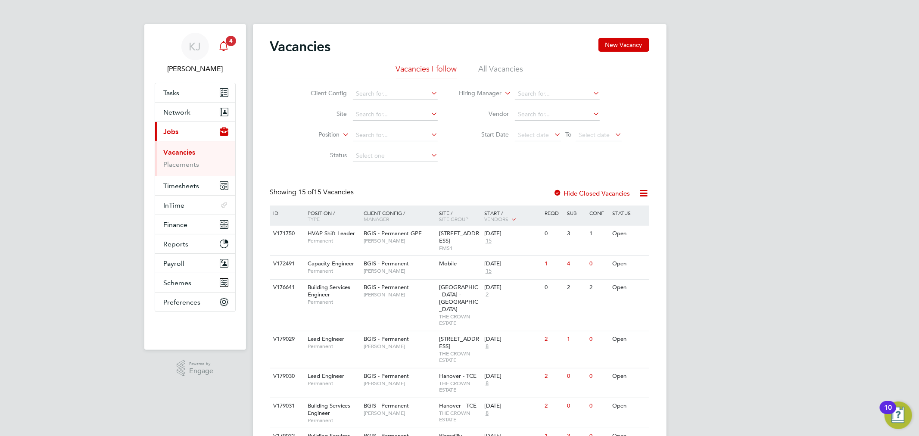
click at [227, 44] on span "4" at bounding box center [231, 41] width 10 height 10
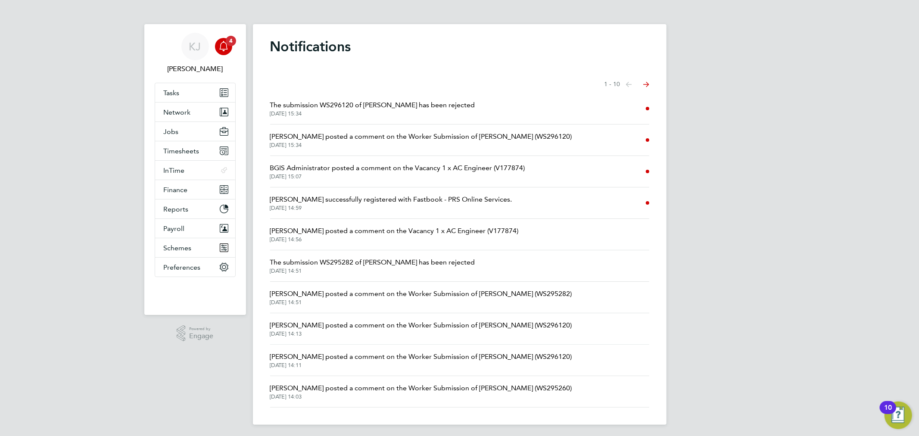
click at [513, 105] on li "The submission WS296120 of Oliver Laver has been rejected 26 Aug 2025, 15:34" at bounding box center [459, 108] width 379 height 31
click at [513, 115] on li "The submission WS296120 of Oliver Laver has been rejected 26 Aug 2025, 15:34" at bounding box center [459, 108] width 379 height 31
click at [446, 103] on span "The submission WS296120 of Oliver Laver has been rejected" at bounding box center [372, 105] width 205 height 10
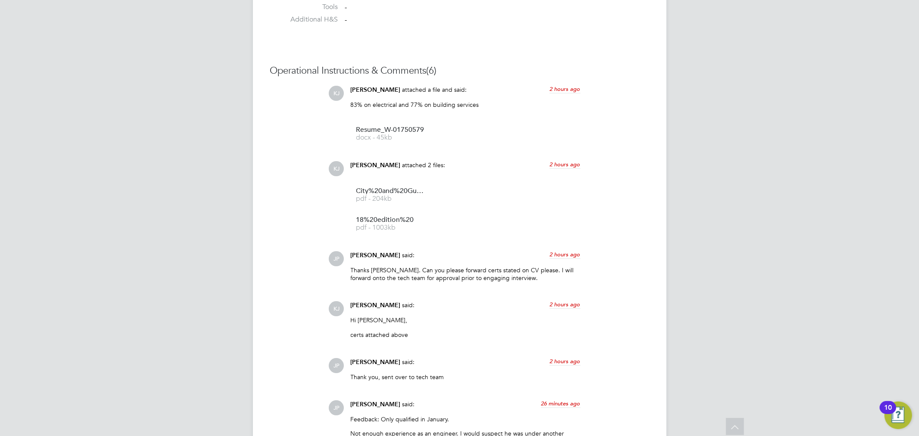
scroll to position [957, 0]
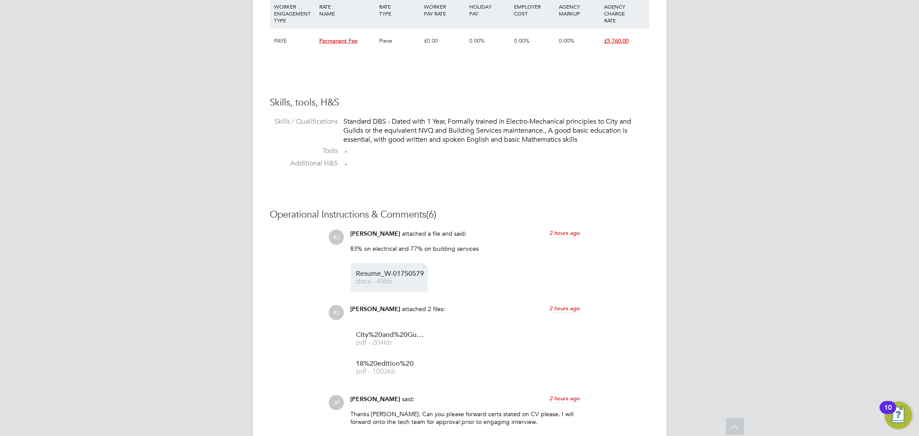
click at [409, 278] on link "Resume_W-01750579 docx - 45kb" at bounding box center [390, 278] width 69 height 14
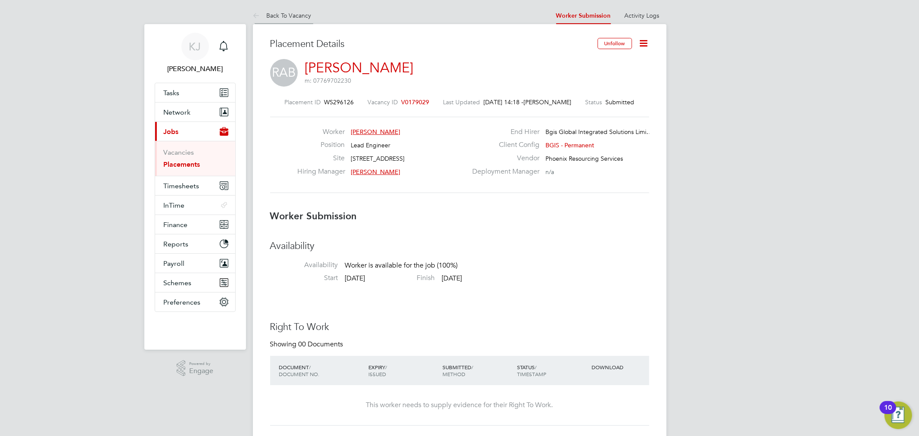
click at [291, 13] on link "Back To Vacancy" at bounding box center [282, 16] width 59 height 8
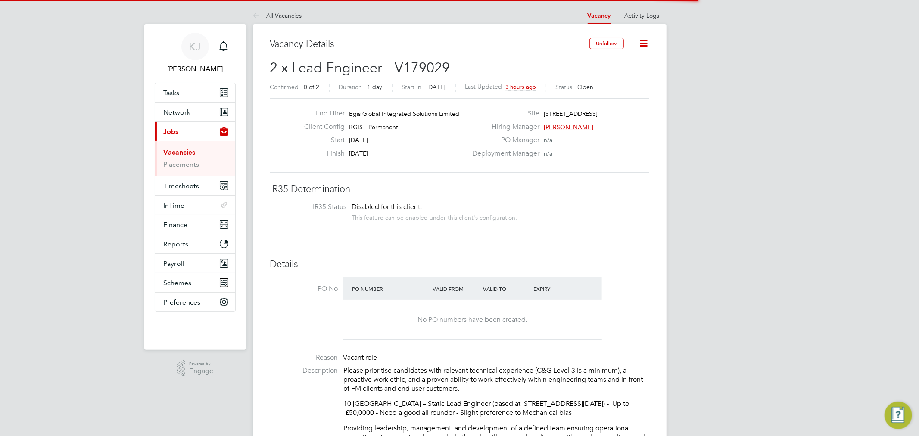
scroll to position [15, 75]
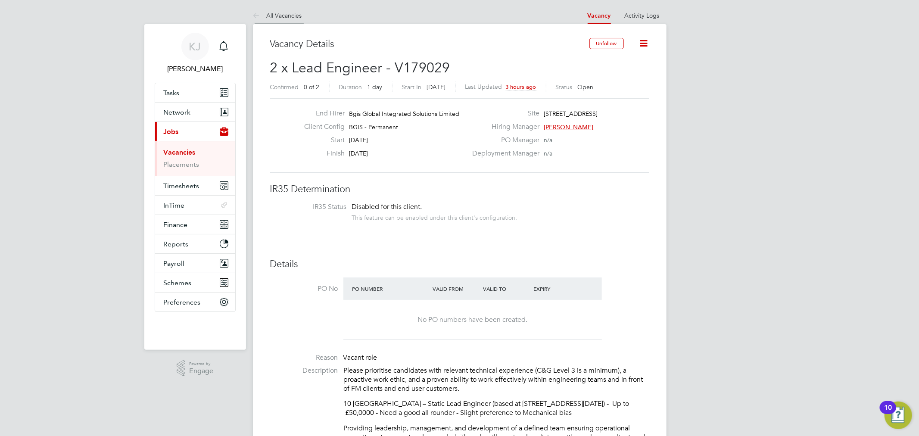
click at [276, 16] on link "All Vacancies" at bounding box center [277, 16] width 49 height 8
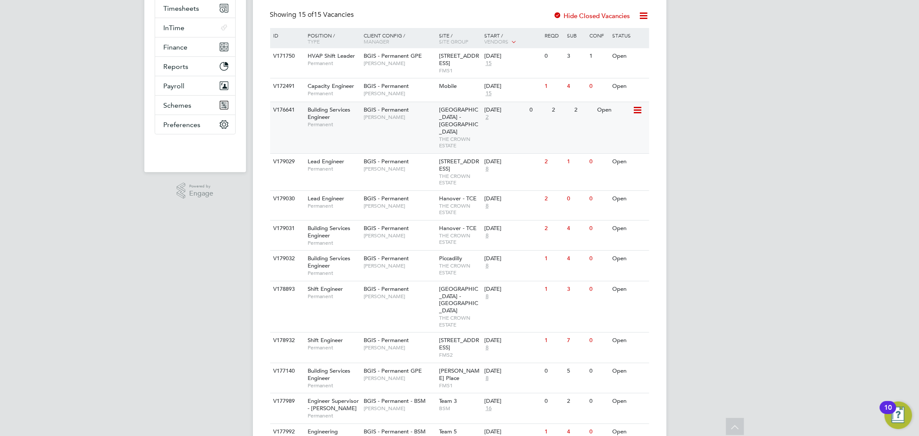
scroll to position [239, 0]
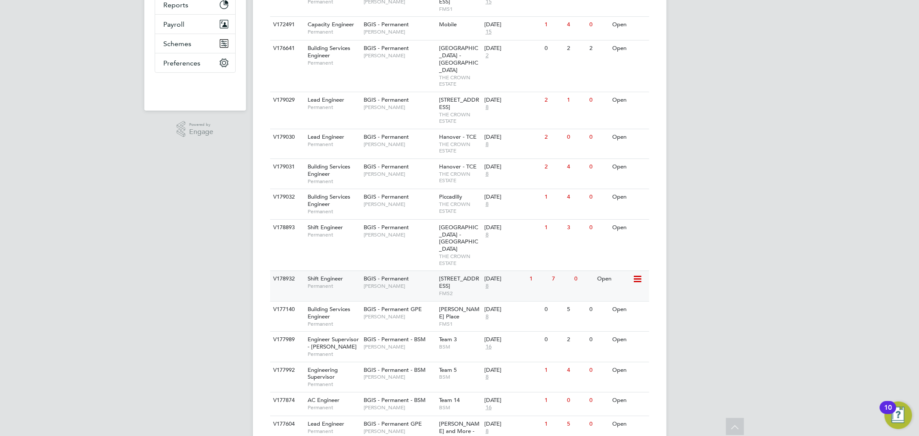
click at [391, 283] on span "[PERSON_NAME]" at bounding box center [399, 286] width 71 height 7
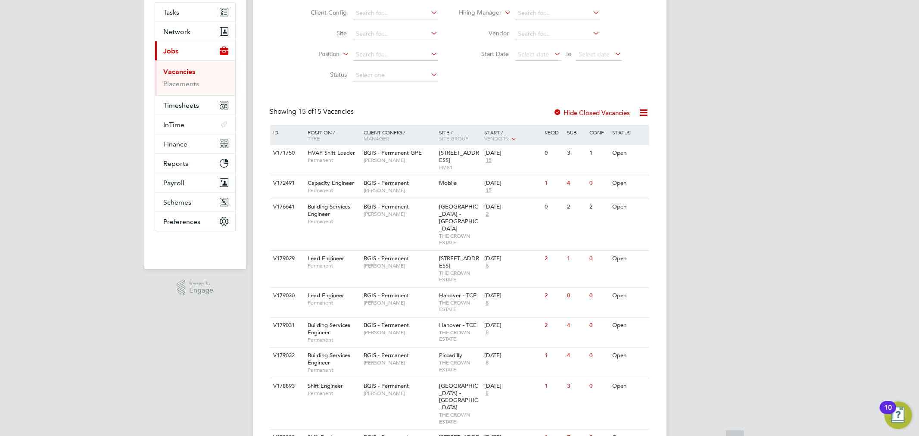
scroll to position [144, 0]
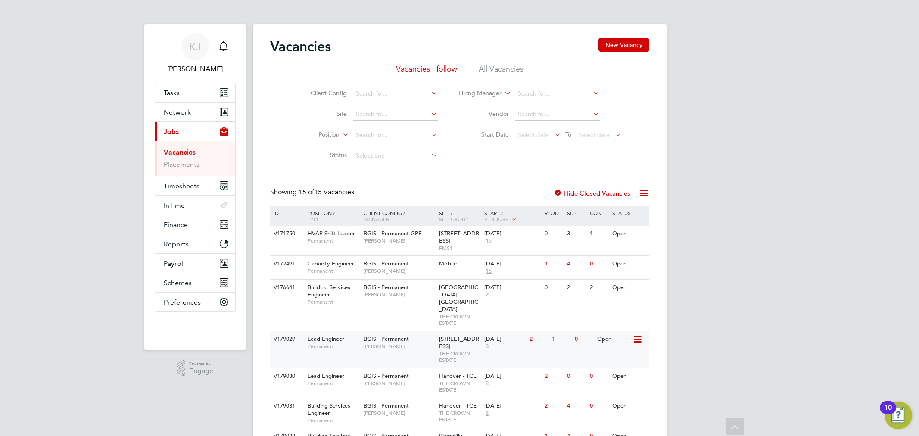
scroll to position [239, 0]
